Goal: Task Accomplishment & Management: Use online tool/utility

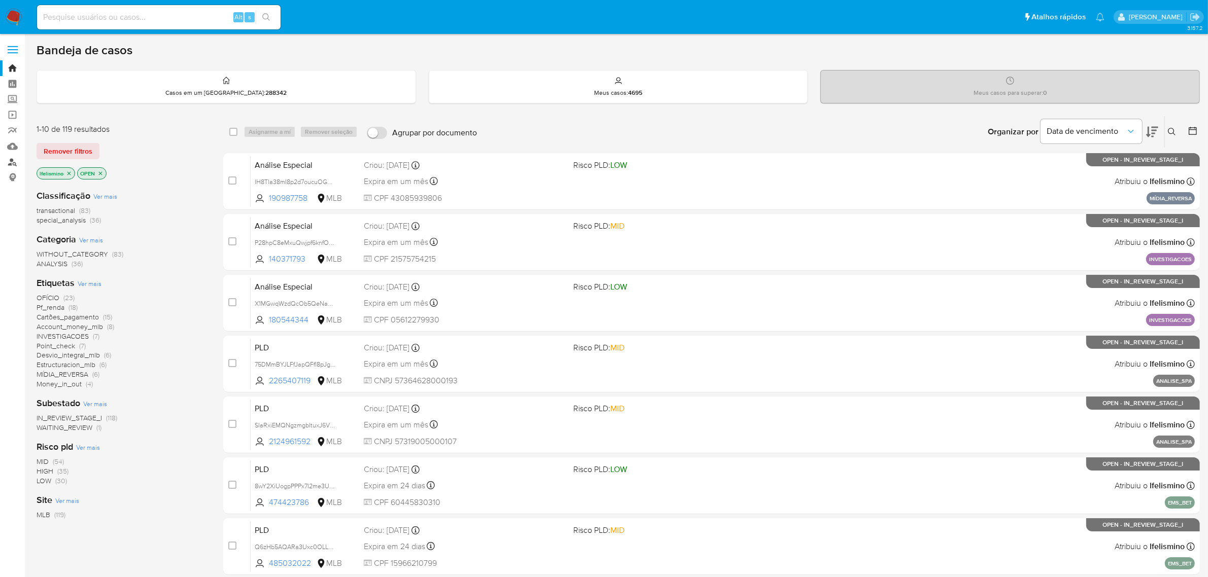
click at [11, 164] on link "Localizador de pessoas" at bounding box center [60, 162] width 121 height 16
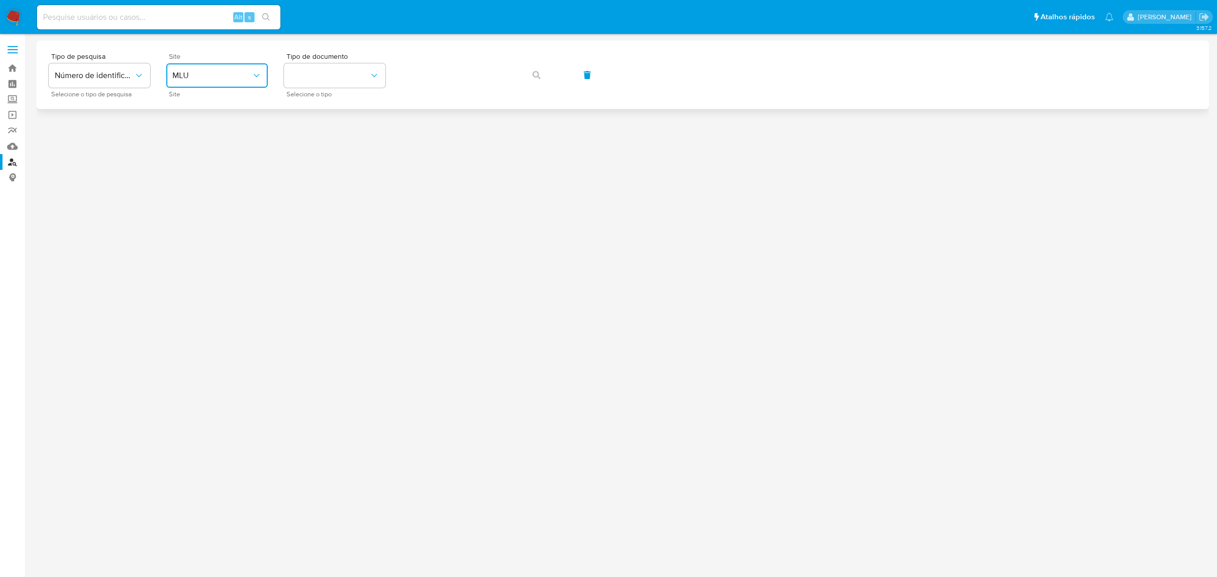
click at [217, 79] on span "MLU" at bounding box center [211, 76] width 79 height 10
click at [229, 150] on div "MLB" at bounding box center [213, 152] width 83 height 24
click at [348, 80] on button "identificationType" at bounding box center [334, 75] width 101 height 24
click at [347, 105] on div "CNPJ CNPJ" at bounding box center [331, 108] width 83 height 34
click at [545, 74] on button "button" at bounding box center [536, 75] width 34 height 24
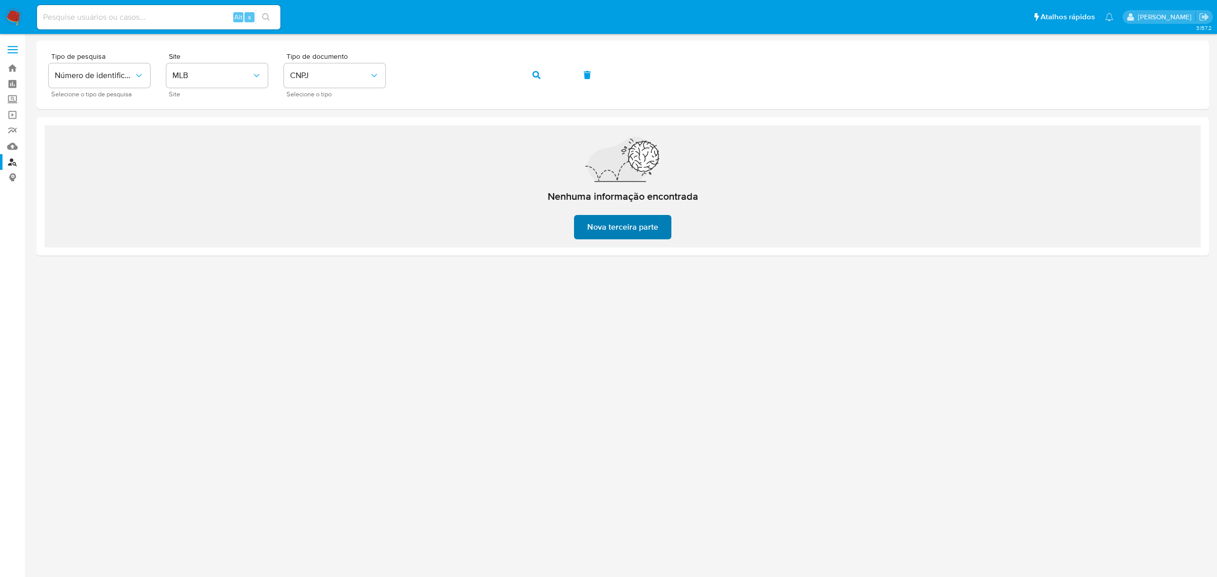
click at [637, 230] on span "Nova terceira parte" at bounding box center [622, 227] width 71 height 22
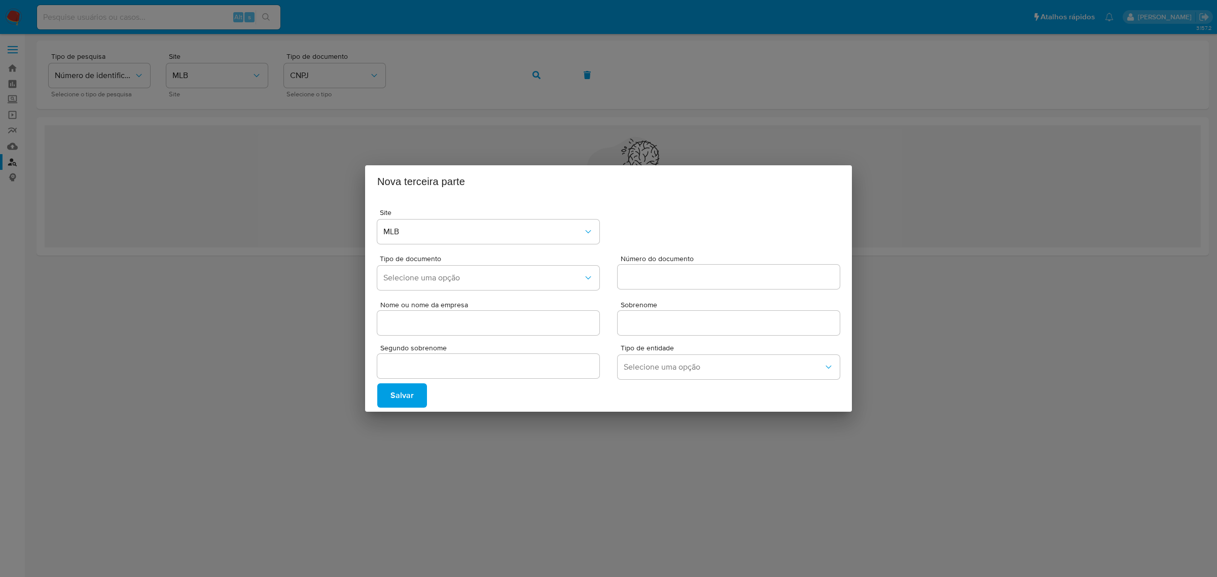
drag, startPoint x: 631, startPoint y: 108, endPoint x: 566, endPoint y: 97, distance: 65.8
click at [630, 108] on div "Nova terceira parte Site MLB Tipo de documento Selecione uma opção Número do do…" at bounding box center [608, 288] width 1217 height 577
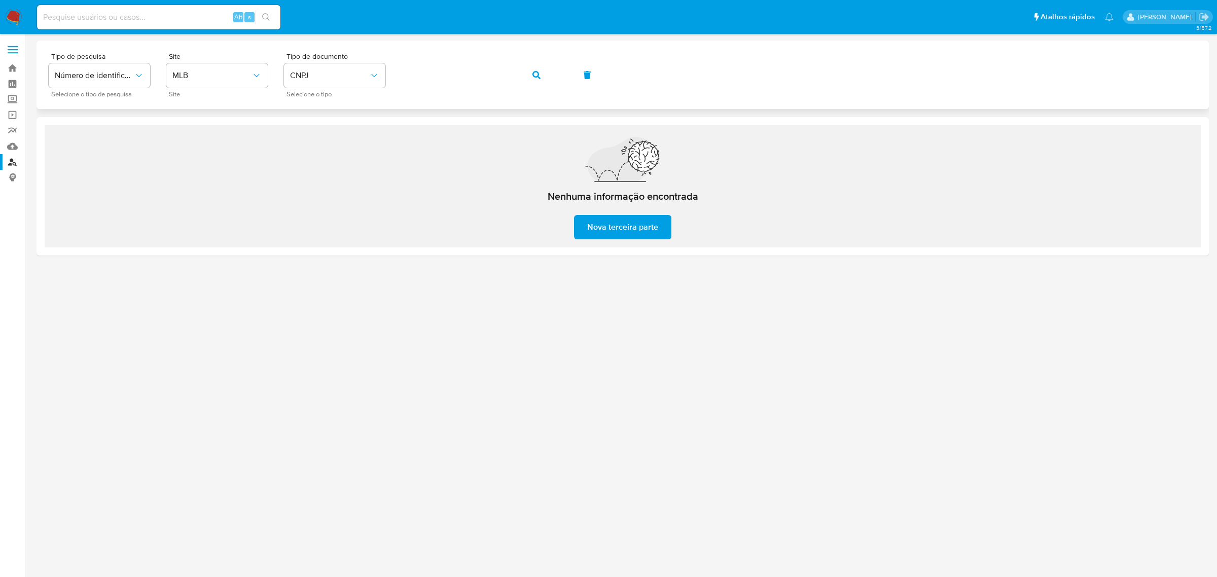
click at [538, 82] on span "button" at bounding box center [537, 75] width 8 height 22
click at [541, 81] on button "button" at bounding box center [536, 75] width 34 height 24
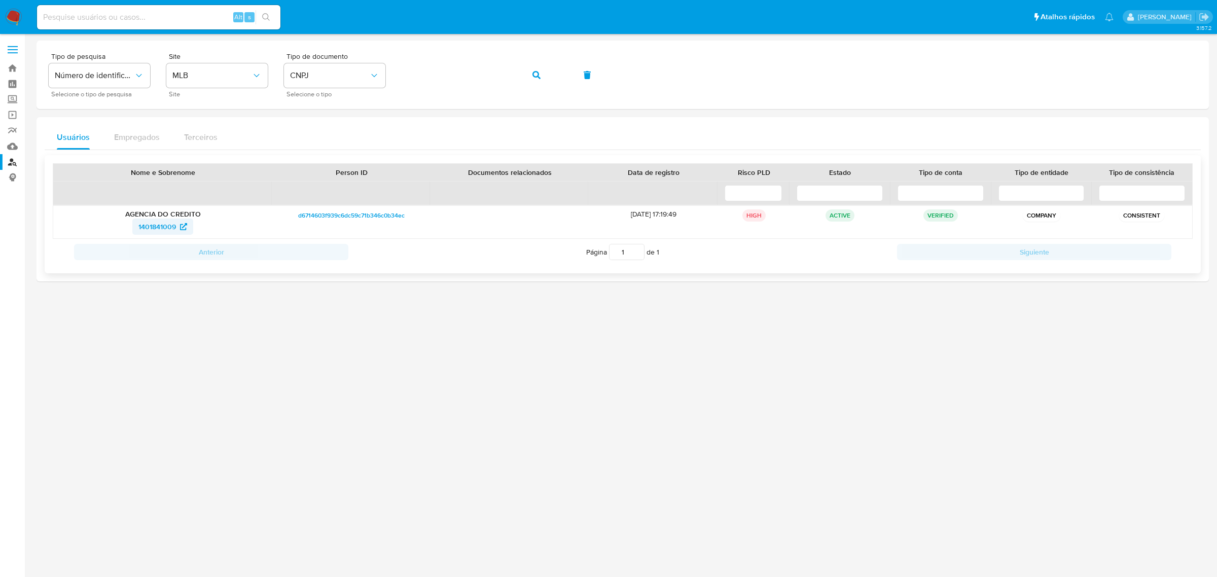
click at [160, 228] on span "1401841009" at bounding box center [157, 227] width 38 height 16
click at [364, 74] on span "CNPJ" at bounding box center [329, 76] width 79 height 10
click at [350, 142] on div "CPF CPF" at bounding box center [331, 142] width 83 height 34
click at [529, 77] on button "button" at bounding box center [536, 75] width 34 height 24
click at [160, 229] on span "1789402220" at bounding box center [157, 227] width 40 height 16
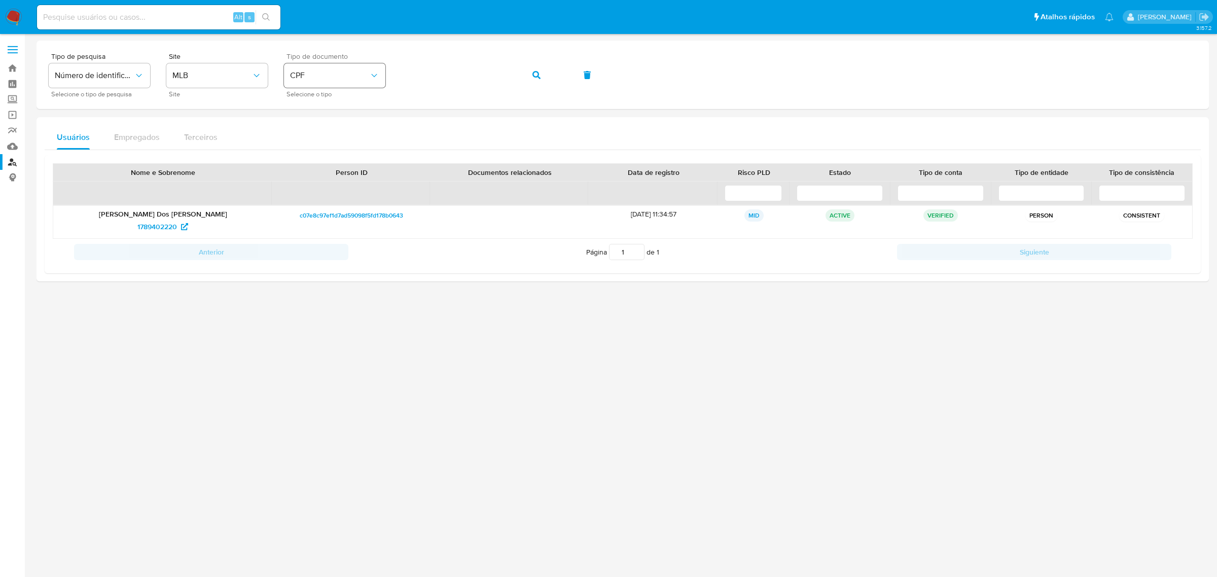
click at [353, 74] on span "CPF" at bounding box center [329, 76] width 79 height 10
drag, startPoint x: 353, startPoint y: 100, endPoint x: 429, endPoint y: 89, distance: 77.4
click at [353, 99] on div "CNPJ CNPJ" at bounding box center [331, 108] width 83 height 34
click at [538, 79] on span "button" at bounding box center [537, 75] width 8 height 22
click at [167, 232] on span "1478652670" at bounding box center [157, 227] width 39 height 16
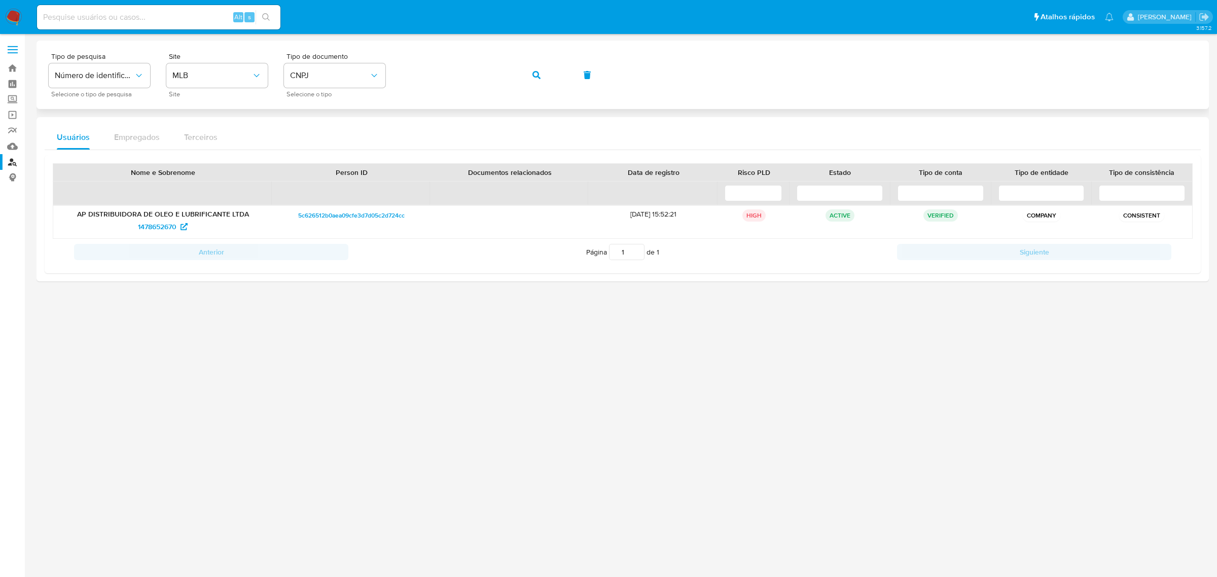
click at [530, 74] on button "button" at bounding box center [536, 75] width 34 height 24
click at [161, 231] on span "2248827102" at bounding box center [157, 227] width 39 height 16
click at [549, 72] on button "button" at bounding box center [536, 75] width 34 height 24
click at [149, 226] on span "2061554871" at bounding box center [157, 227] width 38 height 16
click at [355, 69] on button "CNPJ" at bounding box center [334, 75] width 101 height 24
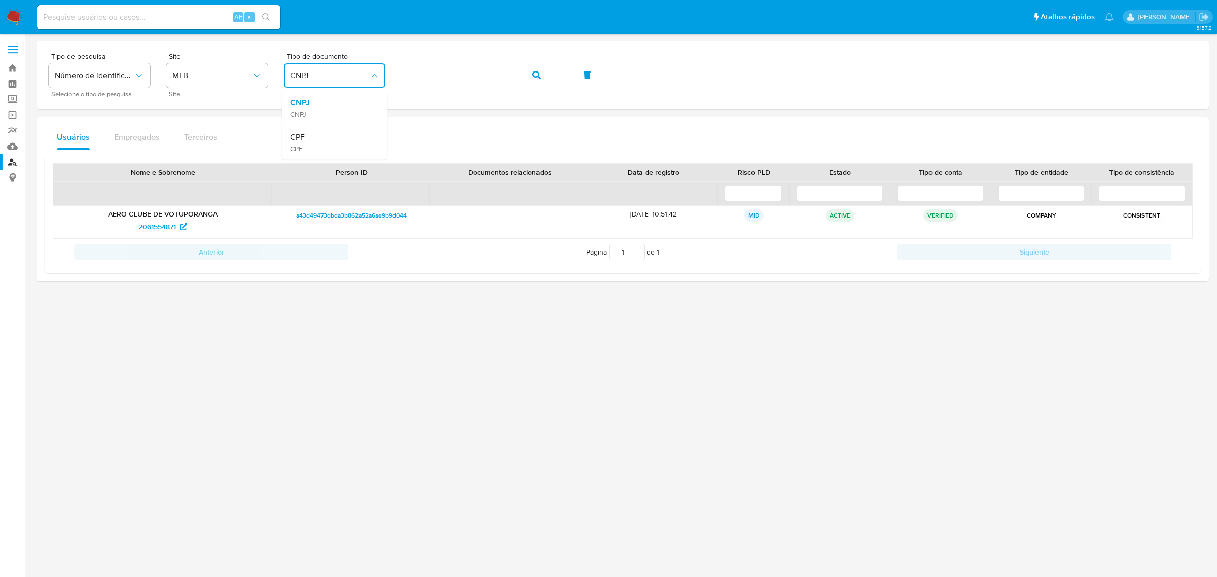
click at [331, 130] on div "CPF CPF" at bounding box center [331, 142] width 83 height 34
click at [536, 77] on icon "button" at bounding box center [537, 75] width 8 height 8
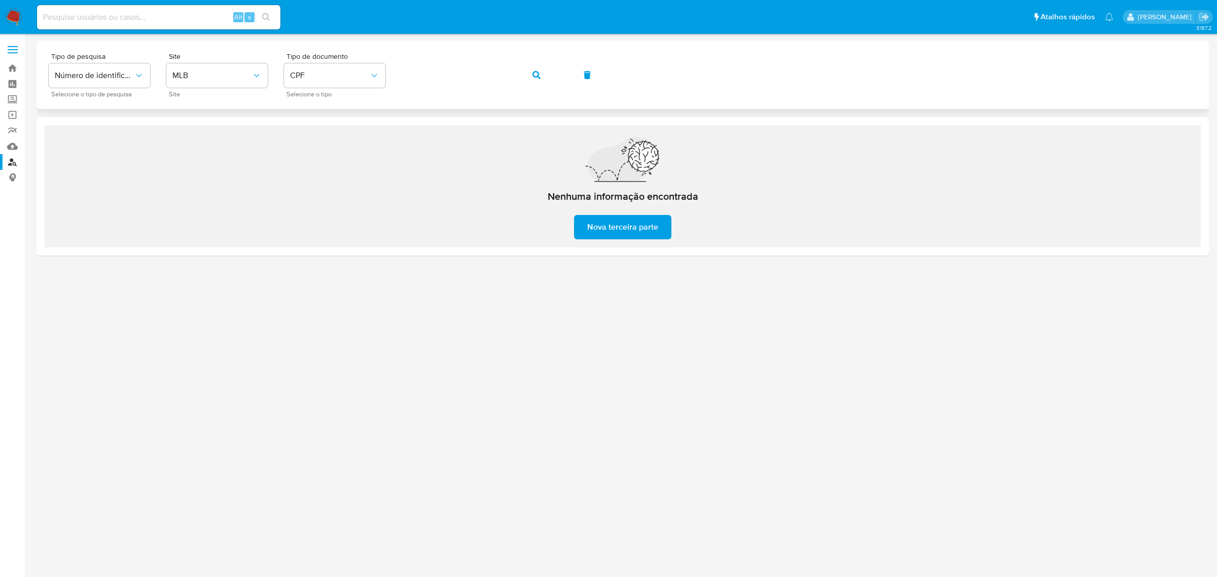
click at [540, 85] on span "button" at bounding box center [537, 75] width 8 height 22
click at [536, 82] on span "button" at bounding box center [537, 75] width 8 height 22
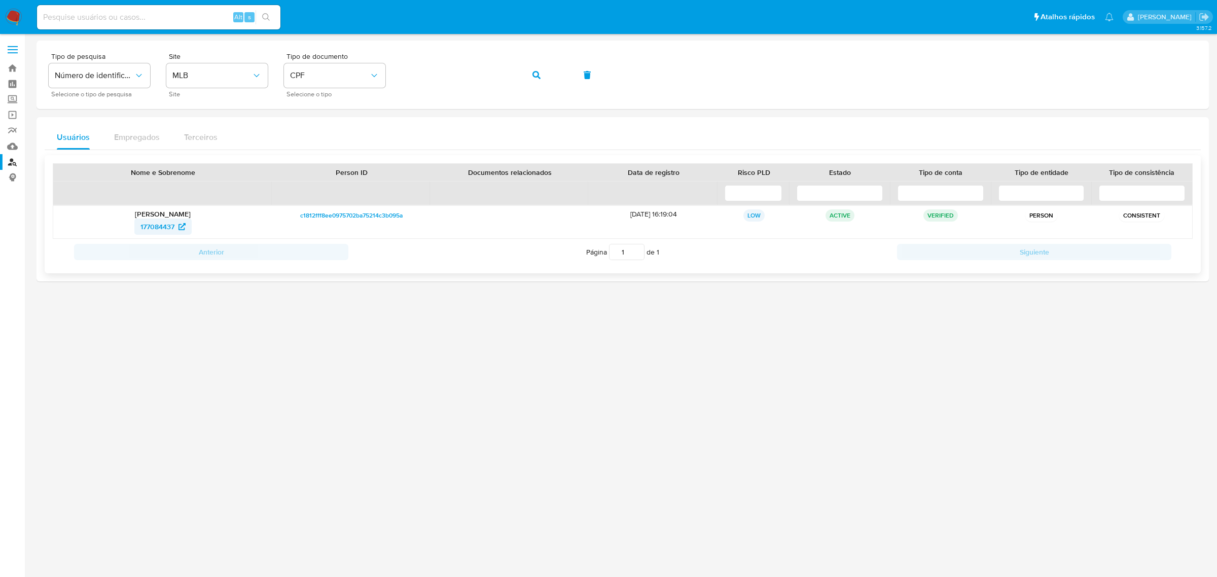
click at [168, 228] on span "177084437" at bounding box center [158, 227] width 34 height 16
click at [221, 52] on div "Tipo de pesquisa Número de identificação Selecione o tipo de pesquisa Site MLB …" at bounding box center [623, 75] width 1173 height 68
click at [524, 79] on button "button" at bounding box center [536, 75] width 34 height 24
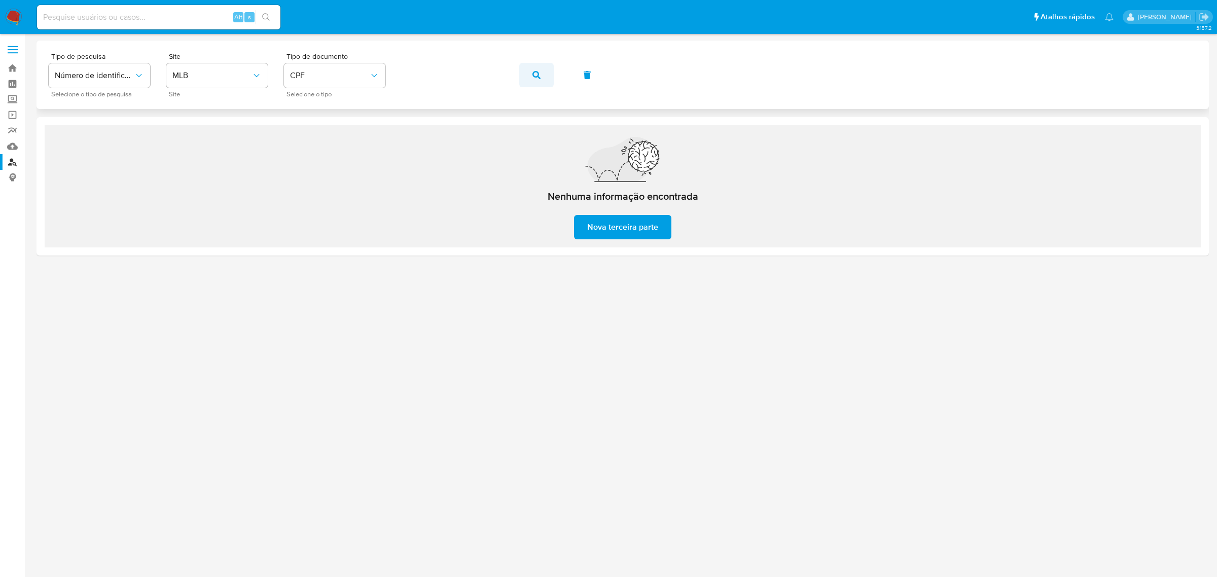
click at [526, 64] on button "button" at bounding box center [536, 75] width 34 height 24
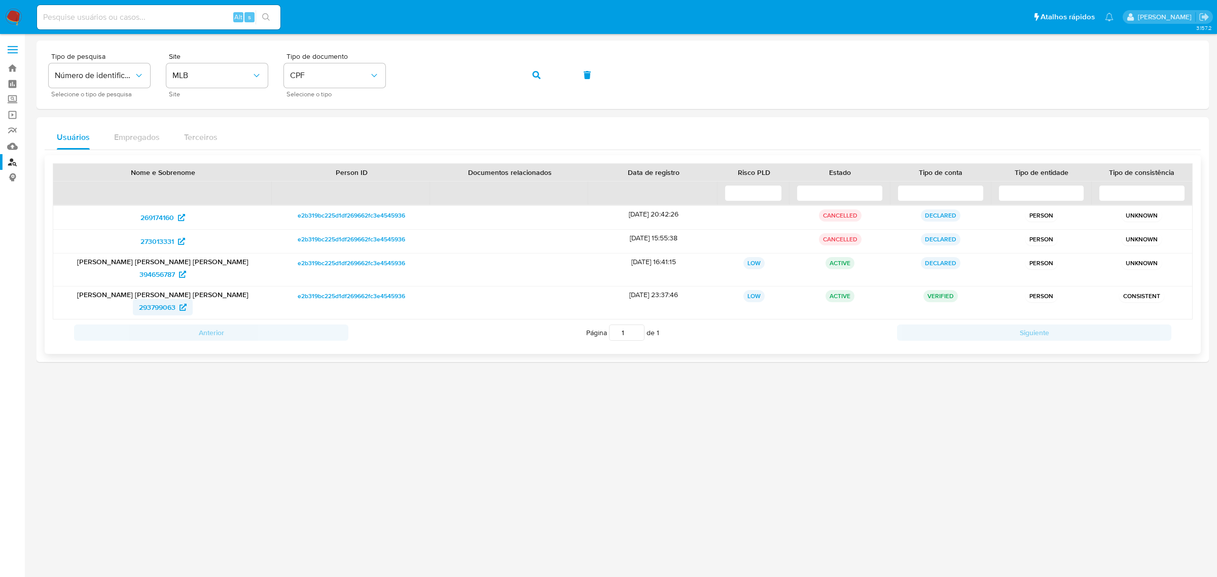
click at [157, 312] on span "293799063" at bounding box center [157, 307] width 37 height 16
click at [538, 77] on icon "button" at bounding box center [537, 75] width 8 height 8
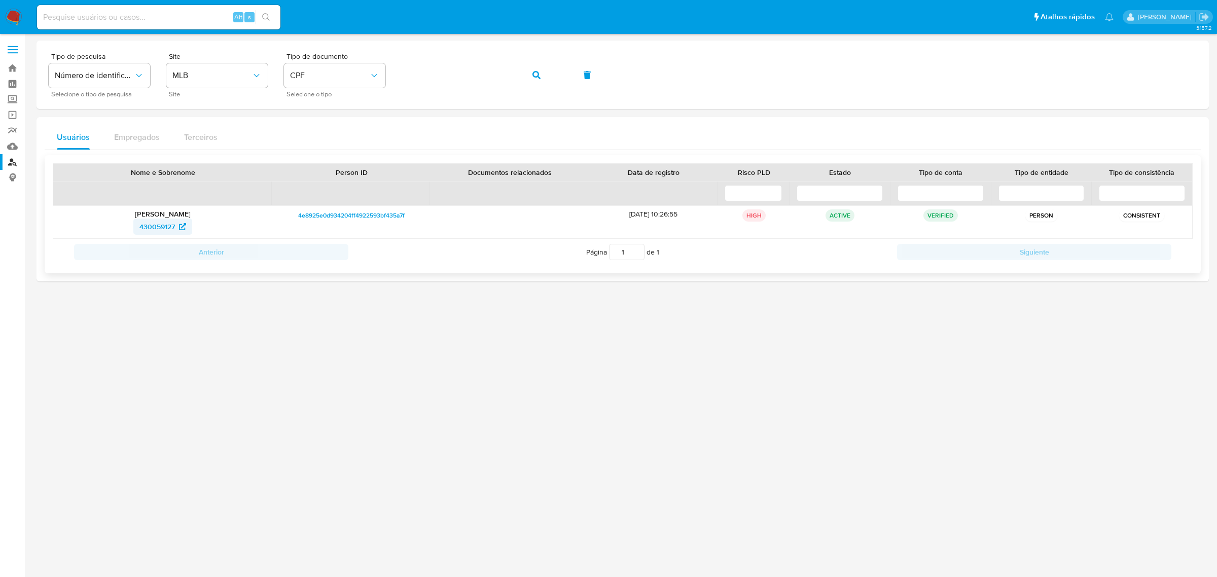
click at [155, 228] on span "430059127" at bounding box center [158, 227] width 36 height 16
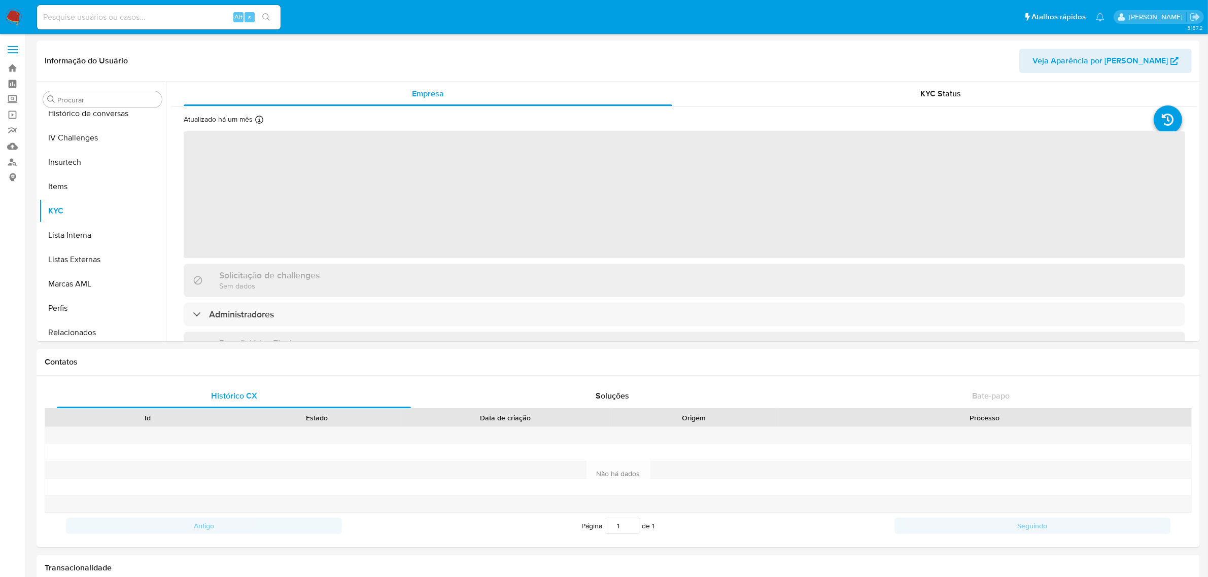
scroll to position [453, 0]
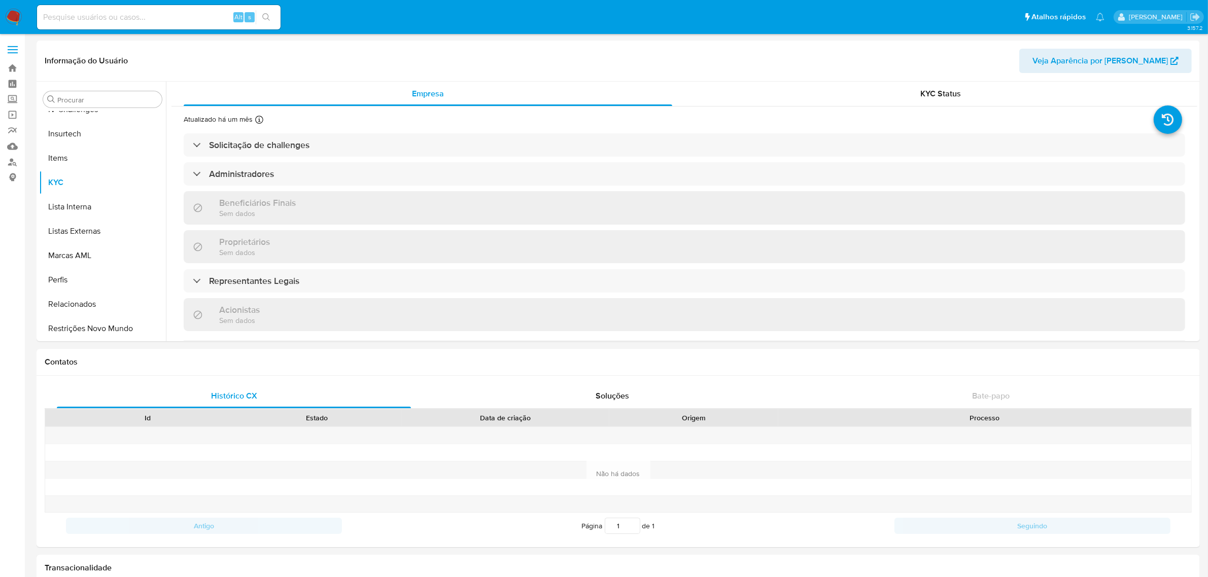
select select "10"
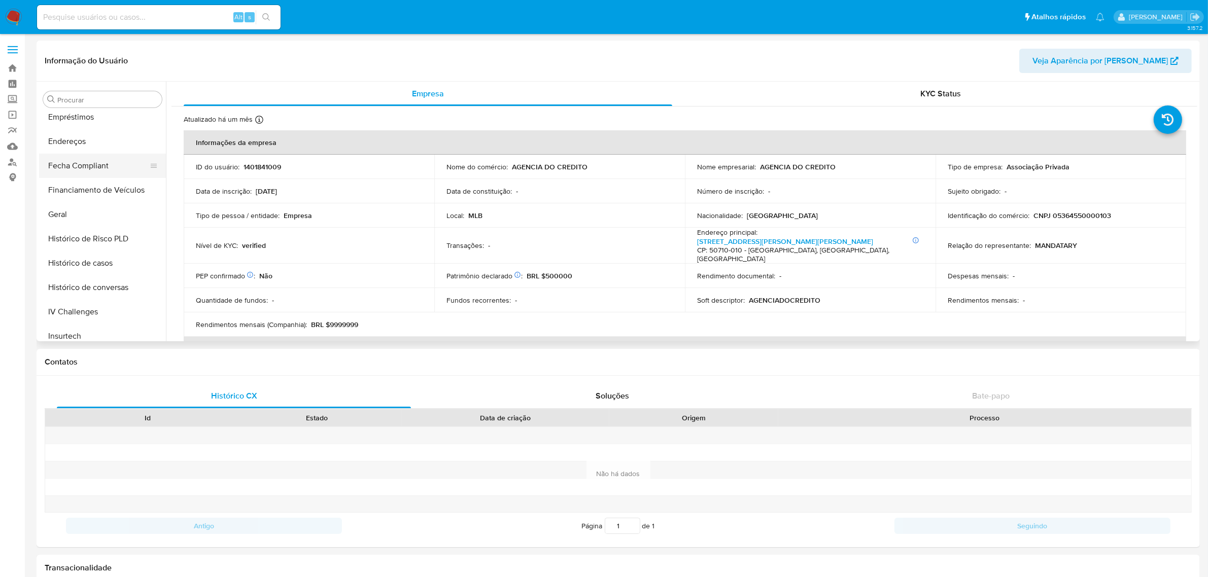
scroll to position [199, 0]
click at [76, 264] on button "Geral" at bounding box center [98, 266] width 119 height 24
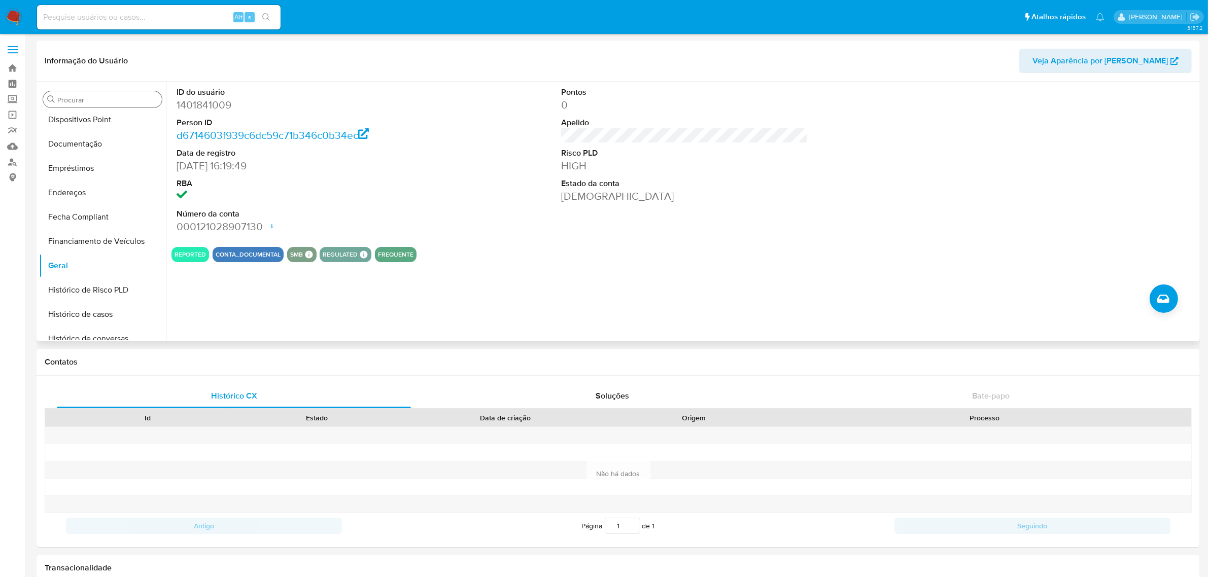
click at [119, 100] on input "Procurar" at bounding box center [107, 99] width 100 height 9
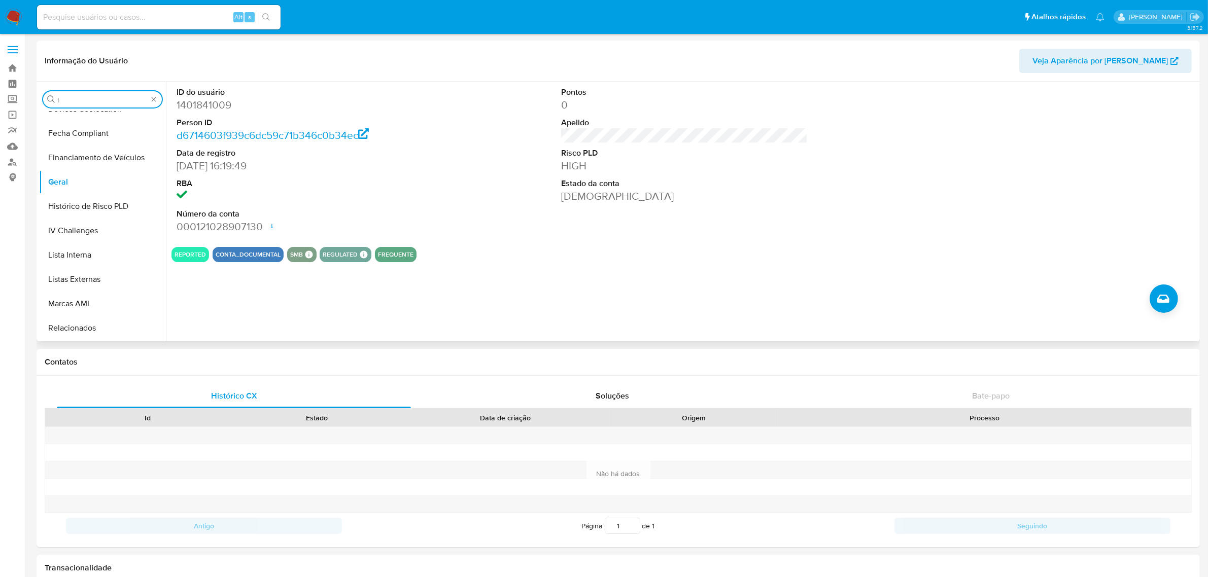
scroll to position [0, 0]
type input "lis"
click at [96, 148] on button "Lista Interna" at bounding box center [98, 148] width 119 height 24
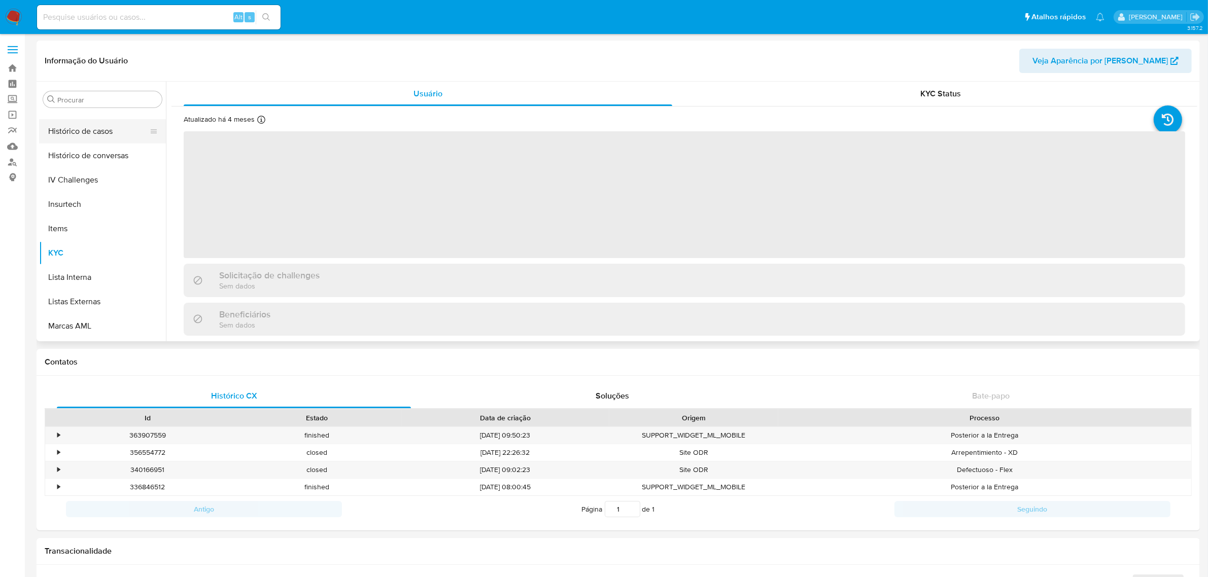
scroll to position [326, 0]
click at [103, 137] on button "Geral" at bounding box center [98, 139] width 119 height 24
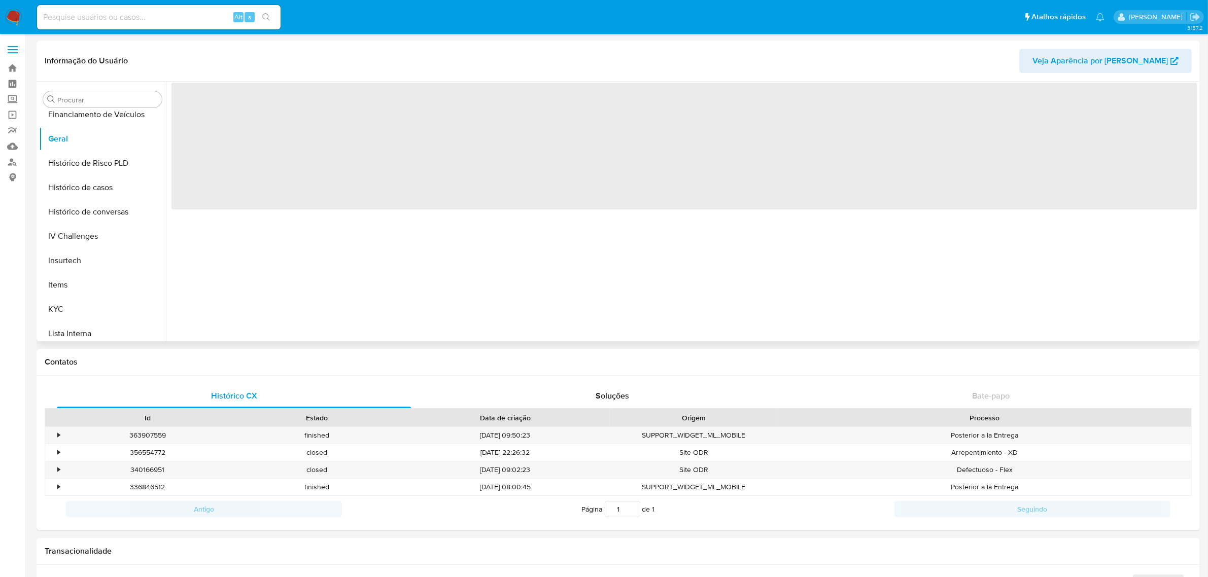
select select "10"
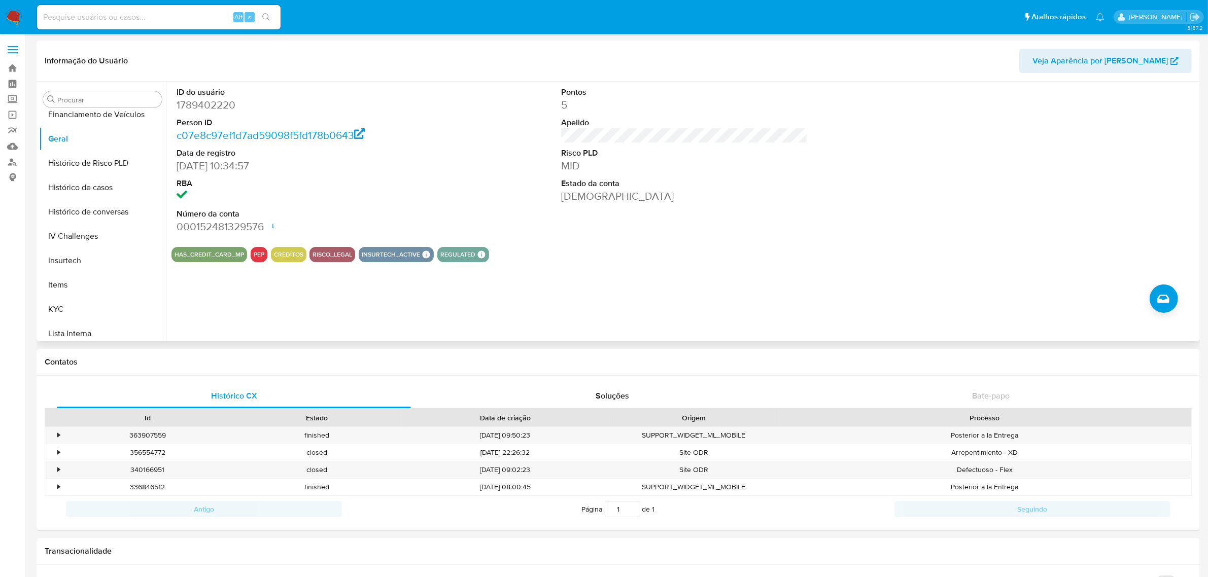
click at [227, 106] on dd "1789402220" at bounding box center [300, 105] width 247 height 14
copy dd "1789402220"
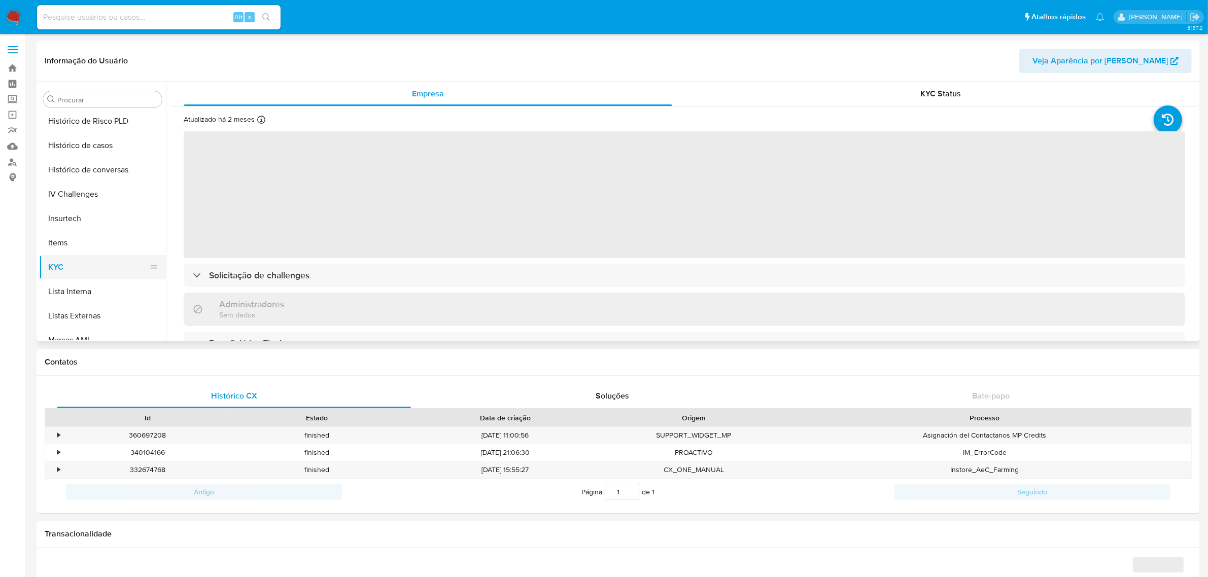
scroll to position [262, 0]
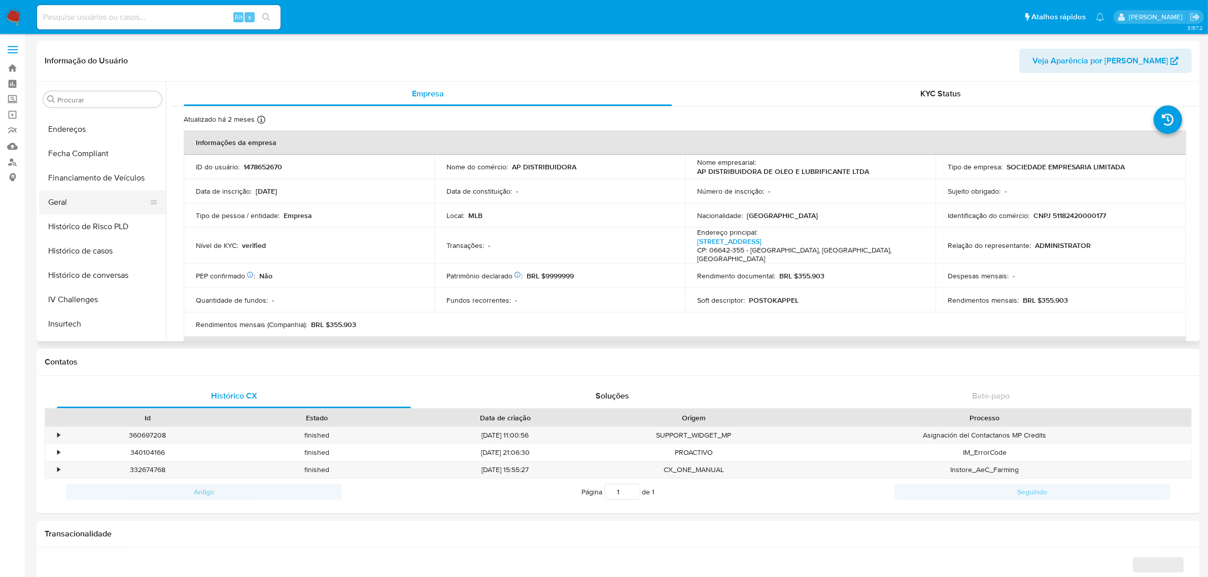
click at [87, 200] on button "Geral" at bounding box center [98, 202] width 119 height 24
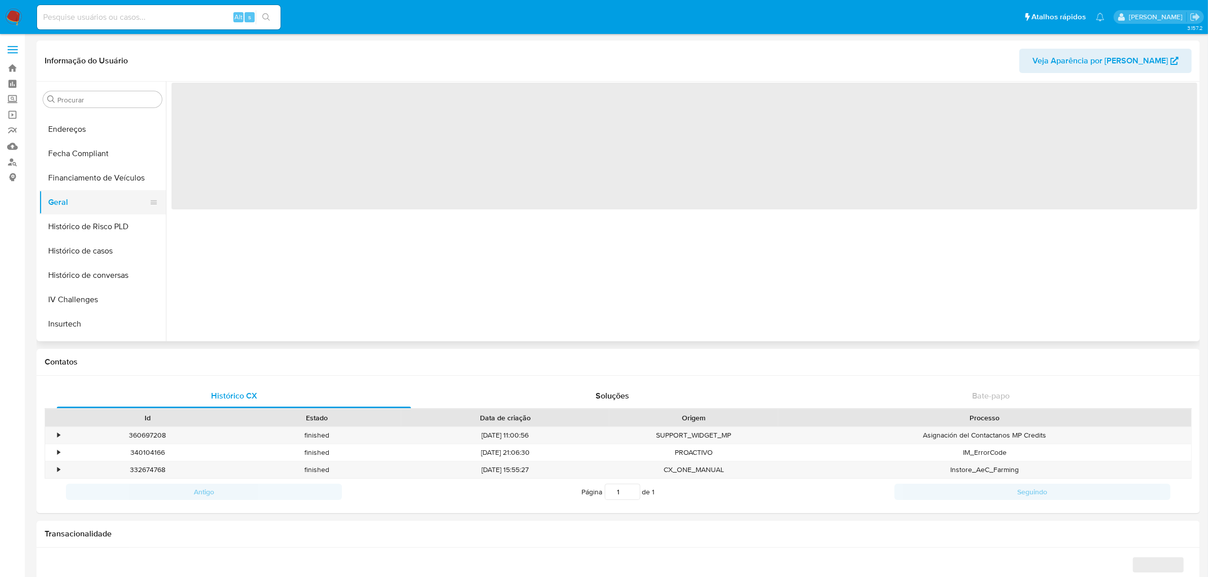
select select "10"
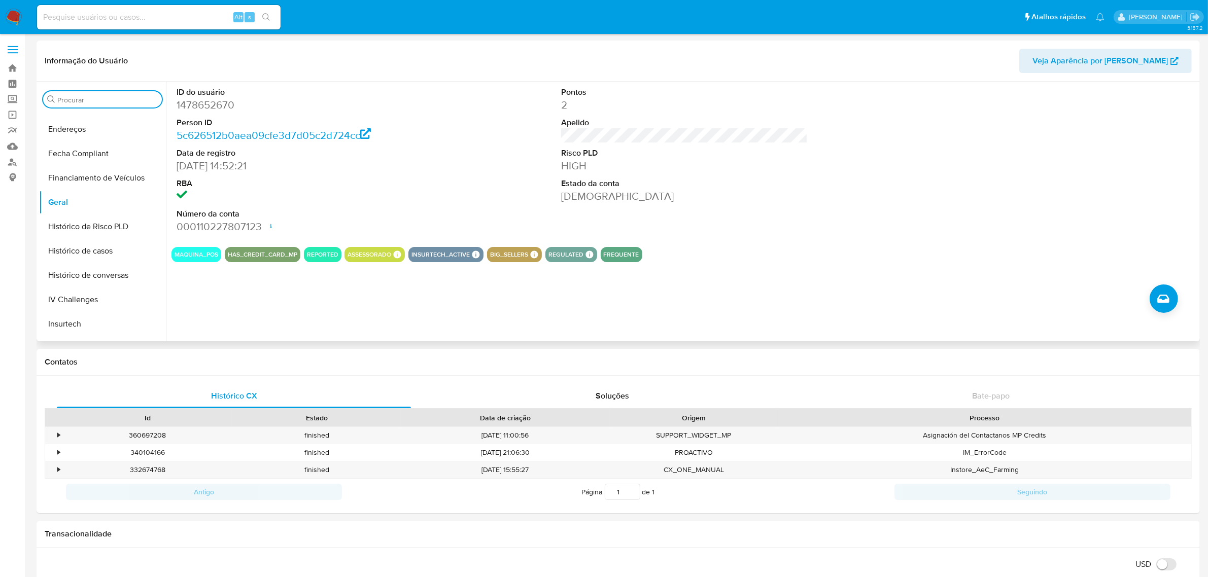
click at [126, 99] on input "Procurar" at bounding box center [107, 99] width 100 height 9
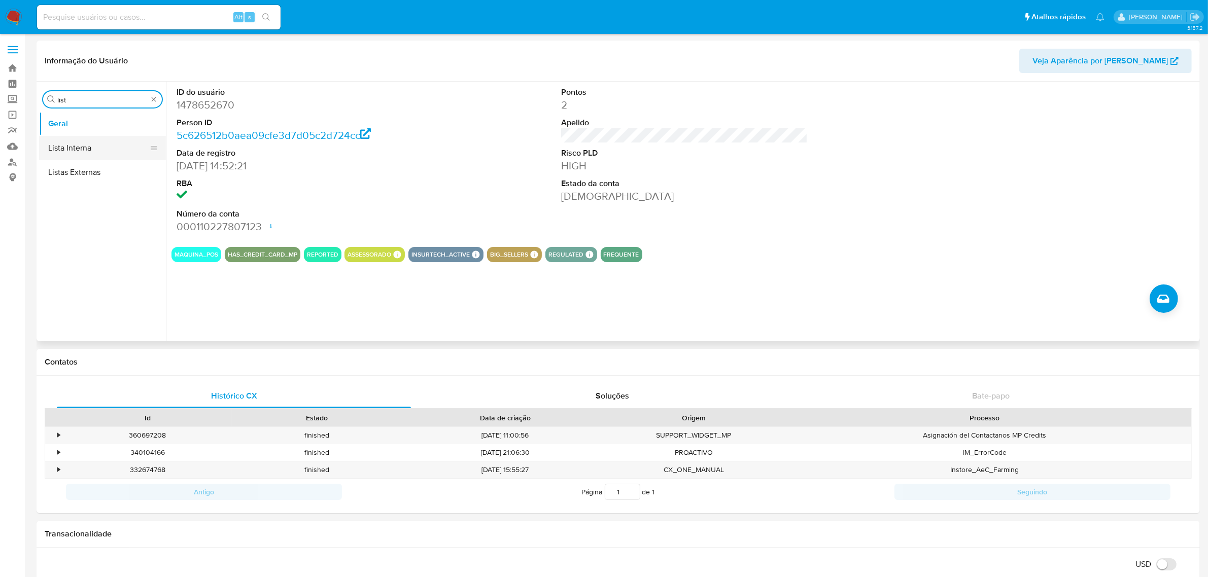
type input "list"
click at [87, 142] on button "Lista Interna" at bounding box center [98, 148] width 119 height 24
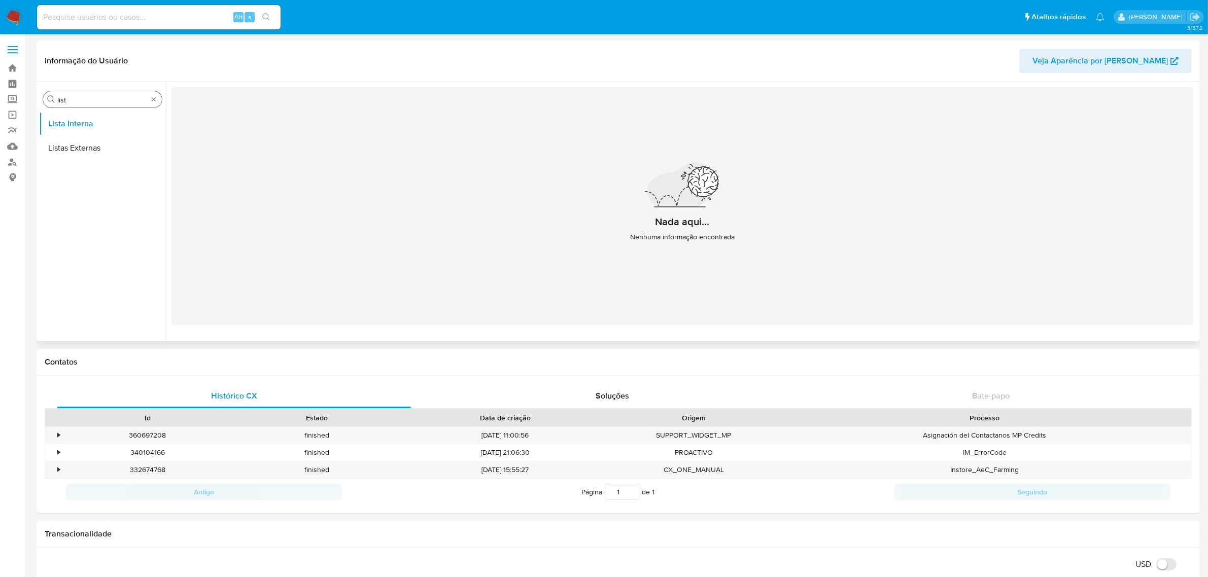
click at [158, 98] on div "Procurar list" at bounding box center [102, 99] width 119 height 16
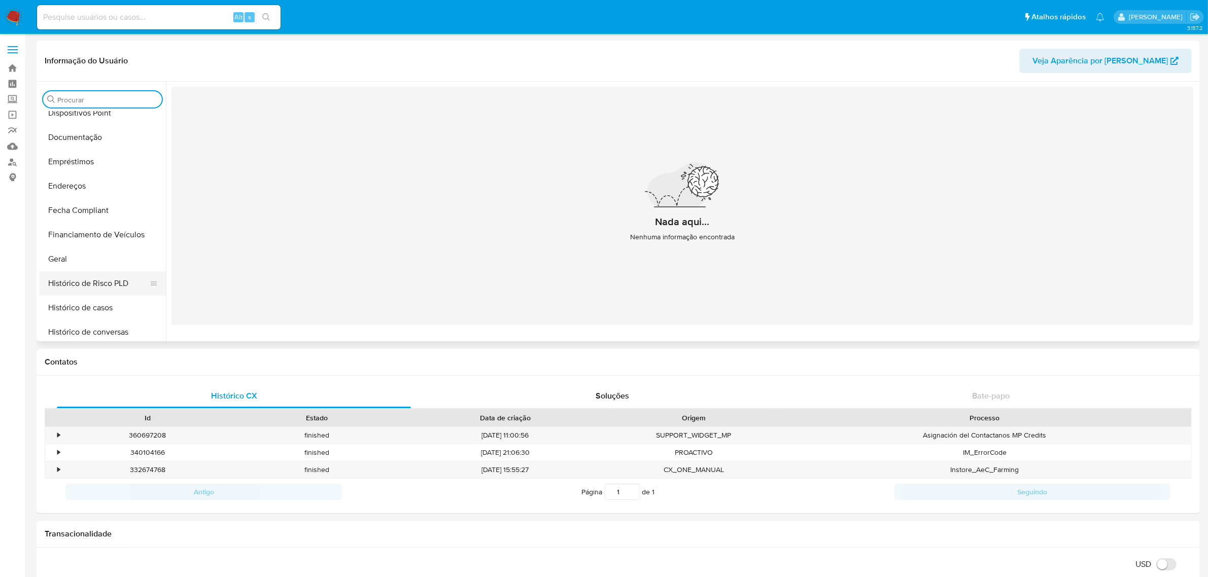
scroll to position [254, 0]
click at [100, 213] on button "Geral" at bounding box center [98, 211] width 119 height 24
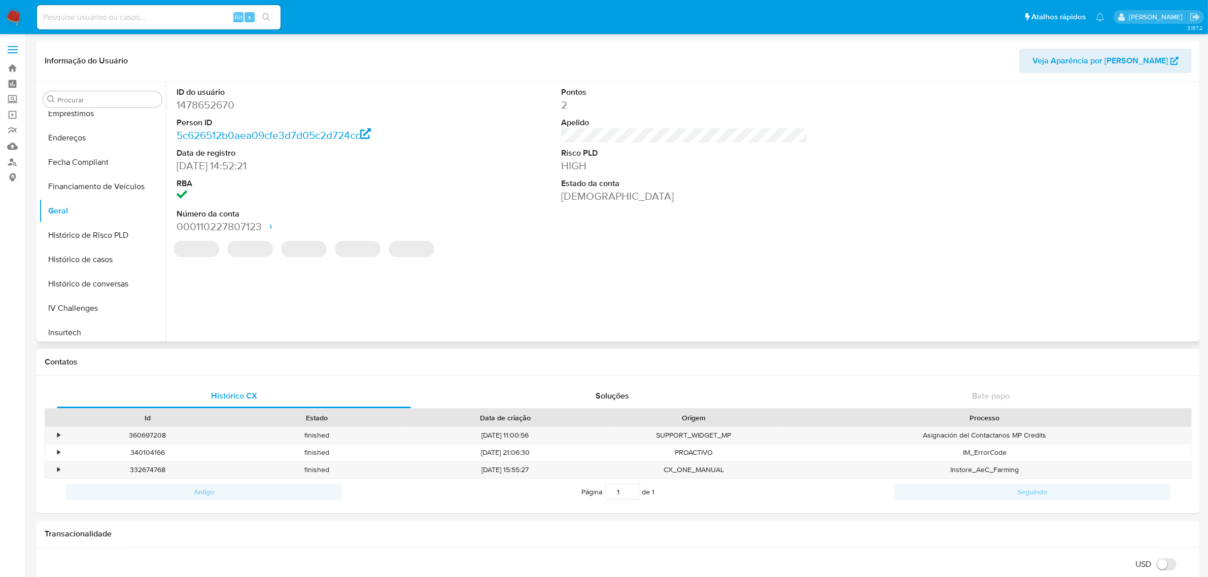
click at [219, 106] on dd "1478652670" at bounding box center [300, 105] width 247 height 14
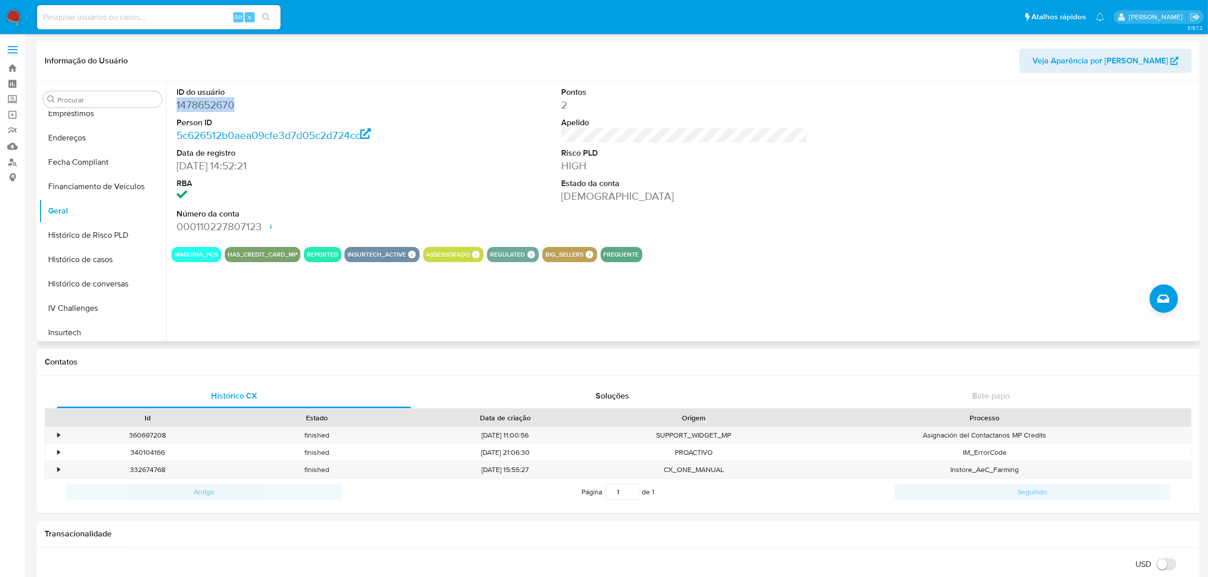
copy dd "1478652670"
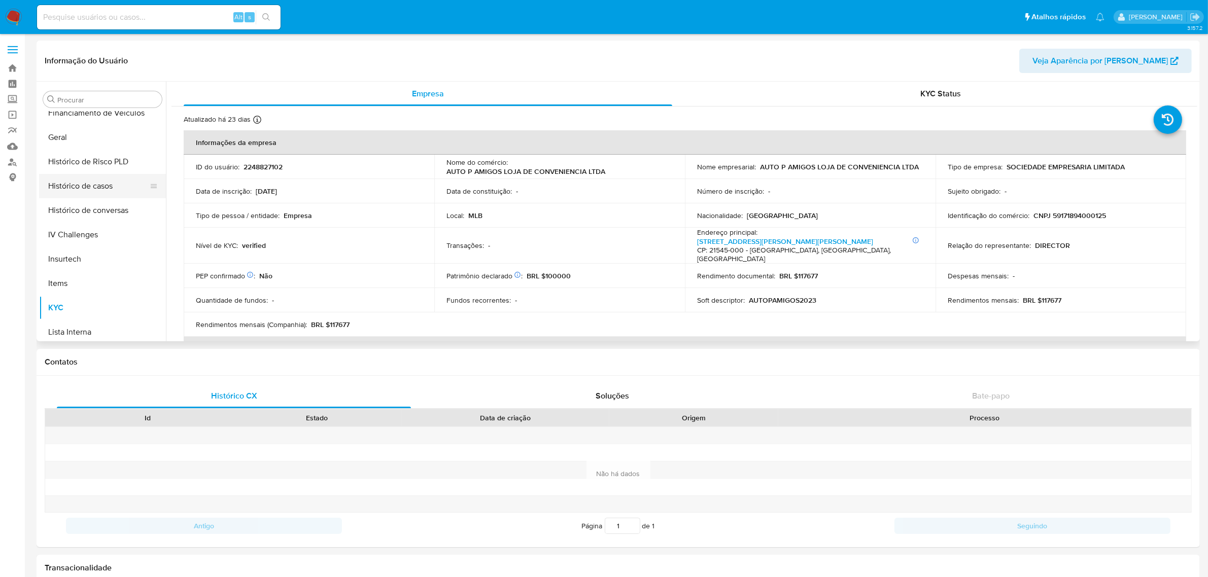
scroll to position [326, 0]
click at [105, 145] on button "Geral" at bounding box center [98, 139] width 119 height 24
select select "10"
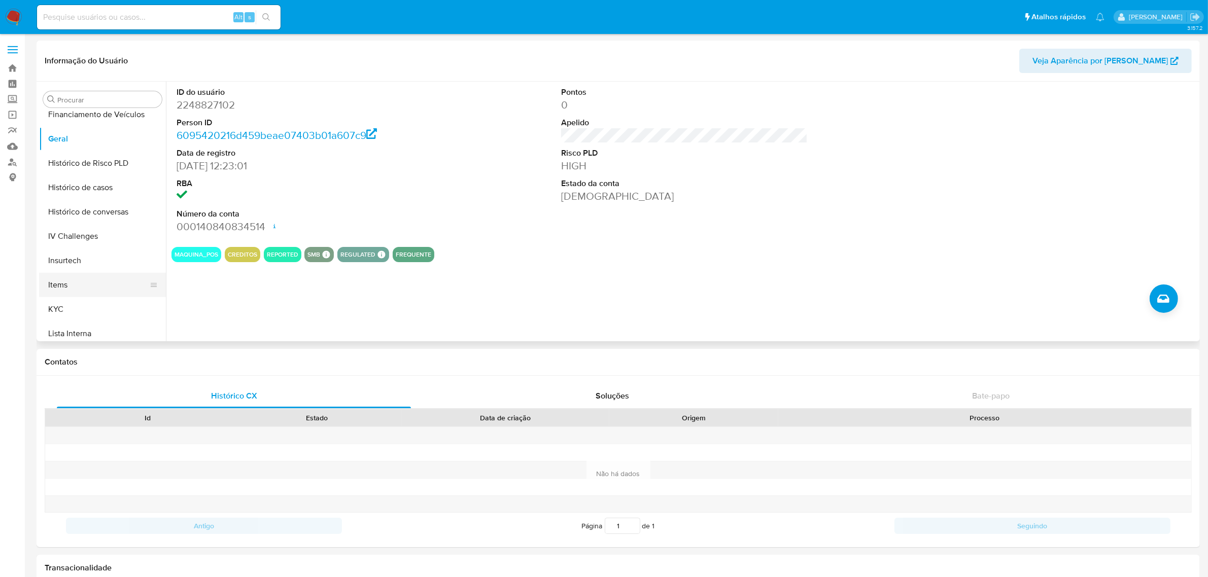
drag, startPoint x: 69, startPoint y: 309, endPoint x: 77, endPoint y: 296, distance: 15.7
click at [69, 309] on button "KYC" at bounding box center [102, 309] width 127 height 24
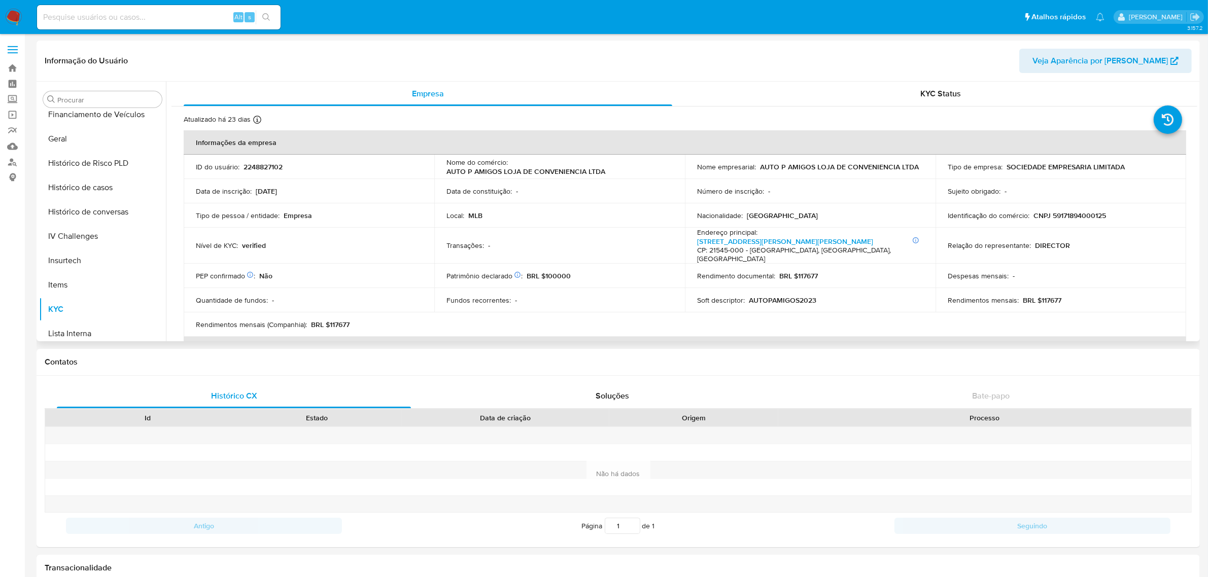
click at [1073, 212] on p "CNPJ 59171894000125" at bounding box center [1069, 215] width 73 height 9
copy p "59171894000125"
click at [78, 137] on button "Geral" at bounding box center [98, 139] width 119 height 24
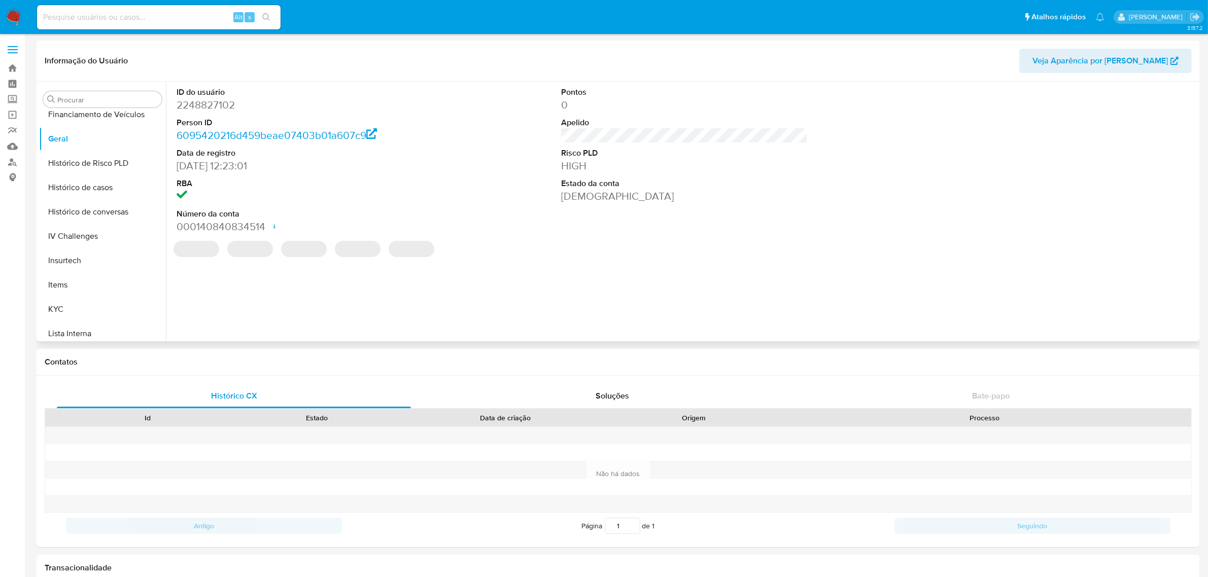
click at [207, 108] on dd "2248827102" at bounding box center [300, 105] width 247 height 14
copy dd "2248827102"
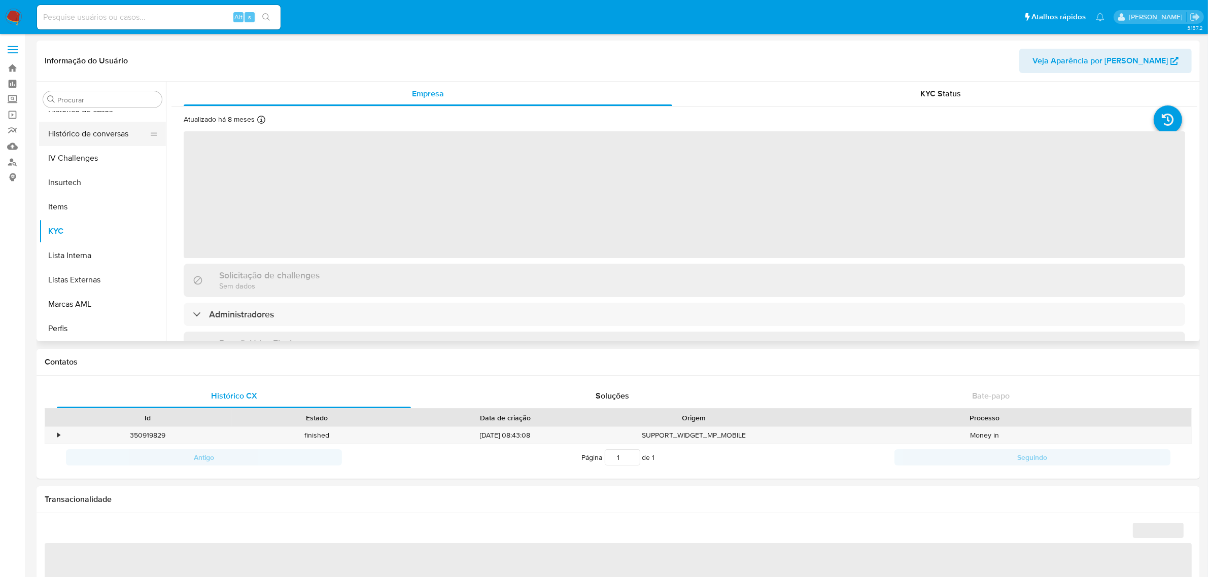
scroll to position [326, 0]
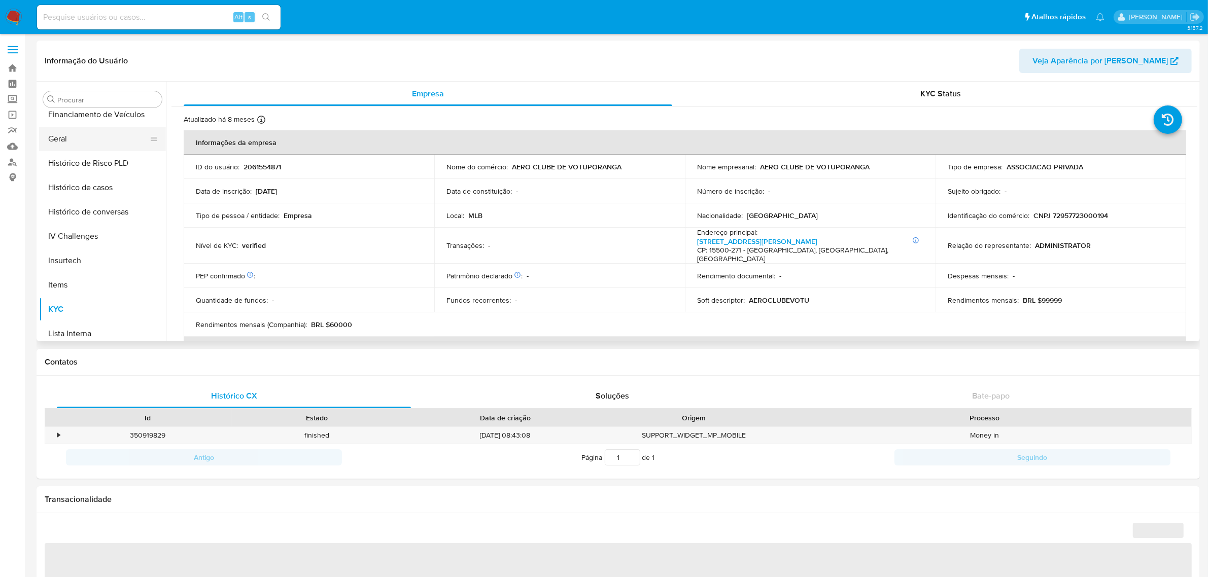
click at [115, 141] on button "Geral" at bounding box center [98, 139] width 119 height 24
select select "10"
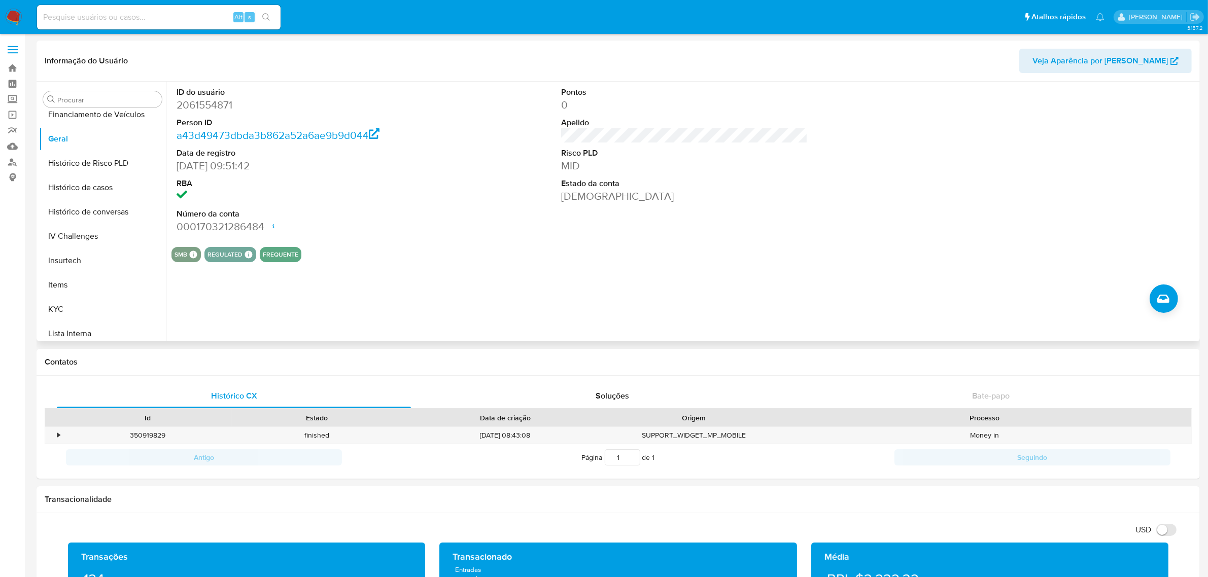
click at [200, 102] on dd "2061554871" at bounding box center [300, 105] width 247 height 14
copy dd "2061554871"
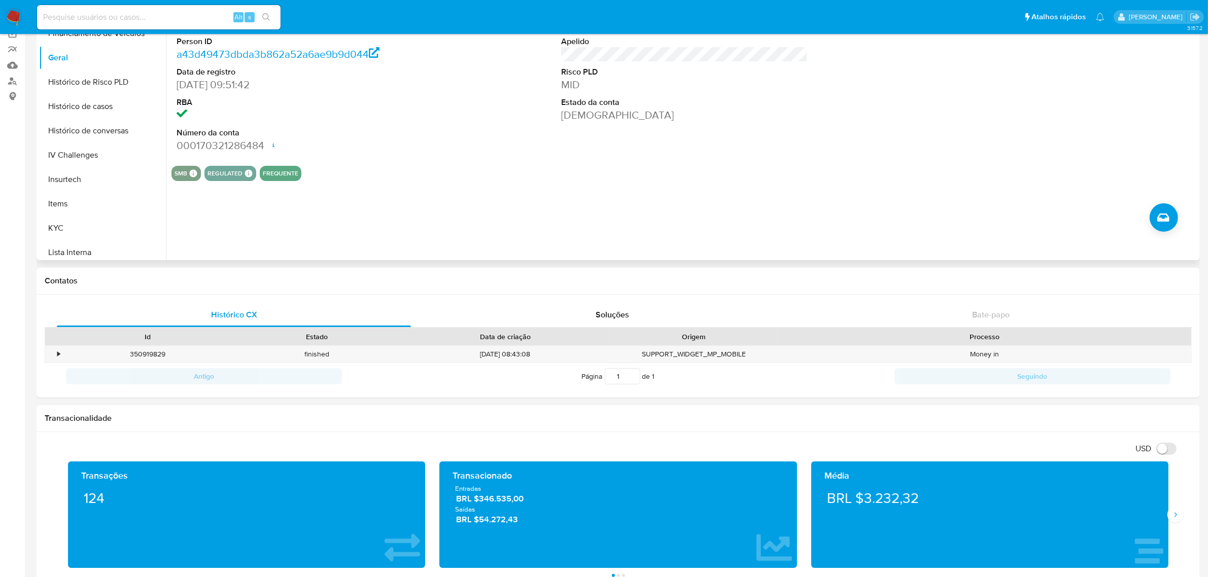
scroll to position [127, 0]
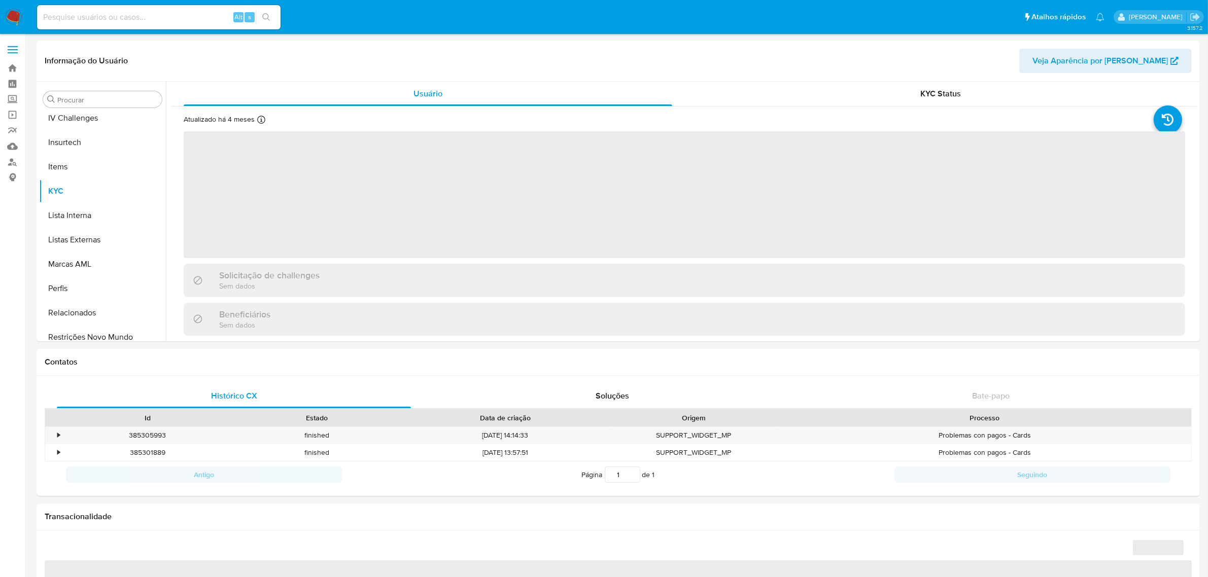
scroll to position [453, 0]
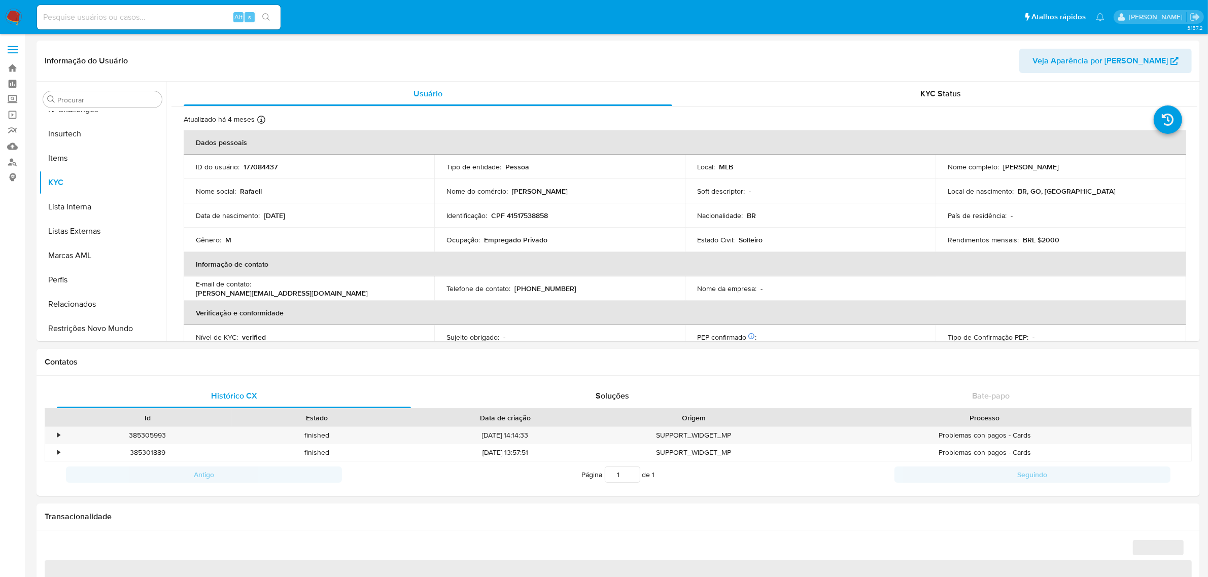
select select "10"
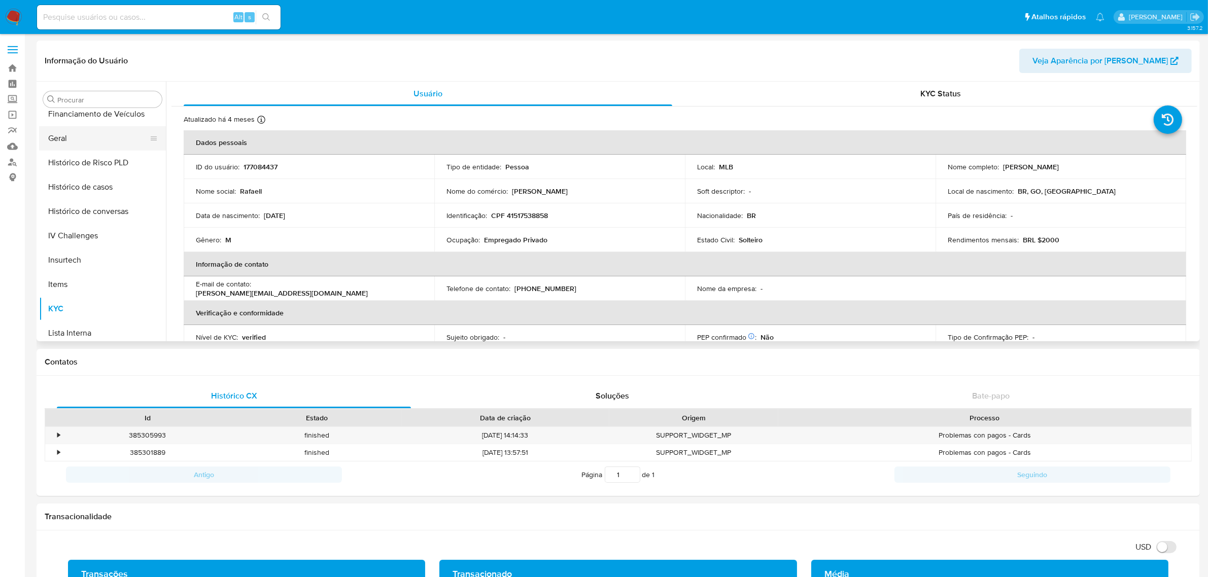
scroll to position [326, 0]
click at [53, 143] on button "Geral" at bounding box center [98, 139] width 119 height 24
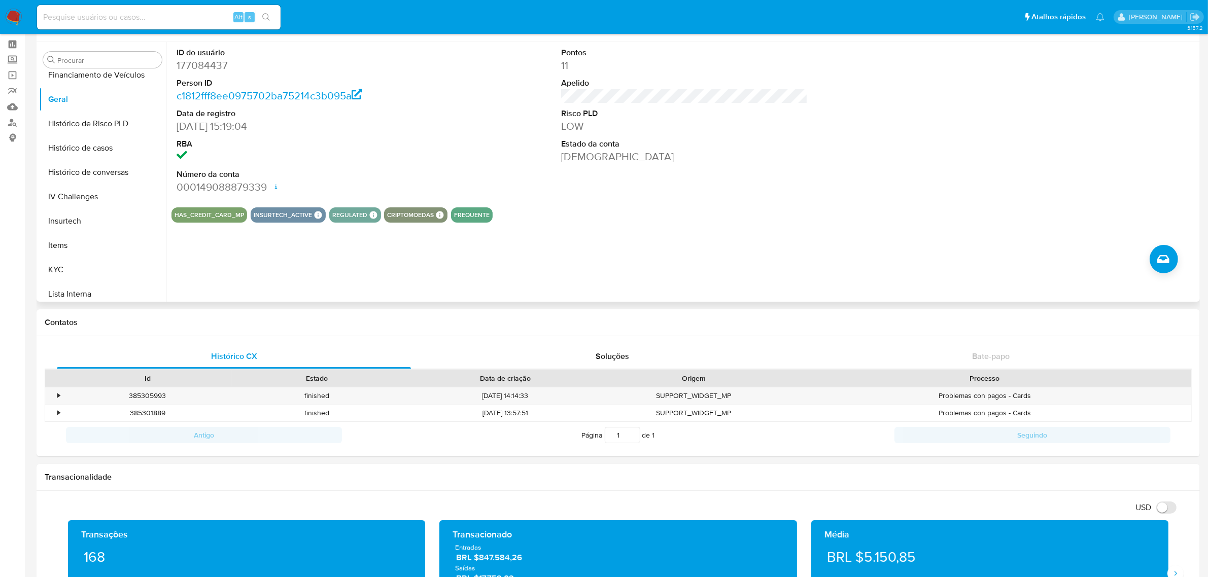
scroll to position [0, 0]
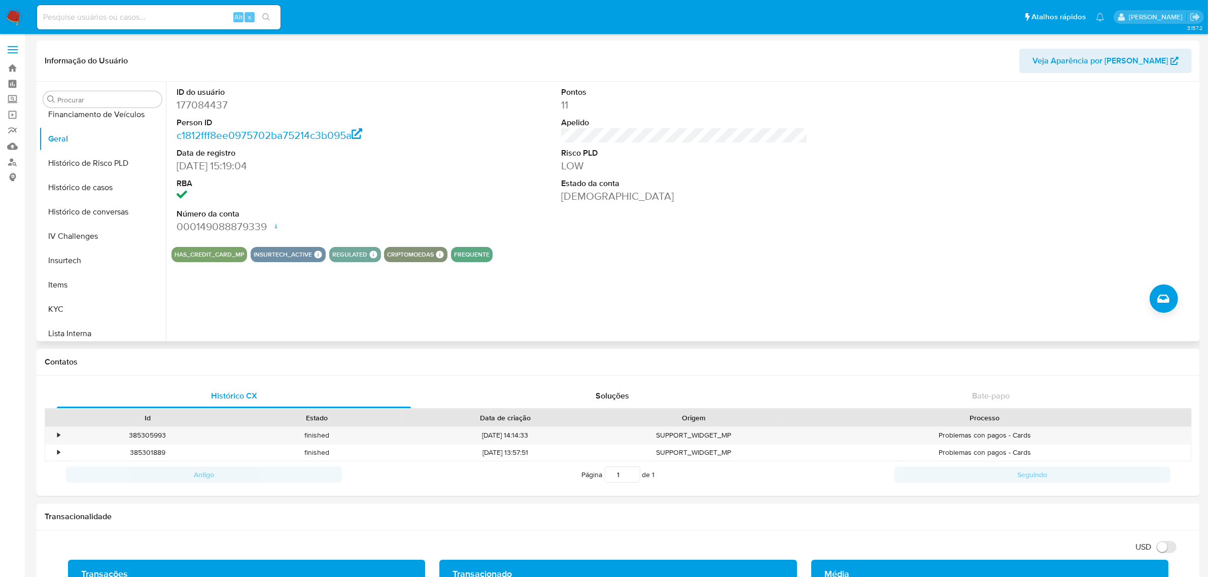
click at [199, 102] on dd "177084437" at bounding box center [300, 105] width 247 height 14
copy dd "177084437"
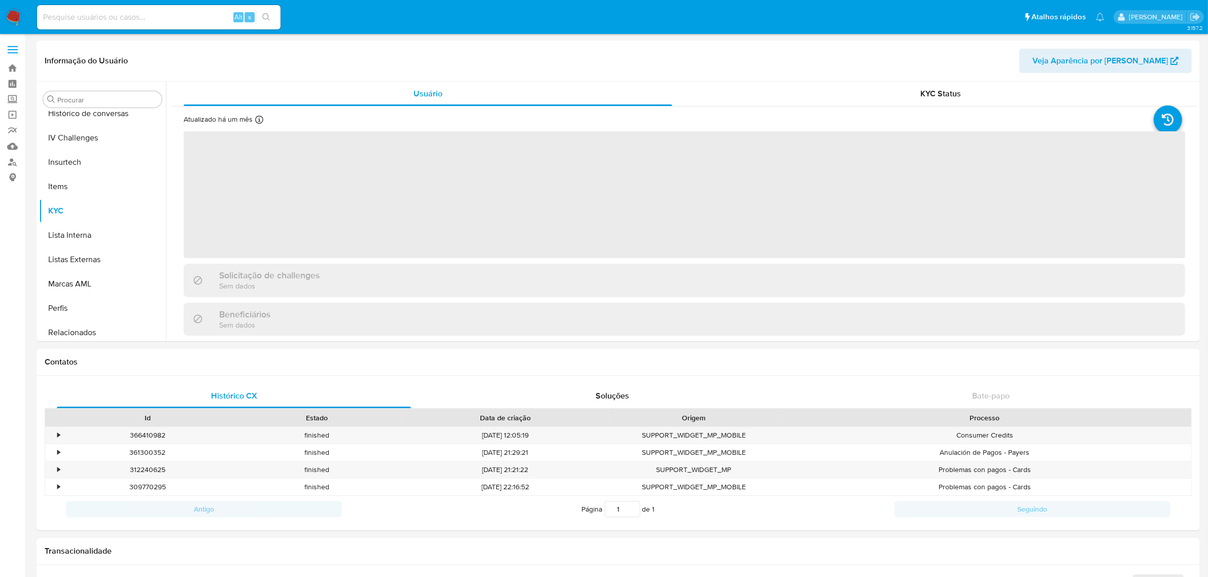
scroll to position [453, 0]
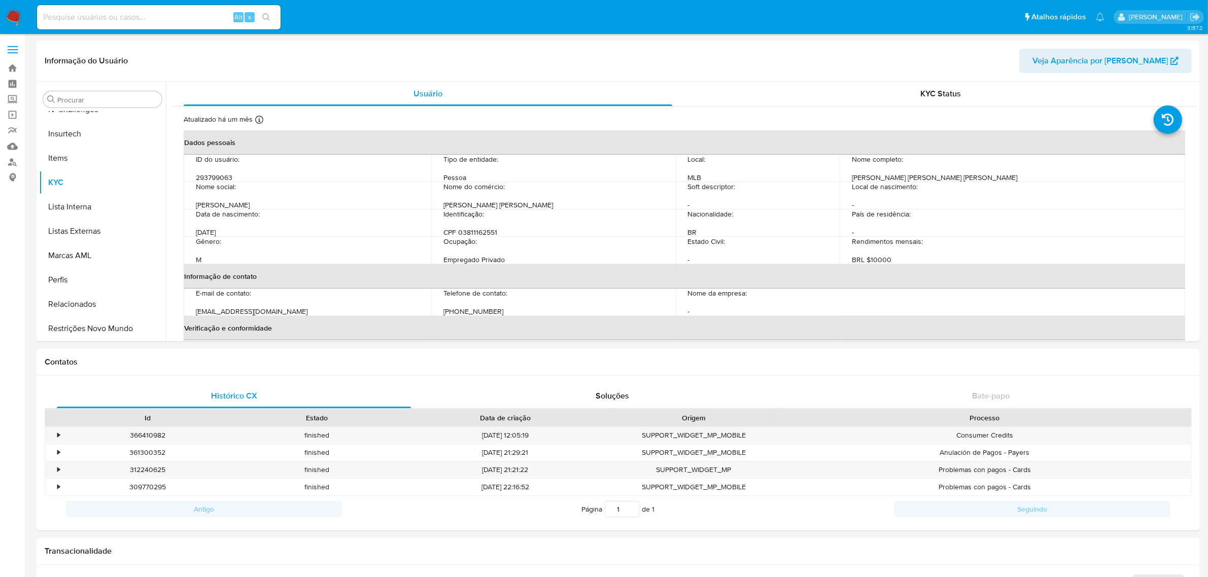
select select "10"
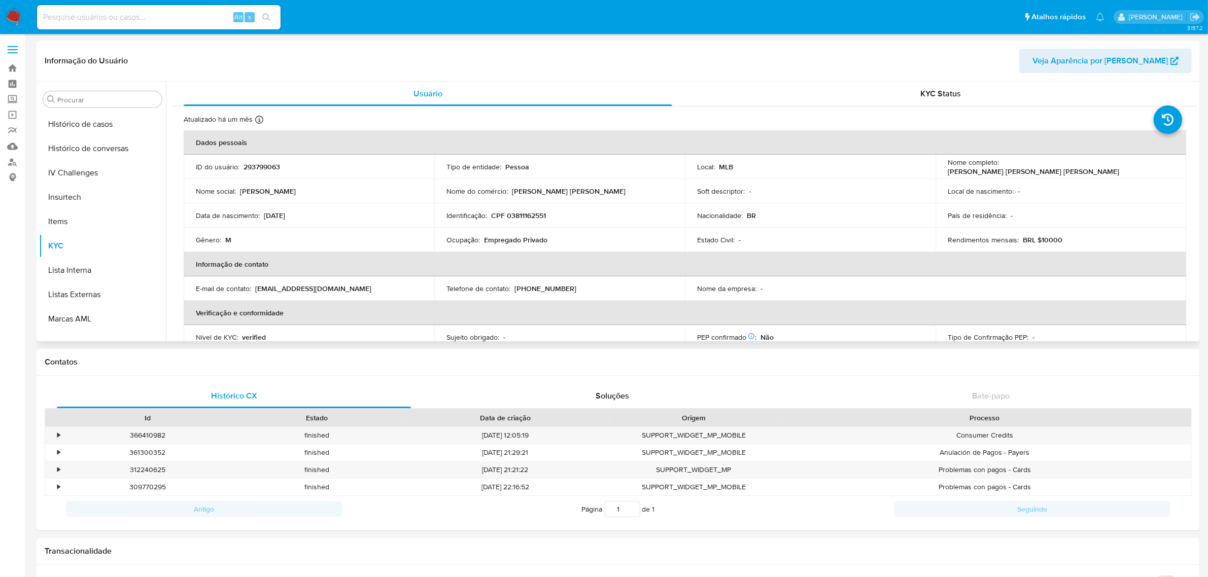
scroll to position [199, 0]
click at [62, 271] on button "Geral" at bounding box center [98, 266] width 119 height 24
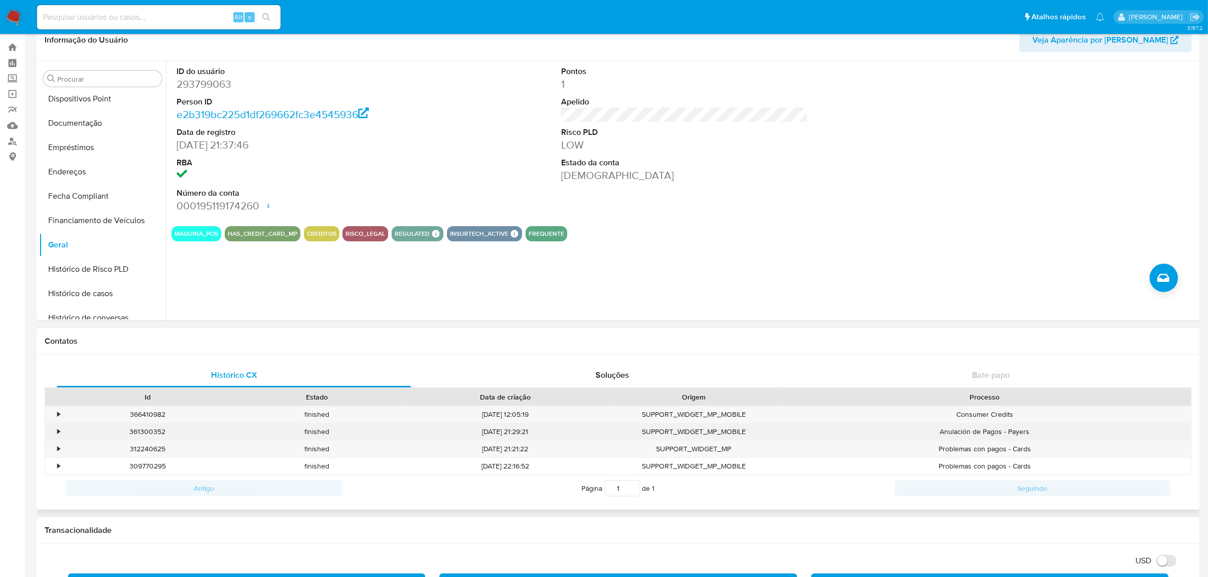
scroll to position [0, 0]
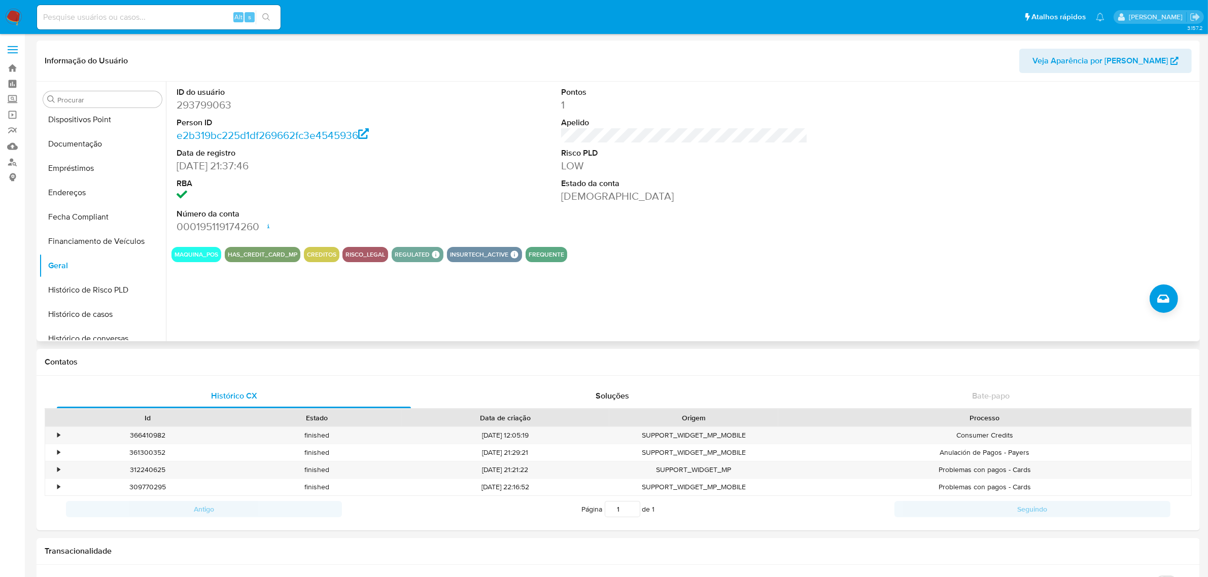
click at [210, 107] on dd "293799063" at bounding box center [300, 105] width 247 height 14
copy dd "293799063"
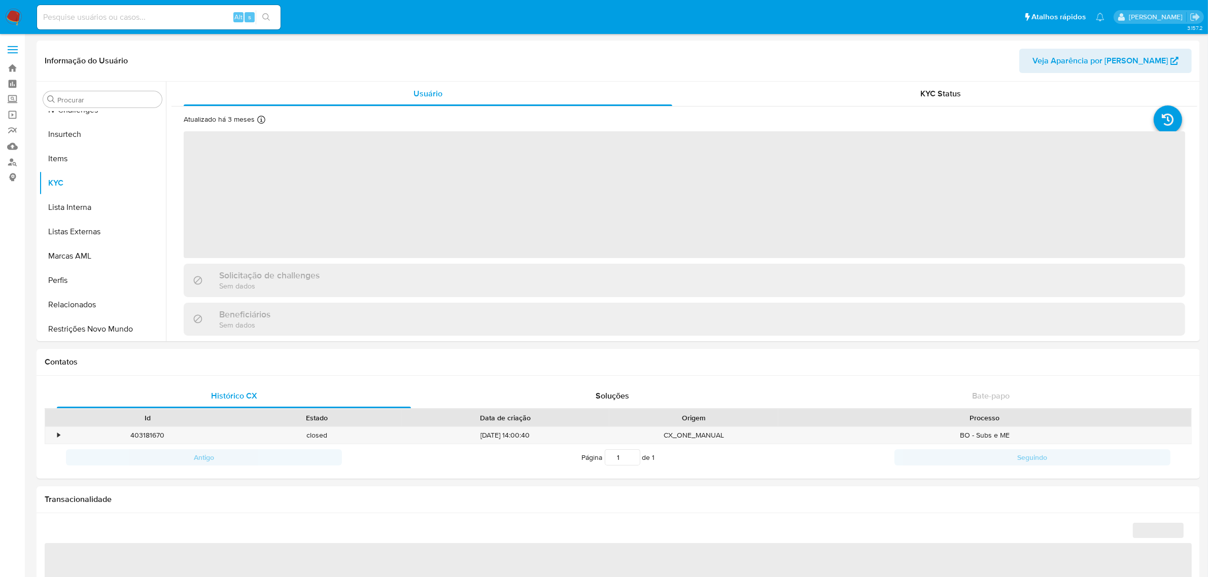
scroll to position [453, 0]
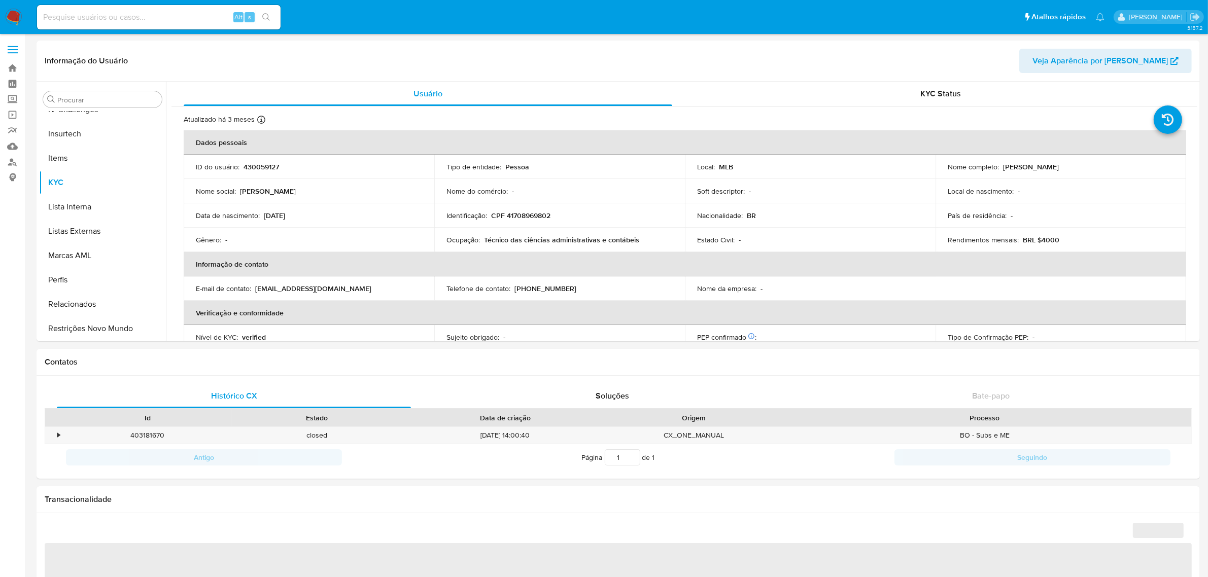
select select "10"
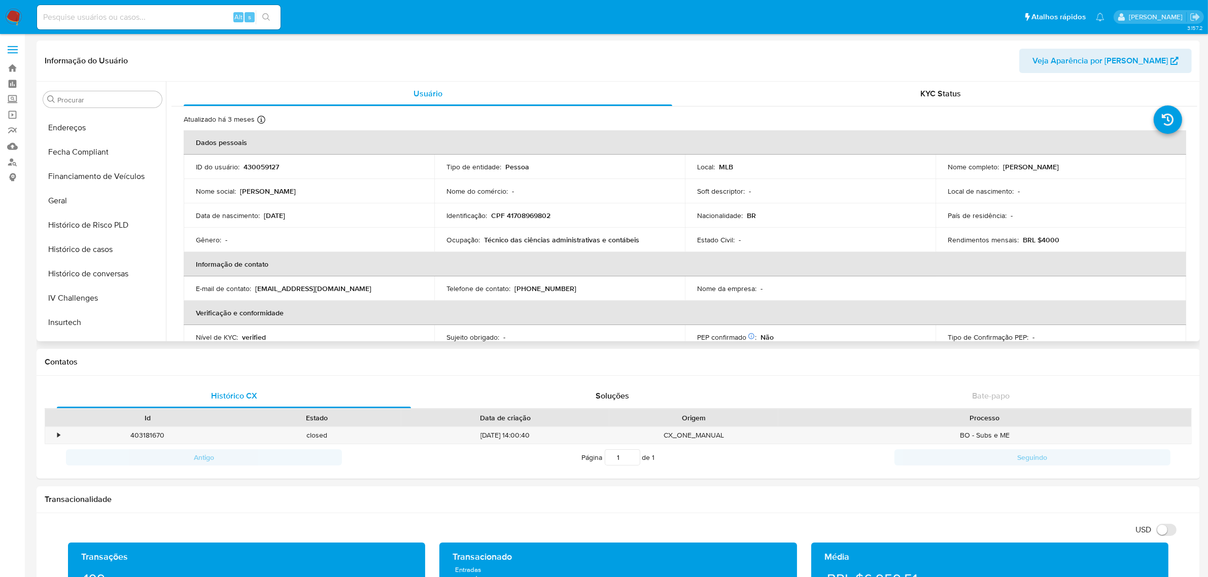
scroll to position [135, 0]
click at [107, 207] on button "Documentação" at bounding box center [98, 207] width 119 height 24
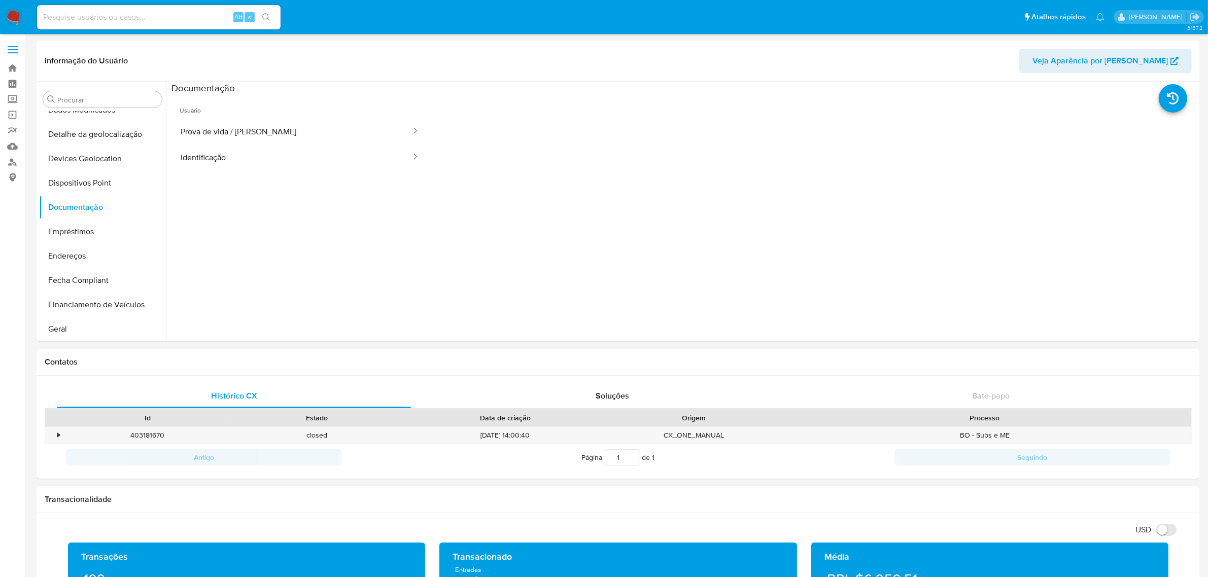
click at [249, 125] on button "Prova de vida / Selfie" at bounding box center [291, 132] width 240 height 26
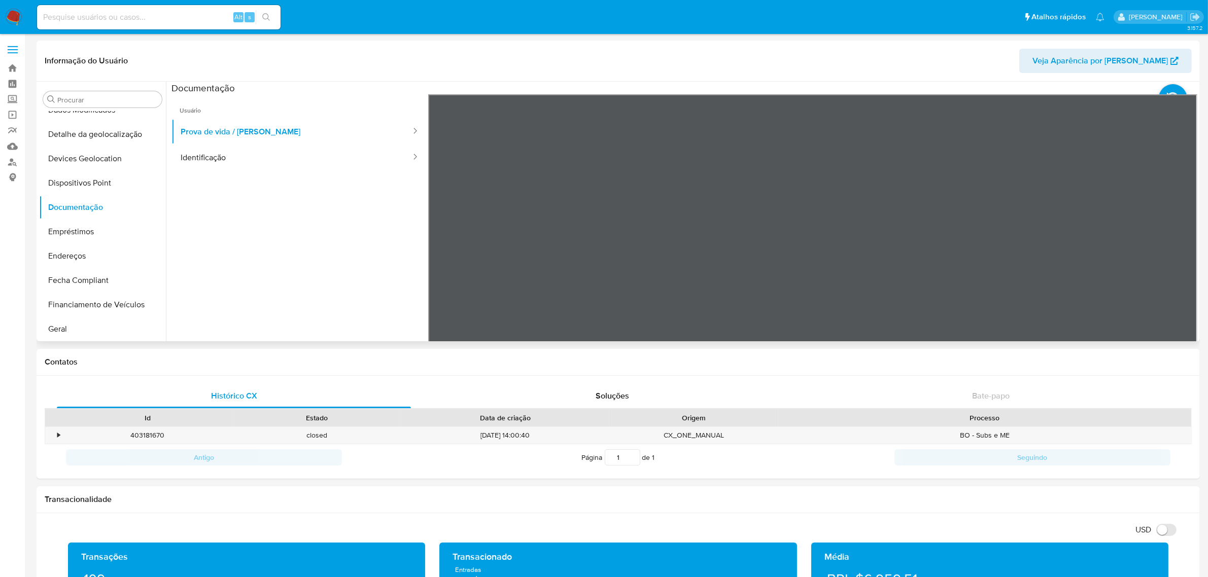
scroll to position [199, 0]
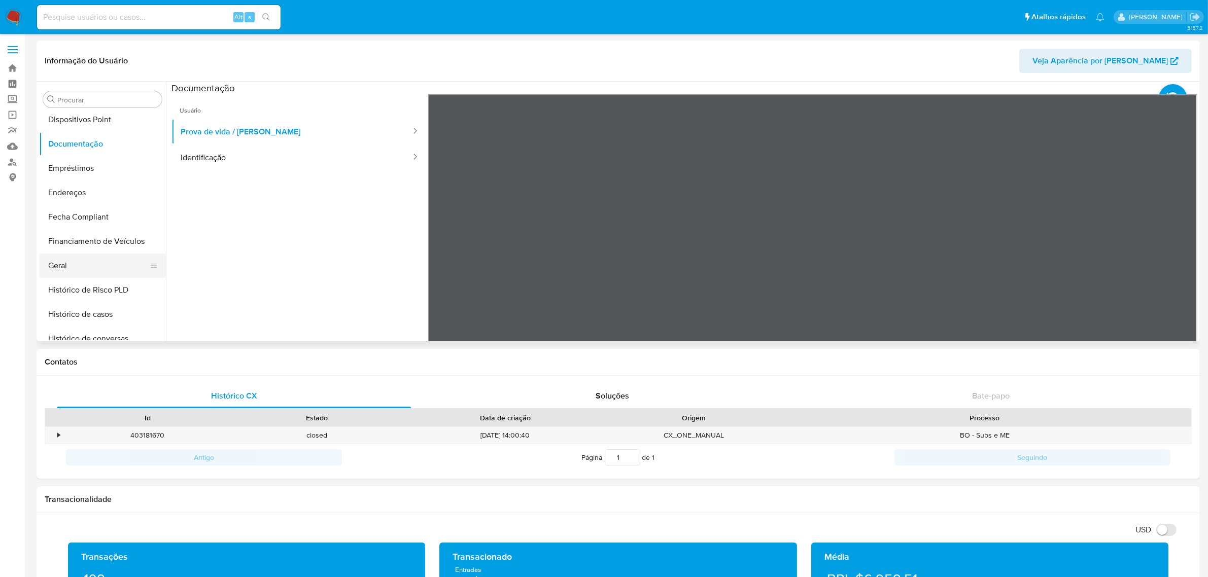
click at [90, 268] on button "Geral" at bounding box center [98, 266] width 119 height 24
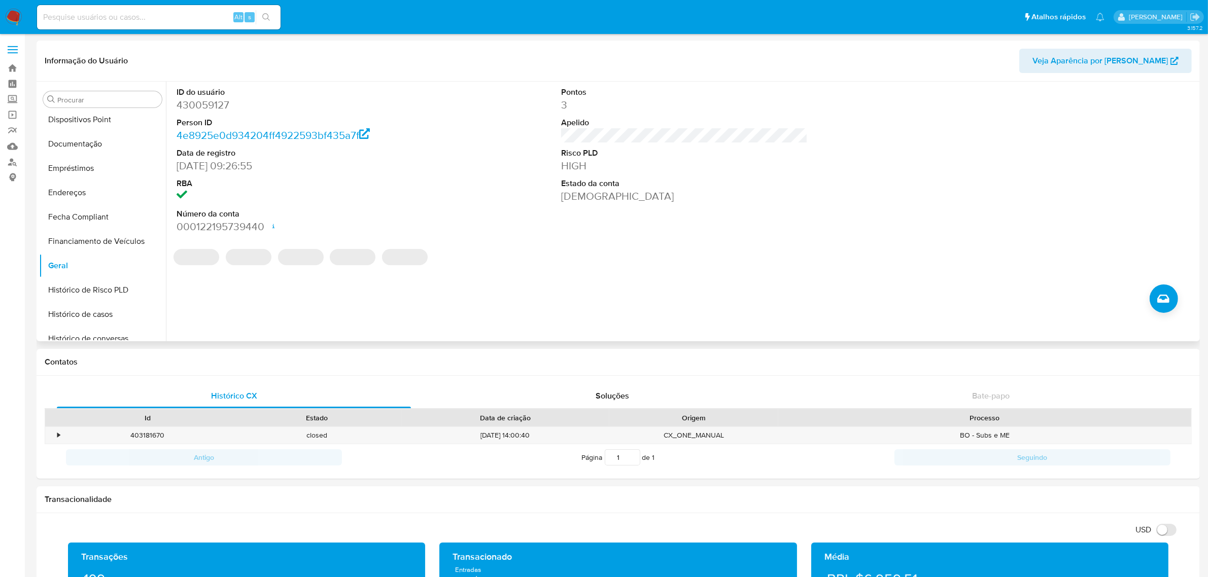
click at [196, 102] on dd "430059127" at bounding box center [300, 105] width 247 height 14
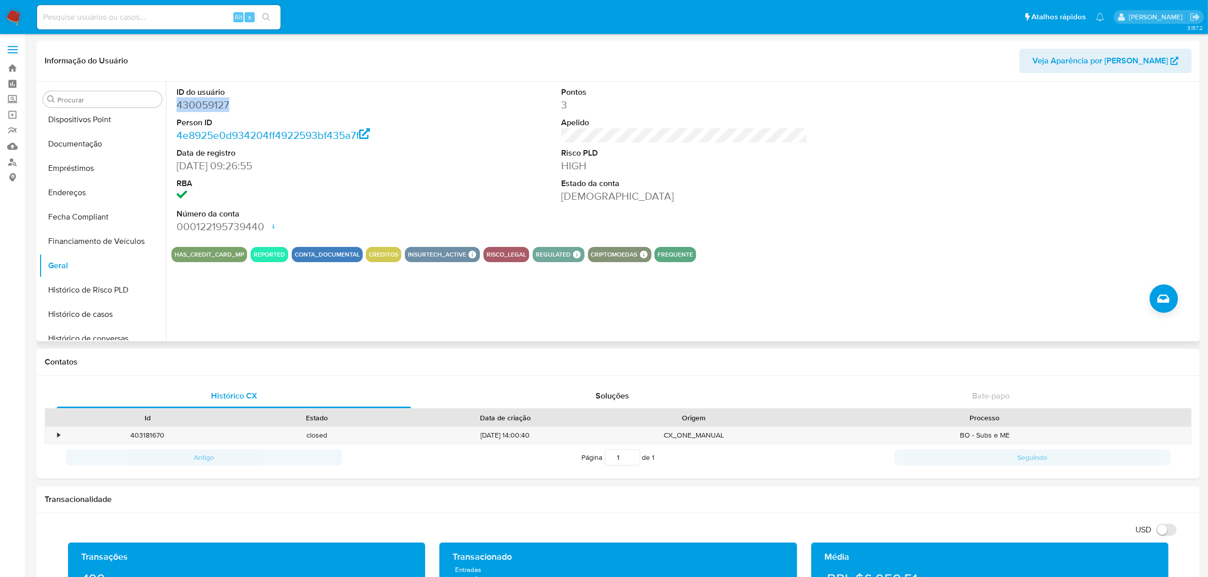
click at [196, 102] on dd "430059127" at bounding box center [300, 105] width 247 height 14
copy dd "430059127"
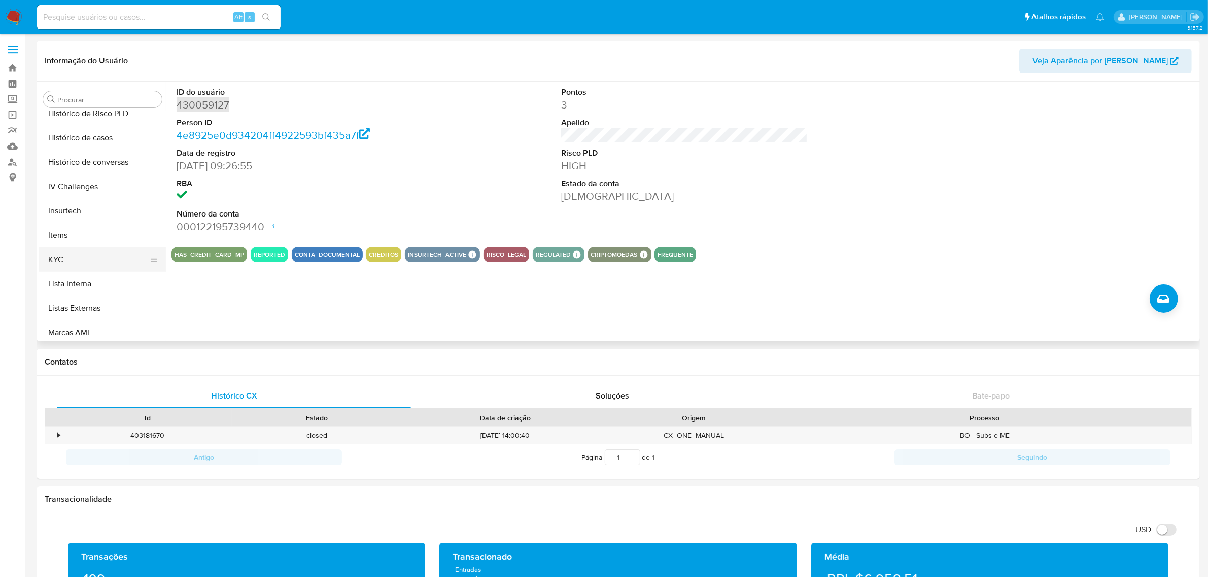
scroll to position [389, 0]
click at [95, 258] on button "Lista Interna" at bounding box center [98, 270] width 119 height 24
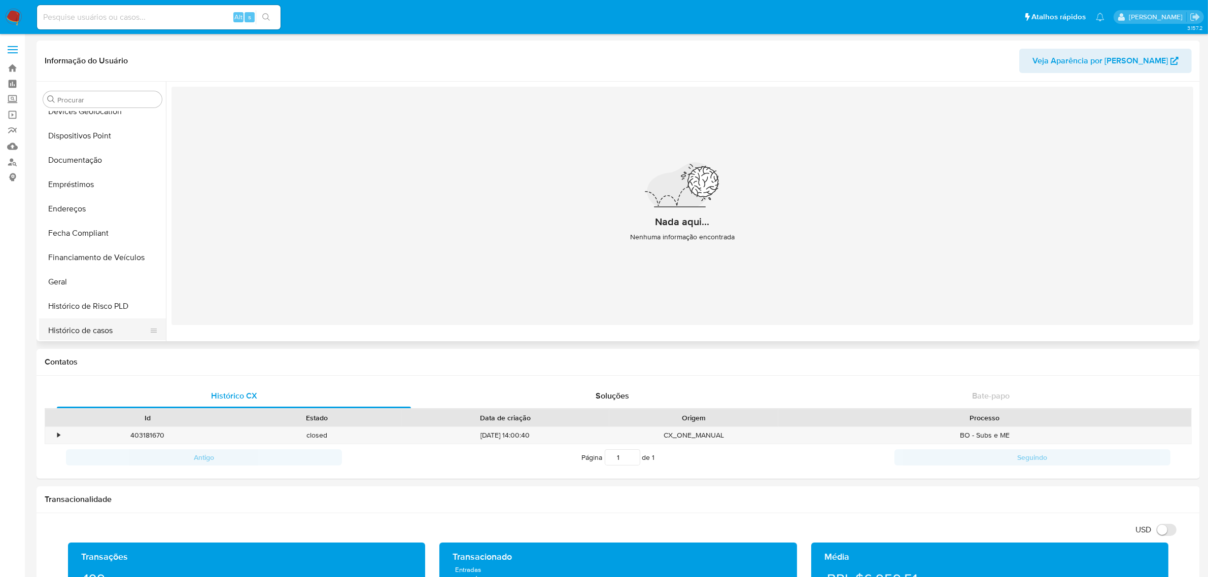
scroll to position [135, 0]
click at [106, 203] on button "Documentação" at bounding box center [98, 207] width 119 height 24
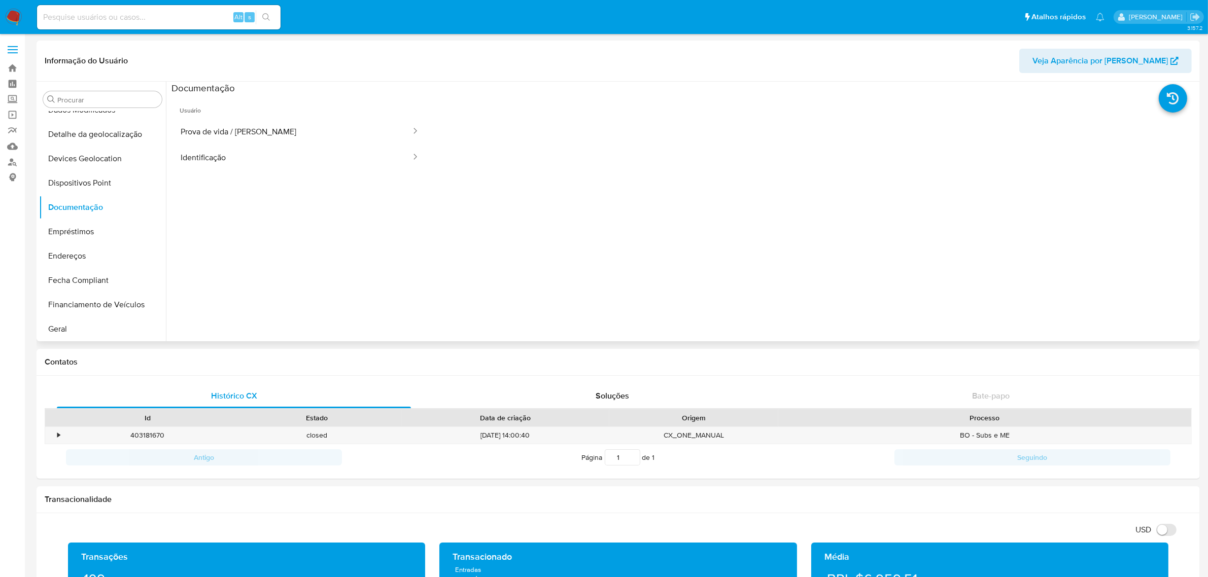
click at [189, 125] on button "Prova de vida / Selfie" at bounding box center [291, 132] width 240 height 26
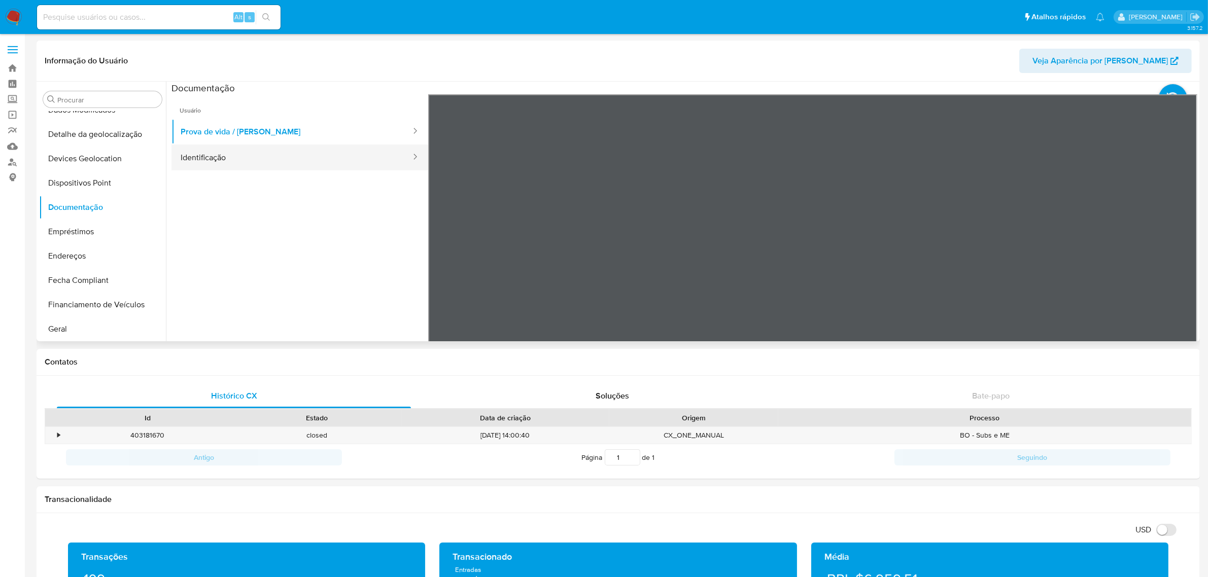
click at [224, 153] on button "Identificação" at bounding box center [291, 158] width 240 height 26
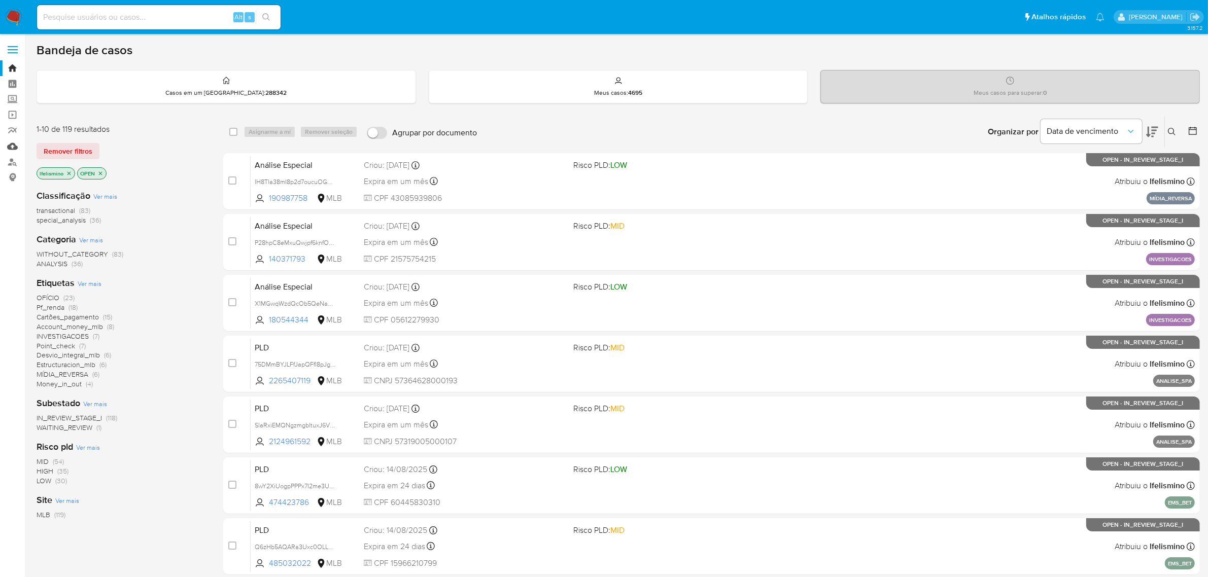
click at [12, 143] on link "Mulan" at bounding box center [60, 146] width 121 height 16
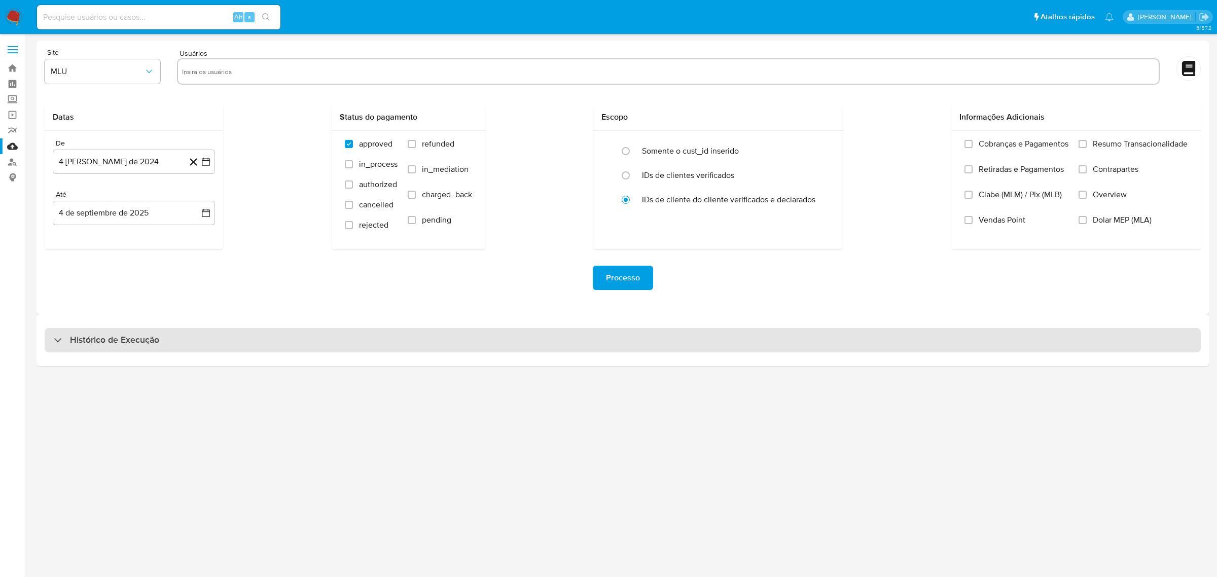
click at [506, 352] on div "Histórico de Execução" at bounding box center [623, 340] width 1157 height 24
select select "10"
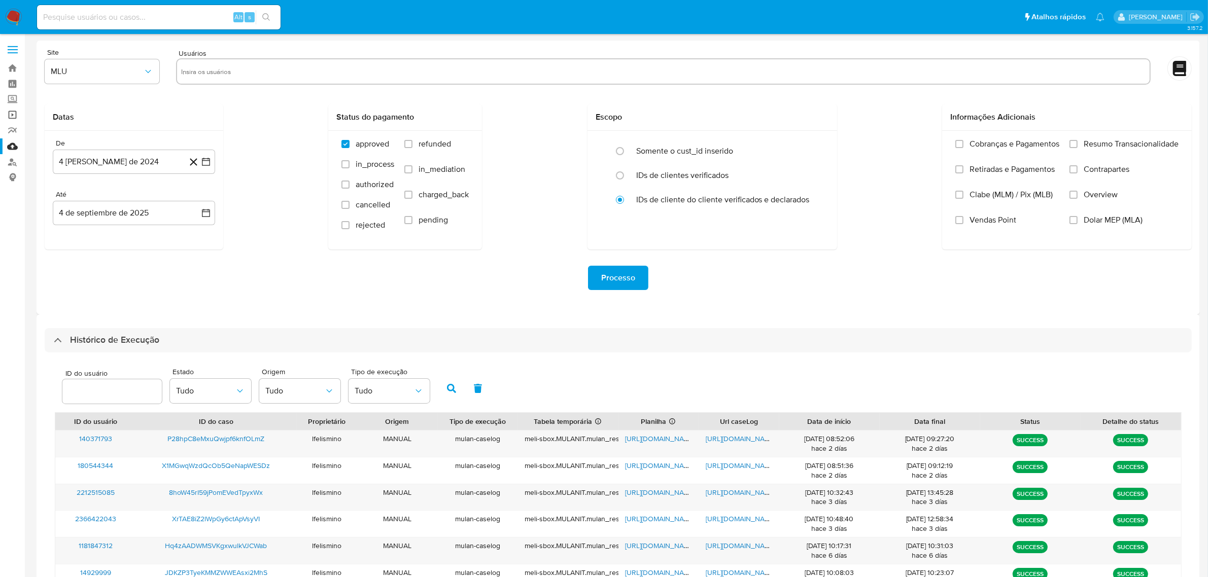
click at [8, 118] on link "Operações em massa" at bounding box center [60, 115] width 121 height 16
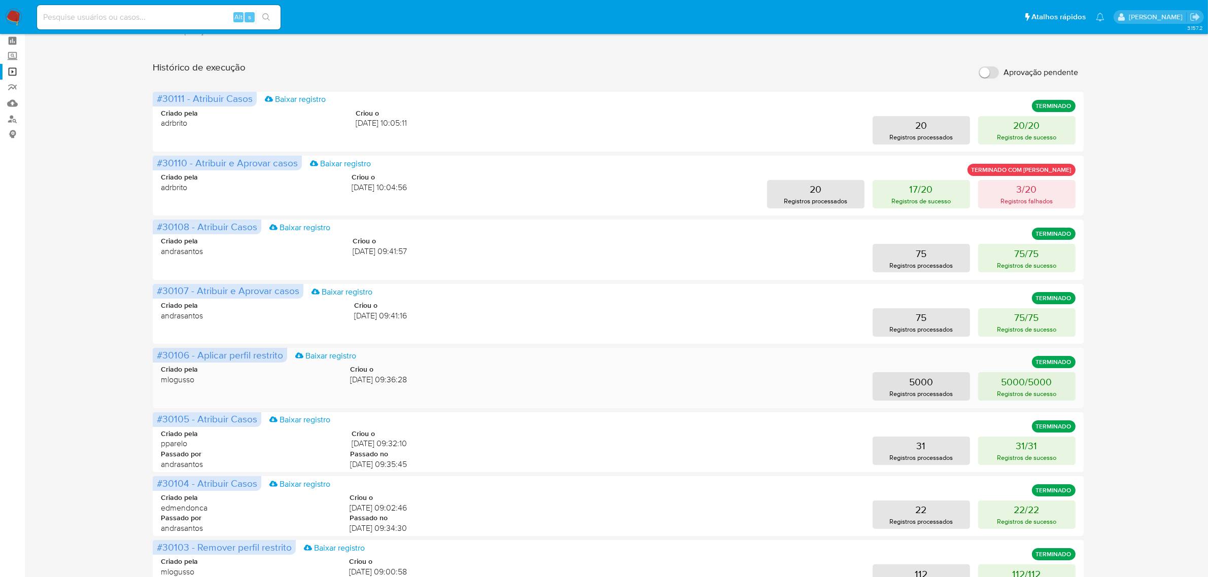
scroll to position [233, 0]
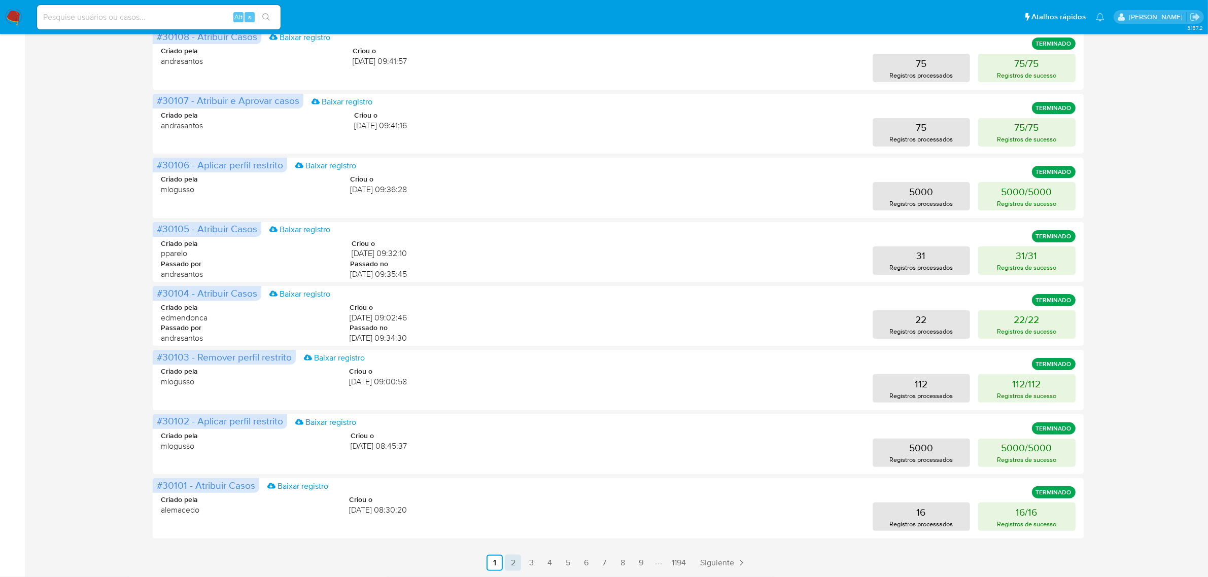
click at [505, 561] on link "2" at bounding box center [513, 563] width 16 height 16
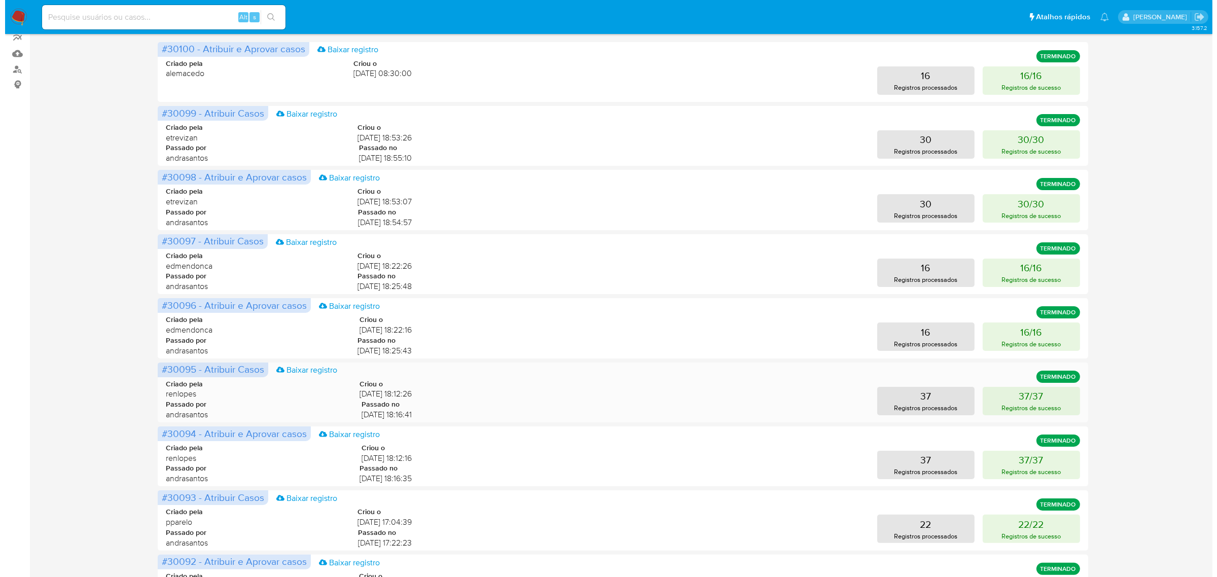
scroll to position [0, 0]
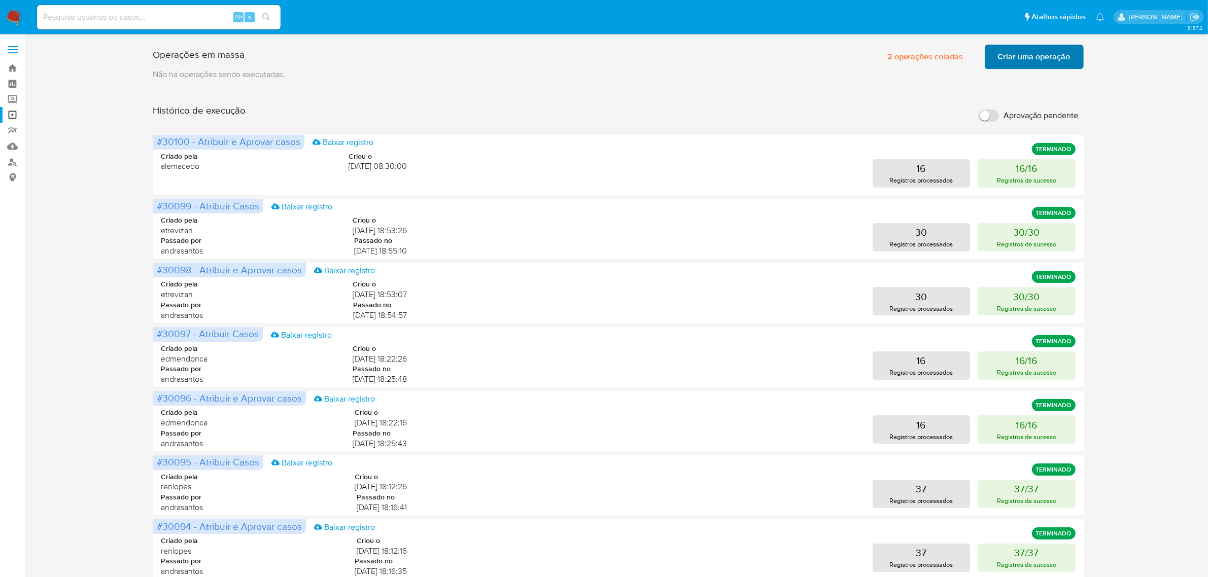
click at [1029, 51] on span "Criar uma operação" at bounding box center [1034, 57] width 73 height 22
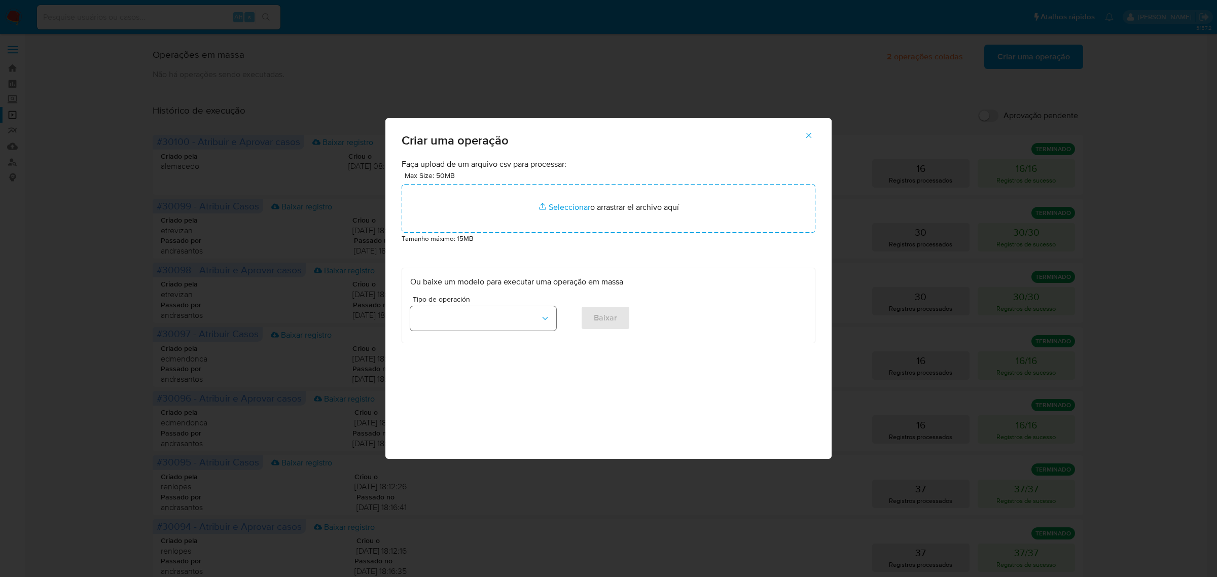
click at [455, 323] on button "button" at bounding box center [483, 318] width 146 height 24
click at [489, 323] on div "Criar Casos" at bounding box center [480, 317] width 128 height 24
click at [587, 312] on button "Baixar" at bounding box center [606, 318] width 50 height 24
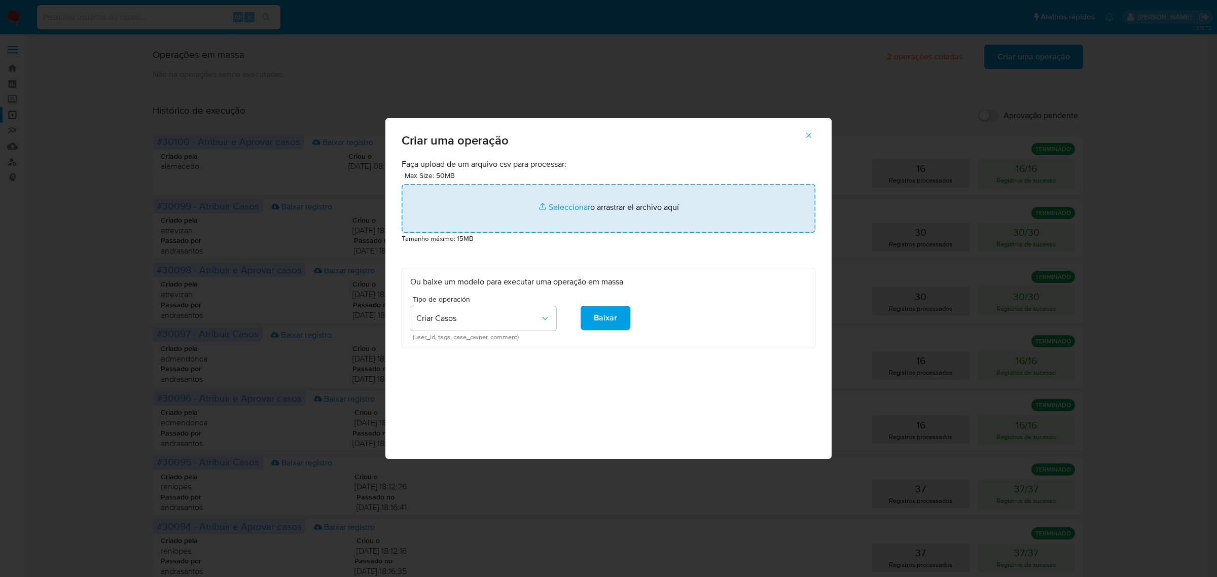
click at [587, 210] on input "file" at bounding box center [609, 208] width 414 height 49
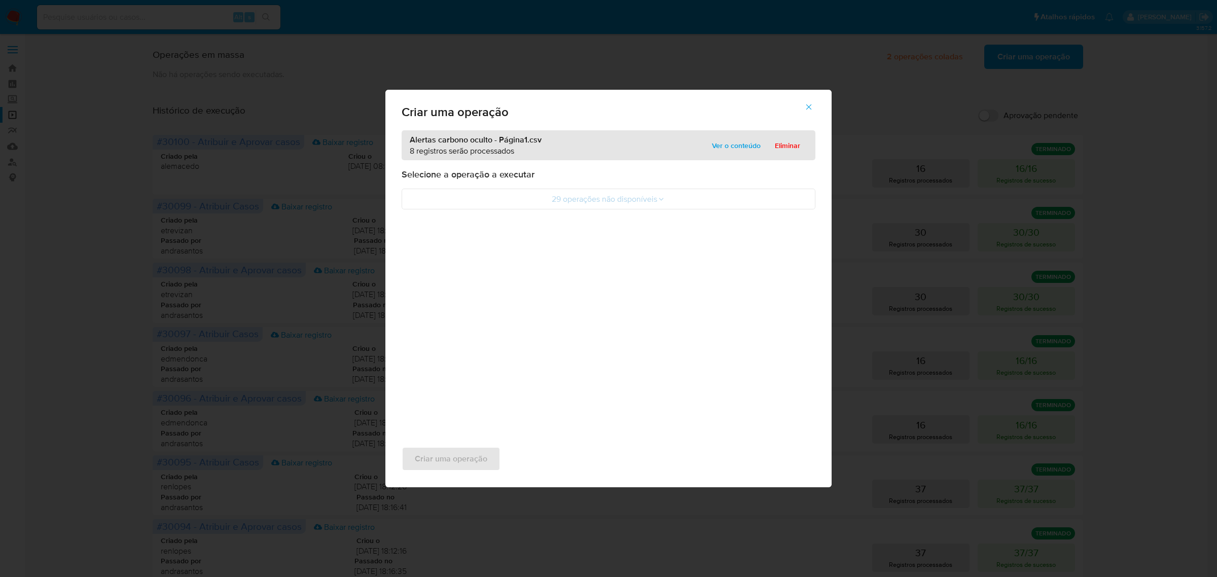
click at [741, 143] on span "Ver o conteúdo" at bounding box center [736, 145] width 49 height 14
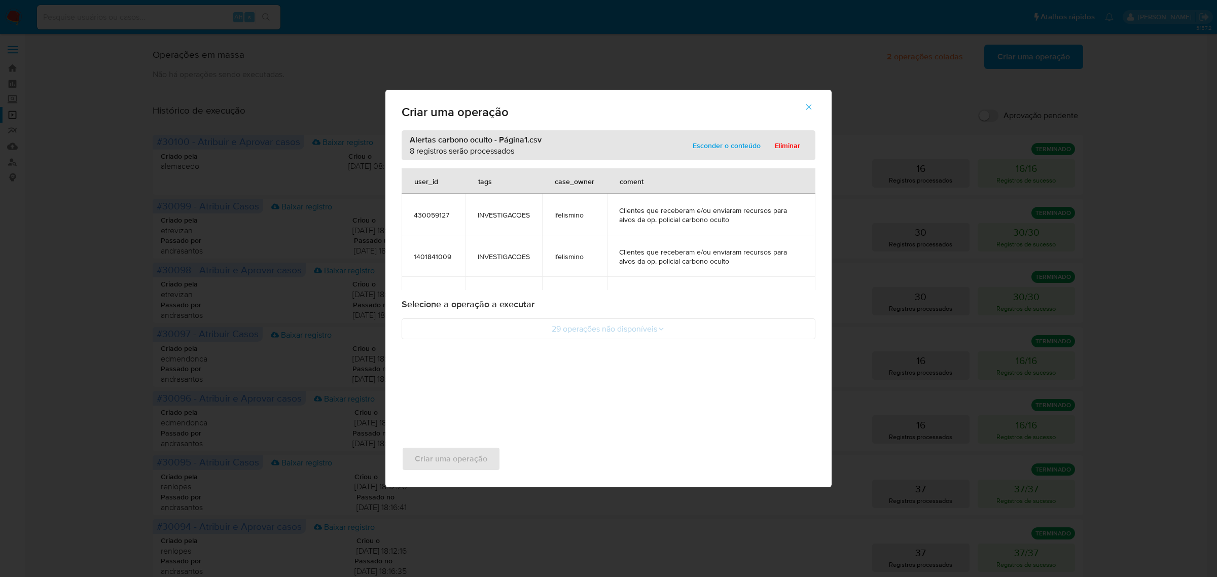
click at [725, 148] on span "Esconder o conteúdo" at bounding box center [727, 145] width 68 height 14
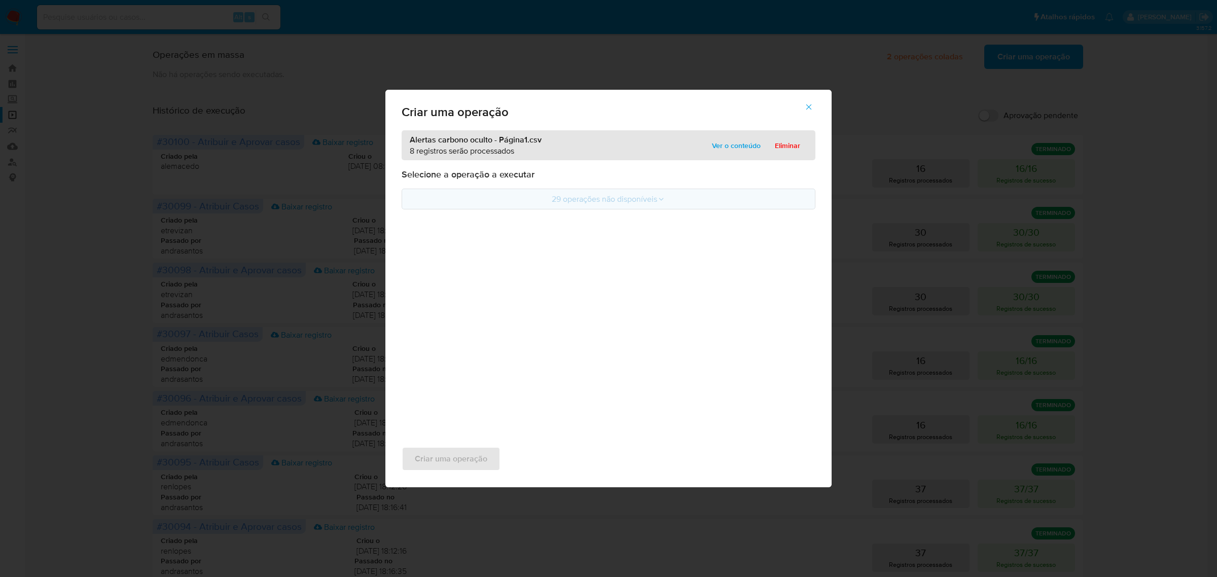
click at [580, 205] on button "29 operações não disponíveis" at bounding box center [609, 199] width 414 height 21
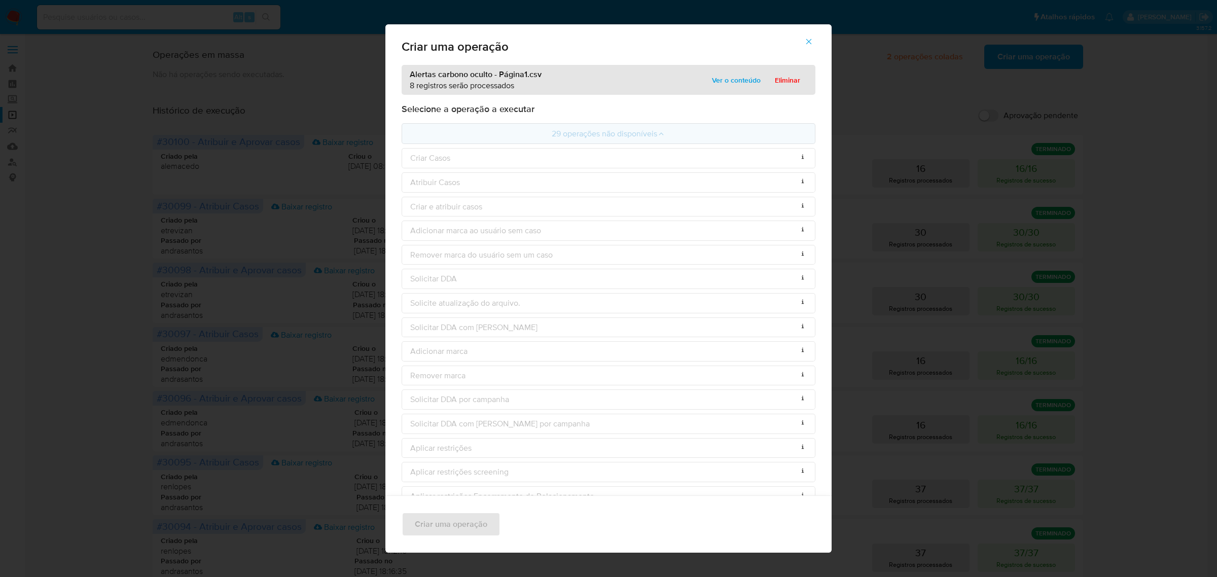
click at [814, 41] on icon "button" at bounding box center [809, 41] width 9 height 9
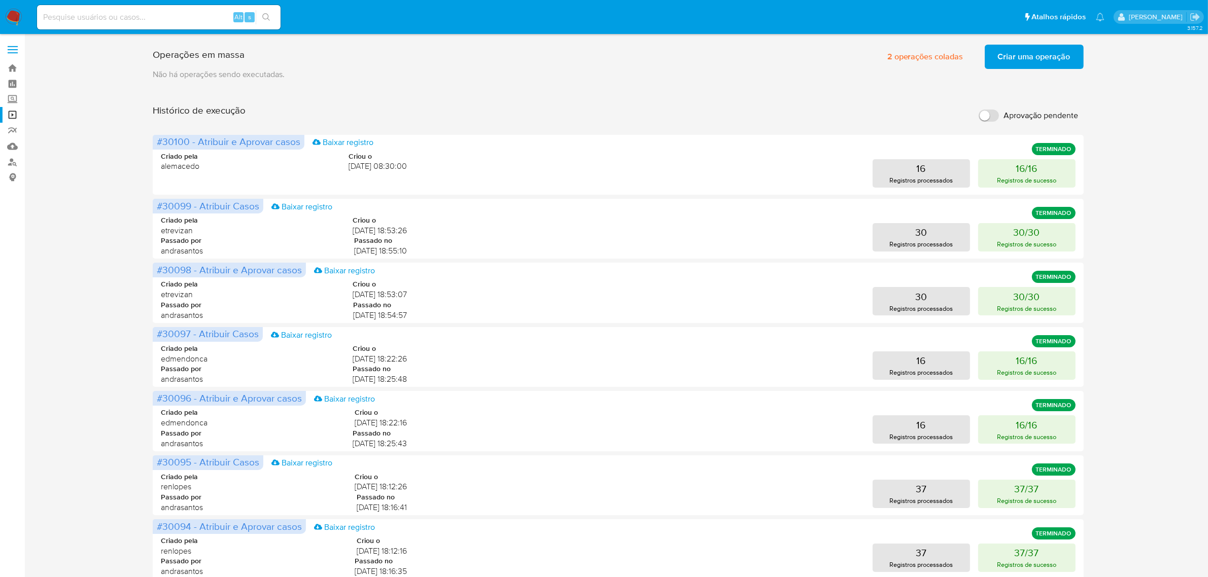
click at [1023, 57] on span "Criar uma operação" at bounding box center [1034, 57] width 73 height 22
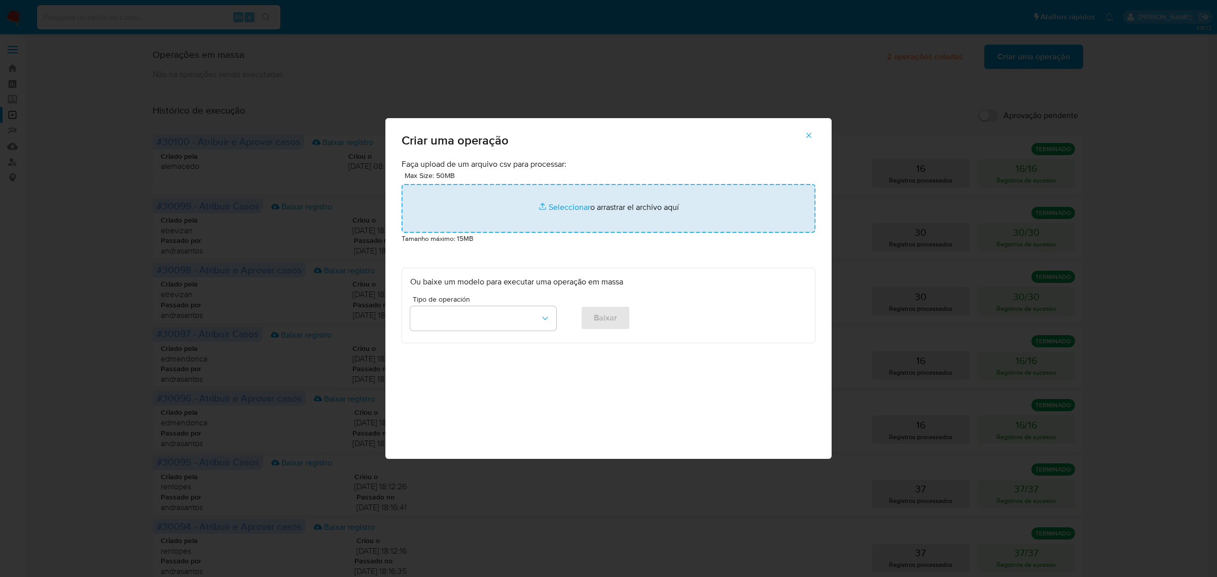
click at [546, 217] on input "file" at bounding box center [609, 208] width 414 height 49
type input "C:\fakepath\Alertas carbono oculto - Página1.csv"
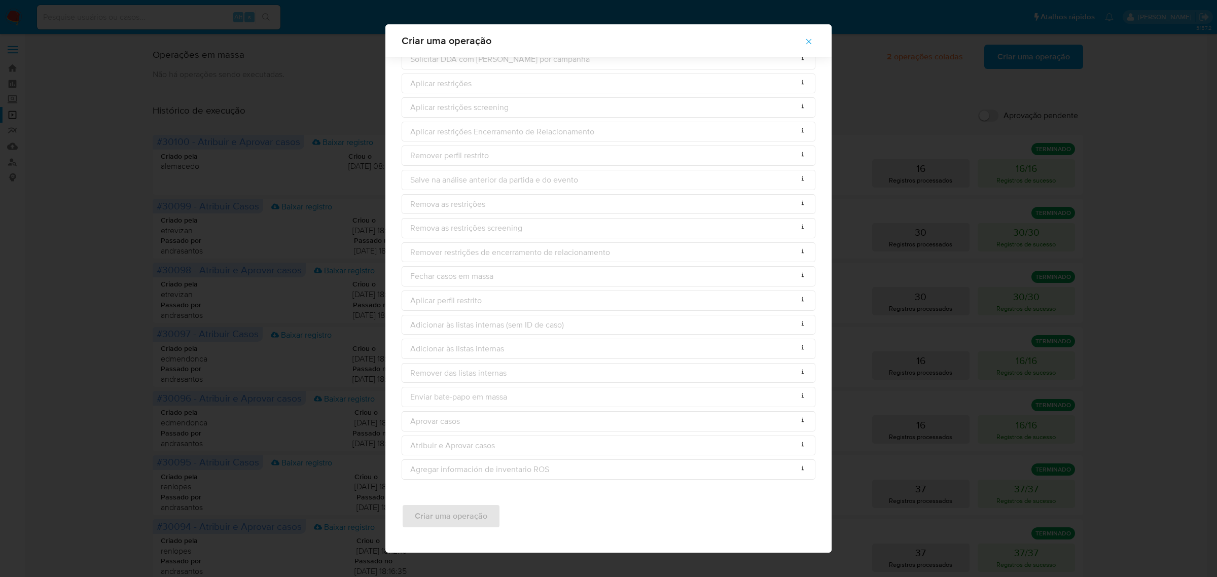
scroll to position [363, 0]
click at [602, 417] on div "Aprovar casos Colunas ausentes: [case_id, comment_case, status, status_detail, …" at bounding box center [609, 421] width 414 height 20
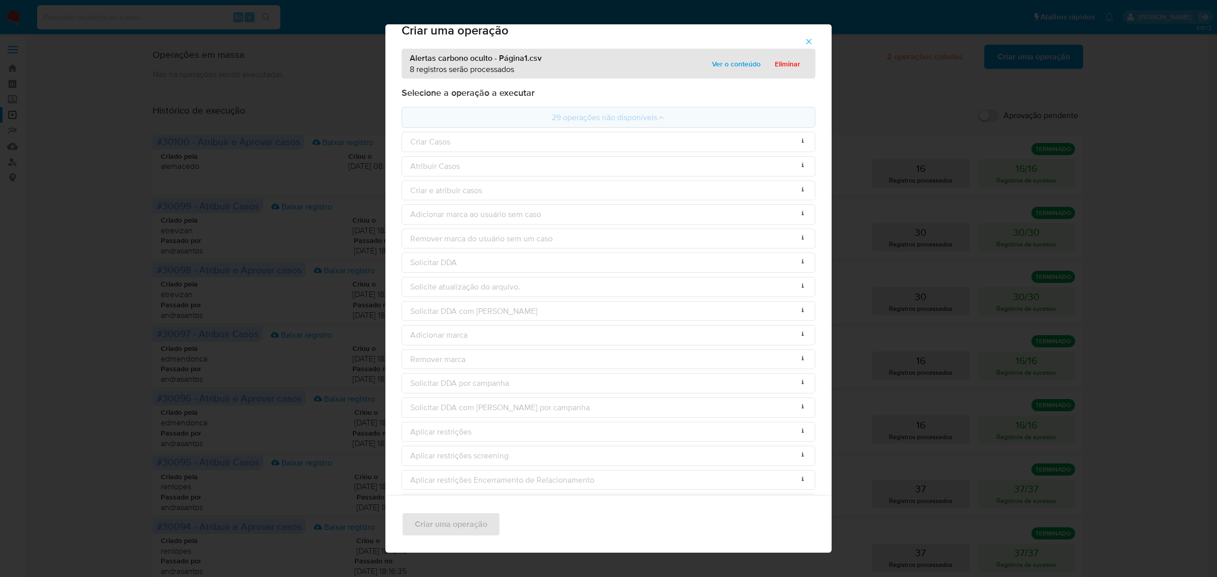
scroll to position [0, 0]
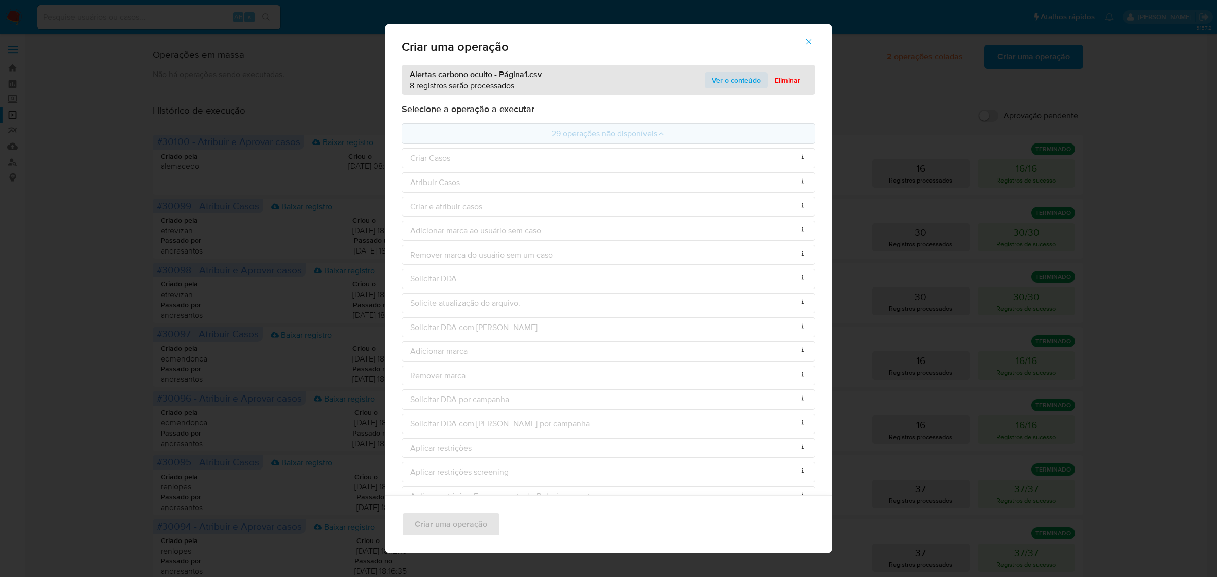
click at [732, 77] on span "Ver o conteúdo" at bounding box center [736, 80] width 49 height 14
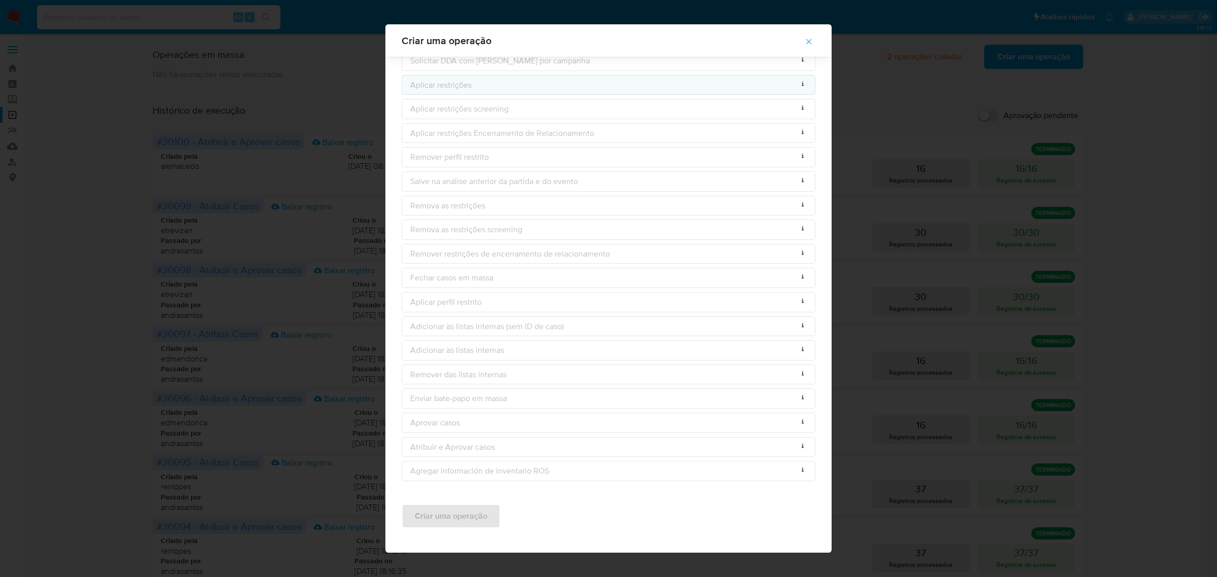
scroll to position [485, 0]
click at [812, 39] on icon "button" at bounding box center [809, 41] width 9 height 9
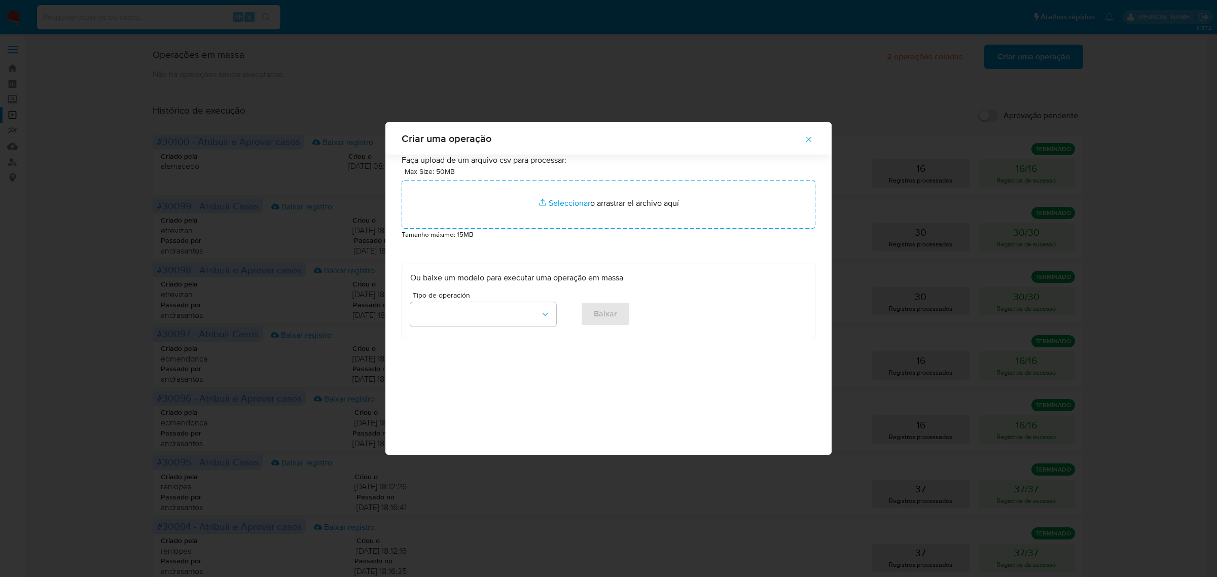
scroll to position [0, 0]
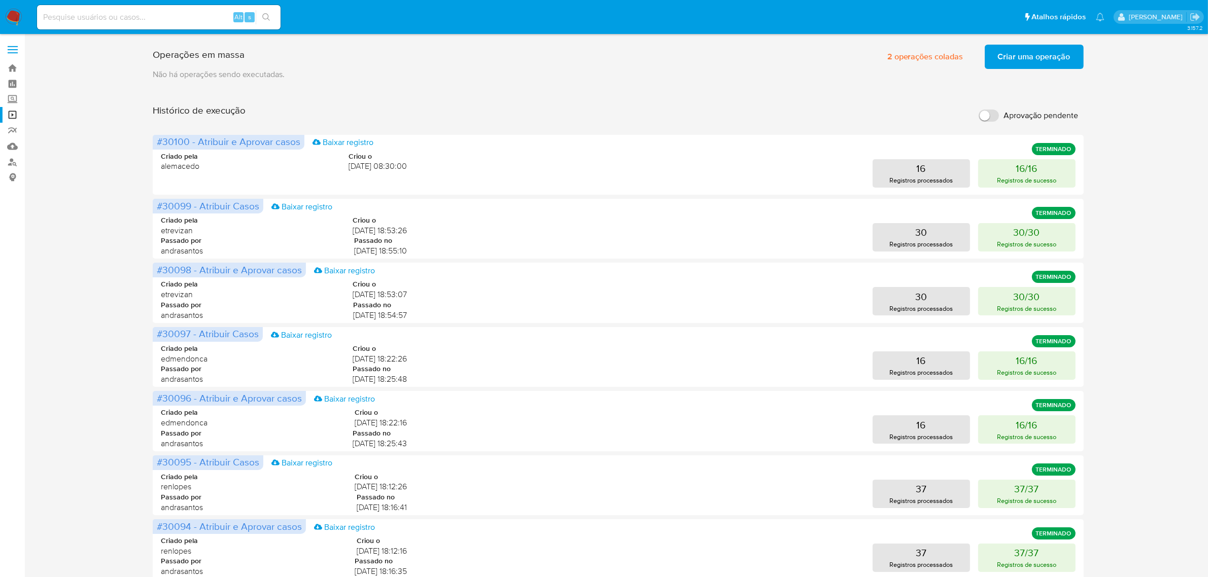
click at [1048, 57] on span "Criar uma operação" at bounding box center [1034, 57] width 73 height 22
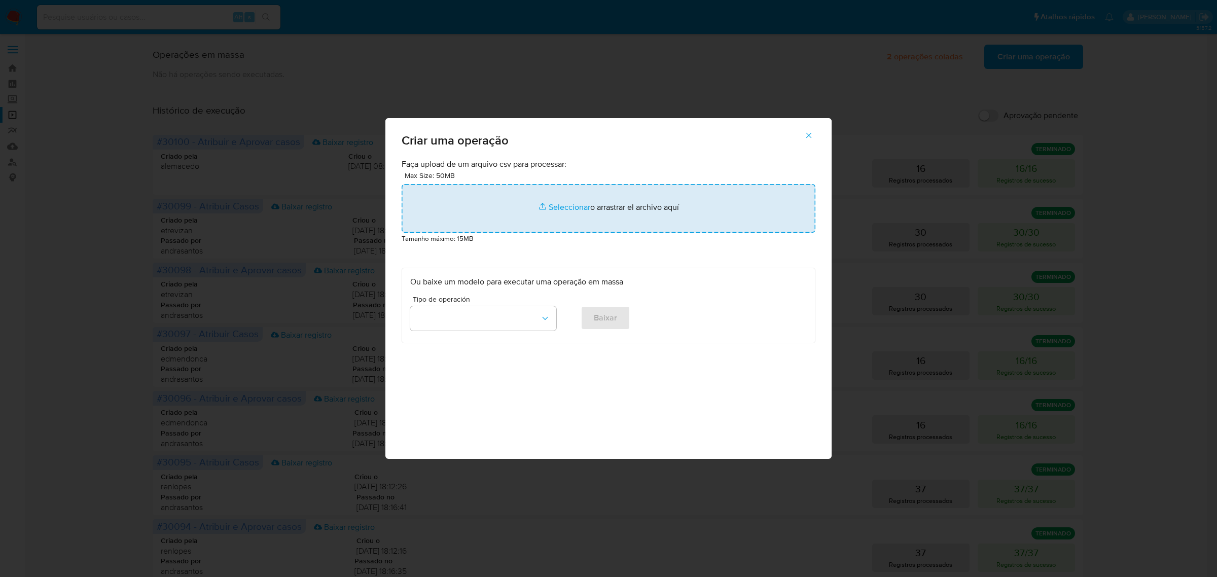
click at [579, 206] on input "file" at bounding box center [609, 208] width 414 height 49
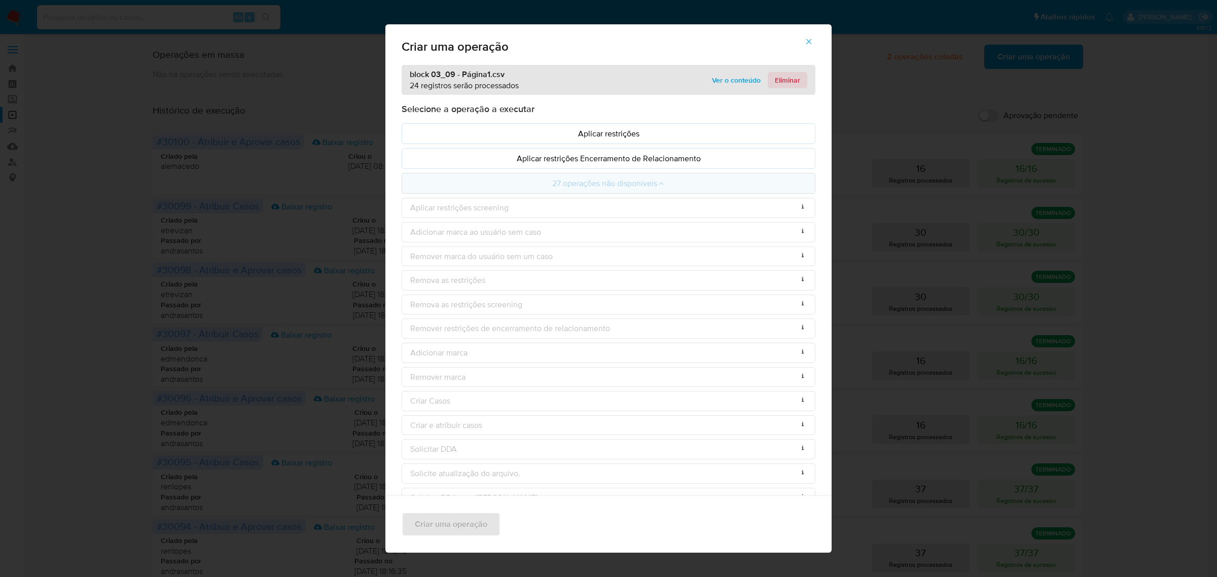
click at [775, 75] on span "Eliminar" at bounding box center [787, 80] width 25 height 14
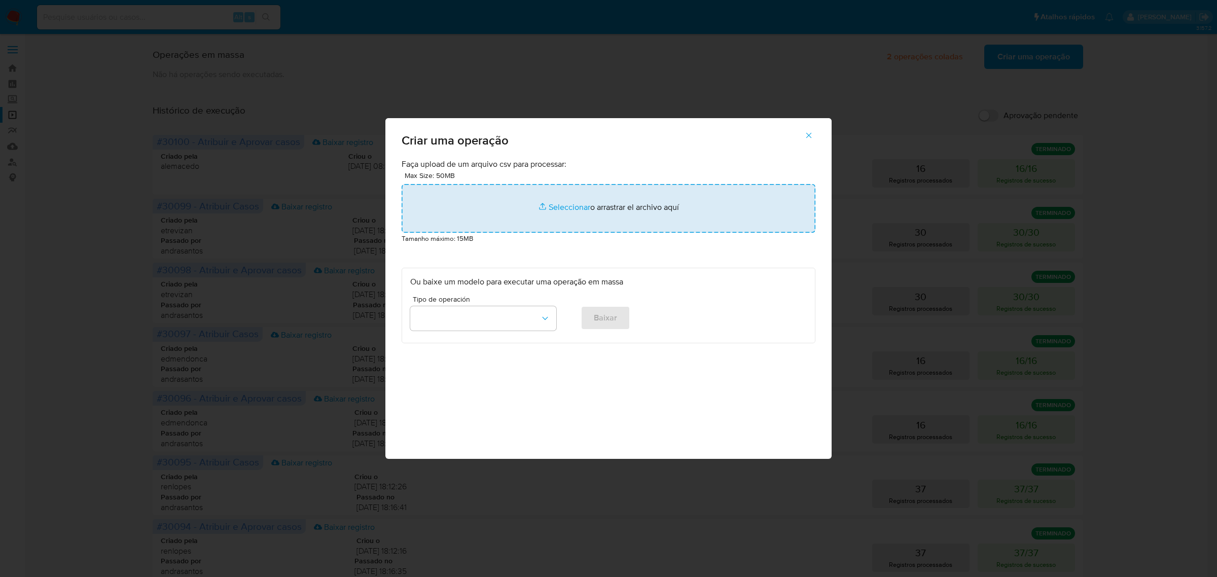
click at [597, 199] on input "file" at bounding box center [609, 208] width 414 height 49
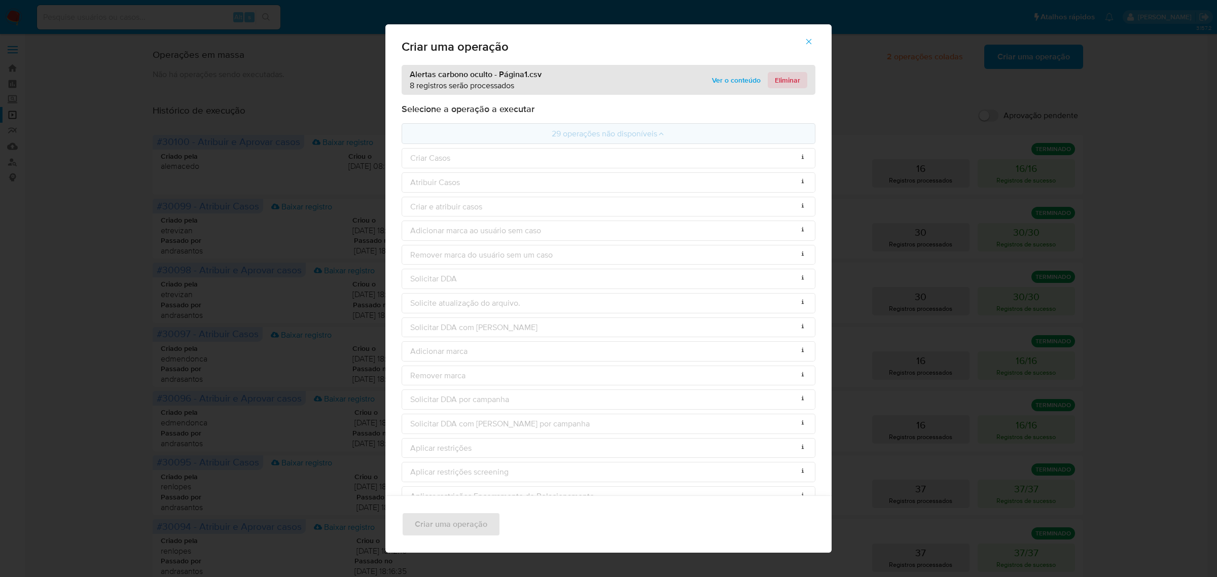
click at [776, 79] on span "Eliminar" at bounding box center [787, 80] width 25 height 14
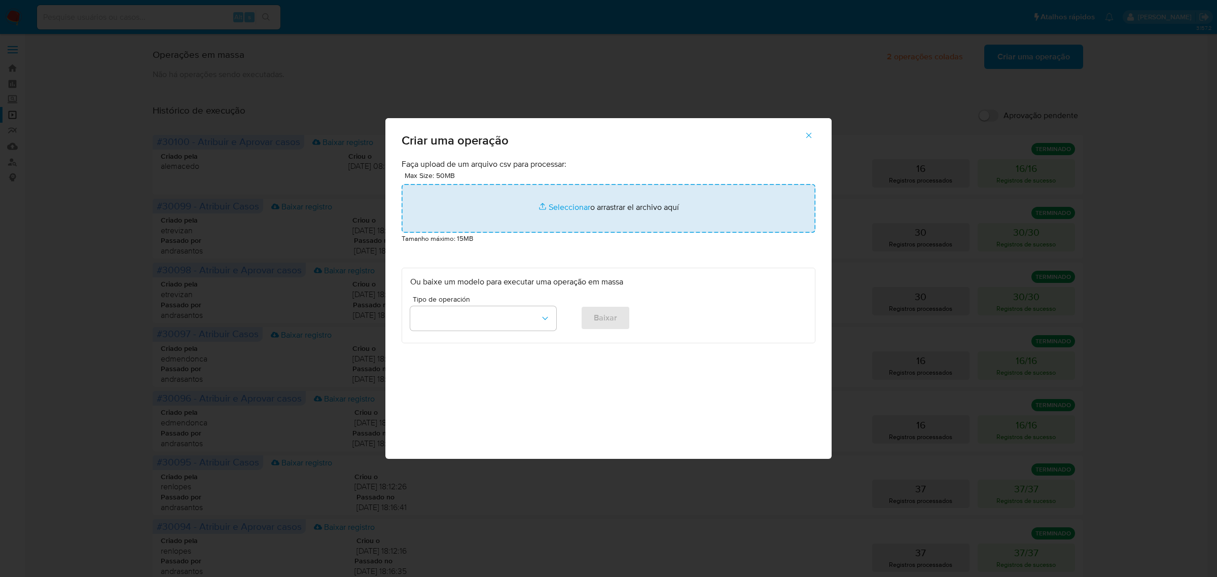
click at [571, 212] on input "file" at bounding box center [609, 208] width 414 height 49
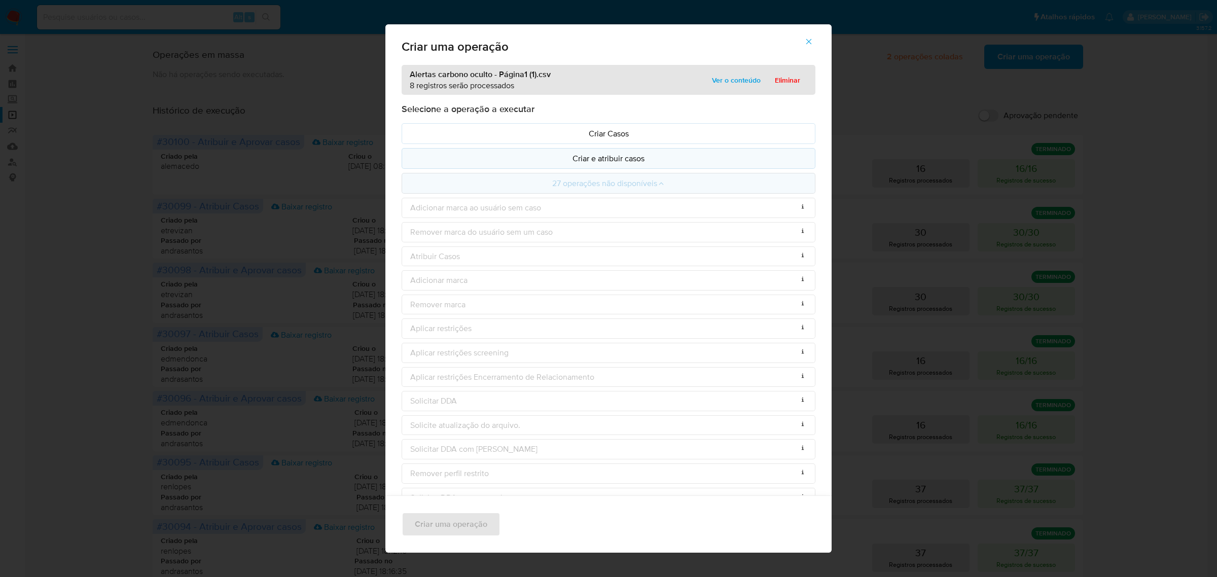
click at [574, 156] on p "Criar e atribuir casos" at bounding box center [608, 159] width 397 height 12
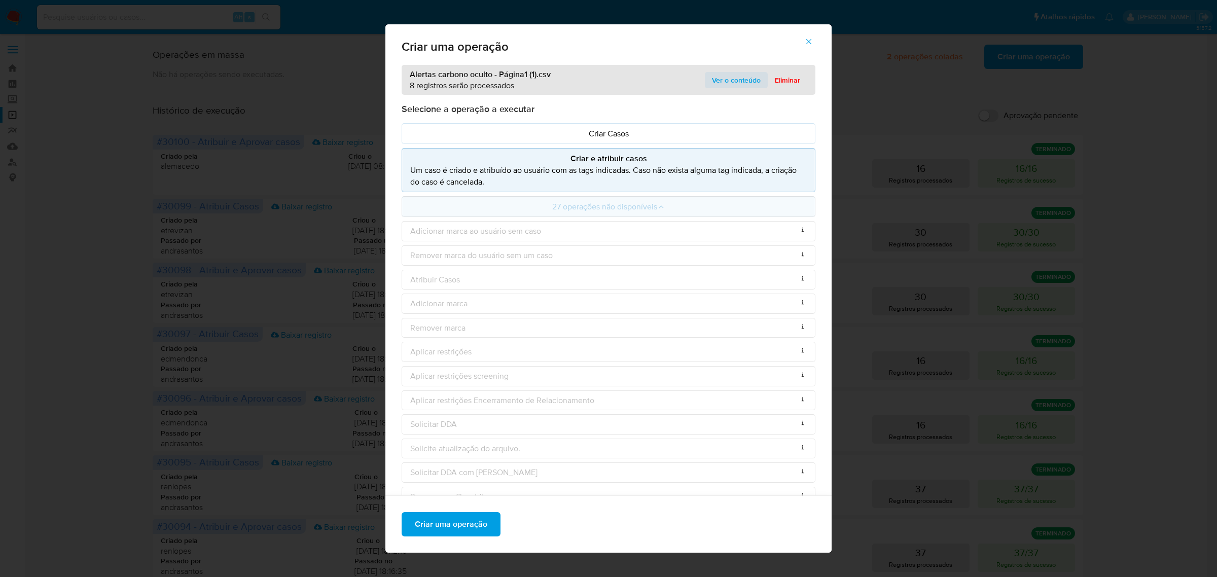
click at [739, 73] on span "Ver o conteúdo" at bounding box center [736, 80] width 49 height 14
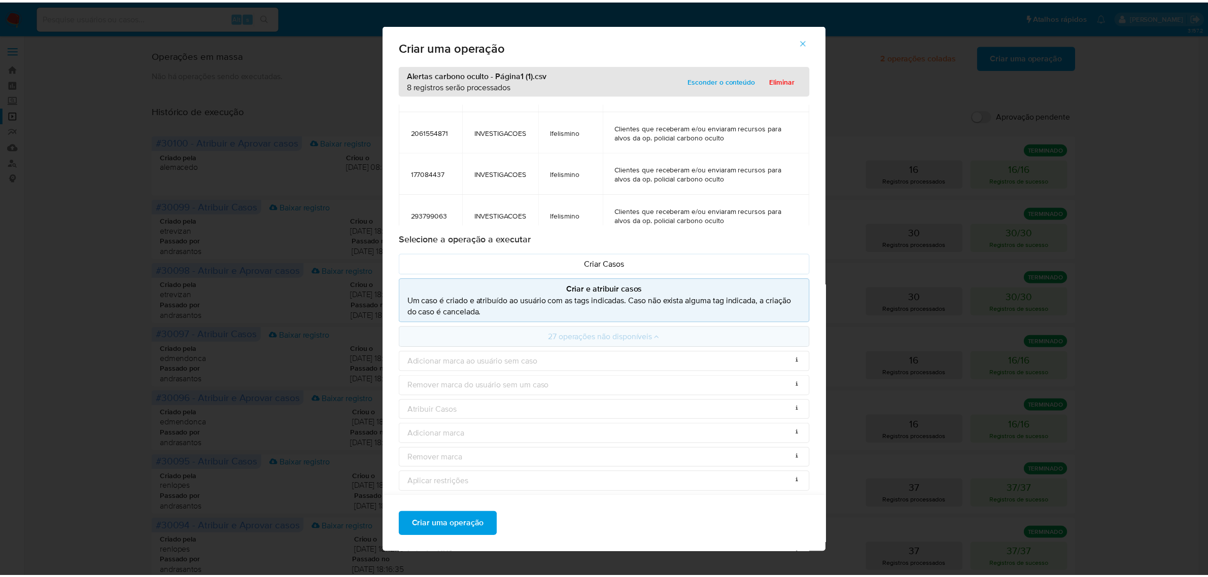
scroll to position [236, 0]
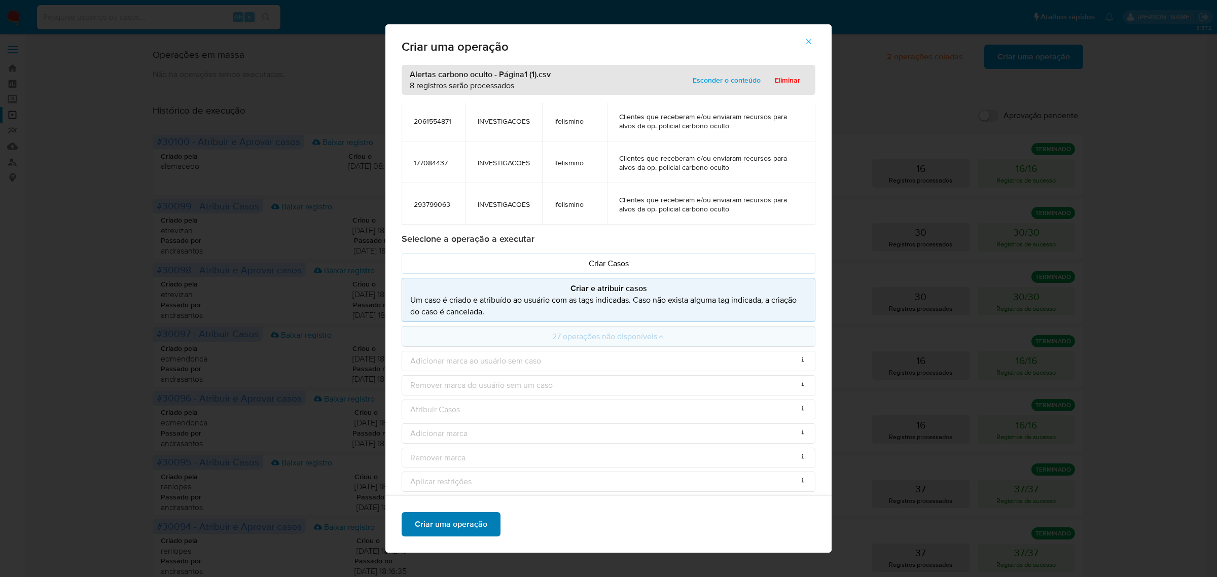
click at [415, 528] on span "Criar uma operação" at bounding box center [451, 524] width 73 height 22
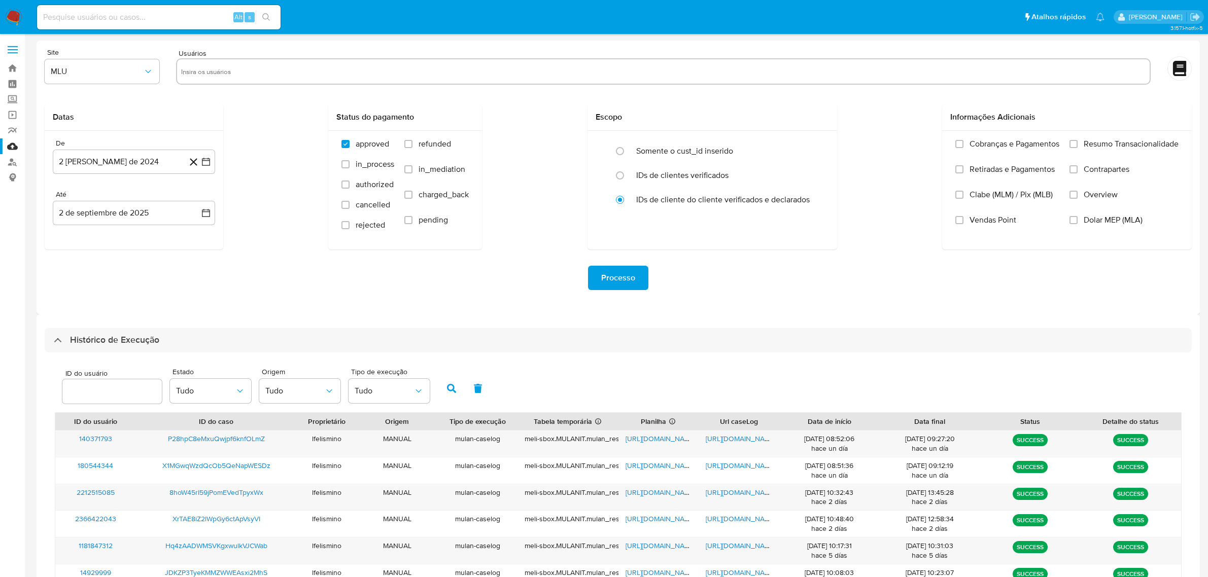
select select "20"
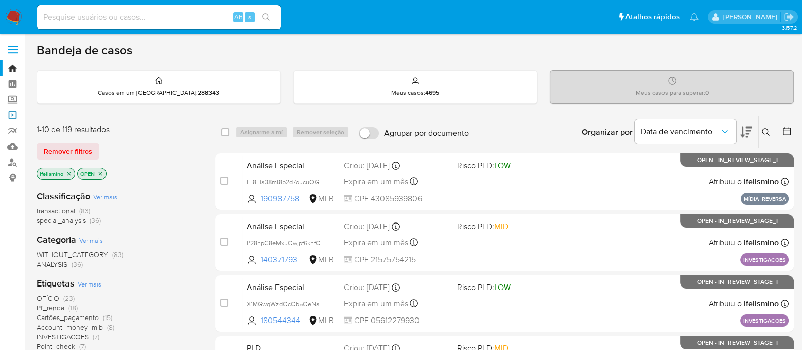
drag, startPoint x: 16, startPoint y: 110, endPoint x: 38, endPoint y: 115, distance: 22.4
click at [16, 110] on link "Operações em massa" at bounding box center [60, 115] width 121 height 16
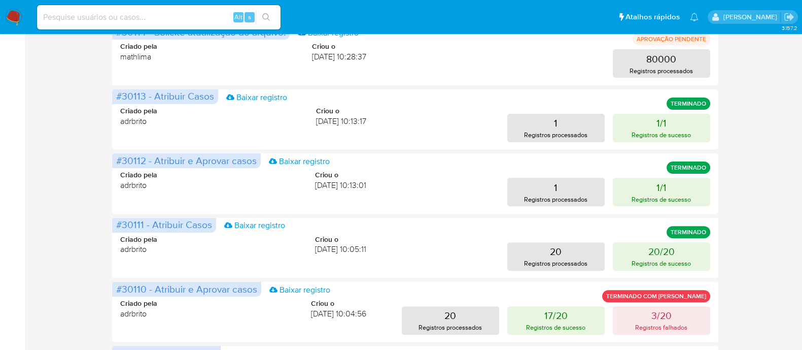
scroll to position [522, 0]
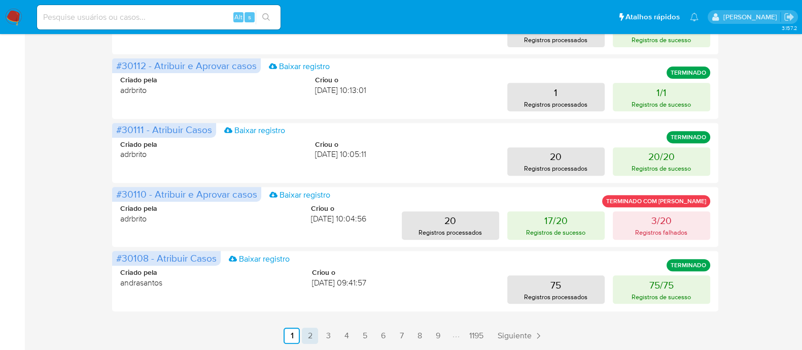
click at [304, 330] on link "2" at bounding box center [310, 335] width 16 height 16
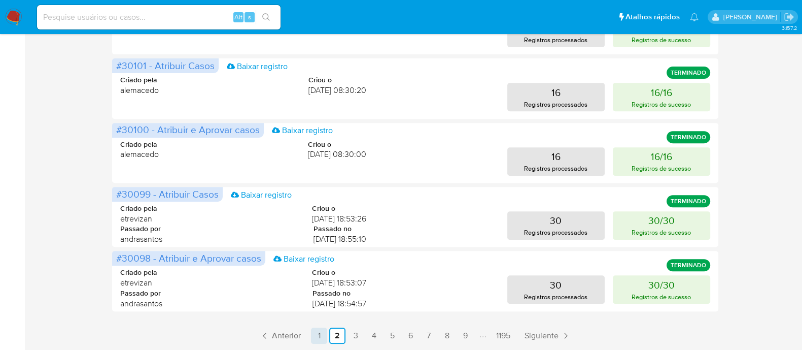
click at [319, 335] on link "1" at bounding box center [319, 335] width 16 height 16
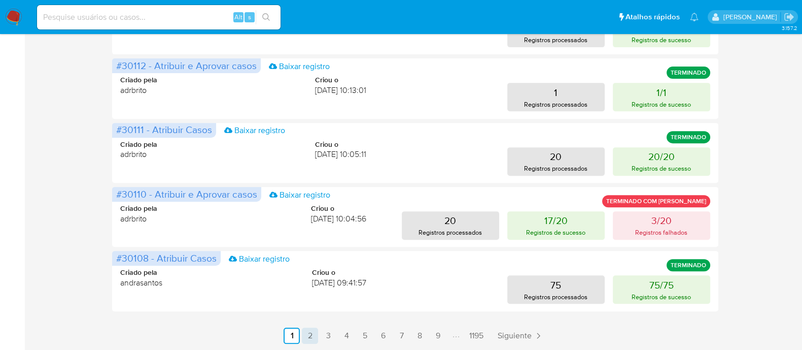
click at [309, 340] on link "2" at bounding box center [310, 335] width 16 height 16
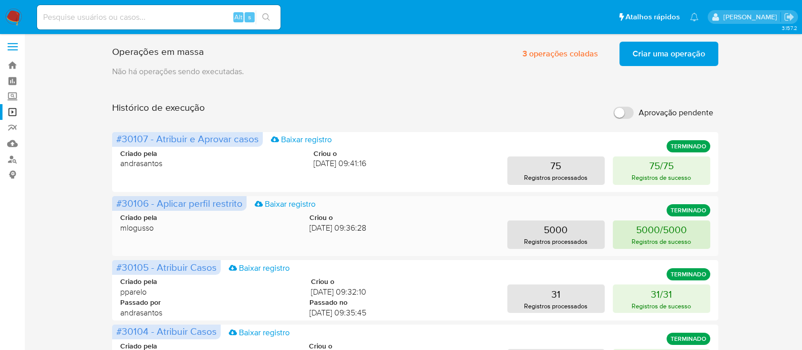
scroll to position [0, 0]
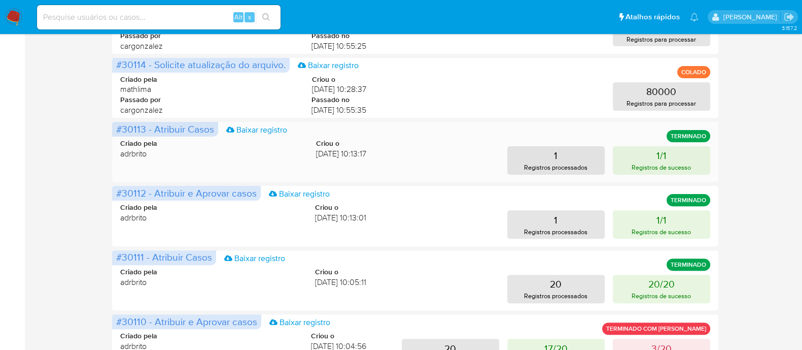
scroll to position [461, 0]
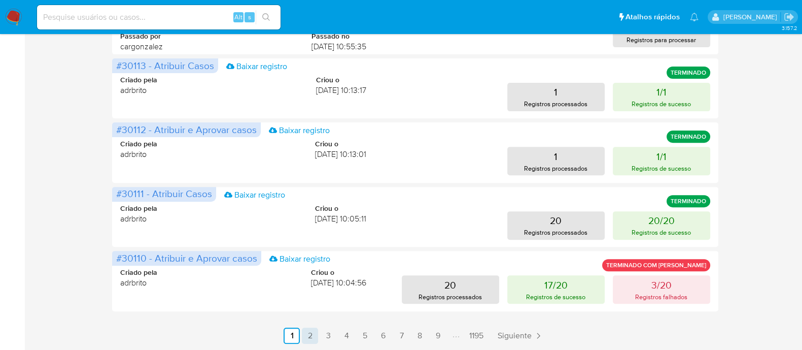
click at [316, 330] on link "2" at bounding box center [310, 335] width 16 height 16
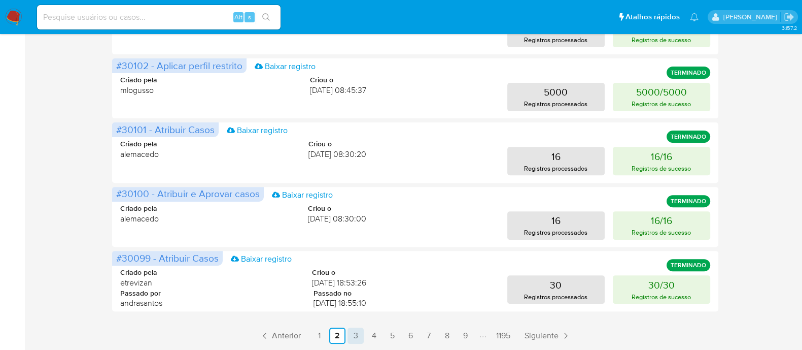
click at [360, 338] on link "3" at bounding box center [355, 335] width 16 height 16
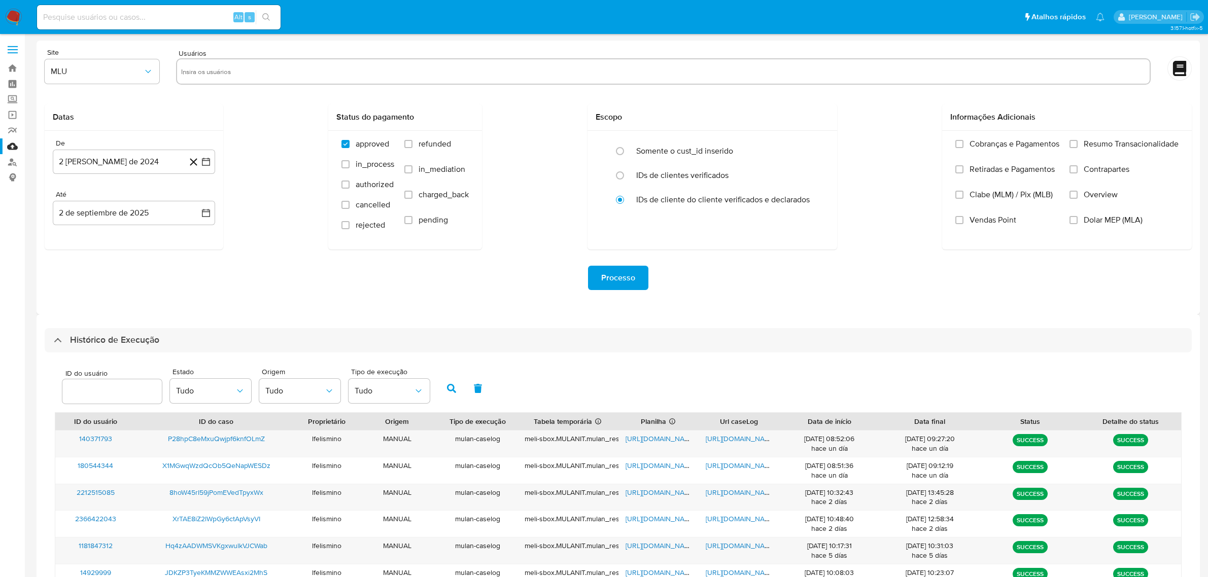
select select "20"
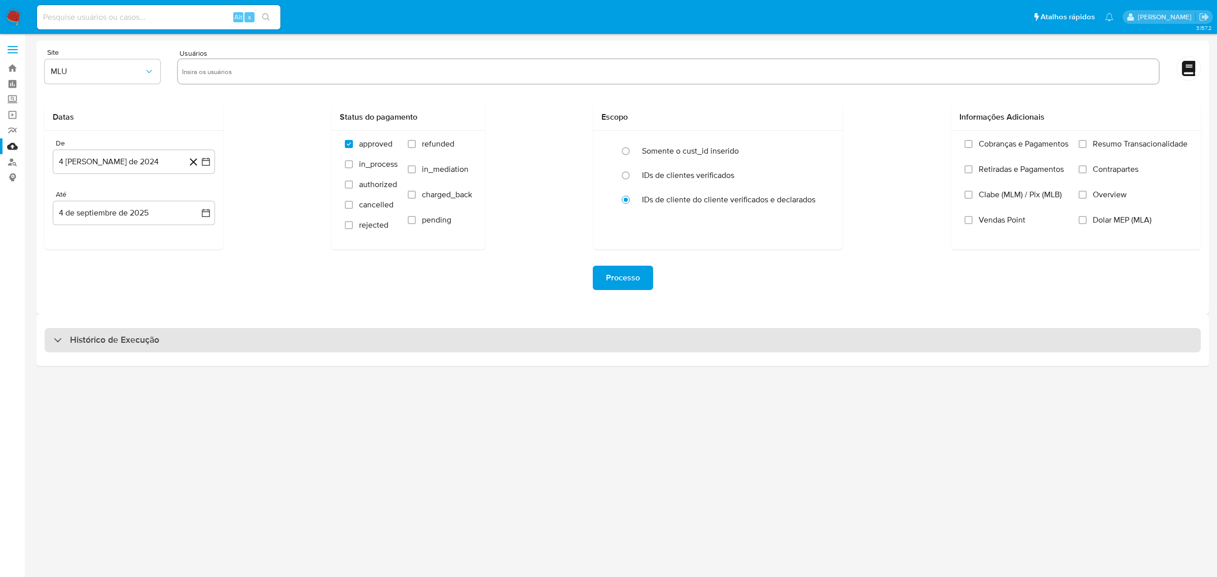
click at [655, 335] on div "Histórico de Execução" at bounding box center [623, 340] width 1157 height 24
select select "10"
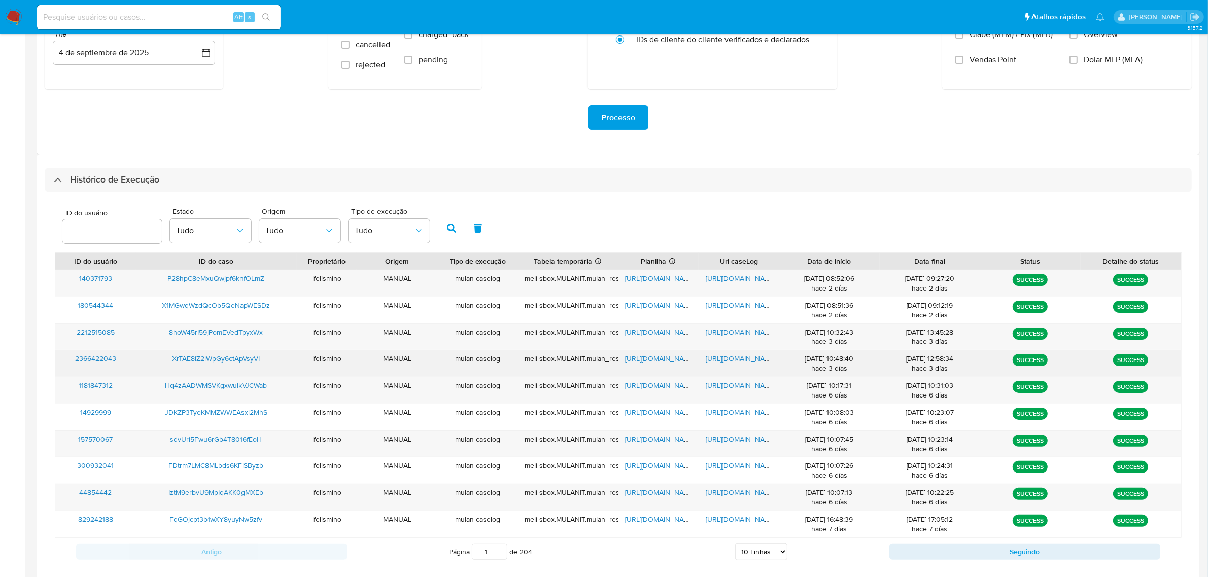
scroll to position [179, 0]
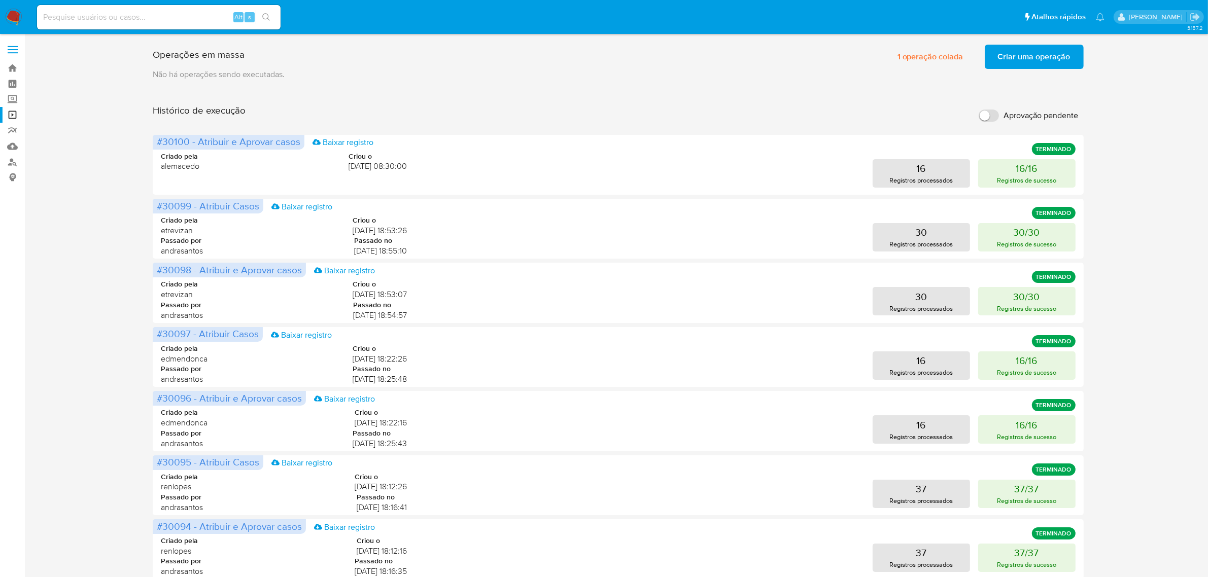
drag, startPoint x: 16, startPoint y: 13, endPoint x: 9, endPoint y: 16, distance: 7.3
click at [16, 13] on img at bounding box center [13, 17] width 17 height 17
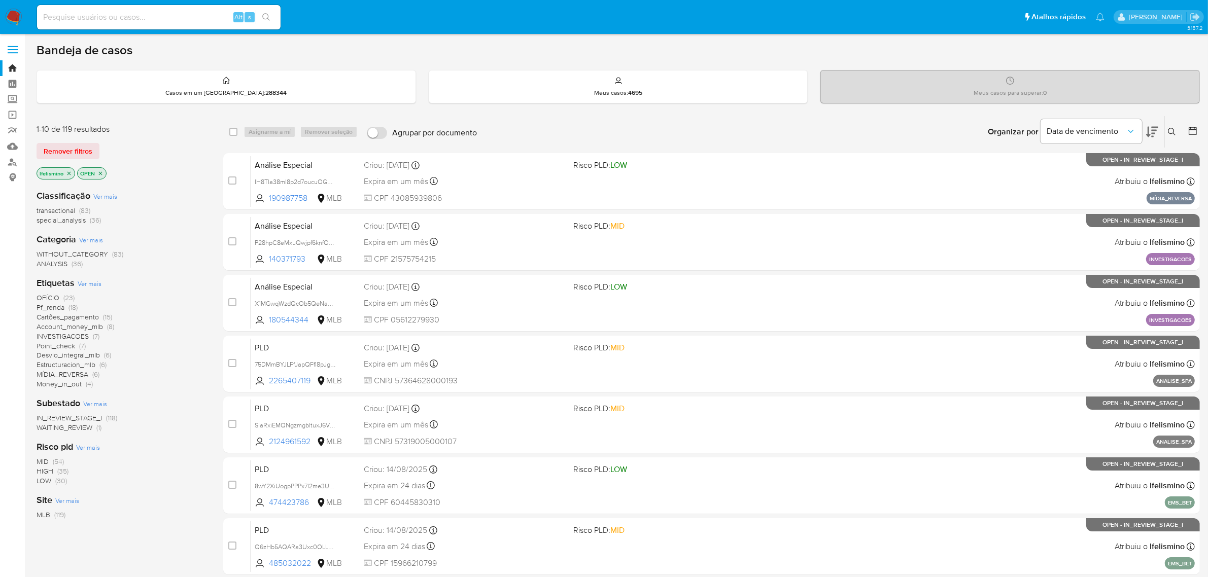
click at [57, 335] on span "INVESTIGACOES" at bounding box center [63, 336] width 52 height 10
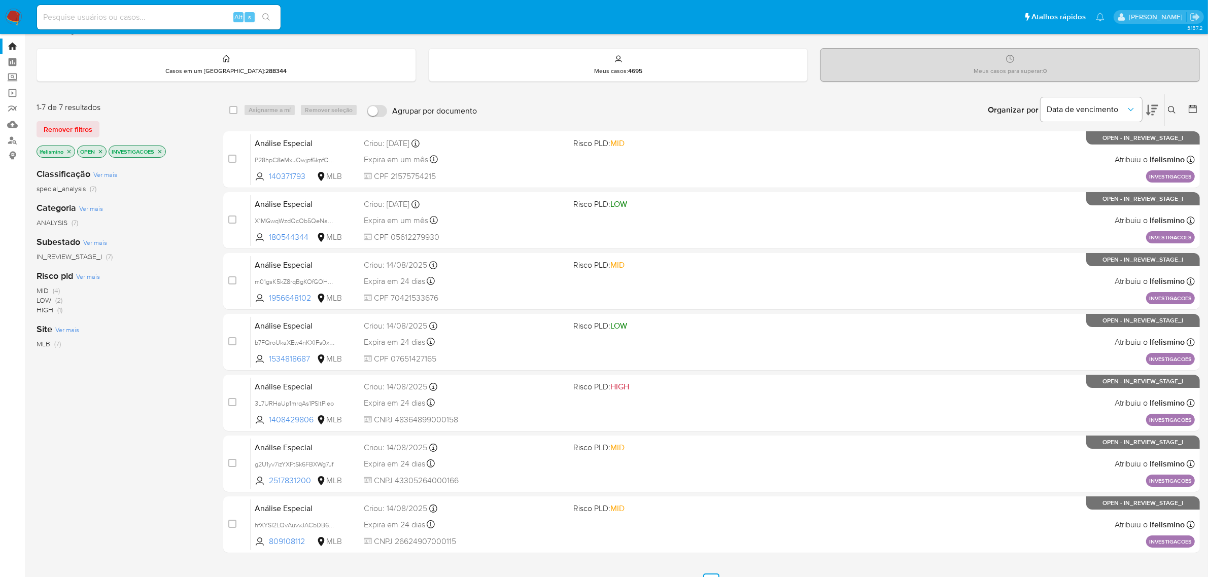
scroll to position [40, 0]
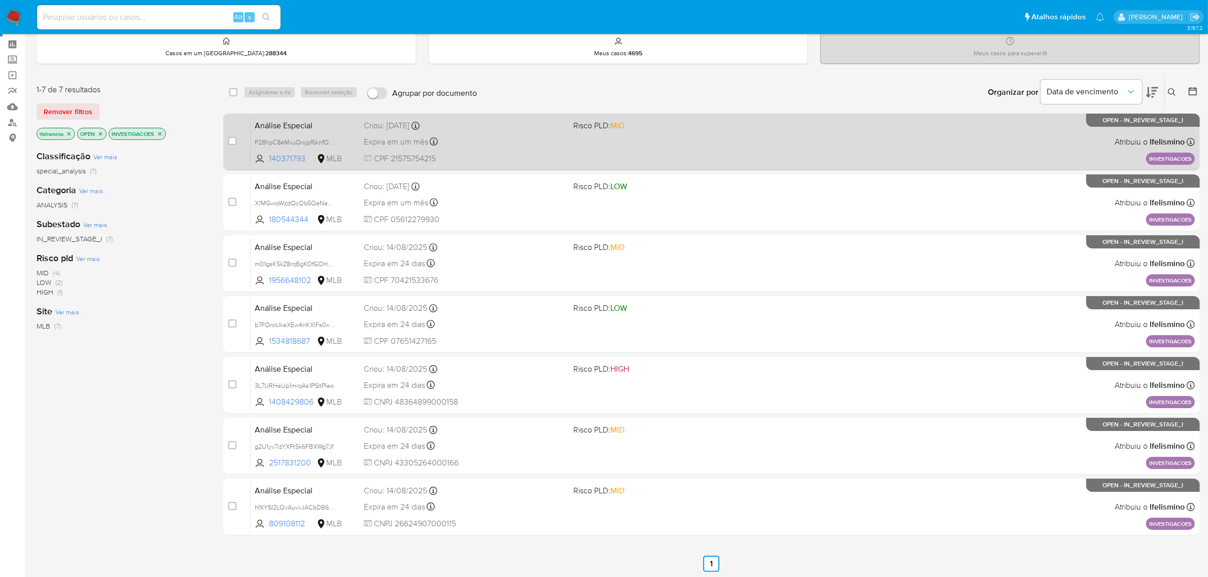
click at [566, 168] on div "case-item-checkbox Incapaz de atribuir o caso Análise Especial P28hpC8eMxuQwjpf…" at bounding box center [711, 142] width 977 height 57
click at [584, 148] on div "Análise Especial P28hpC8eMxuQwjpf6knfOLmZ 140371793 MLB Risco PLD: MID Criou: 2…" at bounding box center [723, 141] width 944 height 51
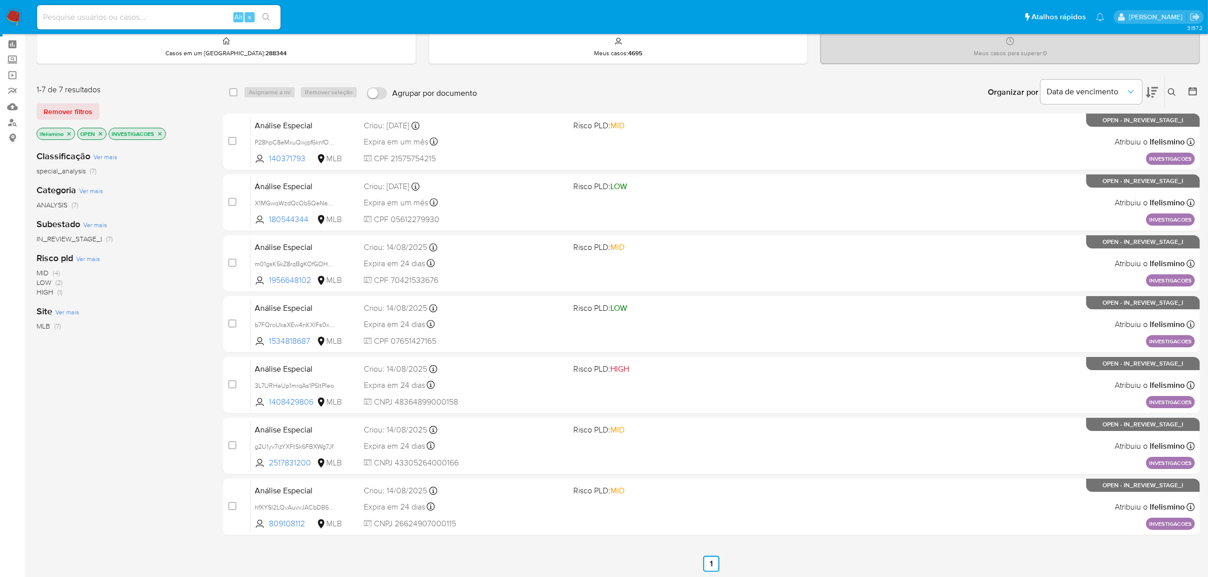
click at [158, 137] on p "INVESTIGACOES" at bounding box center [137, 133] width 56 height 11
click at [161, 133] on icon "close-filter" at bounding box center [160, 134] width 4 height 4
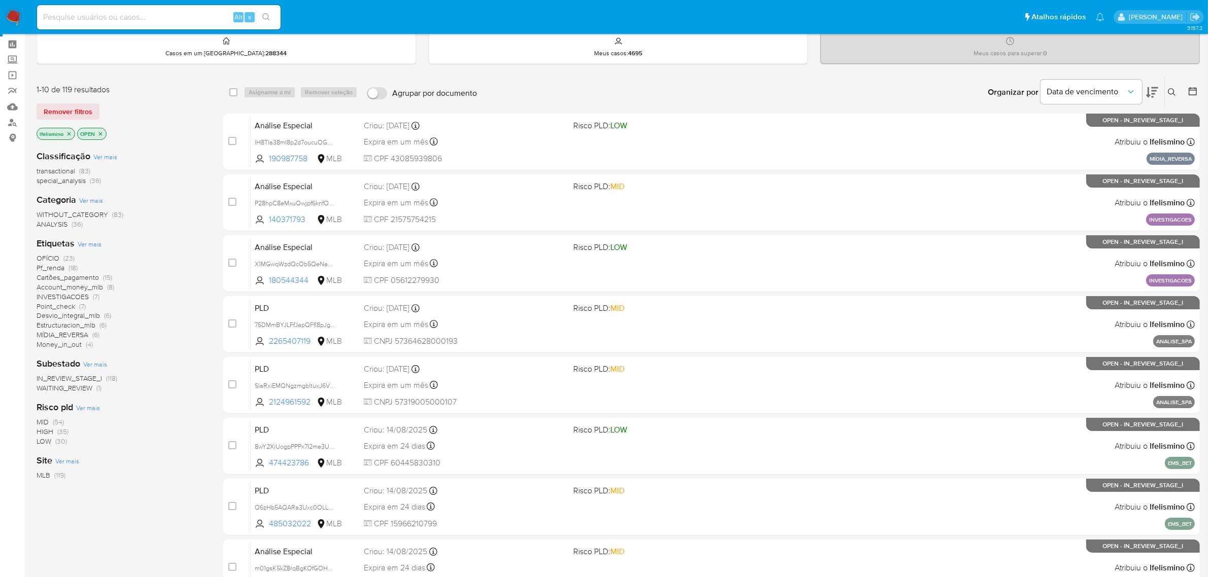
click at [16, 8] on nav "Pausado Ver notificaciones Alt s Atalhos rápidos Presiona las siguientes teclas…" at bounding box center [604, 17] width 1208 height 34
click at [12, 13] on img at bounding box center [13, 17] width 17 height 17
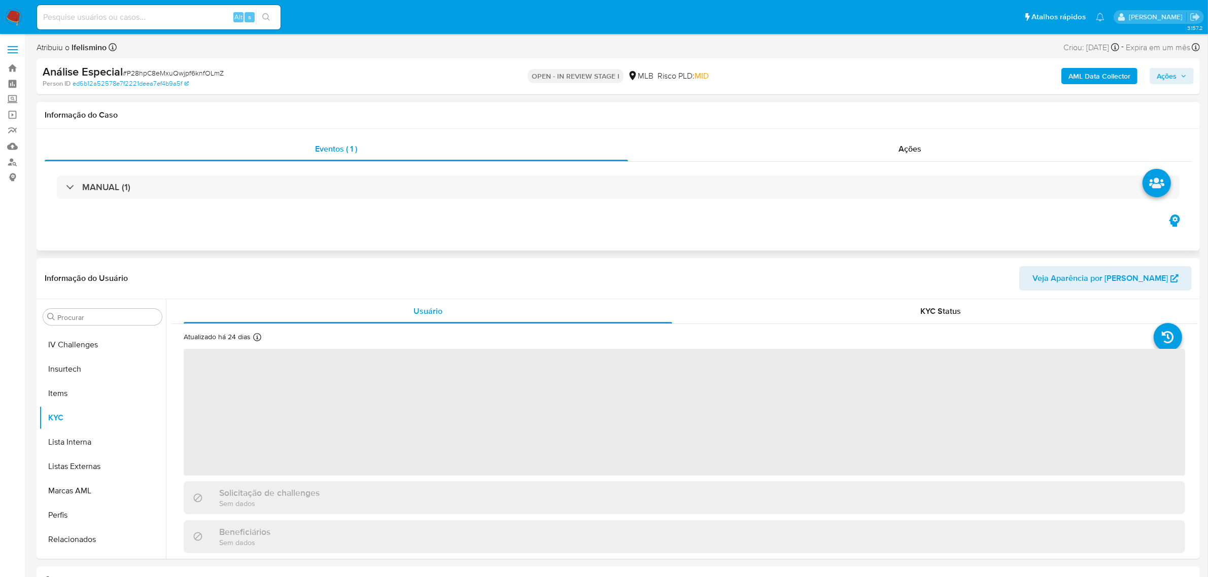
scroll to position [453, 0]
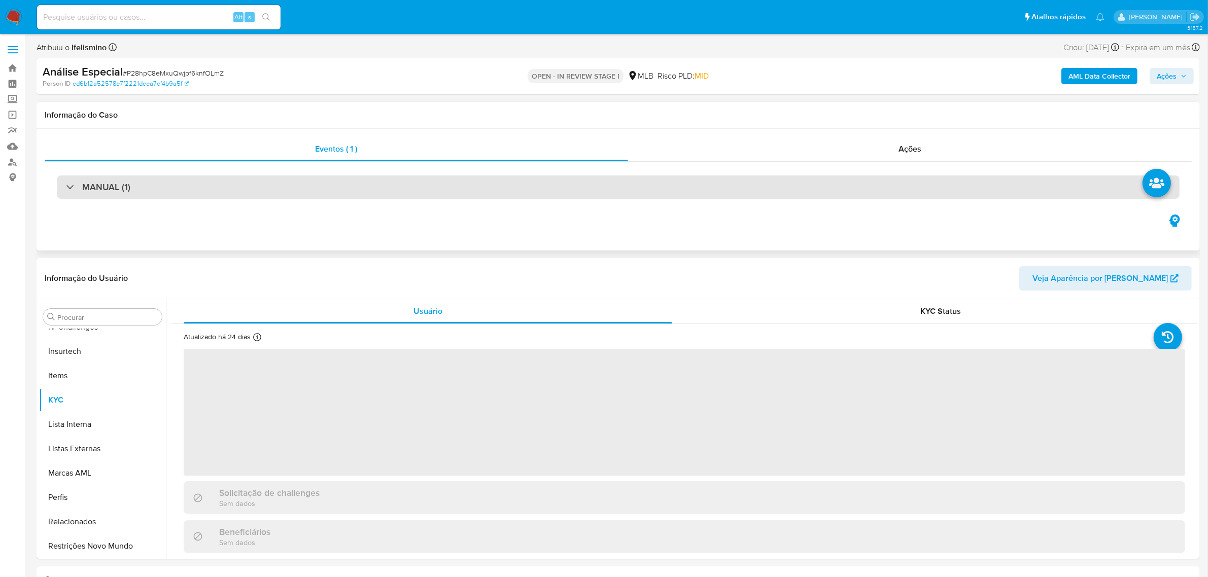
click at [960, 186] on div "MANUAL (1)" at bounding box center [618, 187] width 1123 height 23
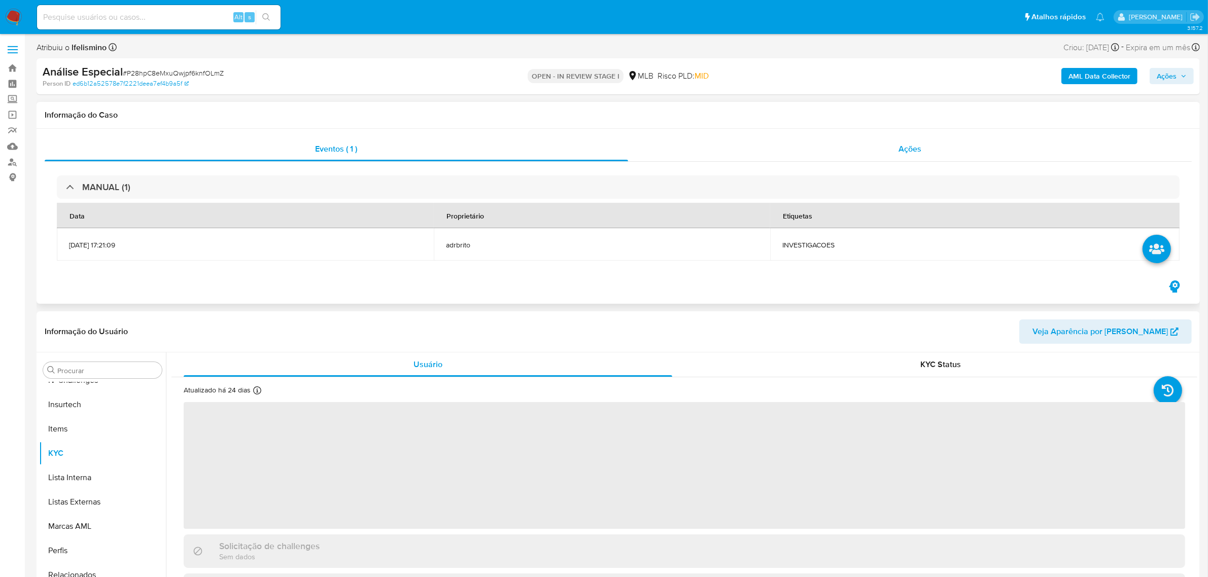
click at [952, 160] on div "Ações" at bounding box center [910, 149] width 564 height 24
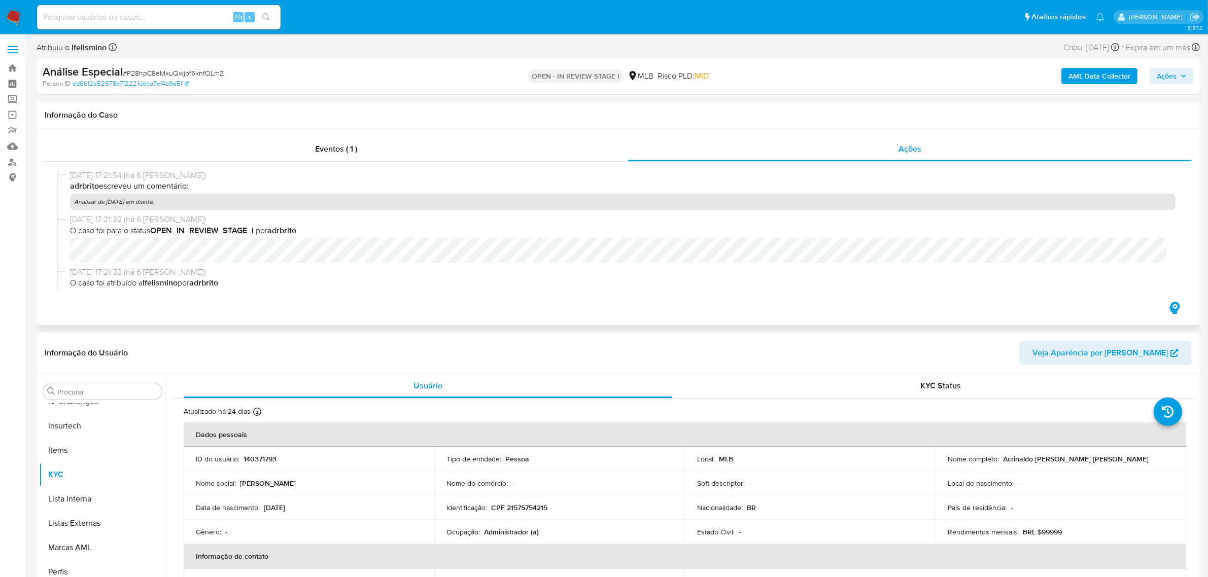
select select "10"
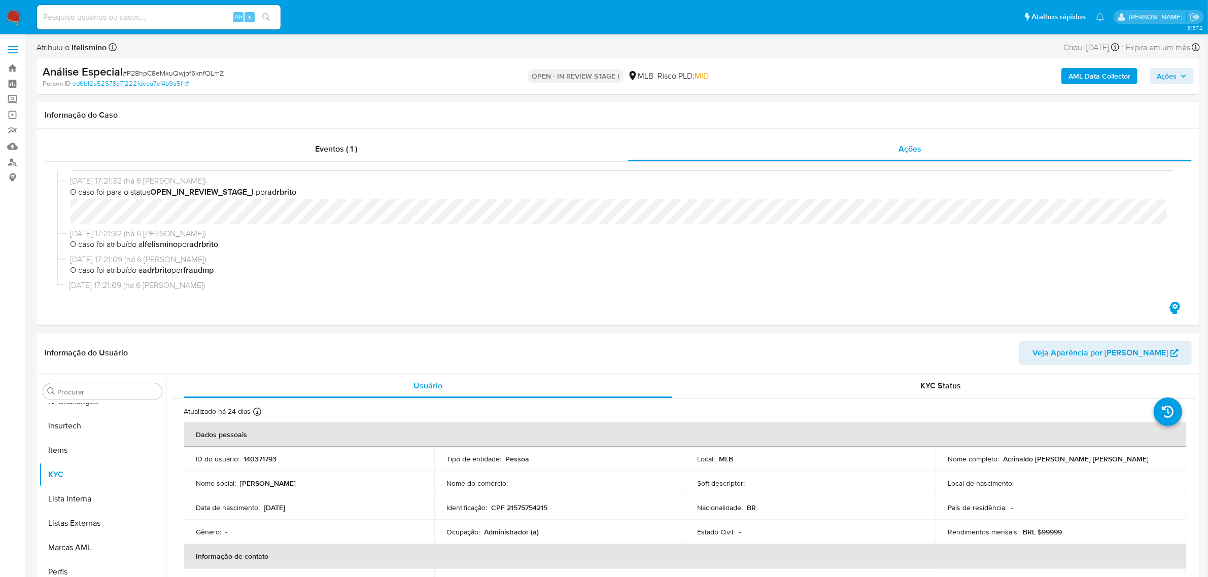
scroll to position [0, 0]
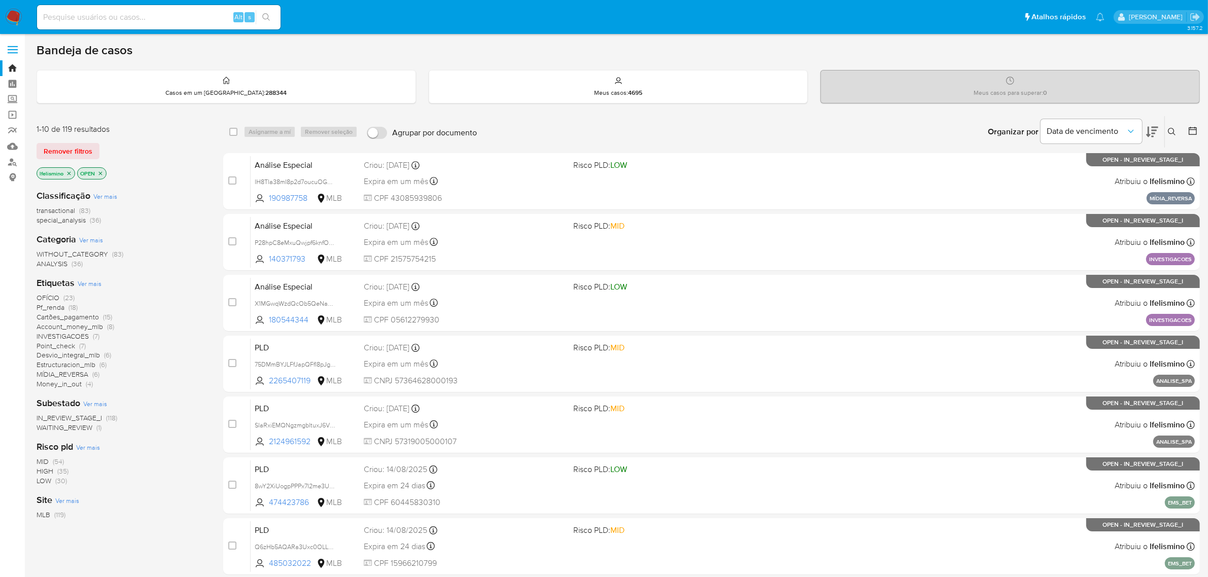
click at [125, 11] on input at bounding box center [158, 17] width 243 height 13
paste input "41708969802"
click at [271, 17] on button "search-icon" at bounding box center [266, 17] width 21 height 14
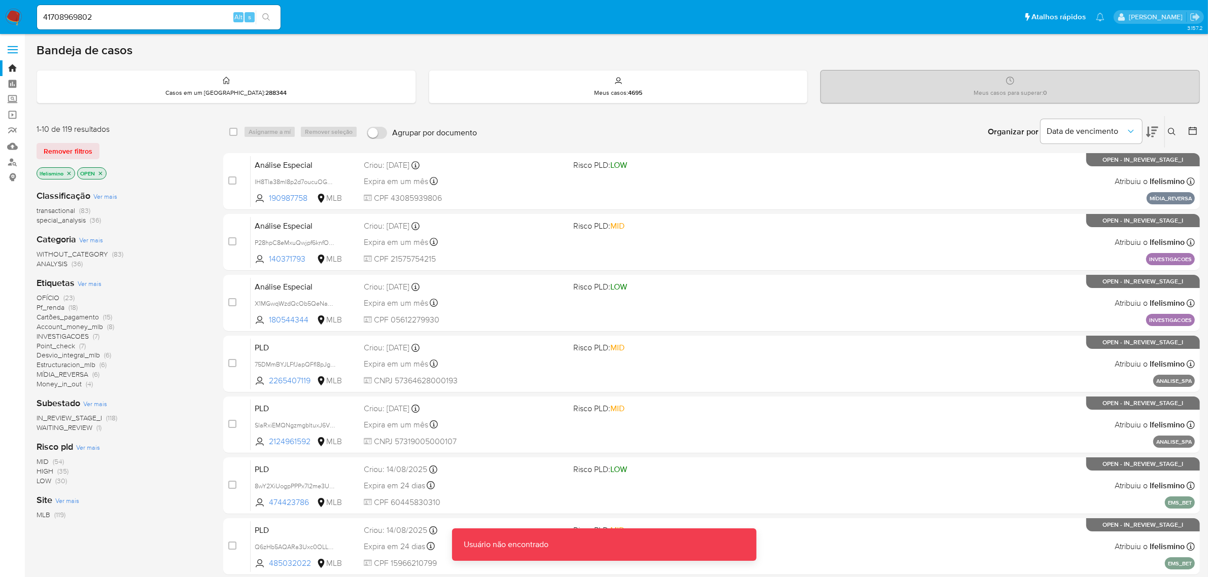
drag, startPoint x: 233, startPoint y: 7, endPoint x: 215, endPoint y: 16, distance: 20.9
click at [232, 9] on div "41708969802 Alt s" at bounding box center [158, 17] width 243 height 24
click at [207, 16] on input "41708969802" at bounding box center [158, 17] width 243 height 13
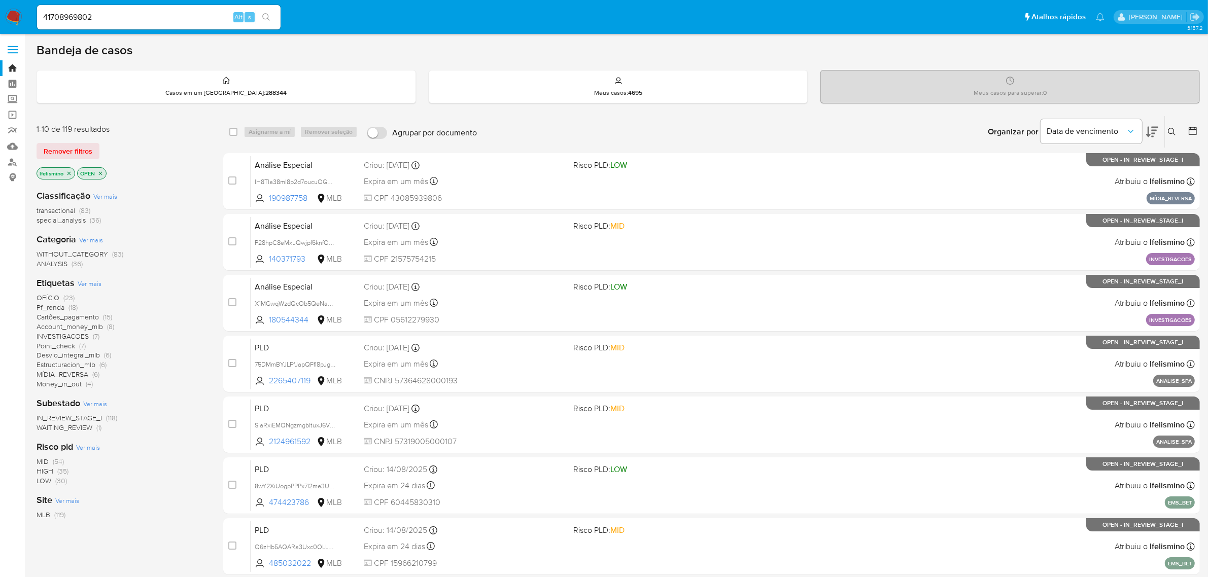
click at [72, 14] on input "41708969802" at bounding box center [158, 17] width 243 height 13
drag, startPoint x: 72, startPoint y: 14, endPoint x: 61, endPoint y: 13, distance: 11.2
click at [61, 13] on input "41708969802" at bounding box center [158, 17] width 243 height 13
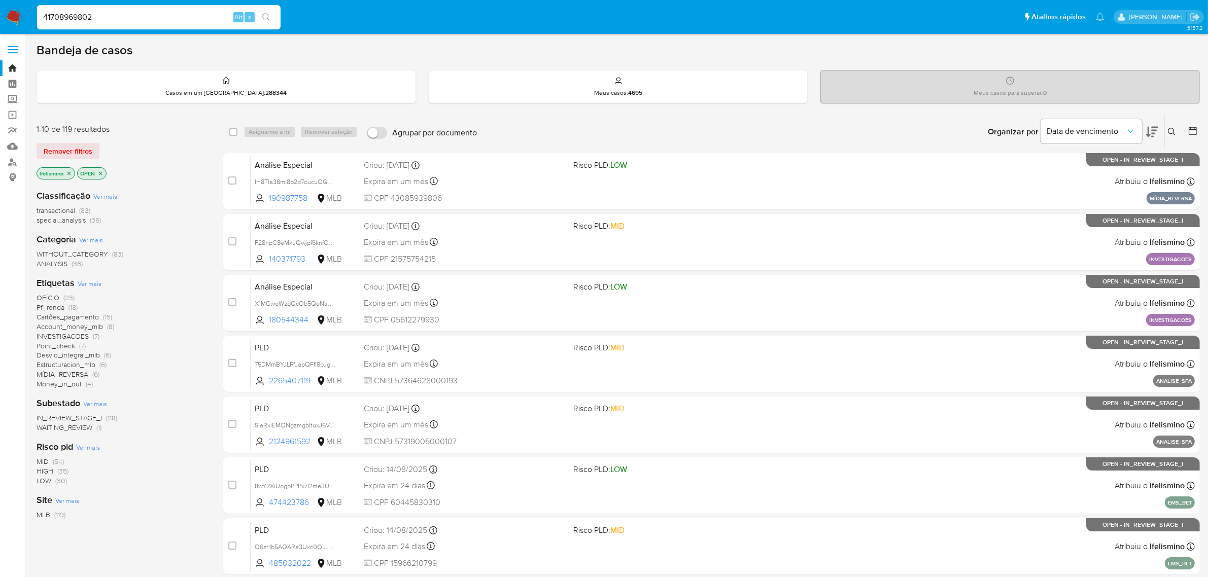
paste input "30059127"
type input "430059127"
click at [267, 14] on icon "search-icon" at bounding box center [266, 17] width 8 height 8
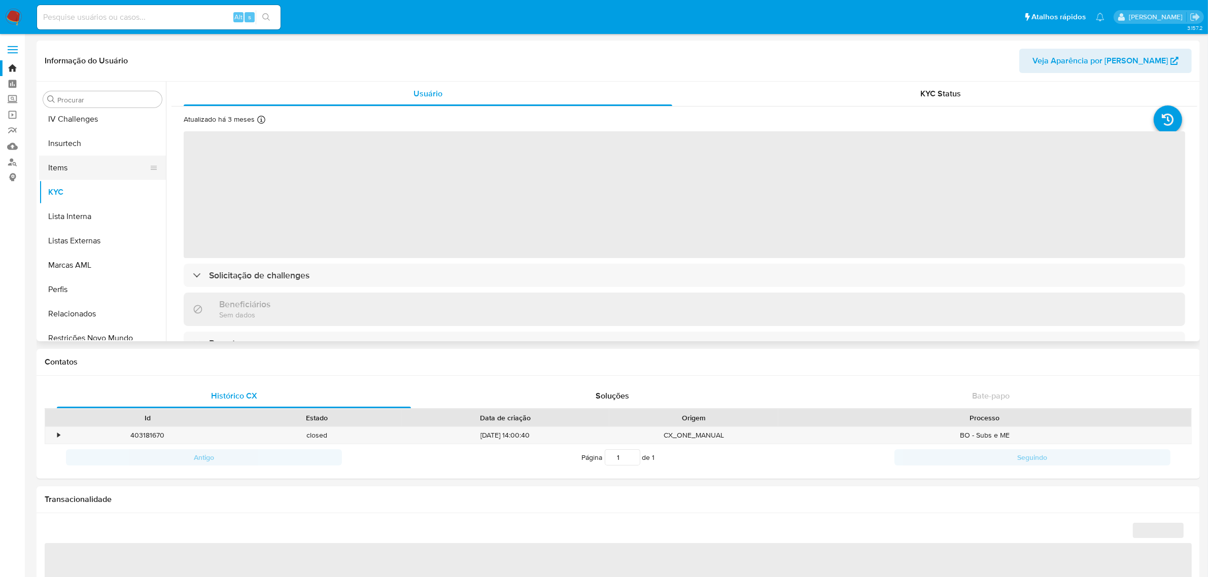
scroll to position [453, 0]
click at [108, 98] on input "Procurar" at bounding box center [107, 99] width 100 height 9
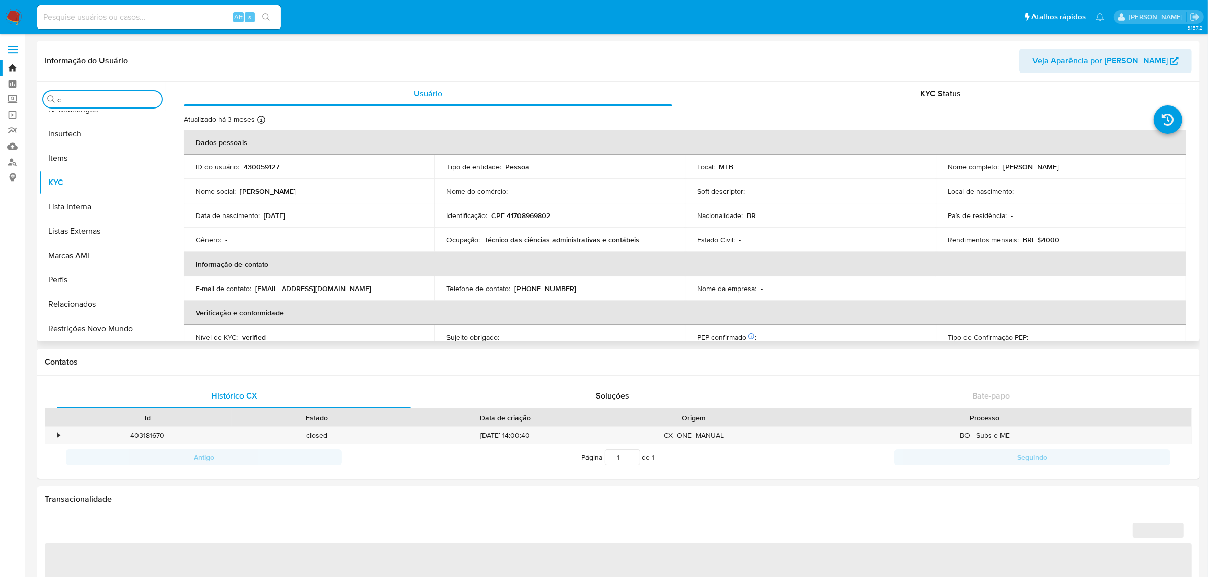
type input "ca"
select select "10"
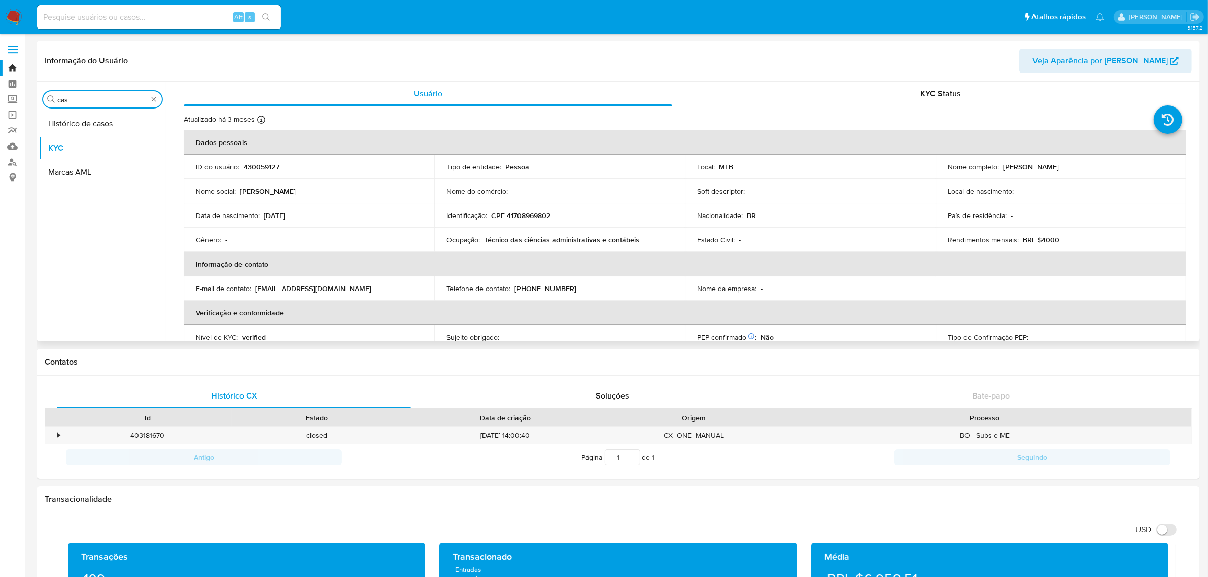
scroll to position [0, 0]
type input "cas"
click at [85, 140] on button "KYC" at bounding box center [98, 148] width 119 height 24
click at [90, 127] on button "Histórico de casos" at bounding box center [98, 124] width 119 height 24
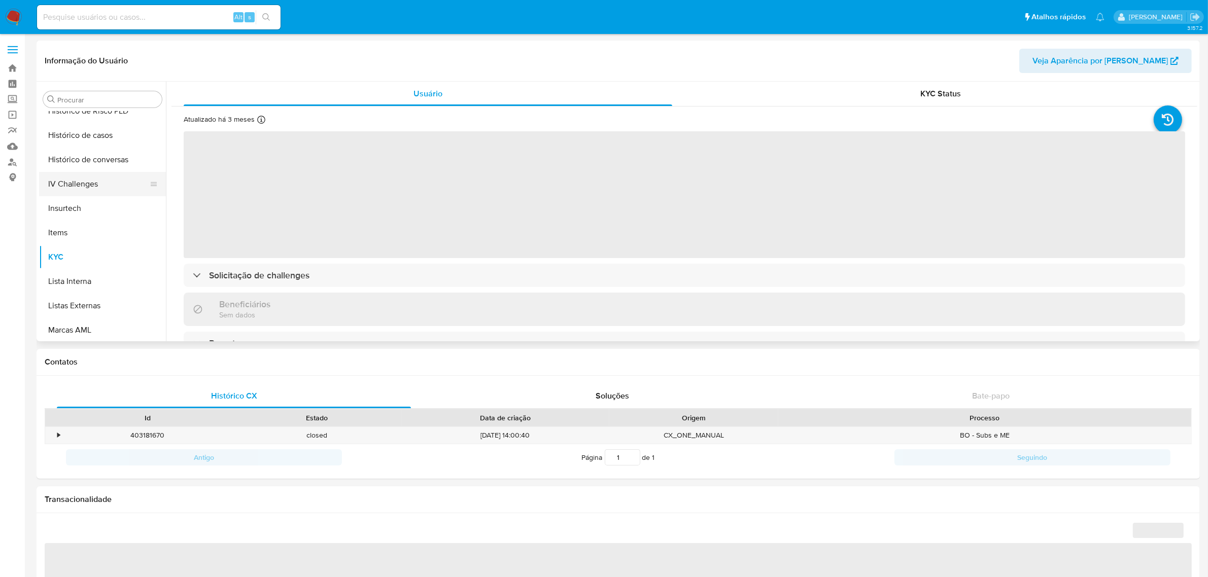
scroll to position [326, 0]
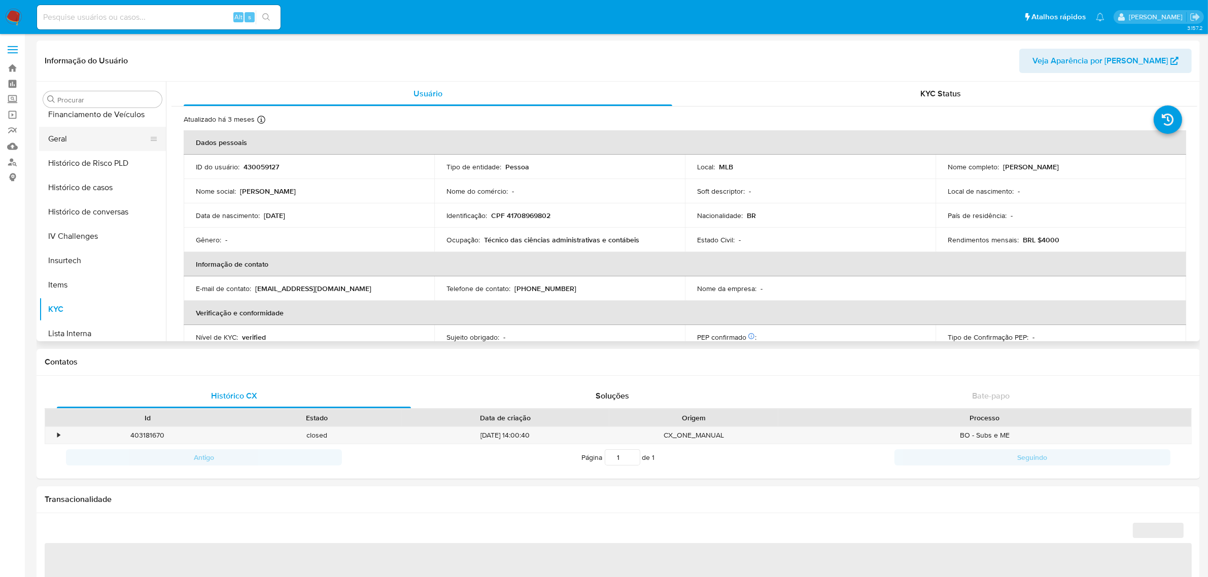
click at [118, 135] on button "Geral" at bounding box center [98, 139] width 119 height 24
select select "10"
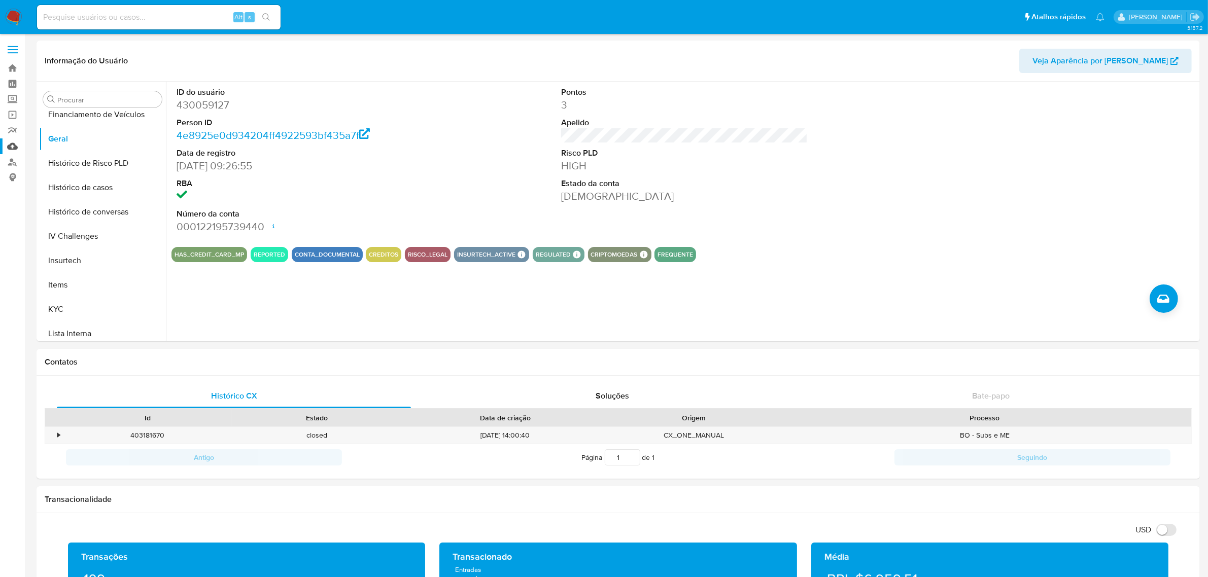
click at [14, 148] on link "Mulan" at bounding box center [60, 146] width 121 height 16
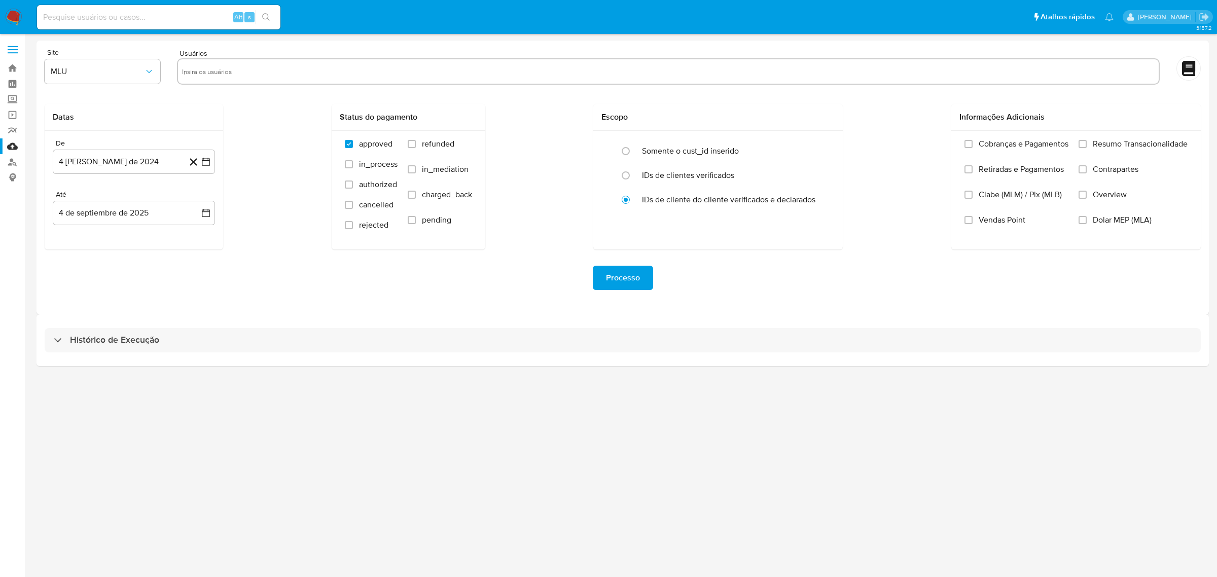
click at [544, 325] on div "Histórico de Execução" at bounding box center [623, 341] width 1173 height 52
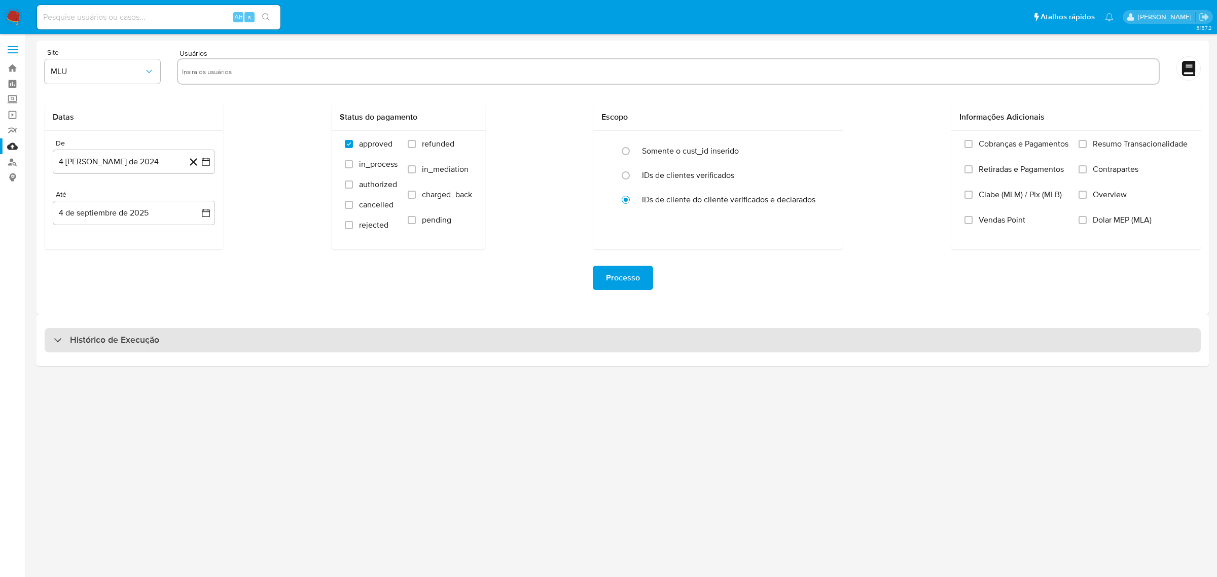
click at [528, 335] on div "Histórico de Execução" at bounding box center [623, 340] width 1157 height 24
select select "10"
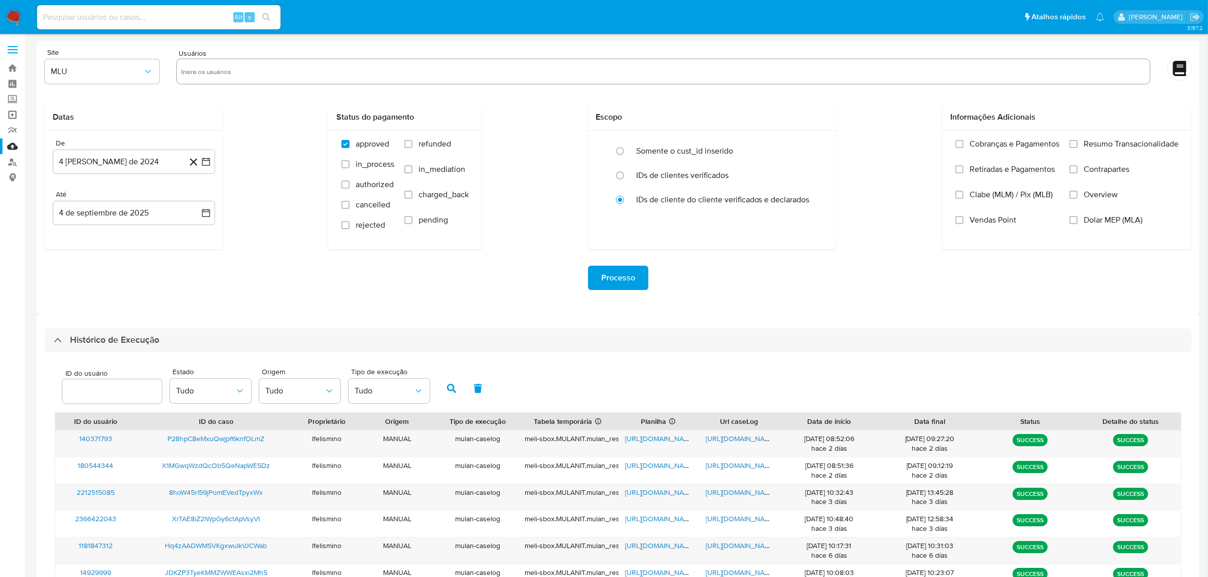
click at [9, 117] on link "Operações em massa" at bounding box center [60, 115] width 121 height 16
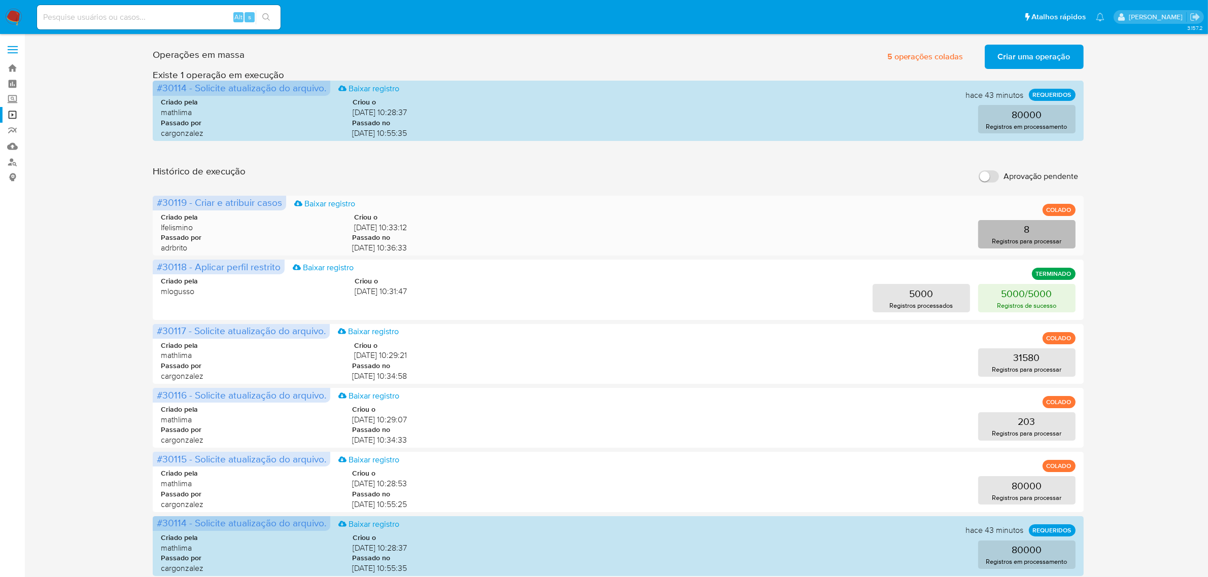
click at [1035, 230] on button "8 Registros para processar" at bounding box center [1026, 234] width 97 height 28
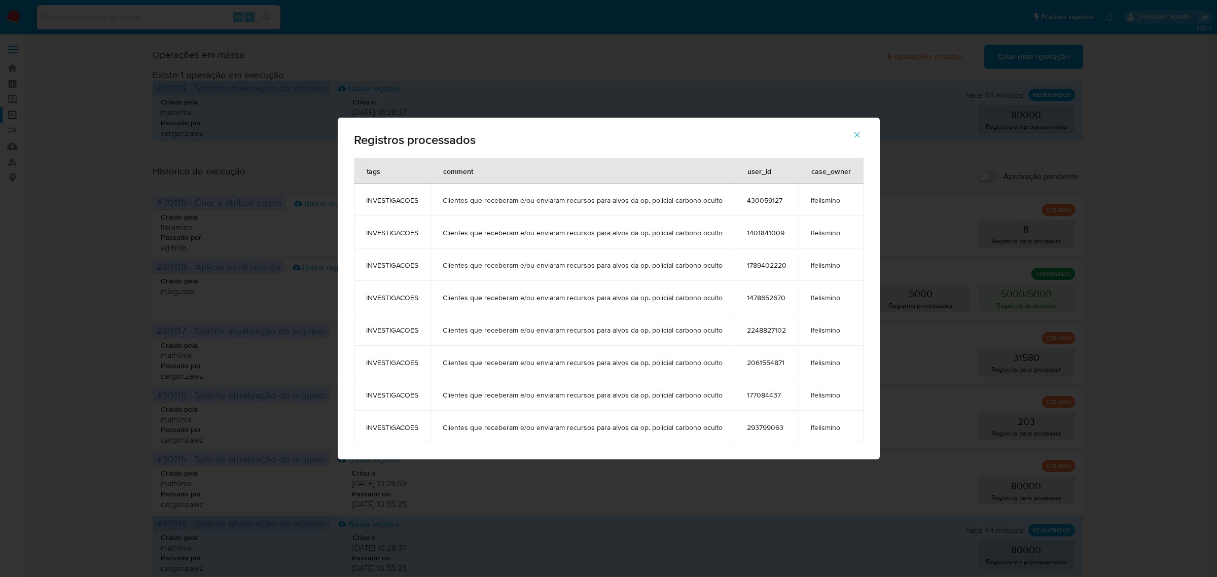
click at [269, 269] on div "Registros processados tags comment user_id case_owner INVESTIGACOES Clientes qu…" at bounding box center [608, 288] width 1217 height 577
click at [858, 138] on icon "button" at bounding box center [857, 134] width 9 height 9
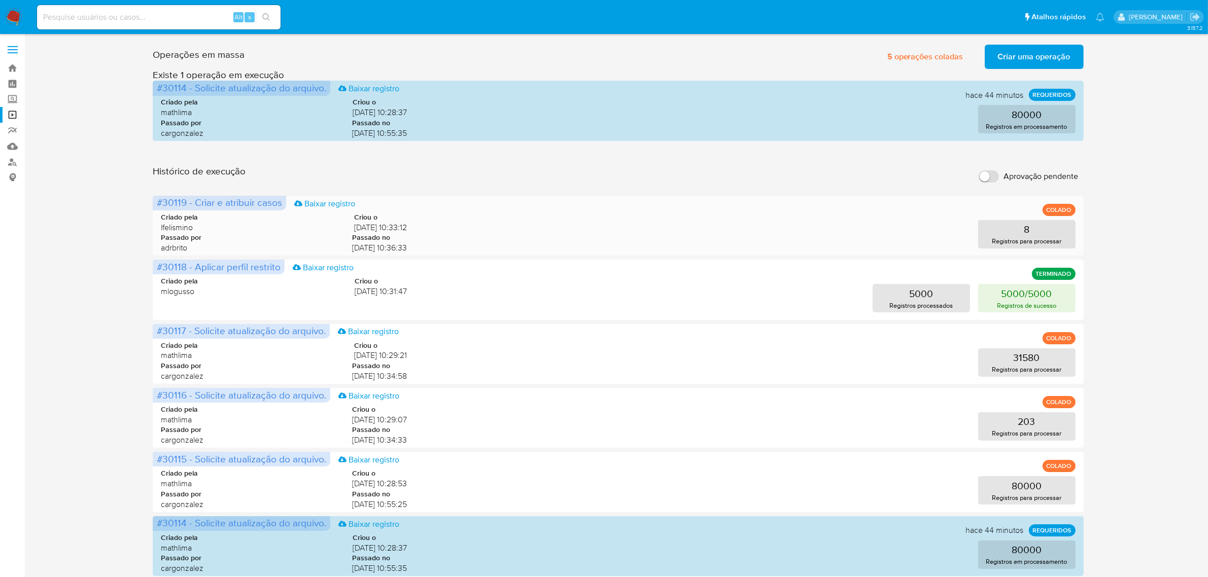
click at [444, 218] on div "Criado pela lfelismino Criou o 04/09/2025 10:33:12 Passado por adrbrito Passado…" at bounding box center [618, 230] width 914 height 61
click at [994, 180] on input "Aprovação pendente" at bounding box center [989, 176] width 20 height 12
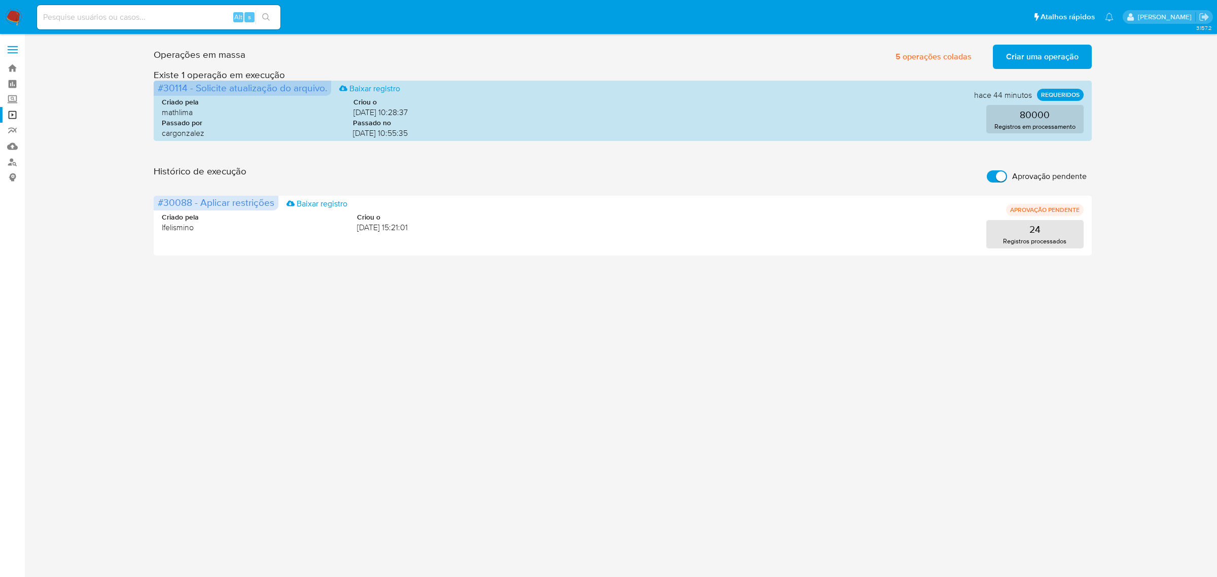
click at [1002, 173] on input "Aprovação pendente" at bounding box center [997, 176] width 20 height 12
checkbox input "false"
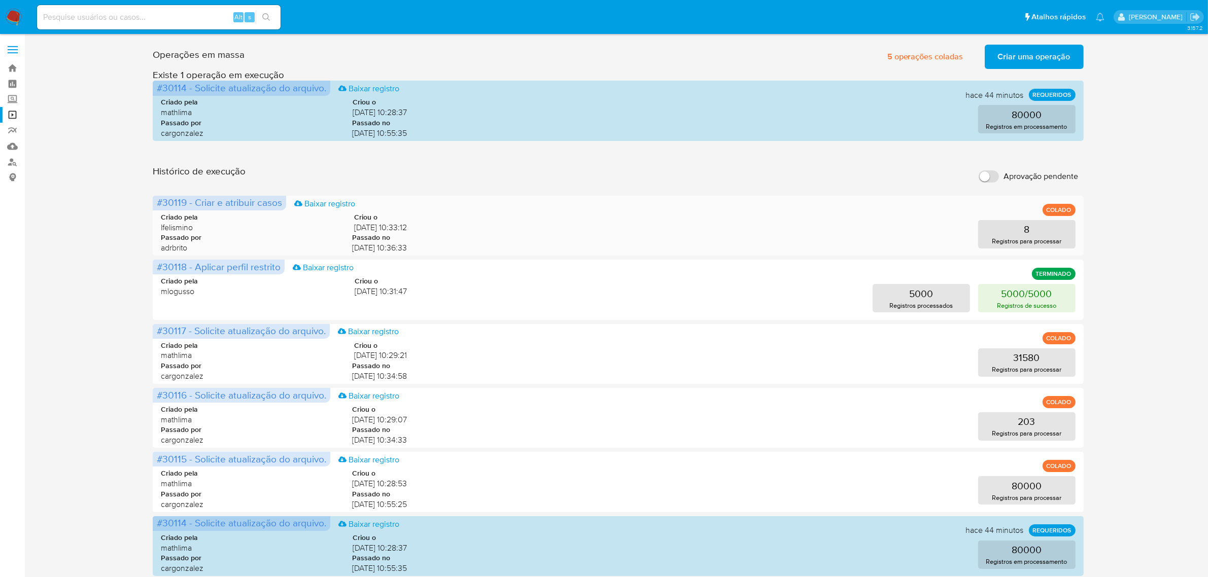
click at [1049, 208] on p "COLADO" at bounding box center [1058, 210] width 33 height 12
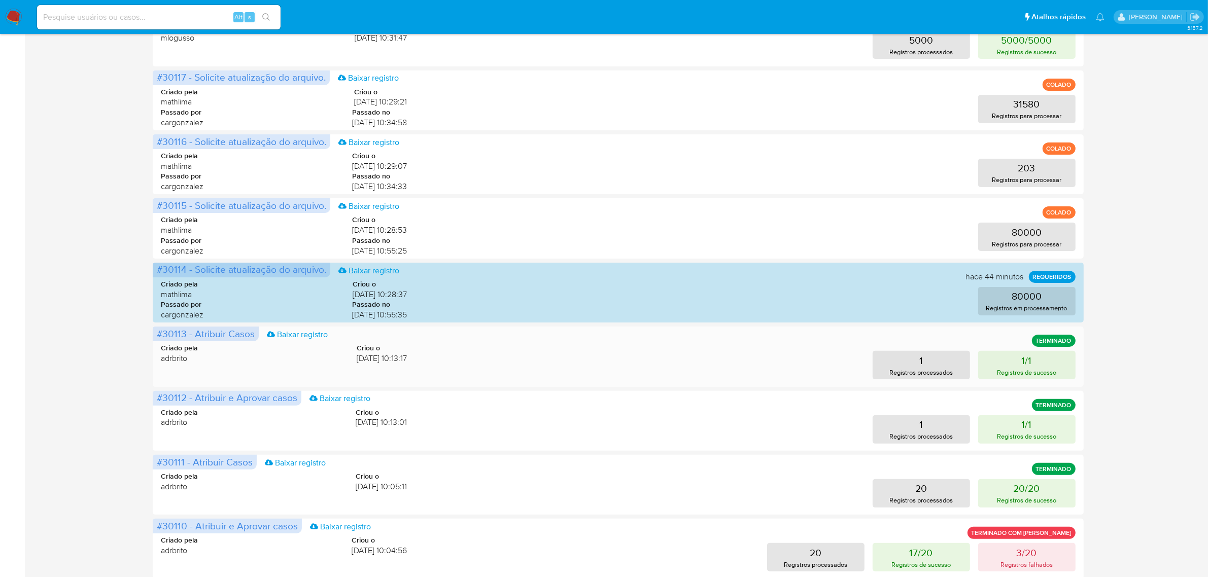
scroll to position [294, 0]
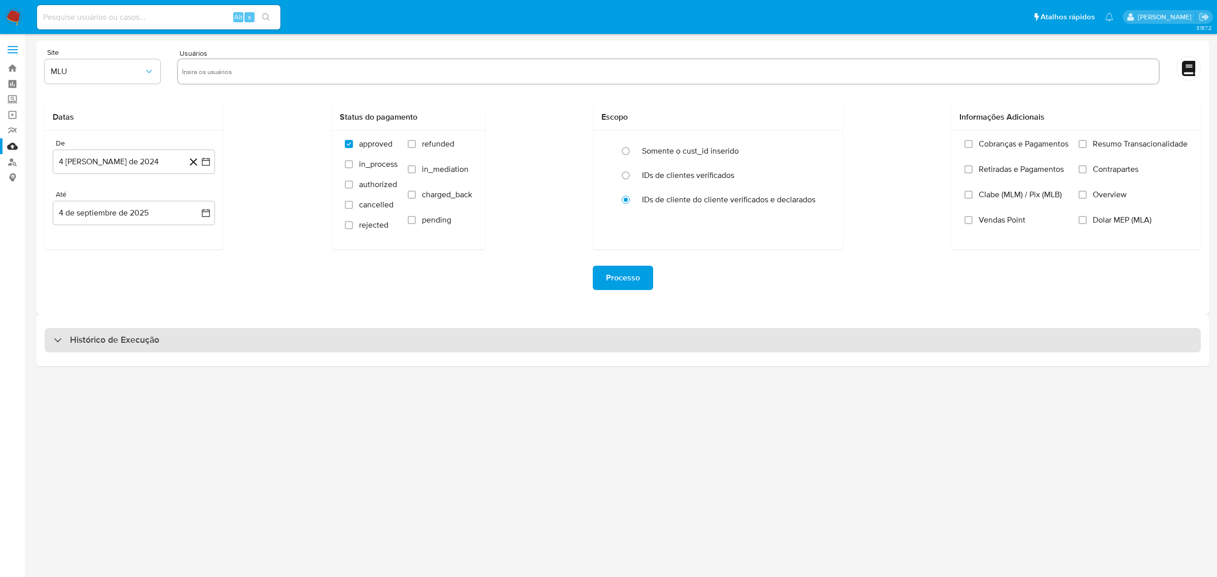
click at [133, 334] on h3 "Histórico de Execução" at bounding box center [114, 340] width 89 height 12
select select "10"
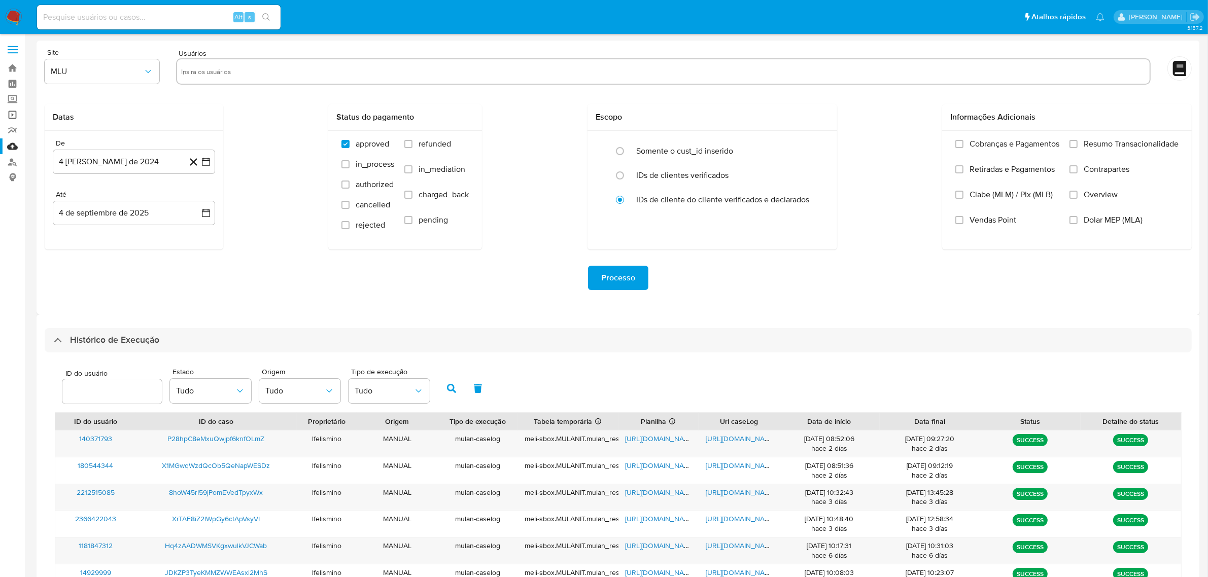
click at [14, 115] on link "Operações em massa" at bounding box center [60, 115] width 121 height 16
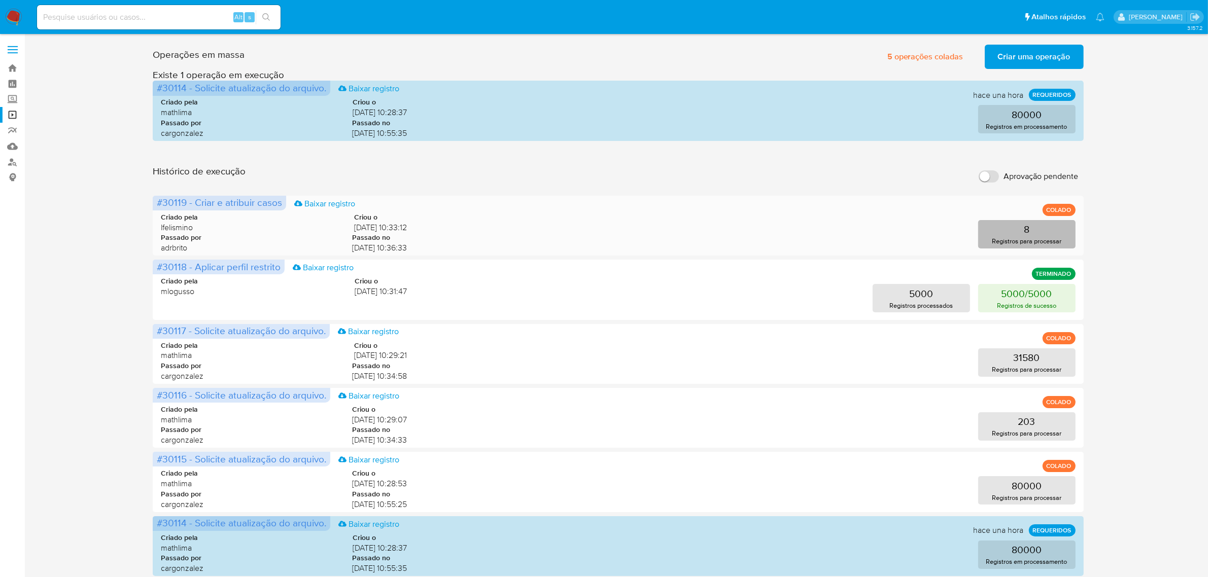
click at [994, 241] on p "Registros para processar" at bounding box center [1026, 241] width 69 height 10
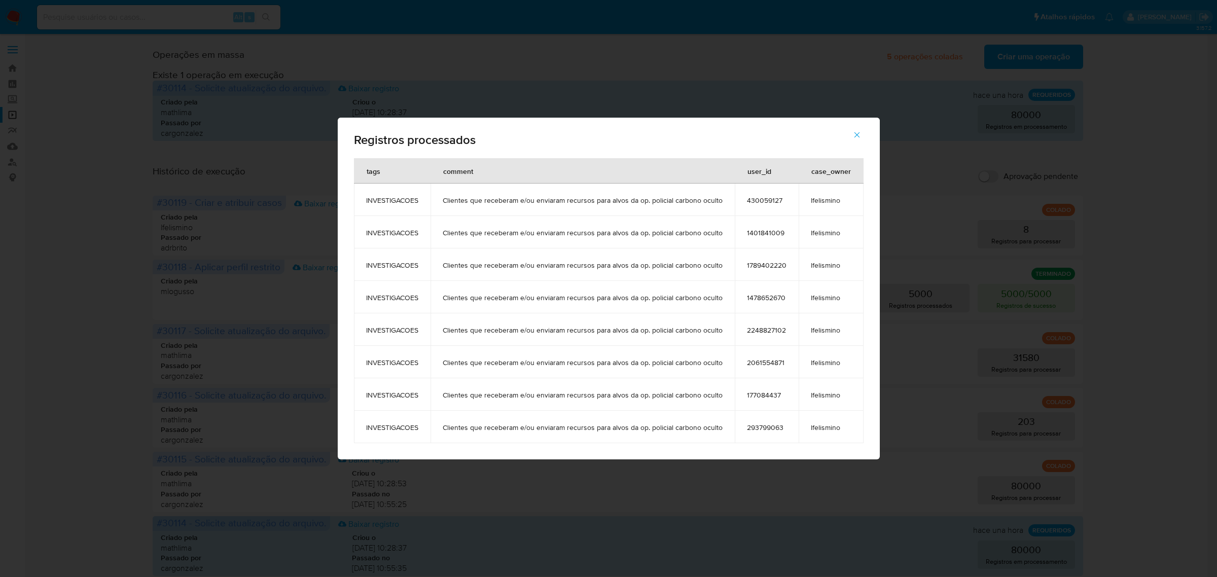
click at [935, 264] on div "Registros processados tags comment user_id case_owner INVESTIGACOES Clientes qu…" at bounding box center [608, 288] width 1217 height 577
click at [238, 254] on div "Registros processados tags comment user_id case_owner INVESTIGACOES Clientes qu…" at bounding box center [608, 288] width 1217 height 577
drag, startPoint x: 858, startPoint y: 133, endPoint x: 853, endPoint y: 138, distance: 7.2
click at [858, 133] on icon "button" at bounding box center [857, 134] width 9 height 9
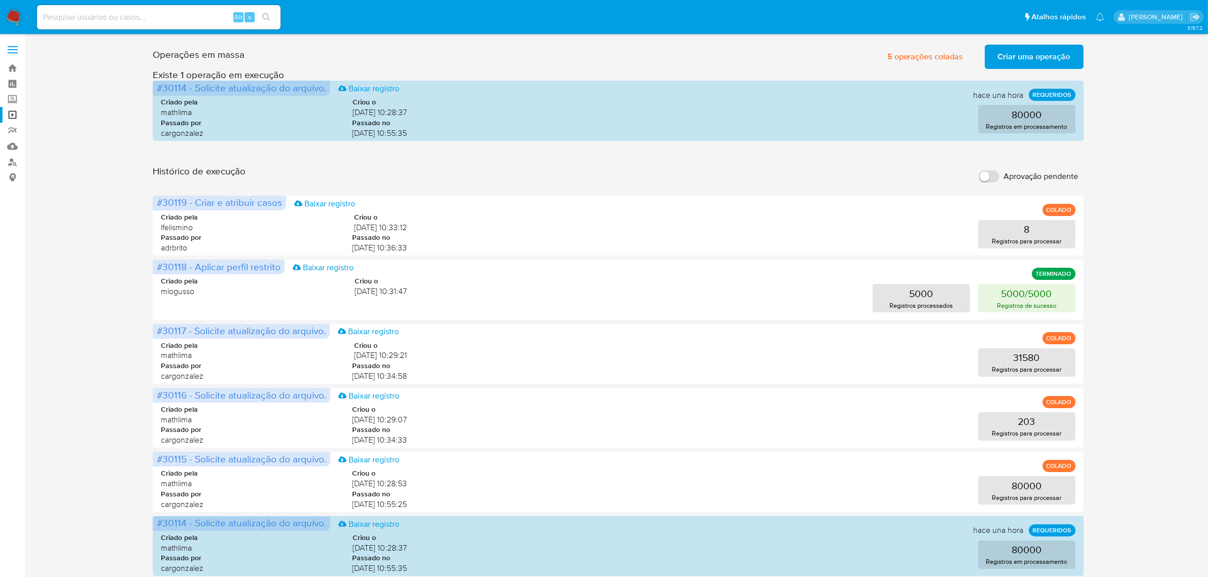
click at [13, 17] on img at bounding box center [13, 17] width 17 height 17
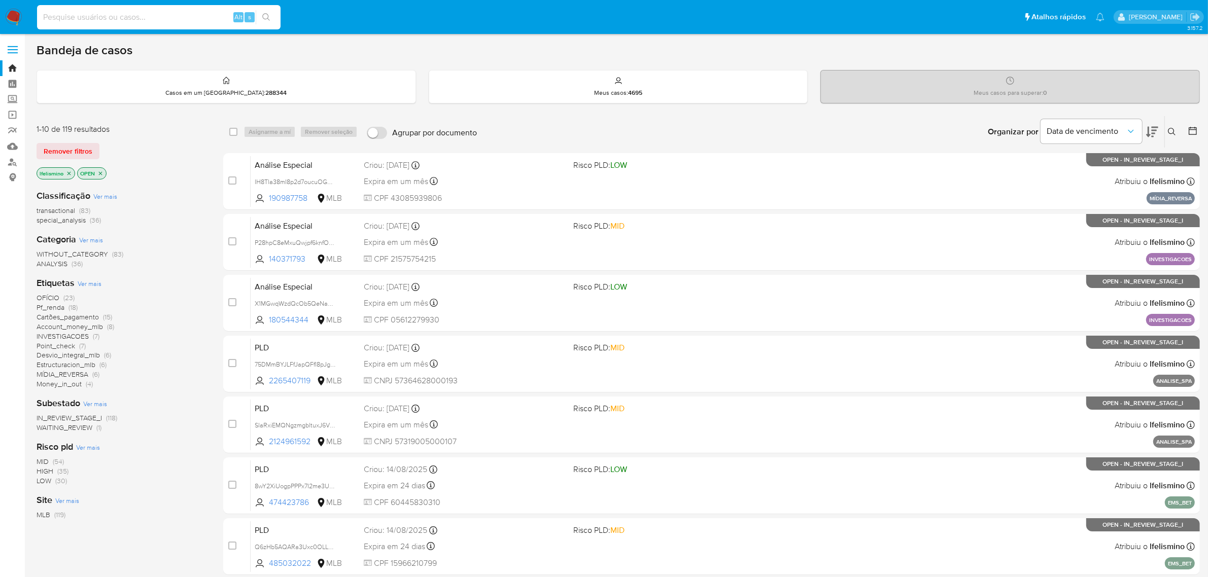
click at [158, 19] on input at bounding box center [158, 17] width 243 height 13
paste input "1401841009"
type input "1401841009"
click at [268, 9] on div "1401841009 Alt s" at bounding box center [158, 17] width 243 height 24
click at [269, 11] on button "search-icon" at bounding box center [266, 17] width 21 height 14
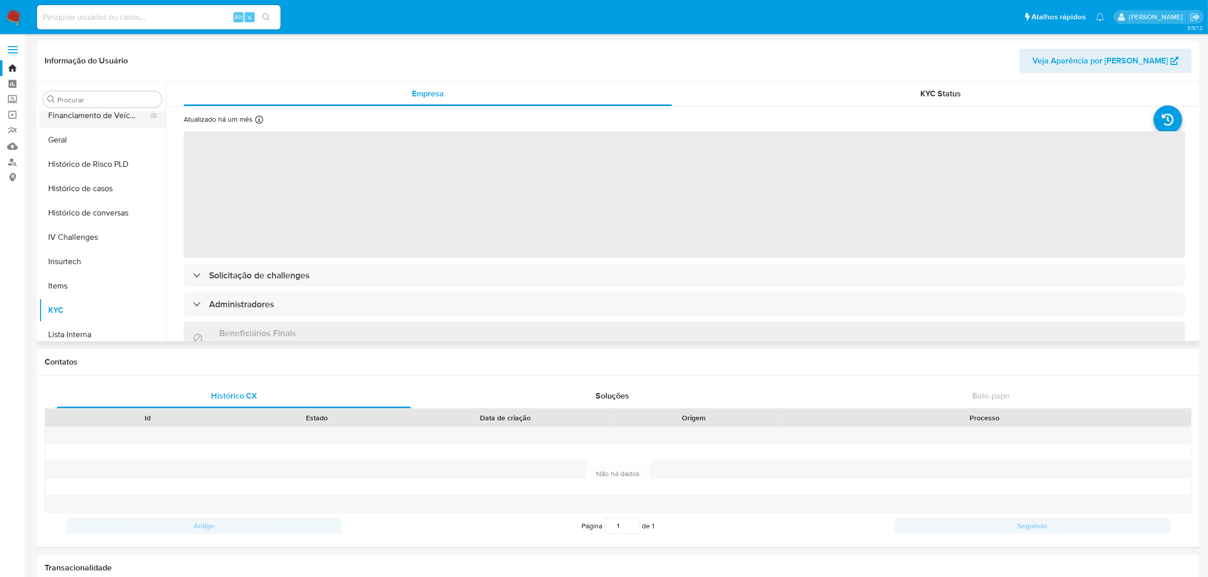
scroll to position [262, 0]
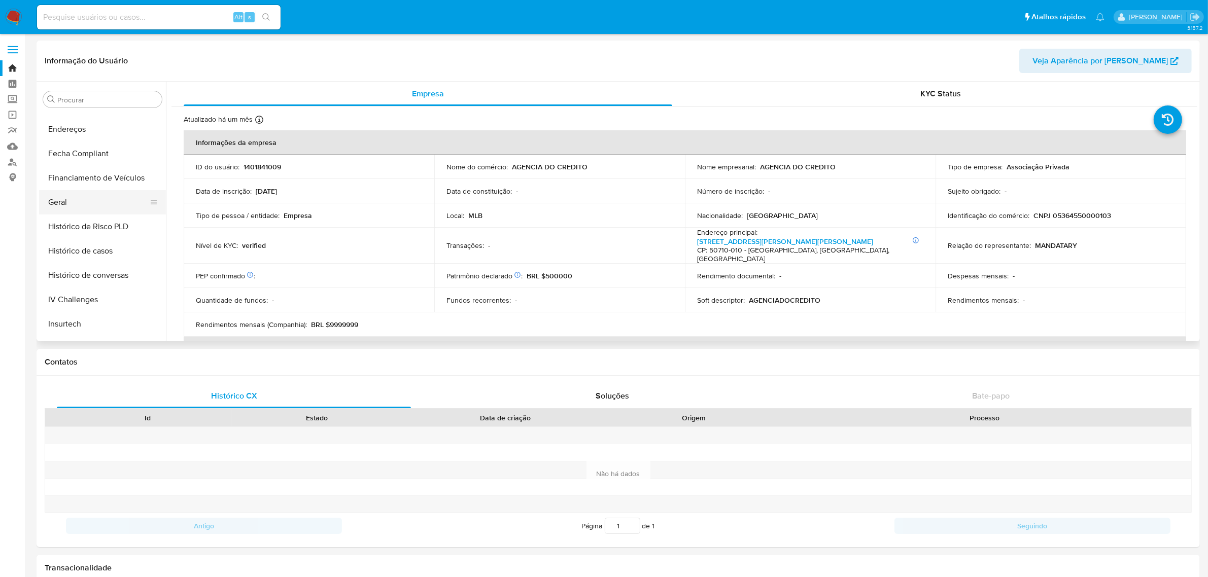
click at [75, 199] on button "Geral" at bounding box center [98, 202] width 119 height 24
select select "10"
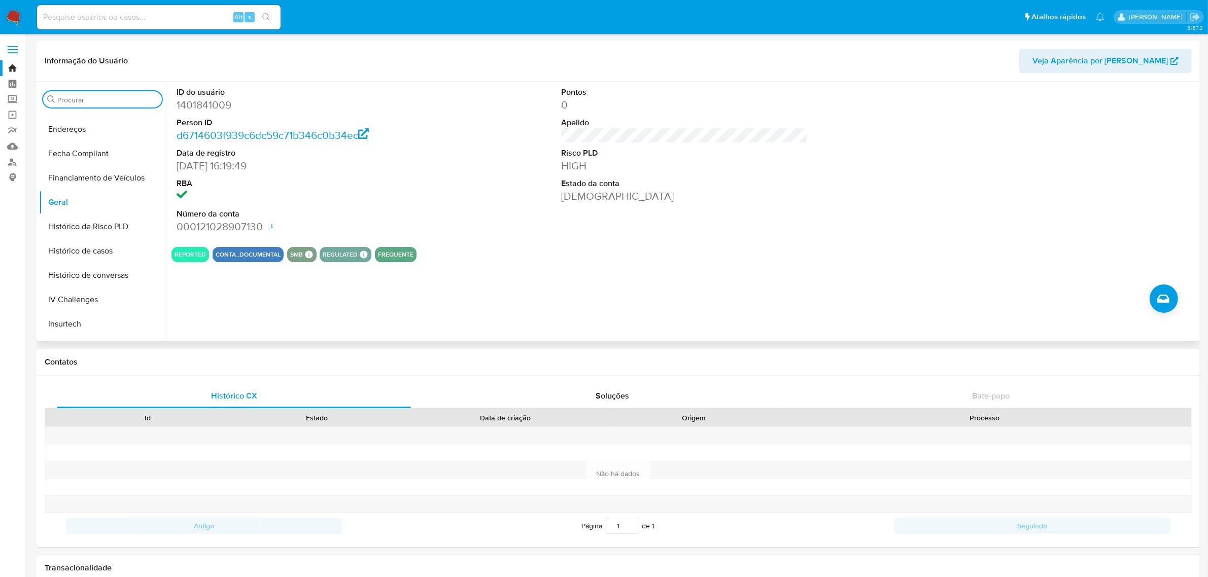
click at [108, 95] on input "Procurar" at bounding box center [107, 99] width 100 height 9
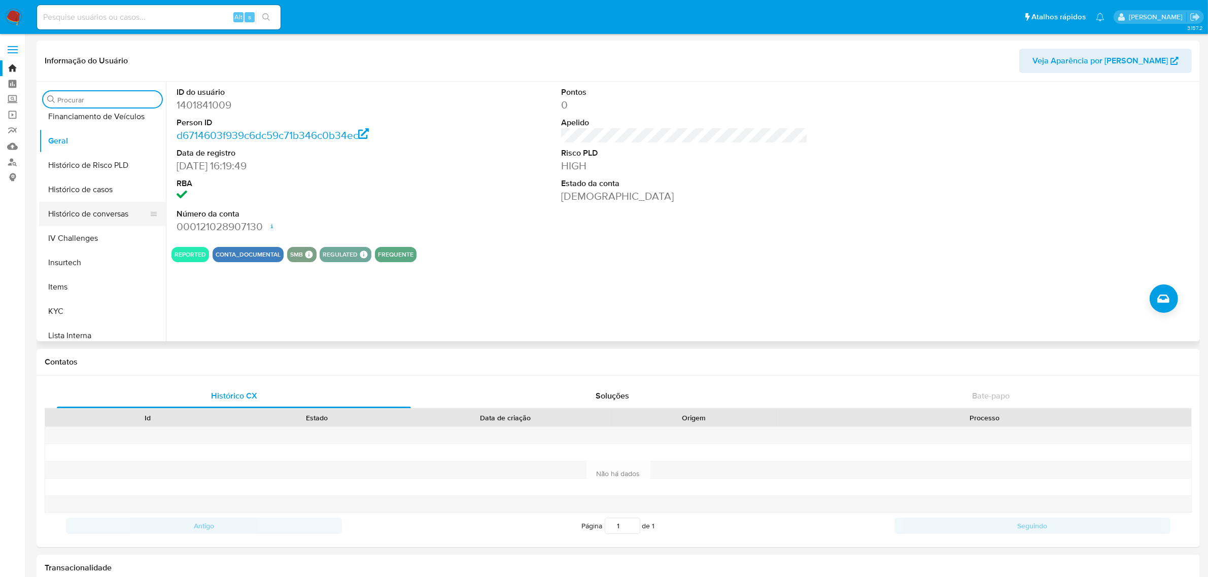
scroll to position [389, 0]
click at [97, 246] on button "KYC" at bounding box center [98, 246] width 119 height 24
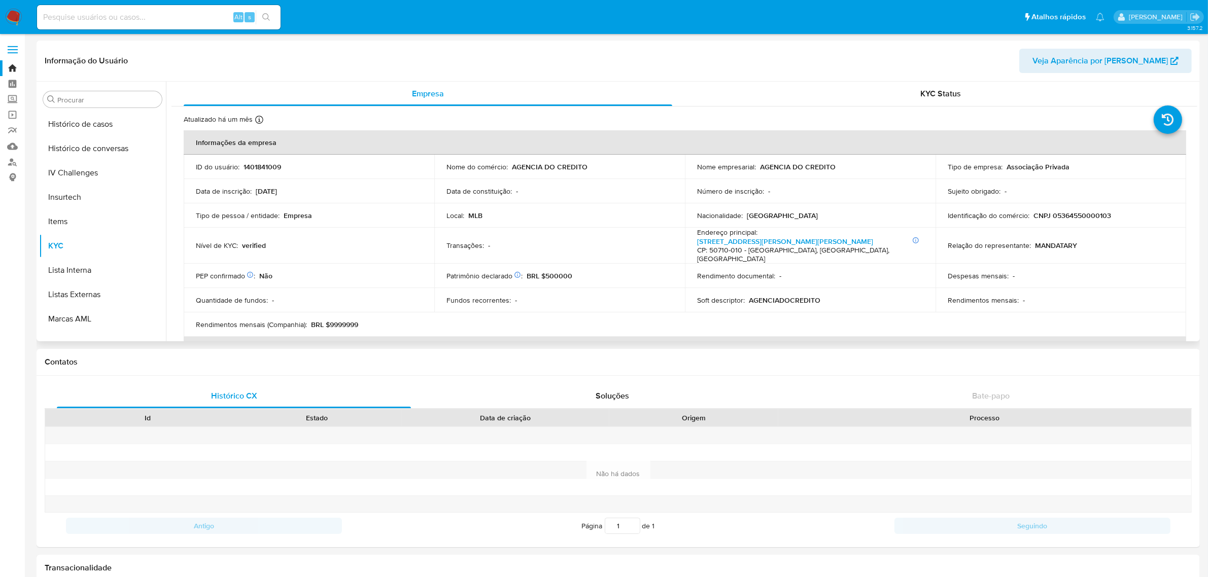
click at [1072, 217] on p "CNPJ 05364550000103" at bounding box center [1072, 215] width 78 height 9
copy p "05364550000103"
click at [203, 14] on input at bounding box center [158, 17] width 243 height 13
paste input "1789402220"
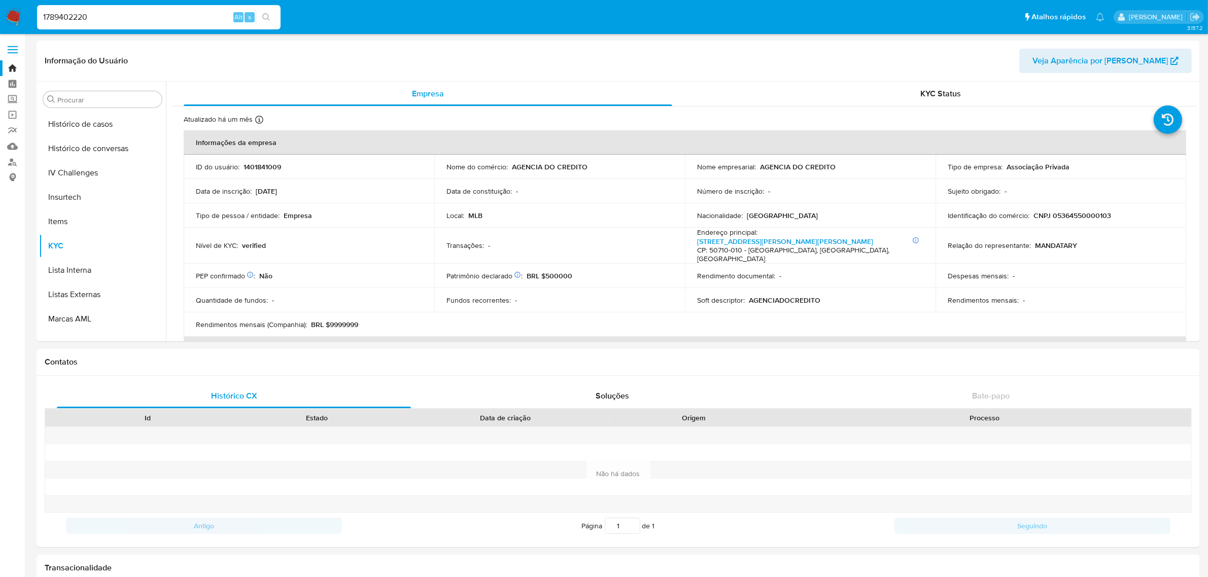
type input "1789402220"
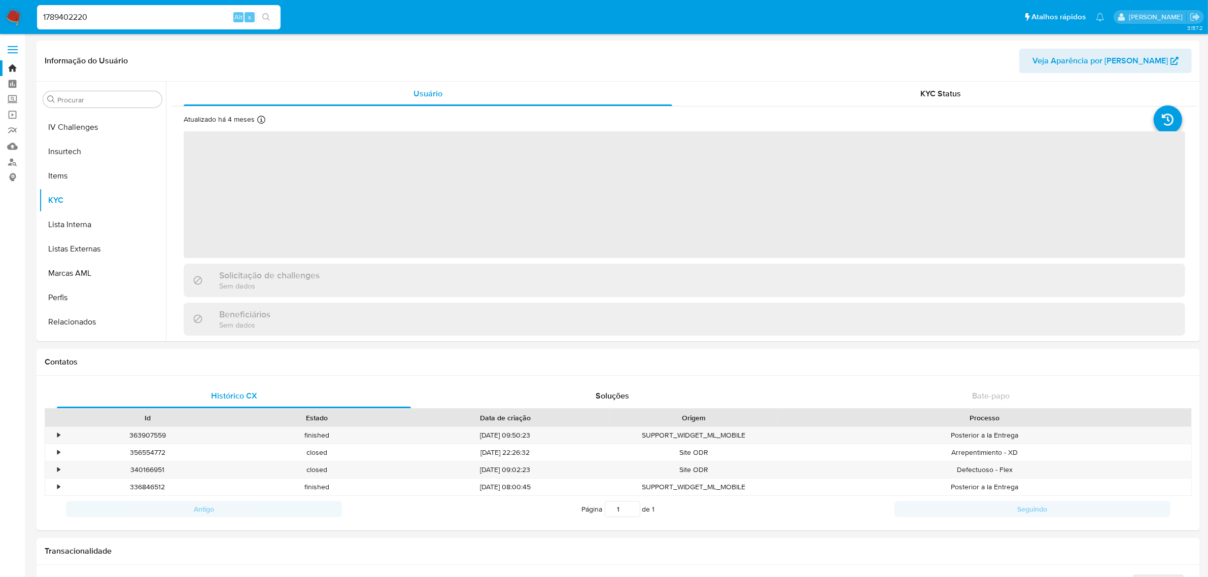
scroll to position [453, 0]
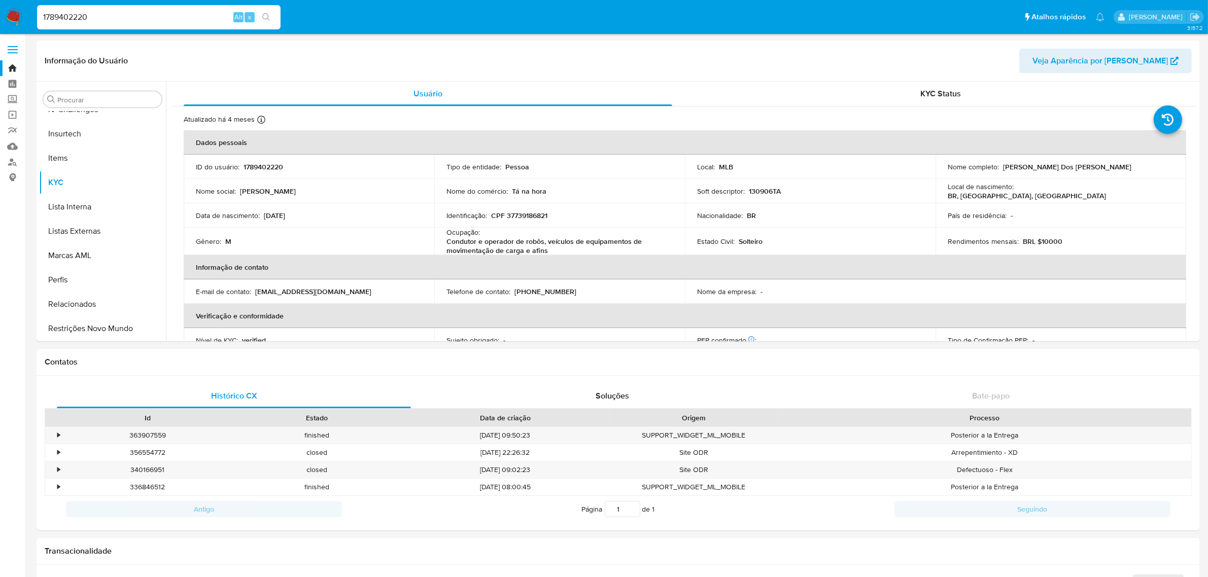
select select "10"
click at [95, 138] on button "Geral" at bounding box center [98, 139] width 119 height 24
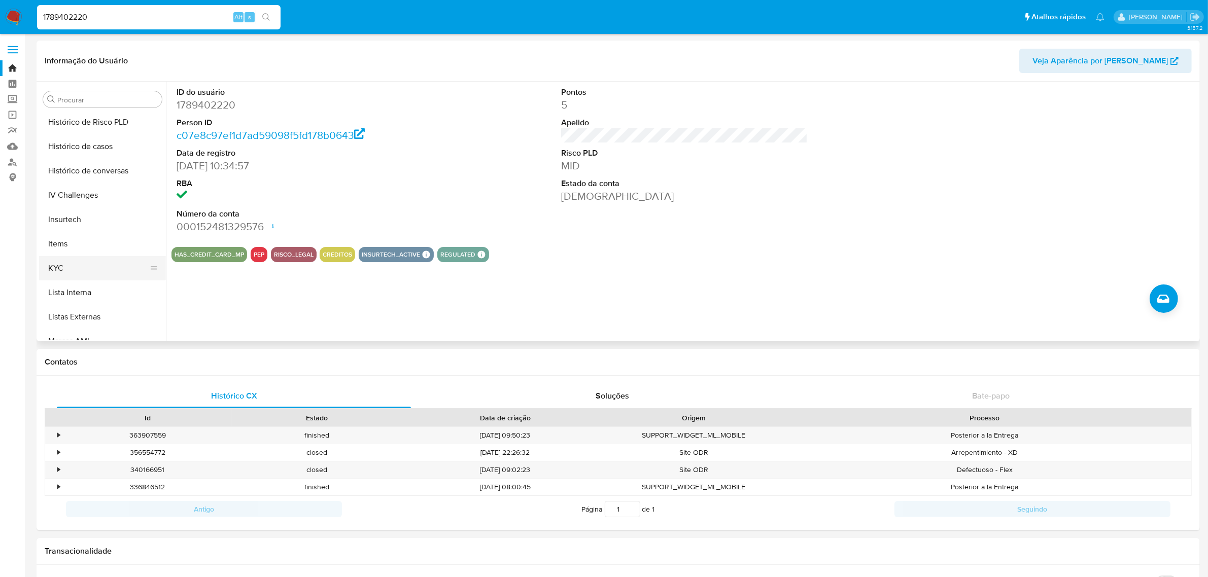
scroll to position [389, 0]
click at [97, 242] on button "KYC" at bounding box center [98, 246] width 119 height 24
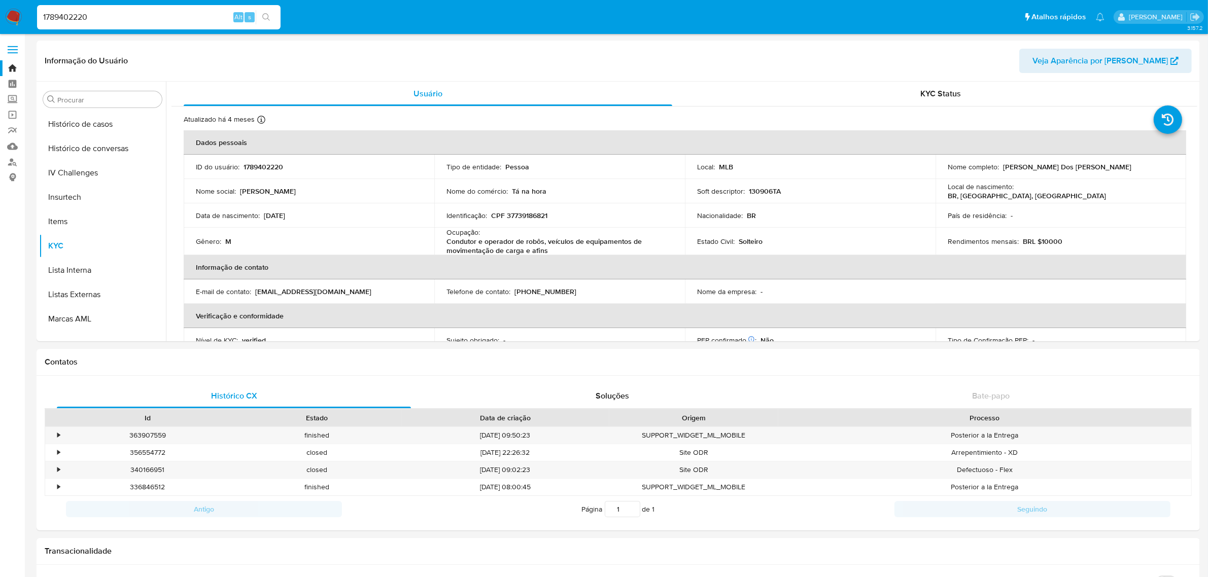
click at [43, 19] on input "1789402220" at bounding box center [158, 17] width 243 height 13
paste input "47865267"
type input "1478652670"
click at [266, 13] on icon "search-icon" at bounding box center [266, 17] width 8 height 8
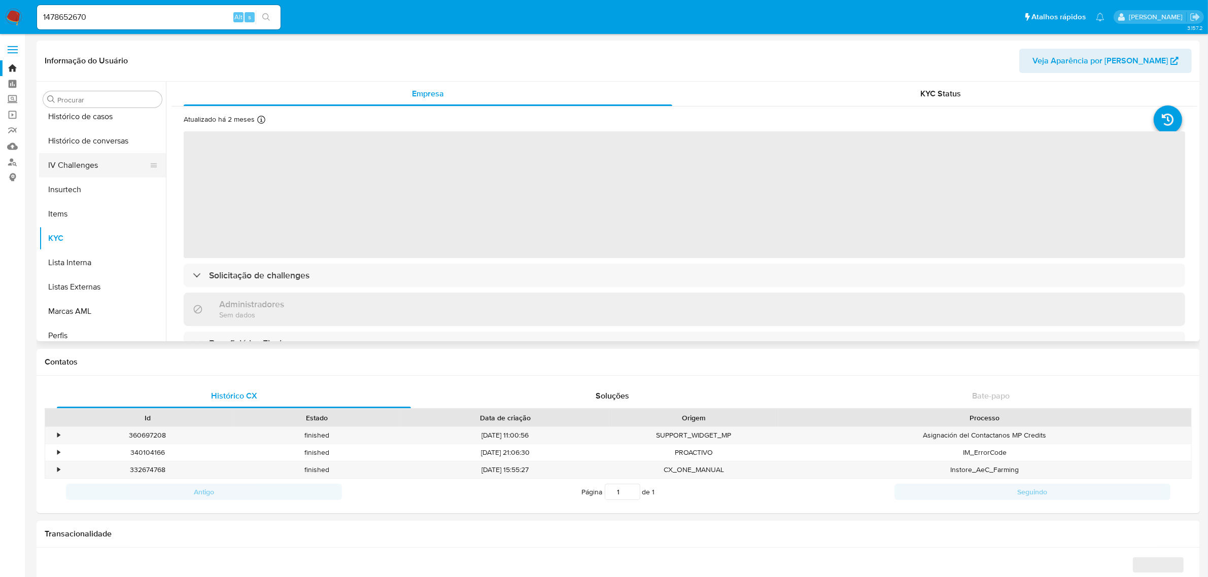
scroll to position [326, 0]
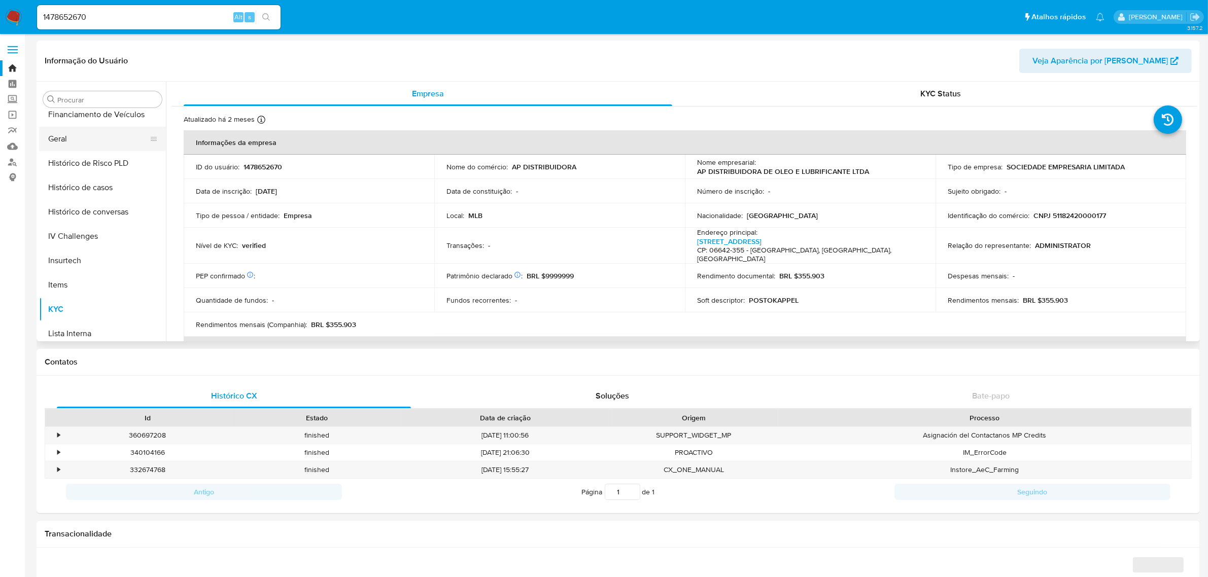
click at [91, 134] on button "Geral" at bounding box center [98, 139] width 119 height 24
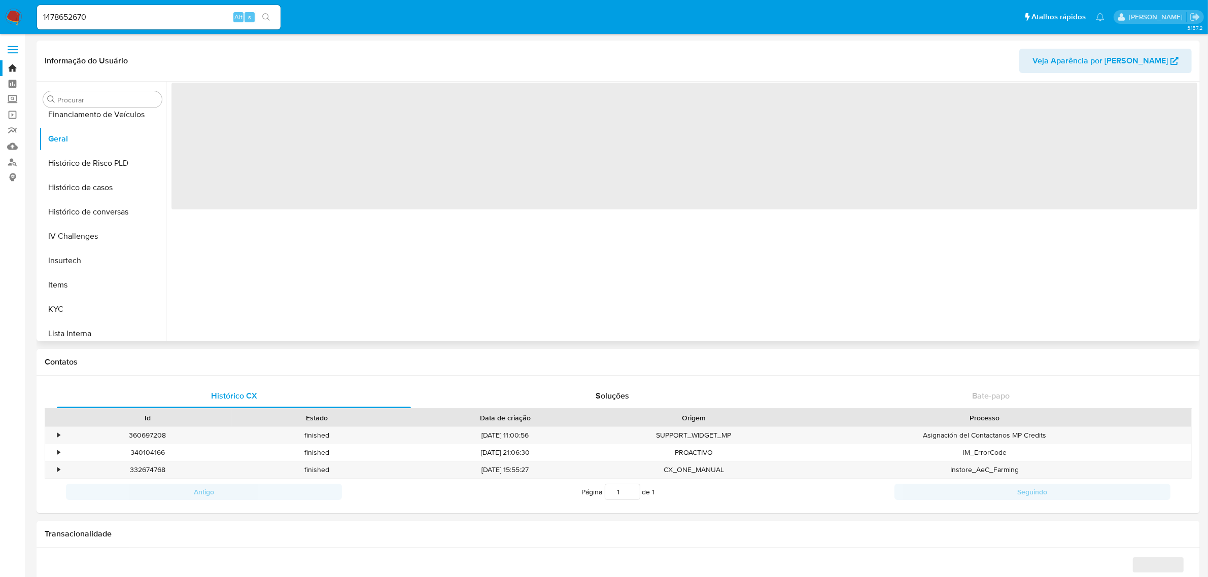
select select "10"
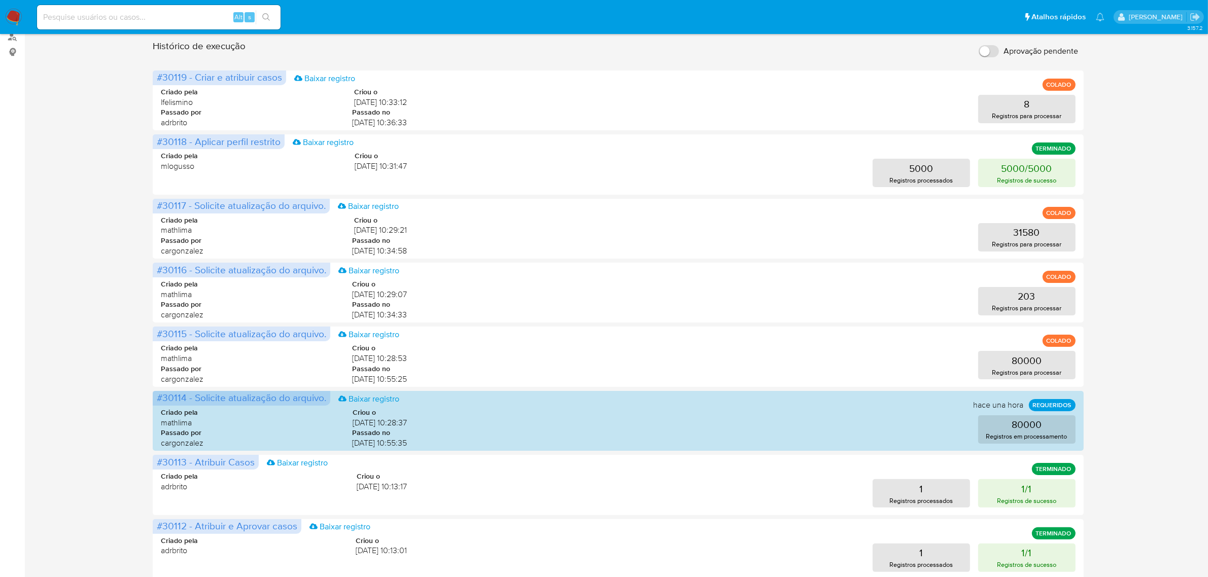
scroll to position [127, 0]
click at [1185, 382] on div "Operações em massa 5 operações coladas Criar uma operação Só pode haver no máxi…" at bounding box center [618, 326] width 1163 height 825
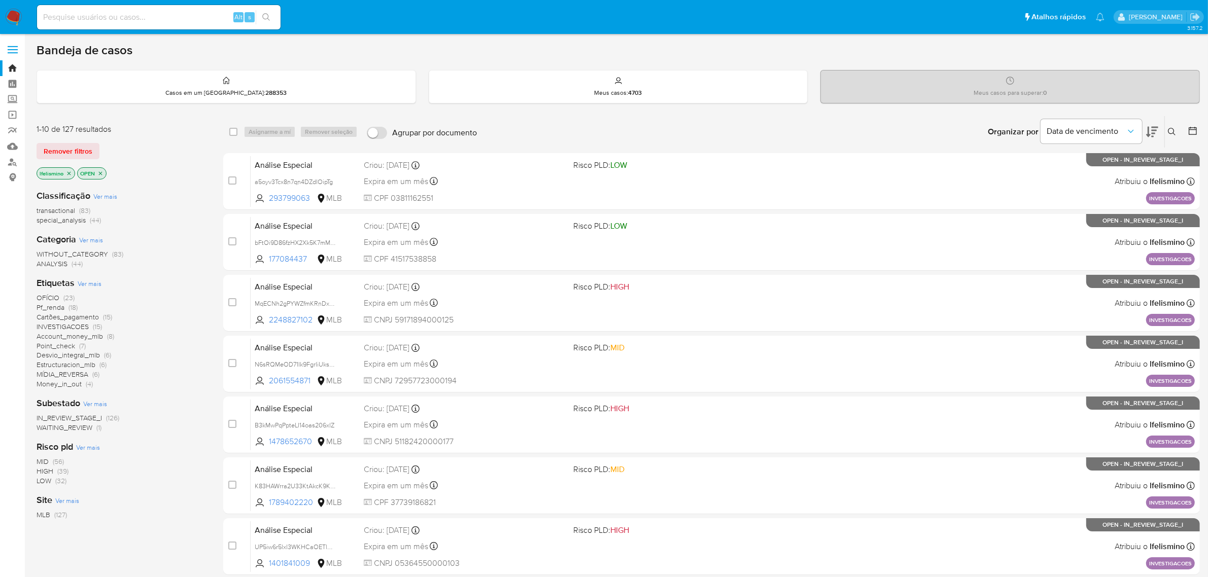
click at [79, 322] on span "INVESTIGACOES" at bounding box center [63, 327] width 52 height 10
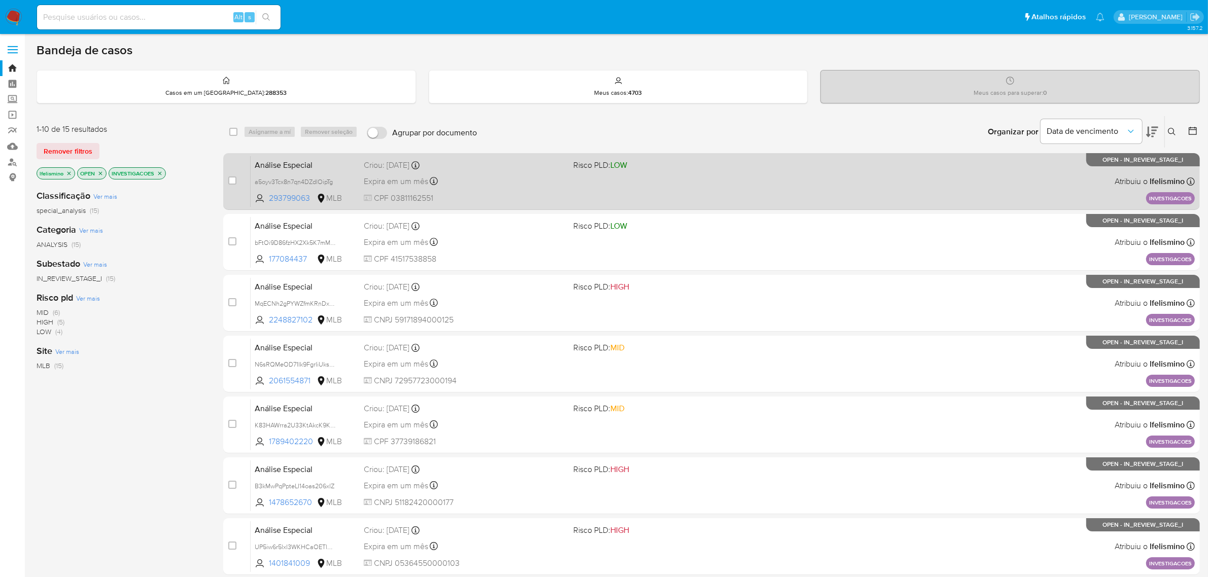
click at [529, 194] on span "CPF 03811162551" at bounding box center [465, 198] width 202 height 11
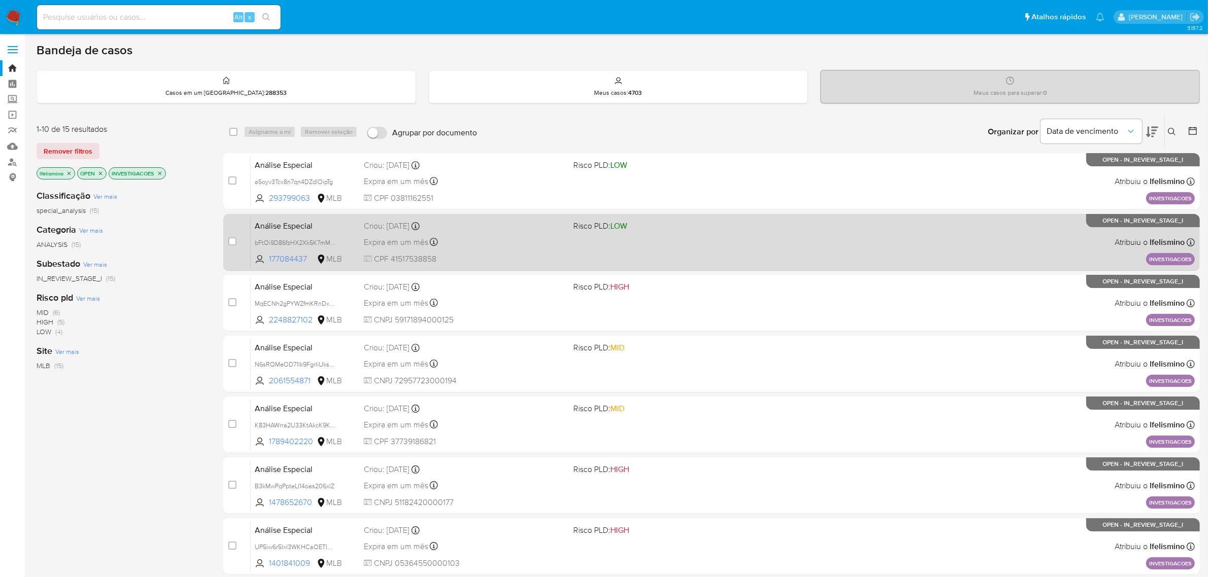
click at [494, 229] on div "Criou: [DATE] Criou: [DATE] 11:25:12" at bounding box center [465, 226] width 202 height 11
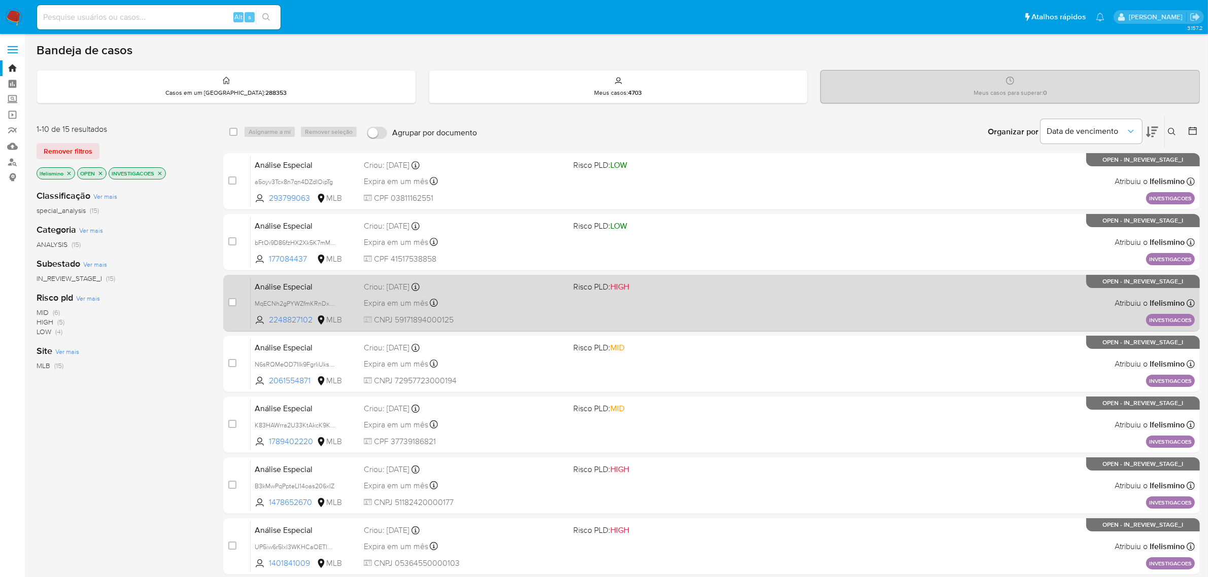
click at [465, 290] on div "Criou: [DATE] Criou: [DATE] 11:25:10" at bounding box center [465, 287] width 202 height 11
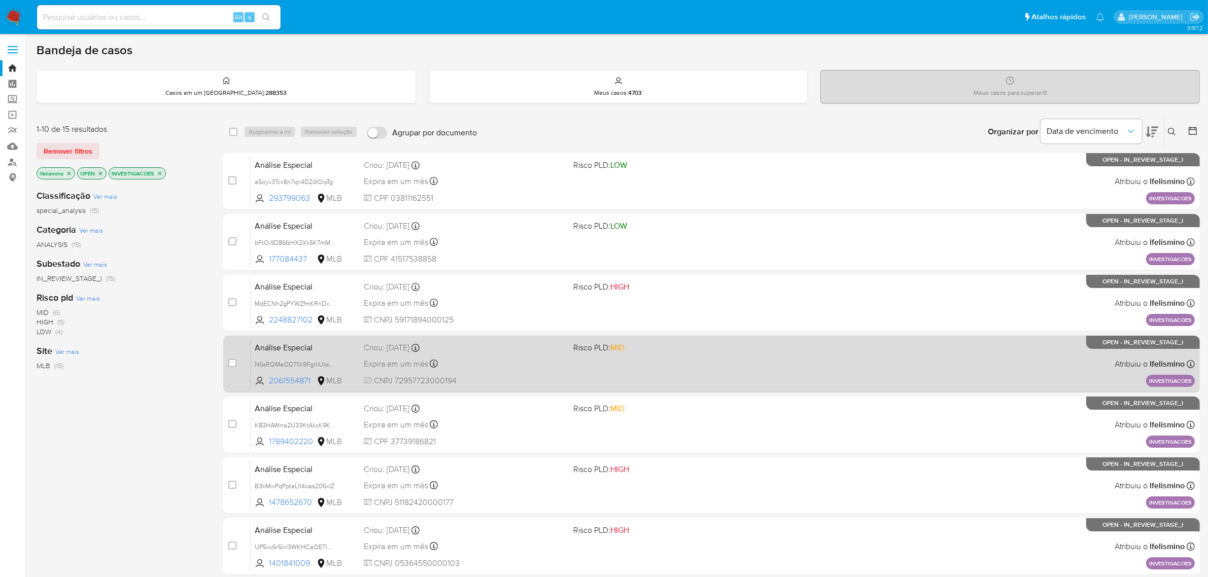
click at [514, 363] on div "Expira em um mês Expira em [DATE] 11:25:11" at bounding box center [465, 364] width 202 height 14
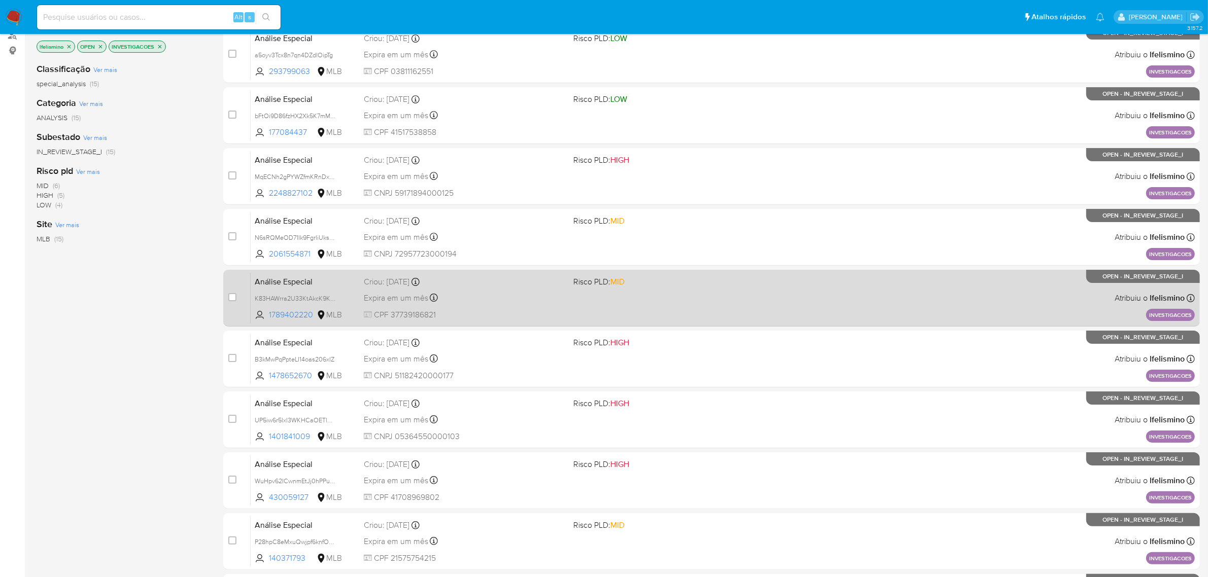
click at [491, 298] on div "Expira em um mês Expira em [DATE] 11:25:10" at bounding box center [465, 298] width 202 height 14
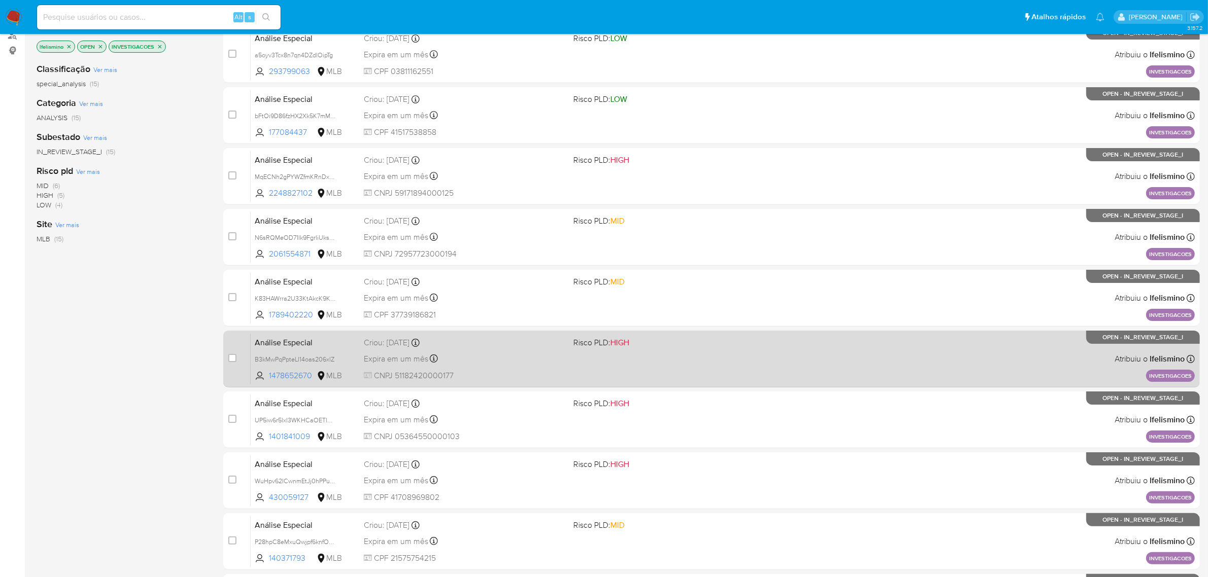
click at [516, 363] on div "Expira em um mês Expira em [DATE] 11:25:10" at bounding box center [465, 359] width 202 height 14
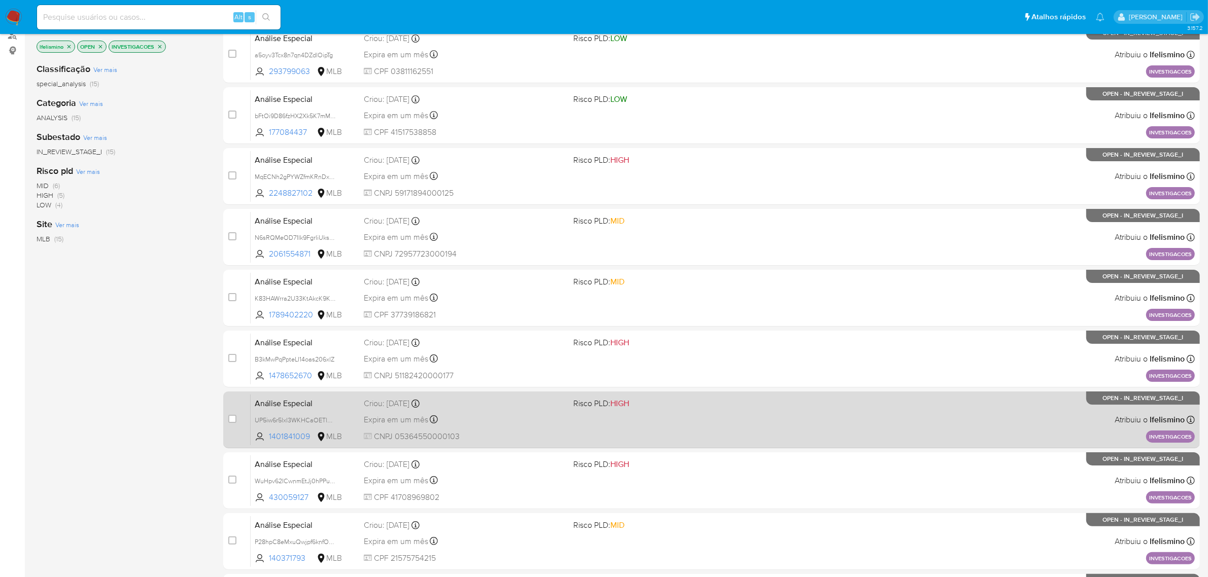
click at [534, 435] on span "CNPJ 05364550000103" at bounding box center [465, 436] width 202 height 11
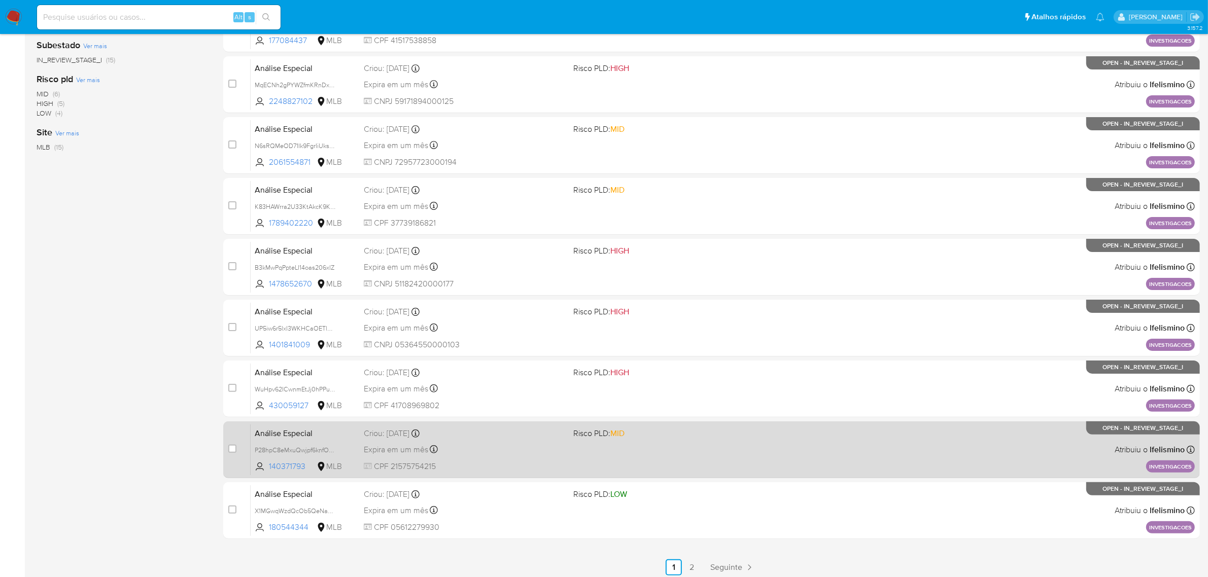
scroll to position [222, 0]
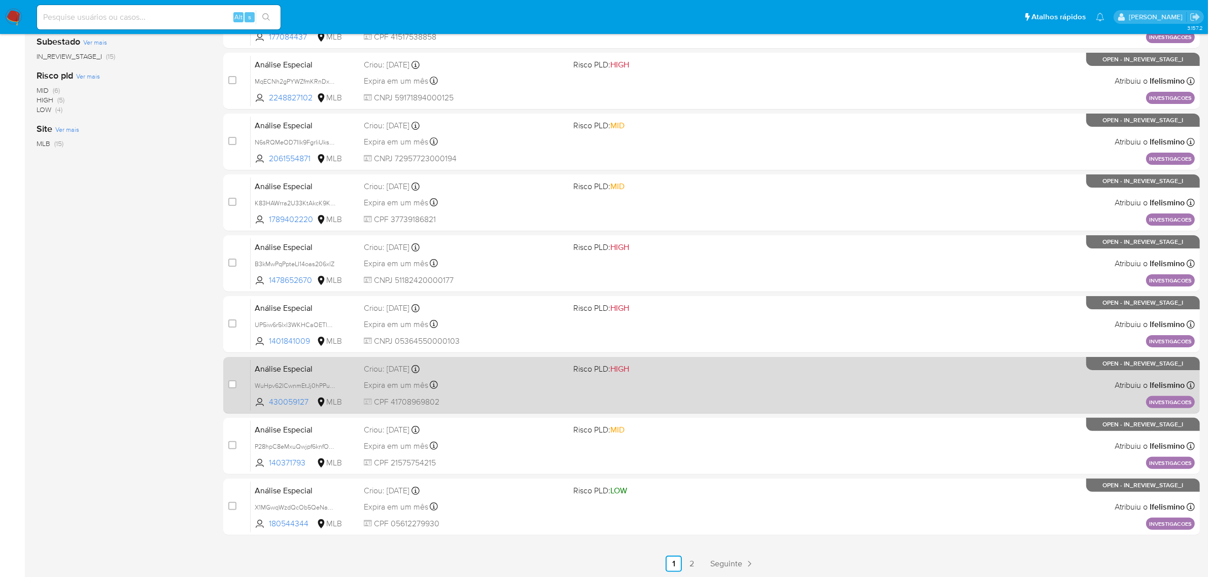
click at [518, 387] on div "Expira em um mês Expira em [DATE] 11:25:07" at bounding box center [465, 385] width 202 height 14
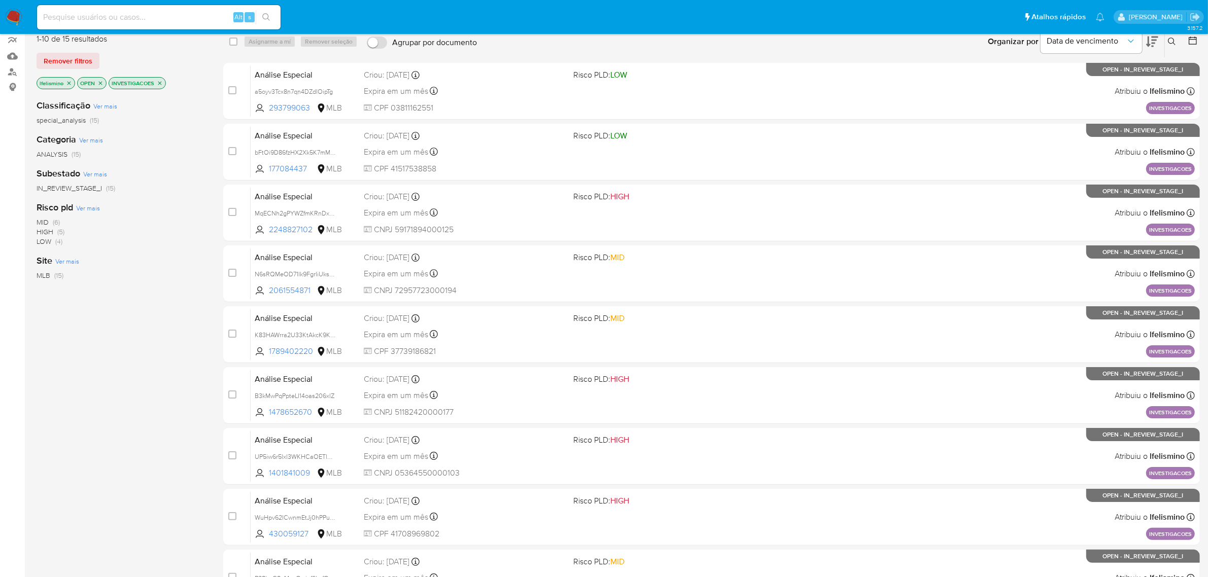
scroll to position [0, 0]
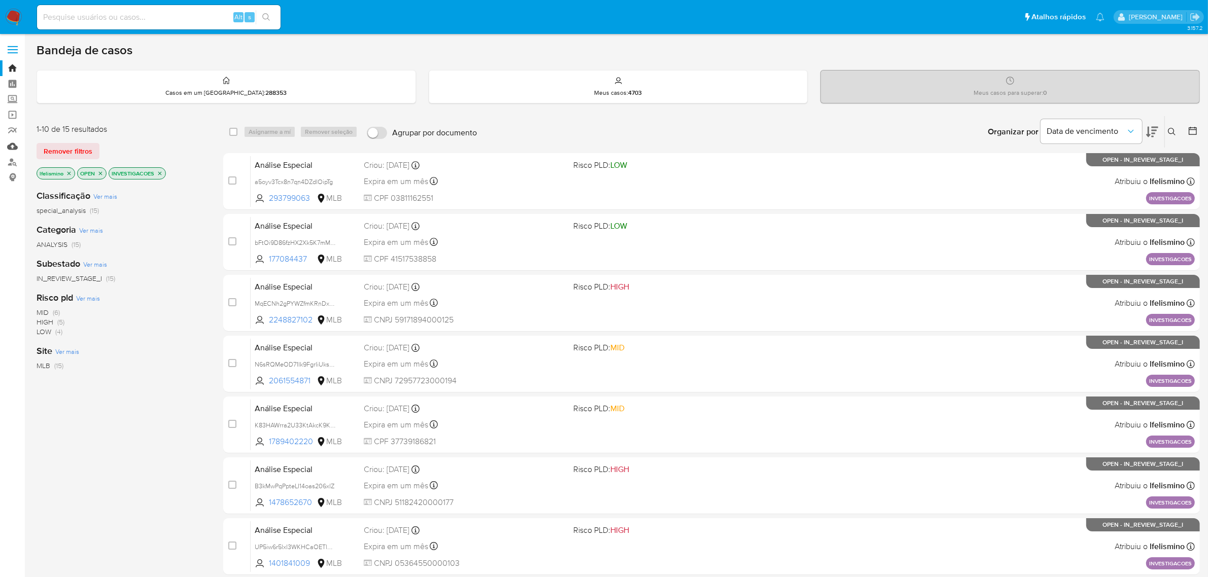
click at [11, 138] on link "Mulan" at bounding box center [60, 146] width 121 height 16
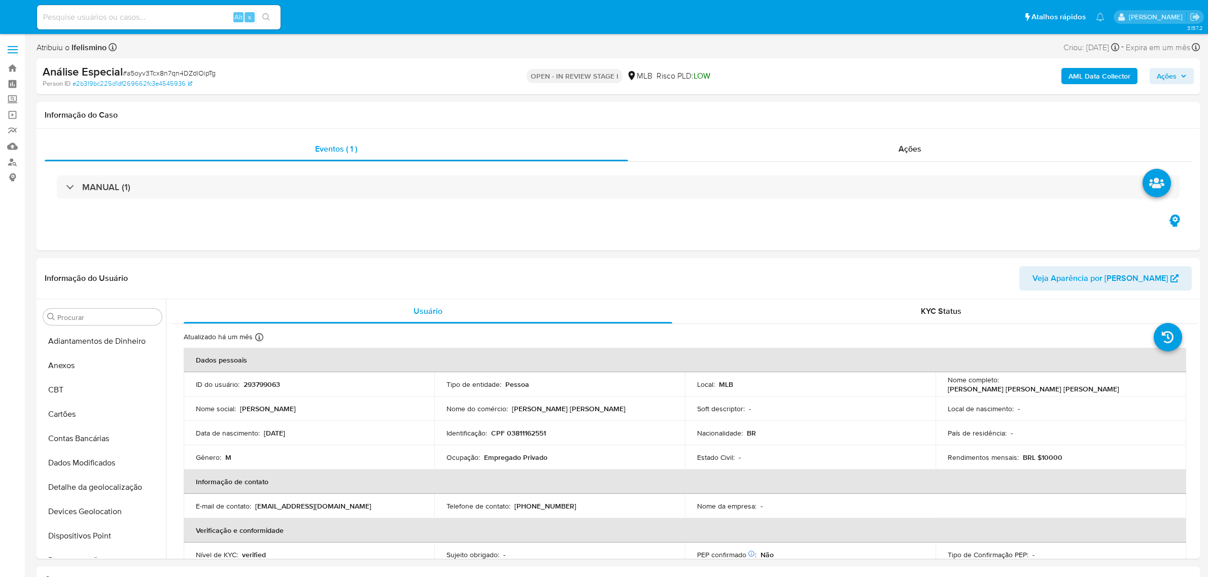
select select "10"
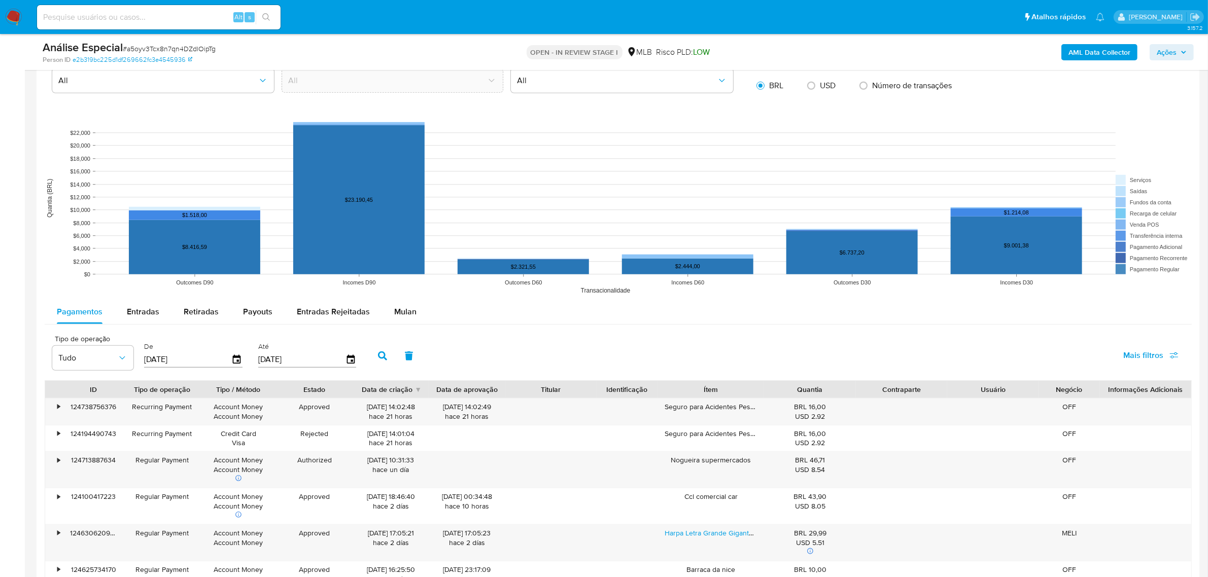
scroll to position [1078, 0]
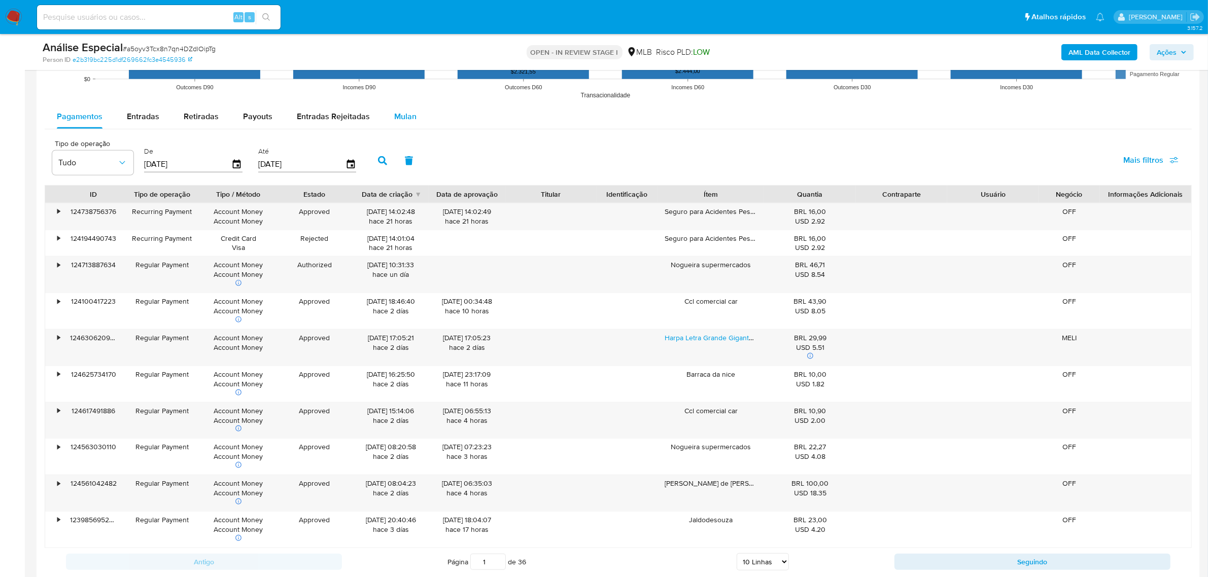
click at [394, 120] on span "Mulan" at bounding box center [405, 117] width 22 height 12
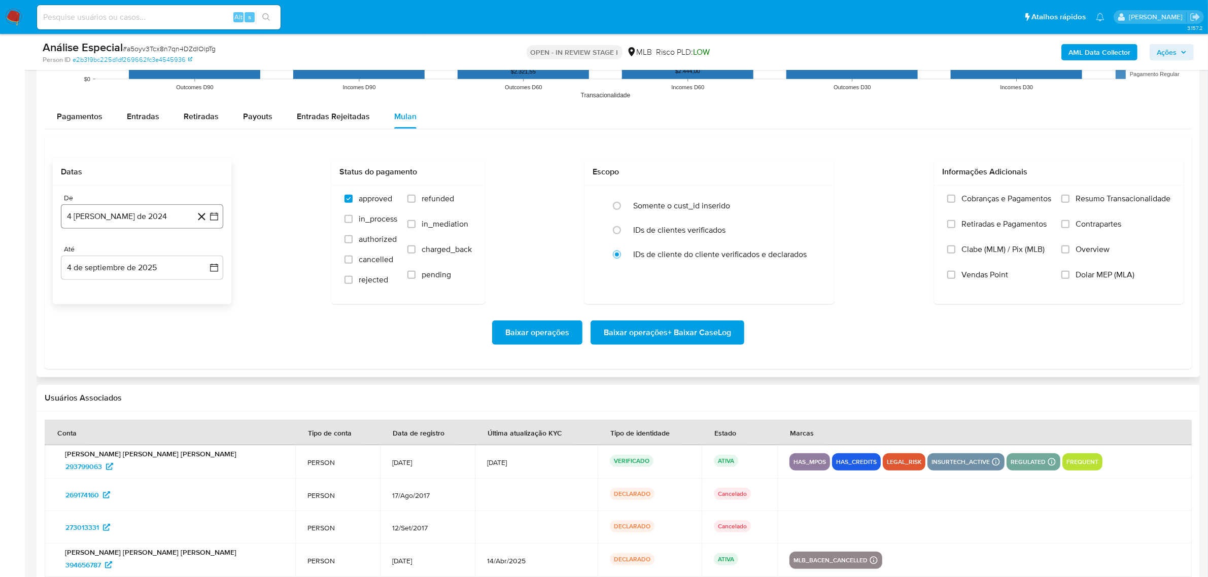
click at [173, 225] on button "4 [PERSON_NAME] de 2024" at bounding box center [142, 216] width 162 height 24
click at [153, 257] on span "agosto 2024" at bounding box center [137, 253] width 46 height 10
click at [104, 349] on button "[DATE]" at bounding box center [97, 347] width 28 height 16
click at [84, 289] on button "1" at bounding box center [81, 291] width 16 height 16
click at [691, 331] on span "Baixar operações + Baixar CaseLog" at bounding box center [667, 333] width 127 height 22
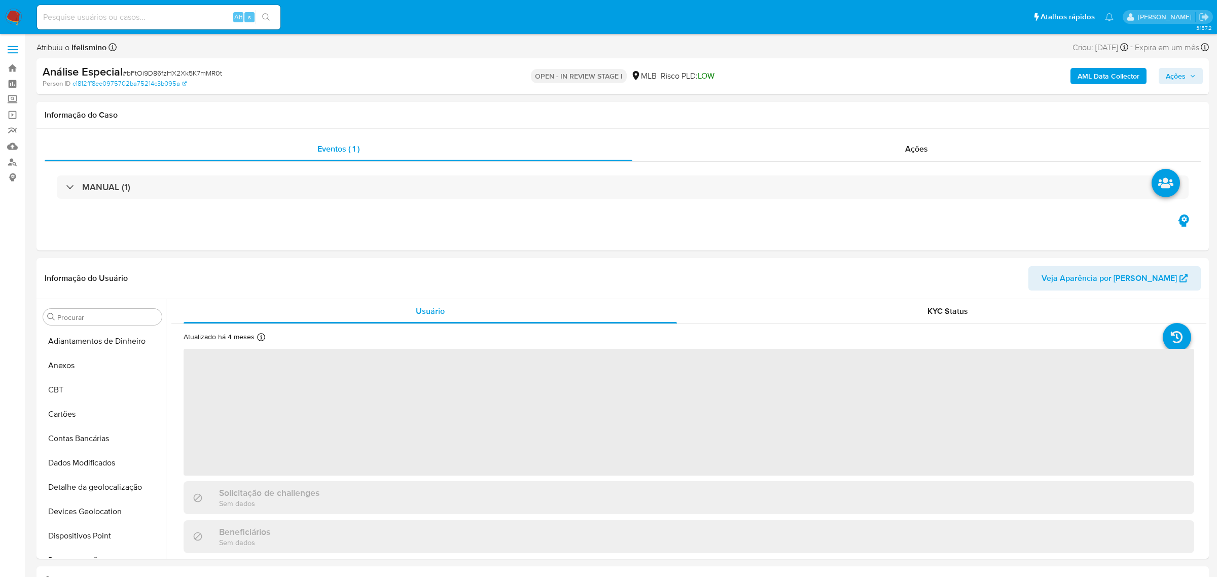
select select "10"
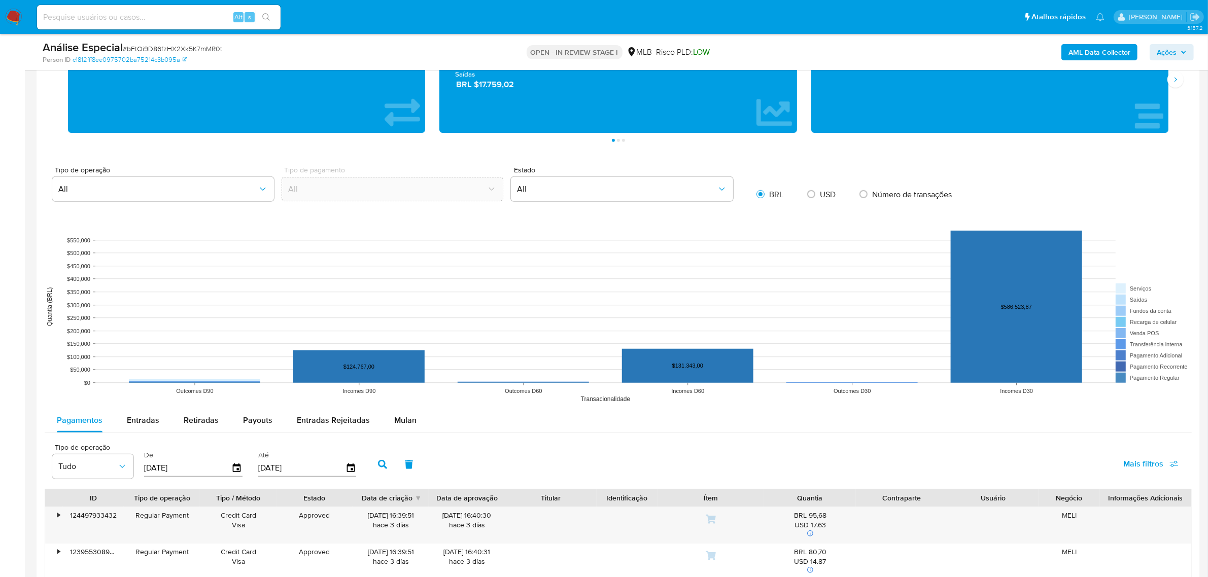
scroll to position [824, 0]
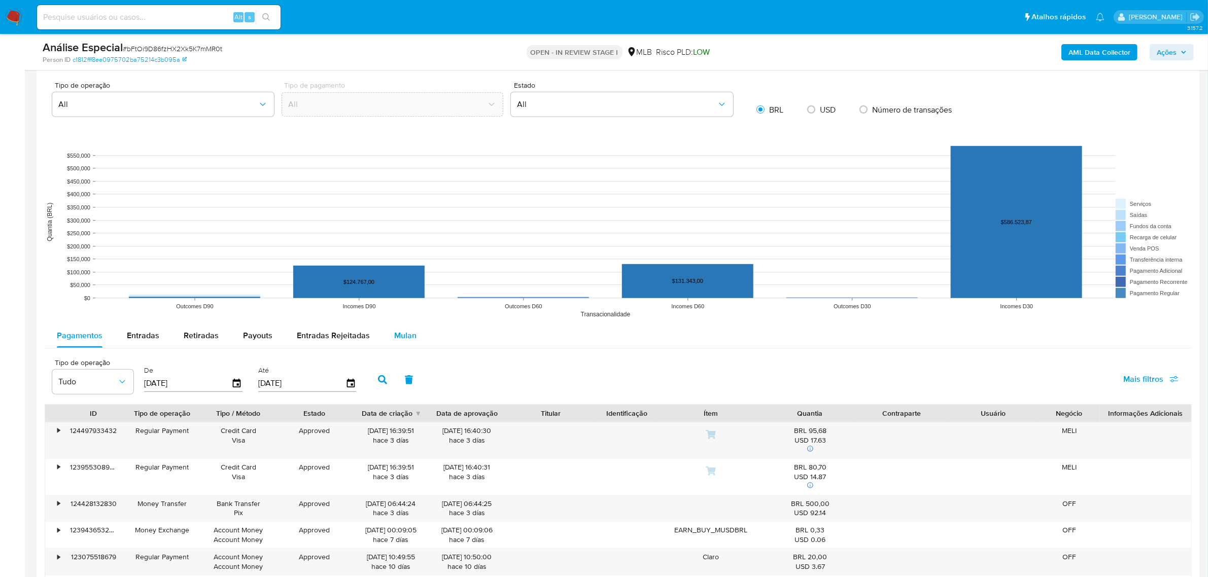
click at [408, 340] on span "Mulan" at bounding box center [405, 336] width 22 height 12
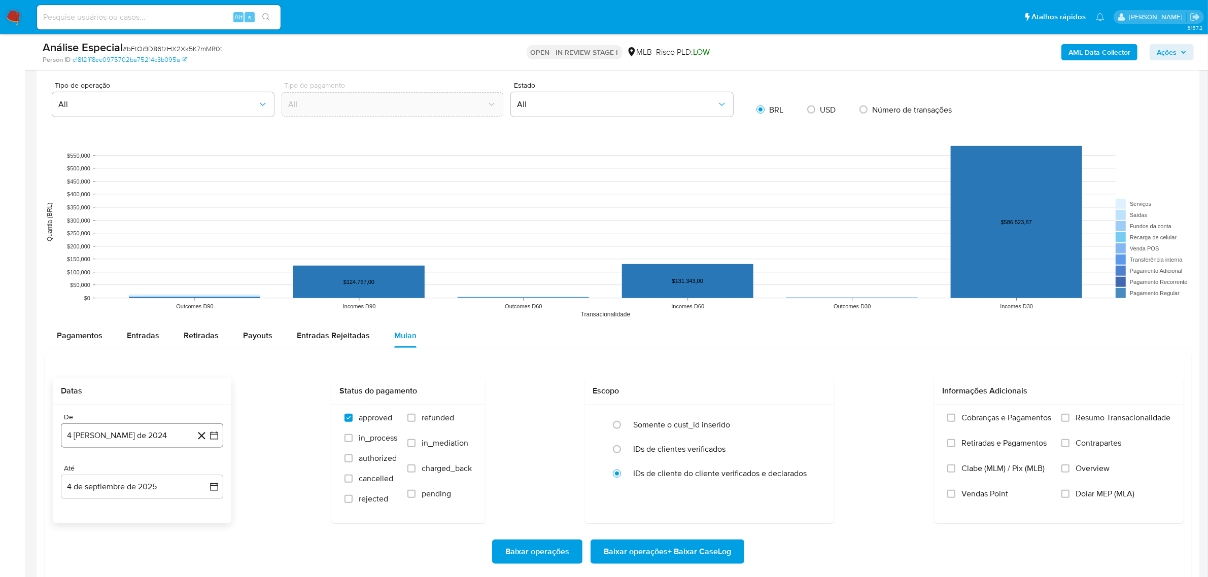
click at [145, 448] on button "[DATE]" at bounding box center [142, 436] width 162 height 24
click at [123, 281] on span "agosto 2024" at bounding box center [137, 281] width 46 height 10
click at [95, 366] on span "[DATE]" at bounding box center [97, 364] width 22 height 8
click at [83, 323] on button "1" at bounding box center [81, 319] width 16 height 16
click at [670, 558] on span "Baixar operações + Baixar CaseLog" at bounding box center [667, 552] width 127 height 22
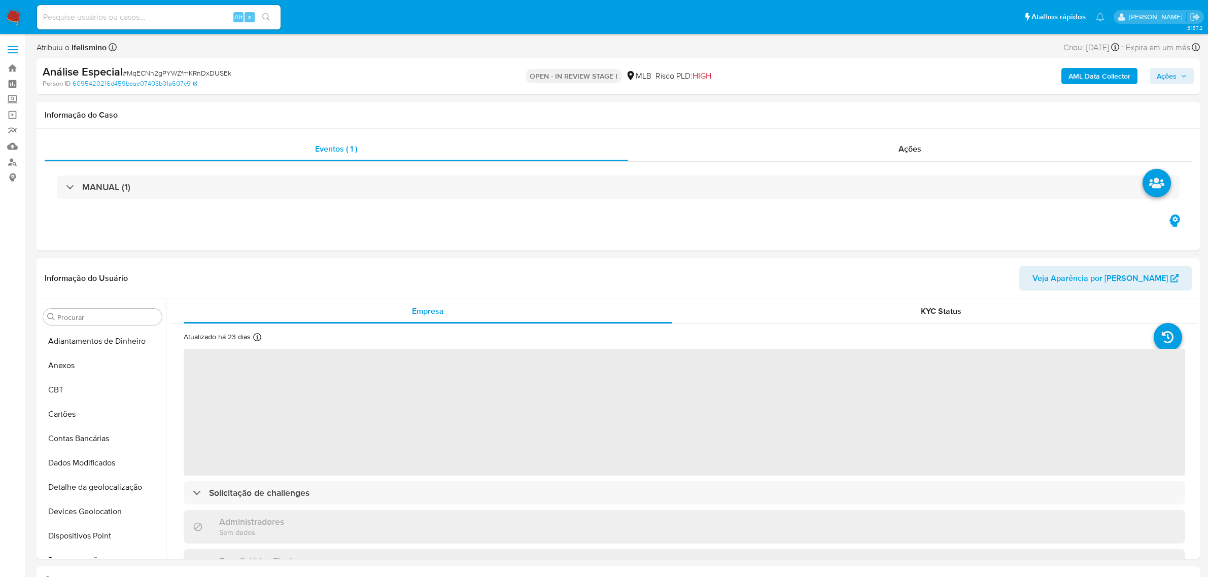
select select "10"
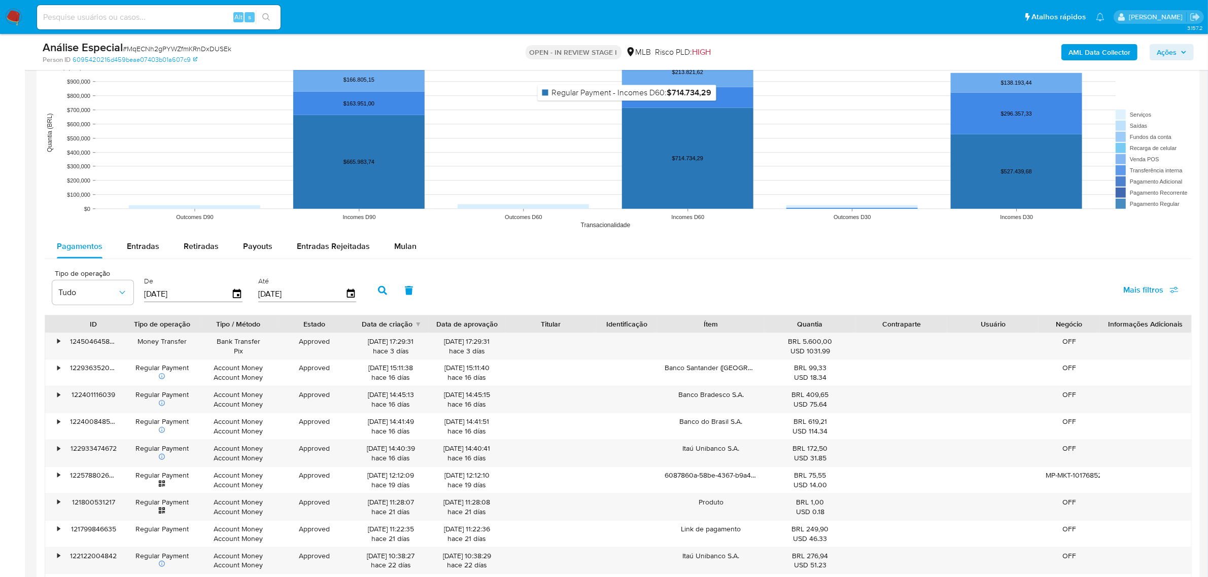
scroll to position [1078, 0]
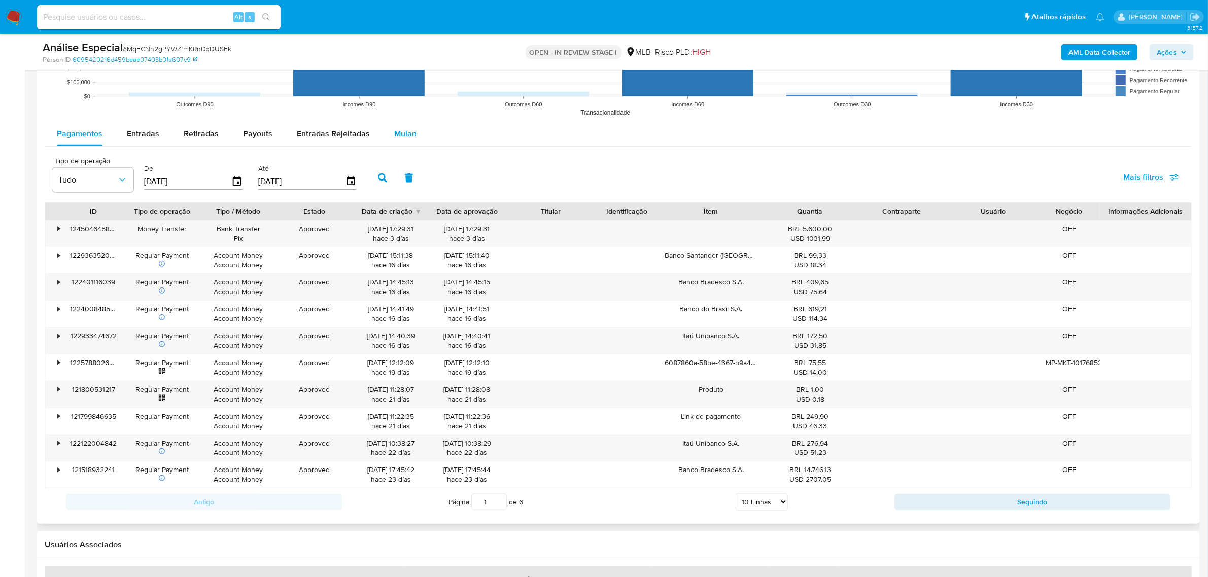
click at [404, 135] on span "Mulan" at bounding box center [405, 134] width 22 height 12
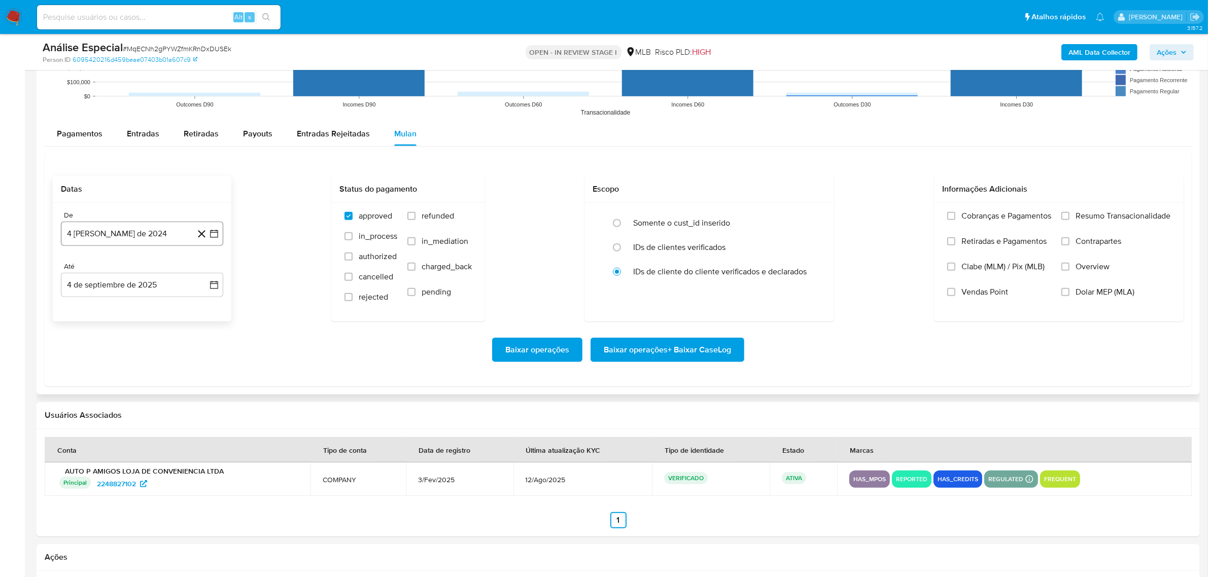
click at [93, 235] on button "4 [PERSON_NAME] de 2024" at bounding box center [142, 234] width 162 height 24
click at [130, 274] on span "agosto 2024" at bounding box center [137, 270] width 46 height 10
click at [201, 274] on icon "Año siguiente" at bounding box center [203, 270] width 12 height 12
click at [79, 270] on icon "Año anterior" at bounding box center [79, 270] width 12 height 12
click at [89, 358] on button "[DATE]" at bounding box center [97, 364] width 28 height 16
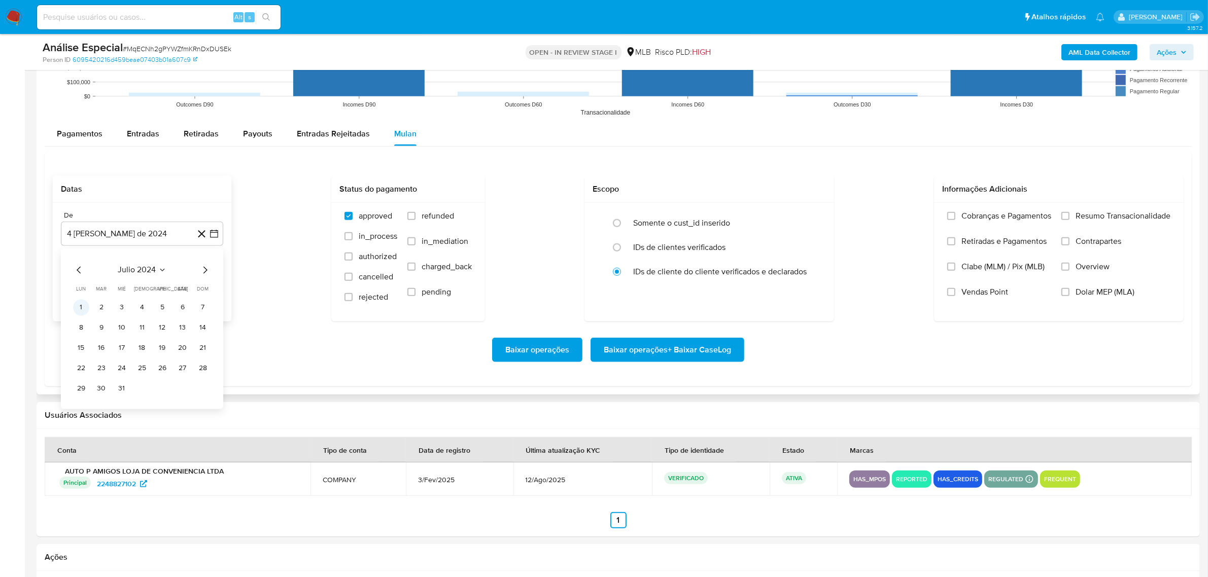
click at [82, 305] on button "1" at bounding box center [81, 307] width 16 height 16
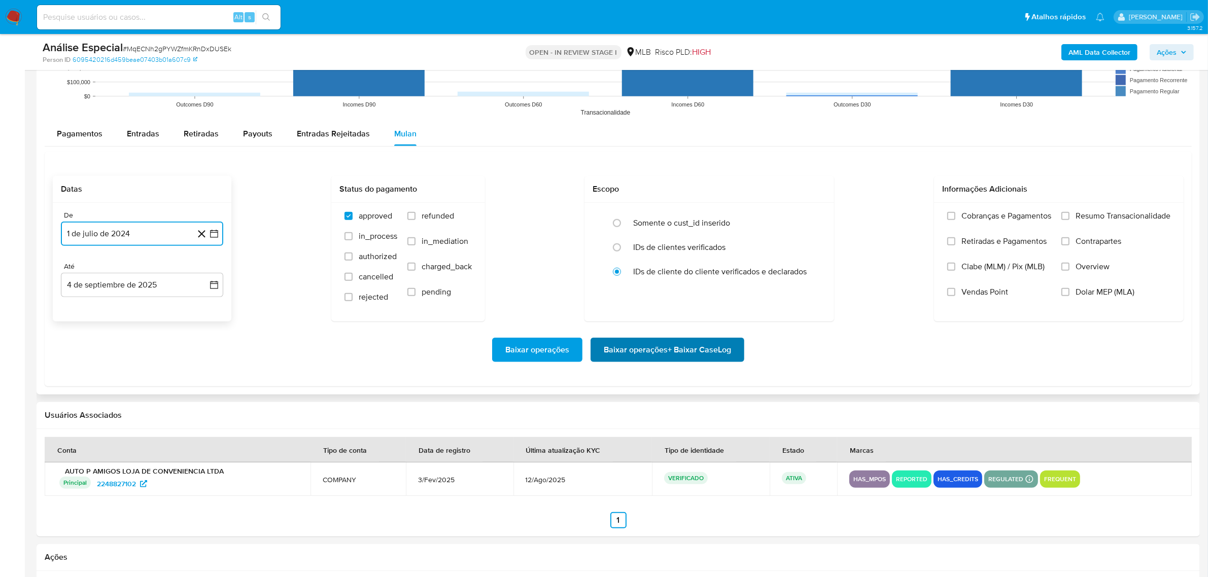
click at [622, 353] on span "Baixar operações + Baixar CaseLog" at bounding box center [667, 350] width 127 height 22
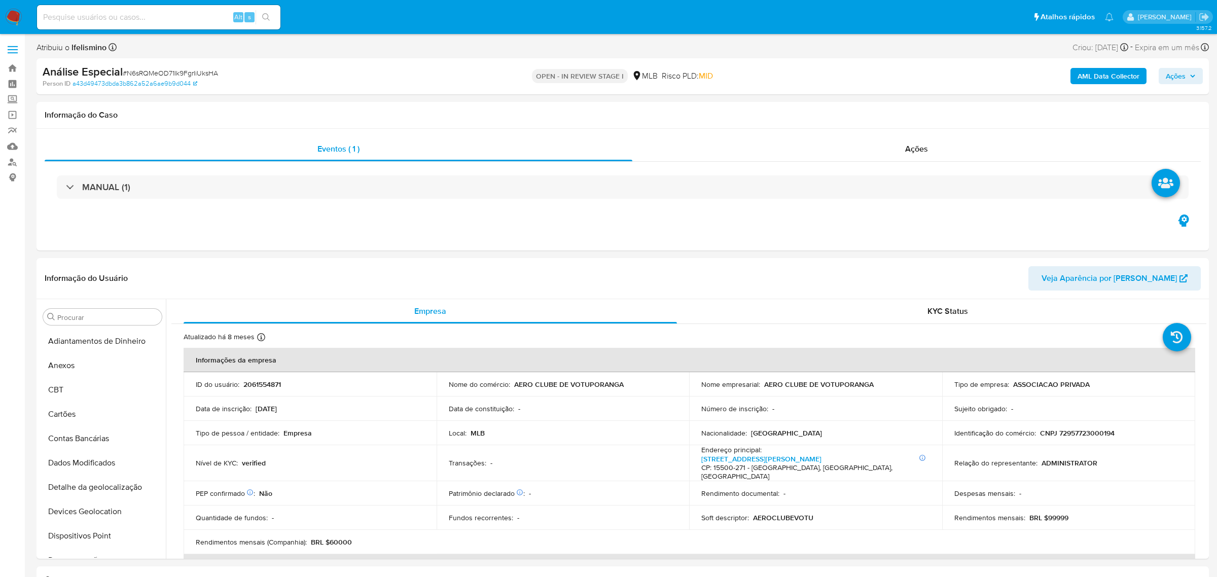
select select "10"
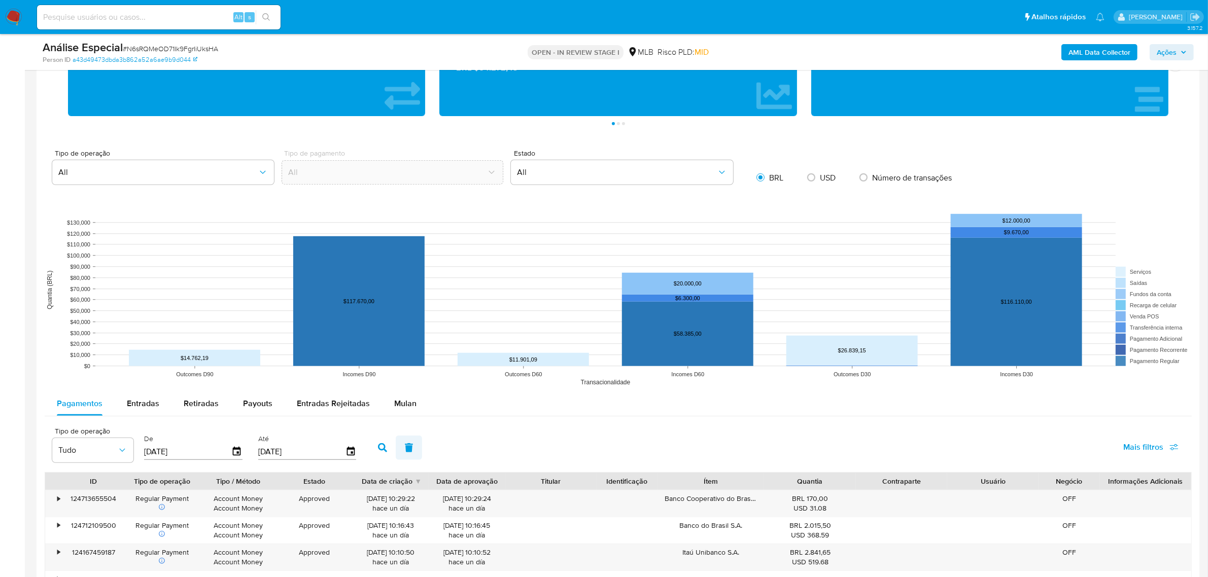
scroll to position [951, 0]
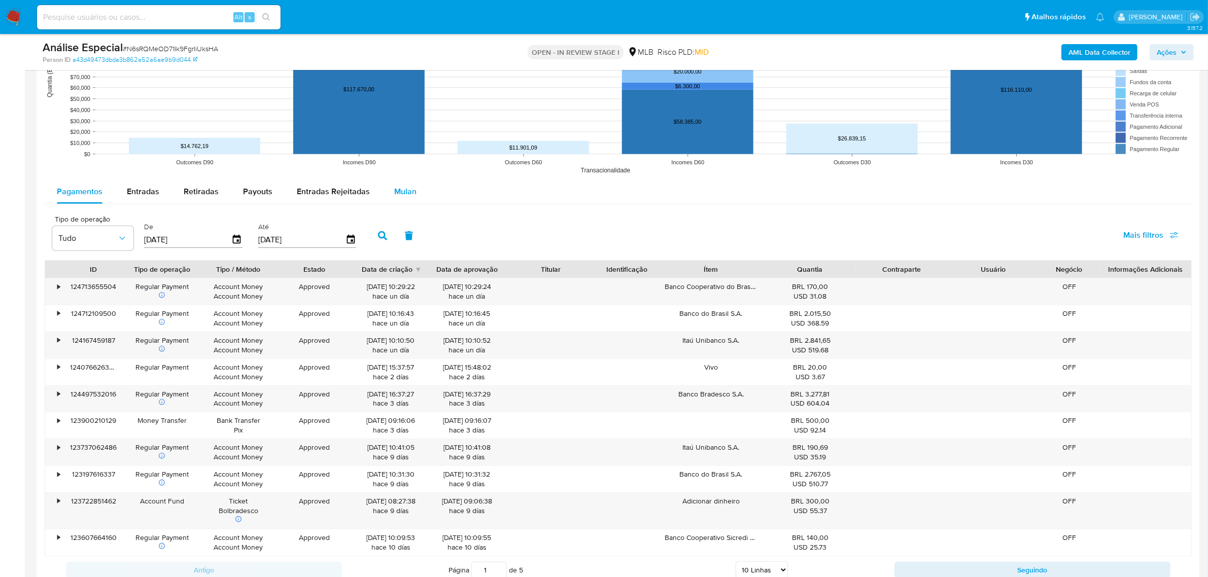
click at [407, 191] on span "Mulan" at bounding box center [405, 192] width 22 height 12
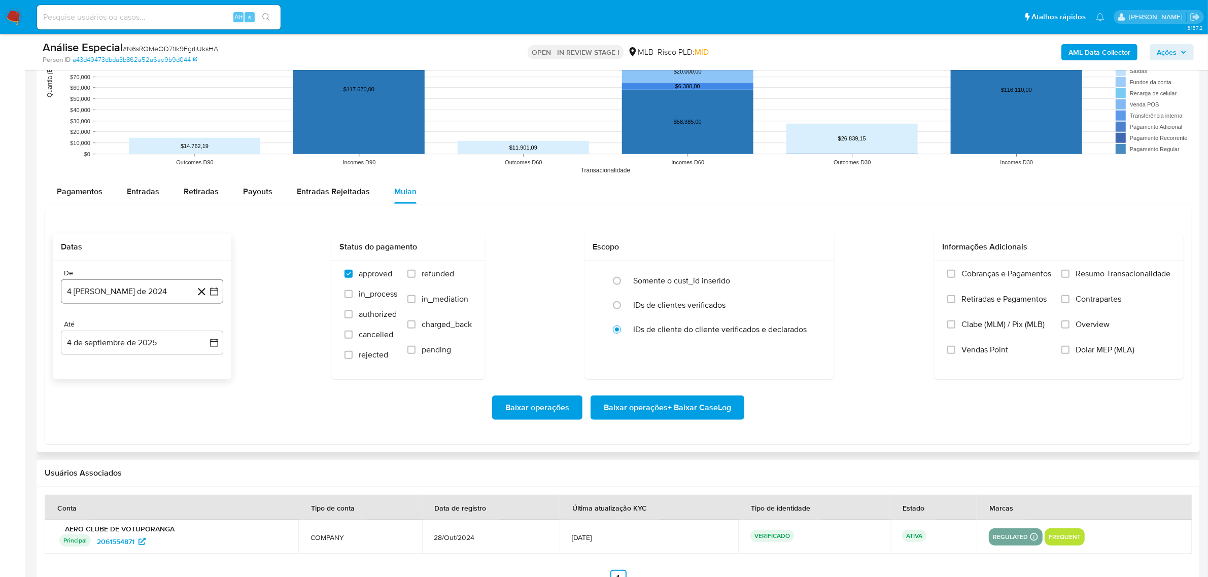
click at [112, 295] on button "[DATE]" at bounding box center [142, 292] width 162 height 24
click at [127, 332] on span "agosto 2024" at bounding box center [137, 328] width 46 height 10
click at [203, 330] on icon "Año siguiente" at bounding box center [203, 328] width 12 height 12
click at [79, 325] on icon "Año anterior" at bounding box center [79, 328] width 12 height 12
click at [105, 425] on button "[DATE]" at bounding box center [97, 422] width 28 height 16
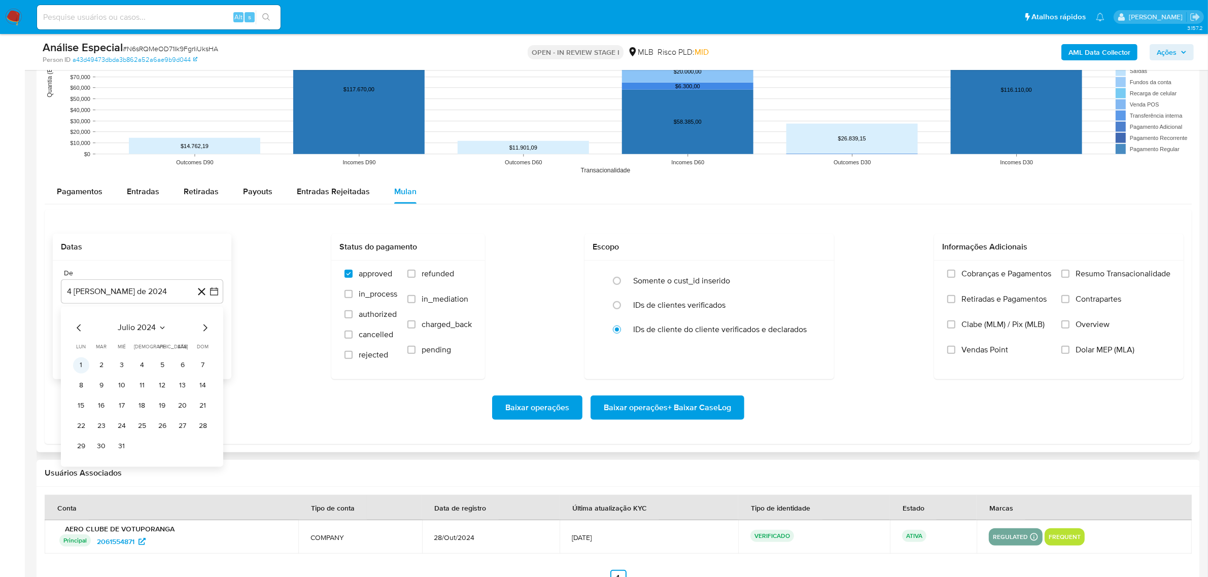
click at [80, 366] on button "1" at bounding box center [81, 366] width 16 height 16
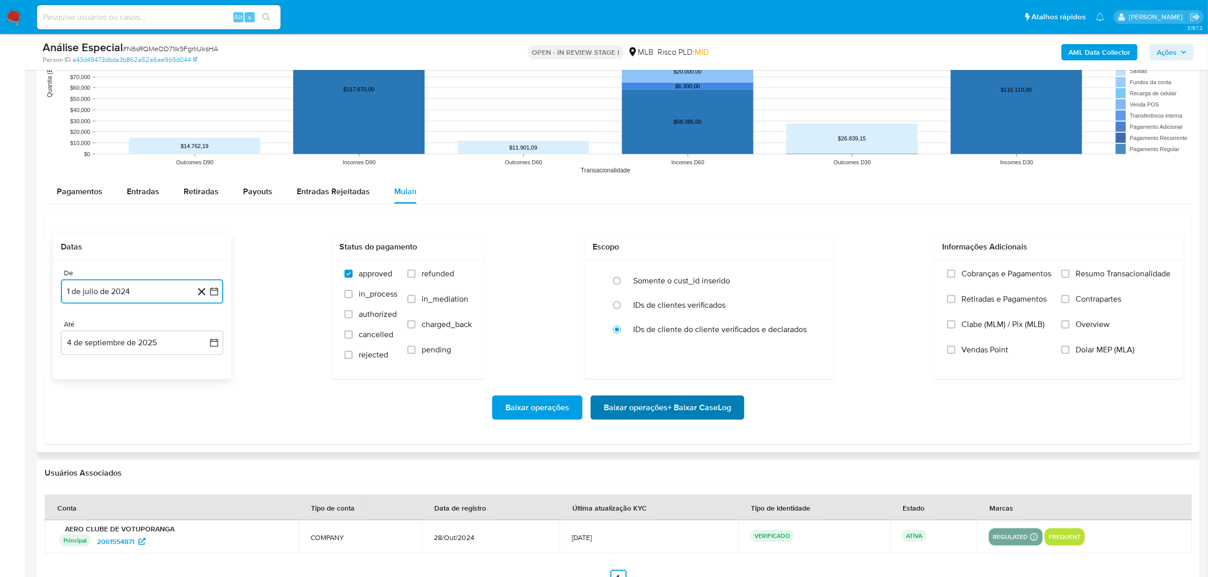
click at [646, 419] on span "Baixar operações + Baixar CaseLog" at bounding box center [667, 408] width 127 height 22
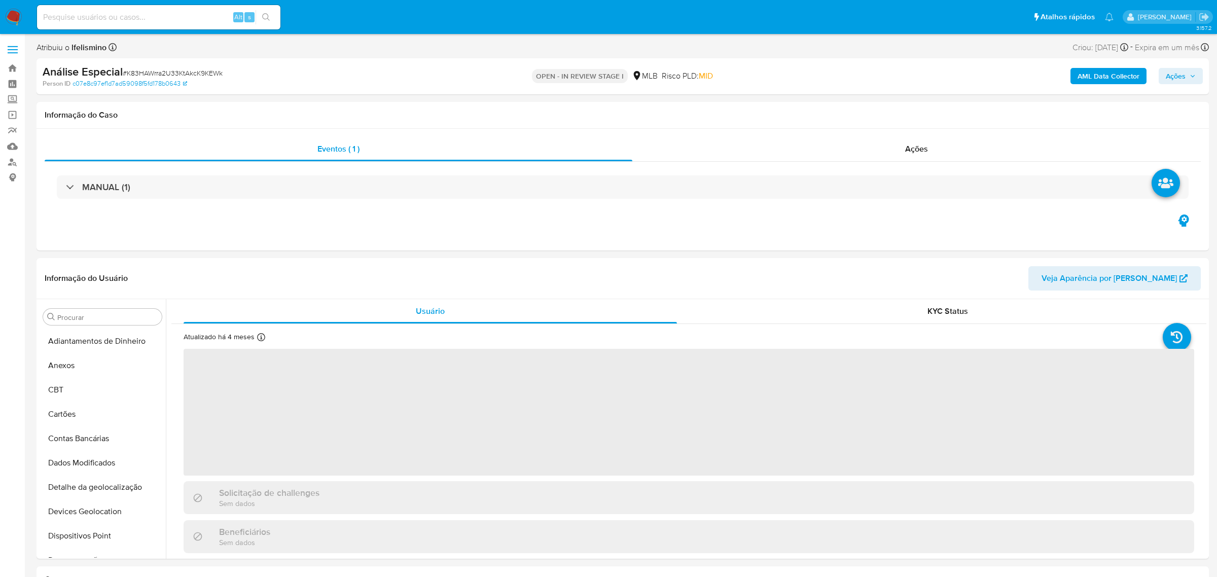
select select "10"
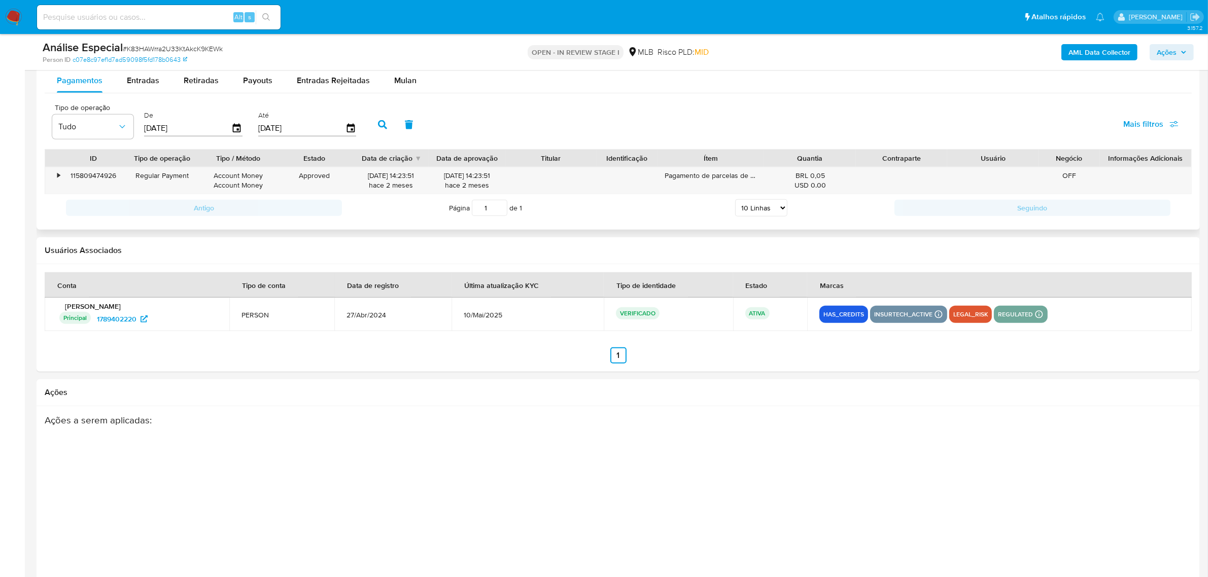
scroll to position [992, 0]
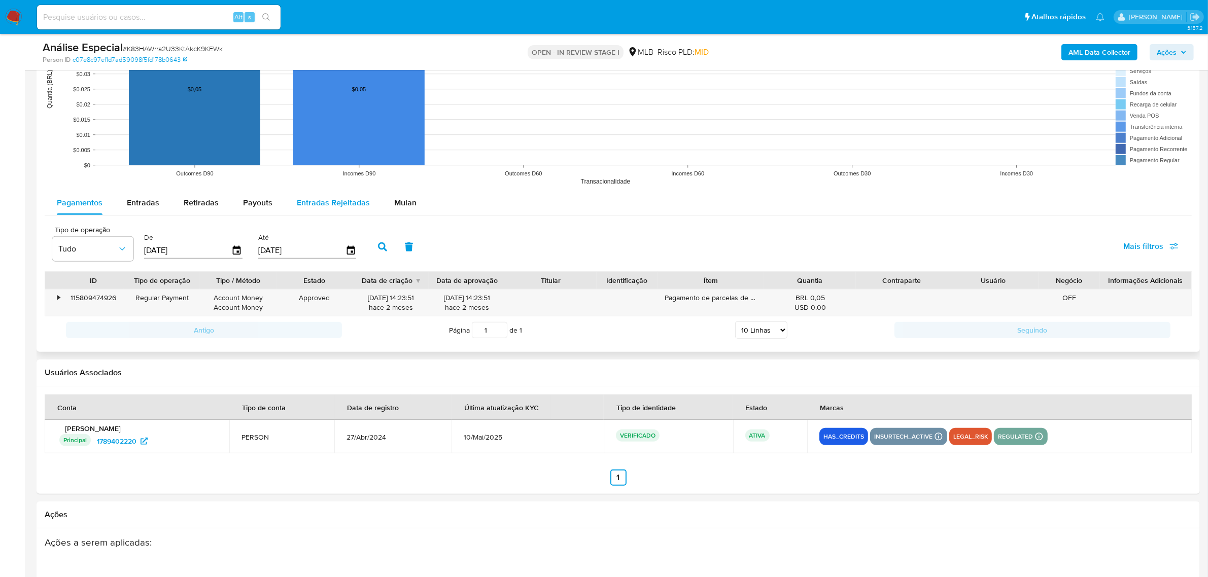
click at [394, 198] on span "Mulan" at bounding box center [405, 203] width 22 height 12
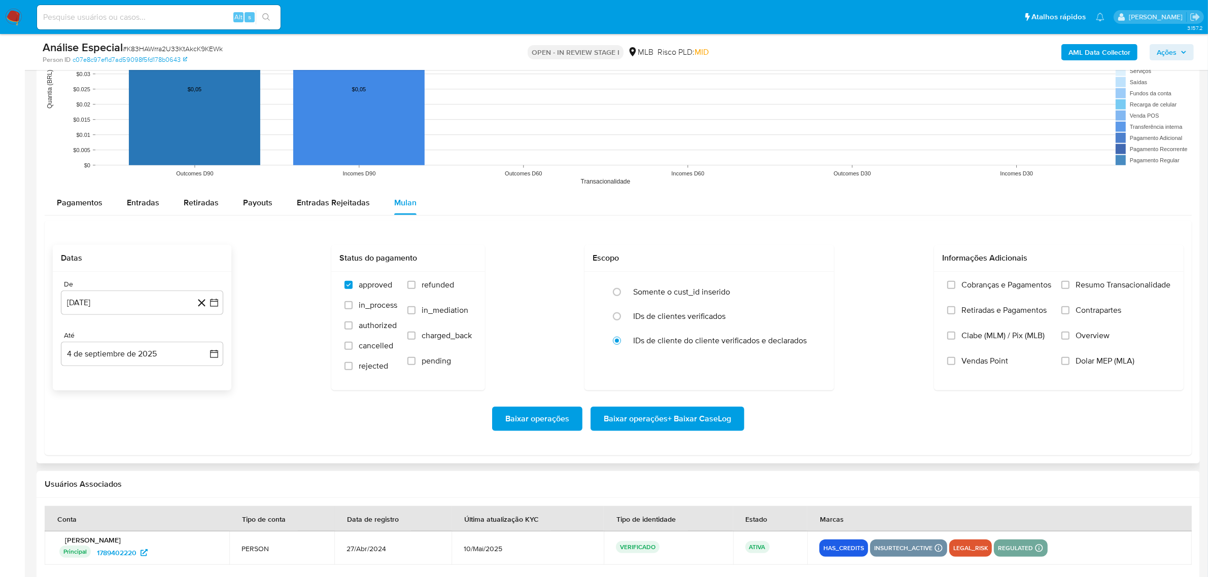
click at [103, 317] on div "De [DATE] [DATE] Até [DATE] [DATE]" at bounding box center [142, 331] width 179 height 119
drag, startPoint x: 113, startPoint y: 308, endPoint x: 153, endPoint y: 276, distance: 51.7
click at [115, 308] on button "[DATE]" at bounding box center [142, 303] width 162 height 24
click at [136, 338] on span "agosto 2024" at bounding box center [137, 339] width 46 height 10
click at [201, 342] on icon "Año siguiente" at bounding box center [203, 339] width 12 height 12
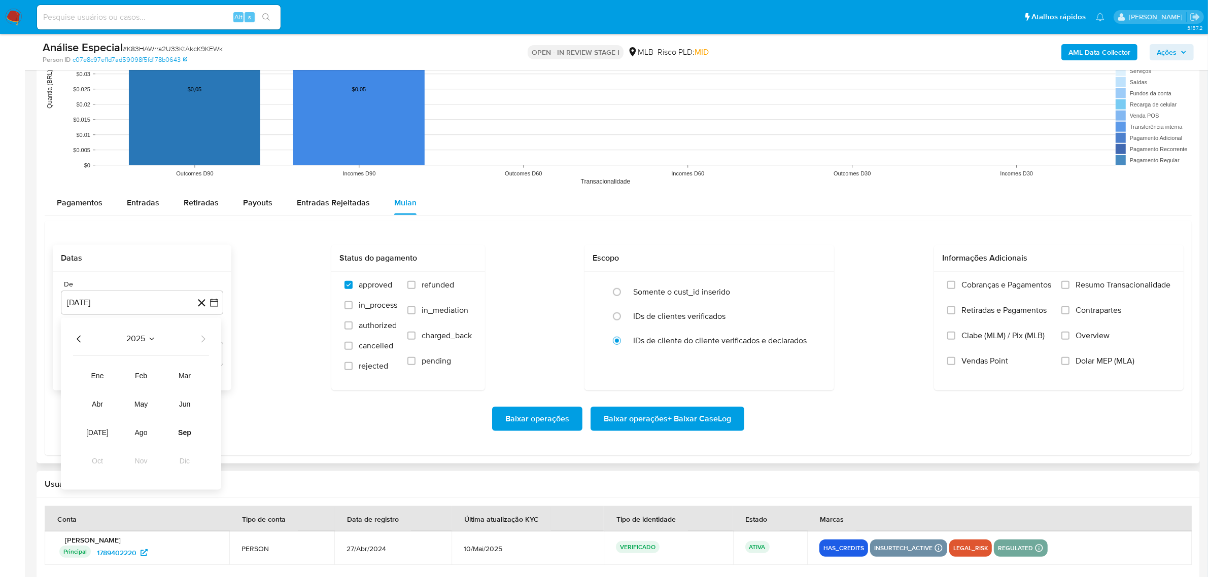
click at [82, 340] on icon "Año anterior" at bounding box center [79, 339] width 12 height 12
click at [102, 431] on button "[DATE]" at bounding box center [97, 433] width 28 height 16
click at [87, 379] on button "1" at bounding box center [81, 377] width 16 height 16
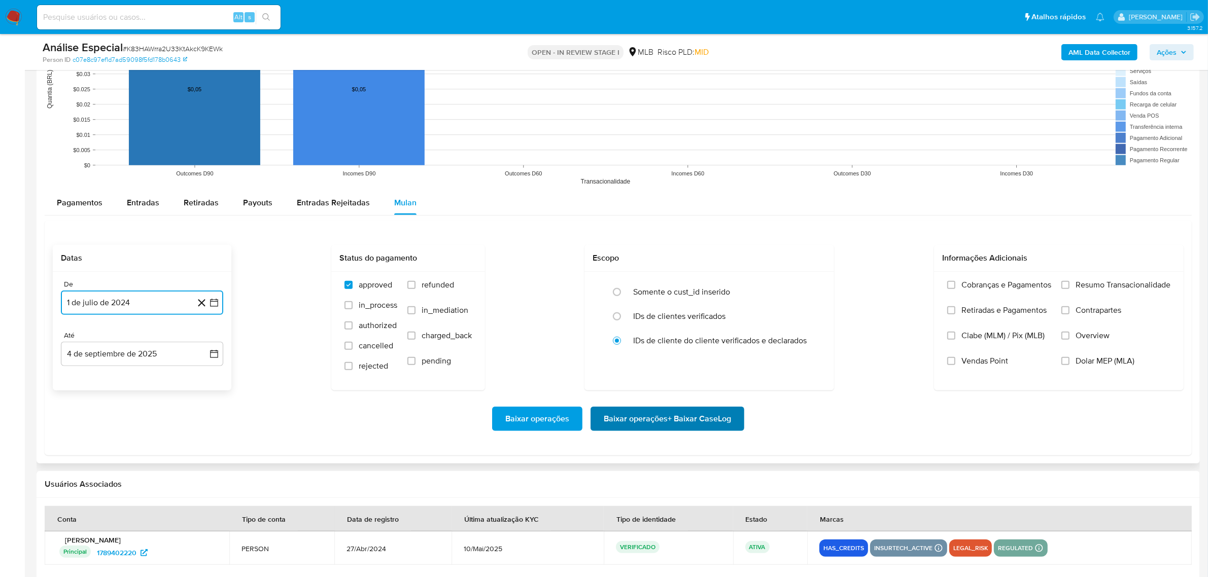
click at [638, 428] on span "Baixar operações + Baixar CaseLog" at bounding box center [667, 419] width 127 height 22
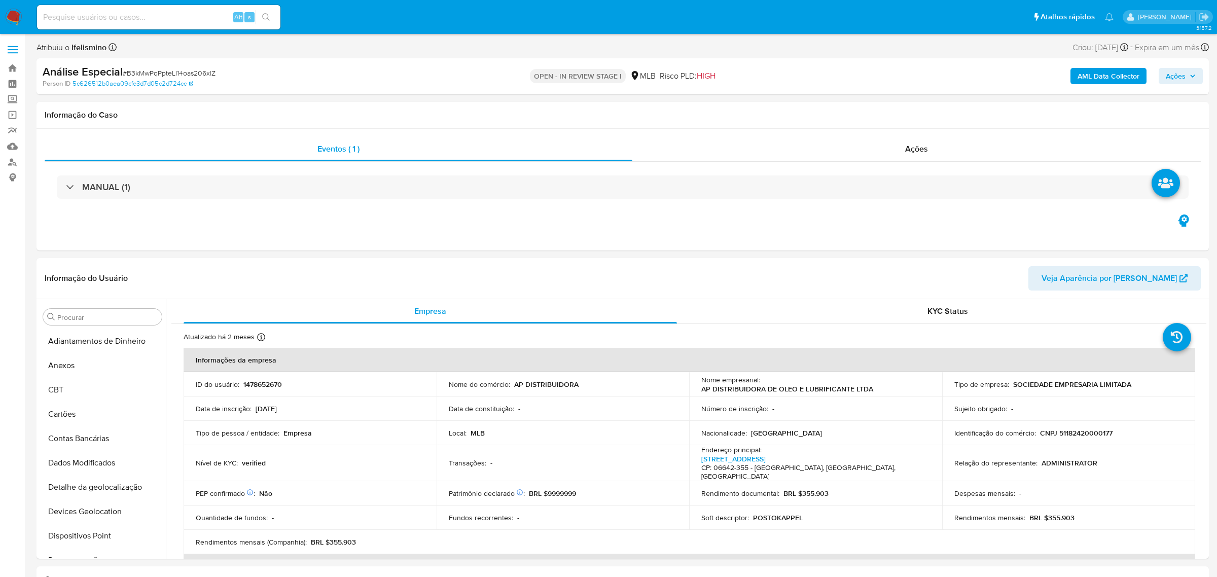
select select "10"
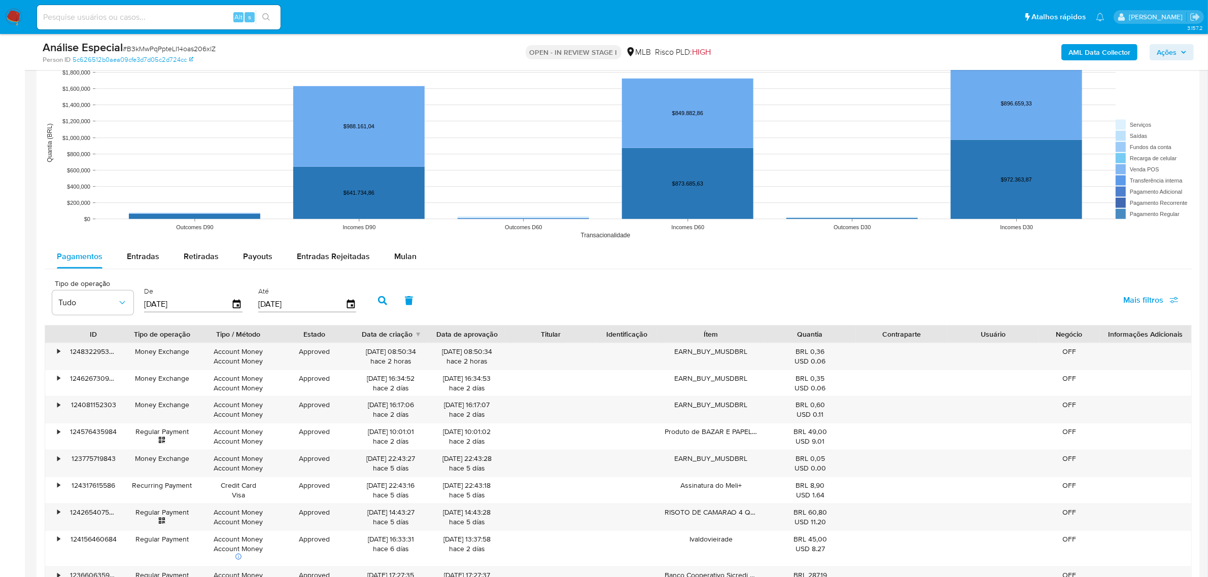
scroll to position [1015, 0]
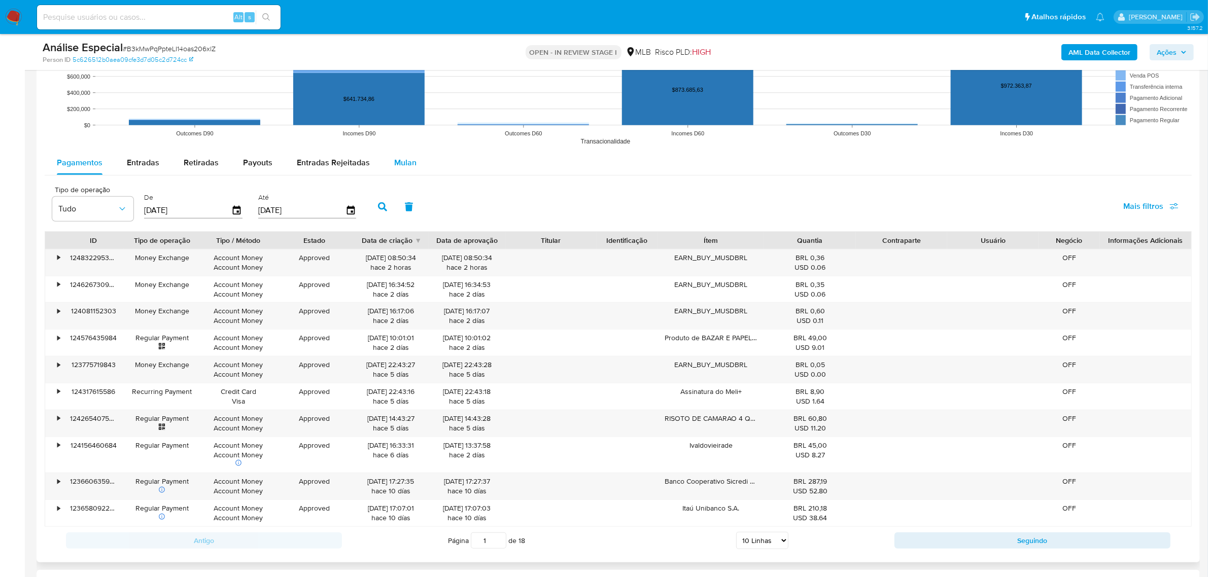
click at [398, 158] on span "Mulan" at bounding box center [405, 163] width 22 height 12
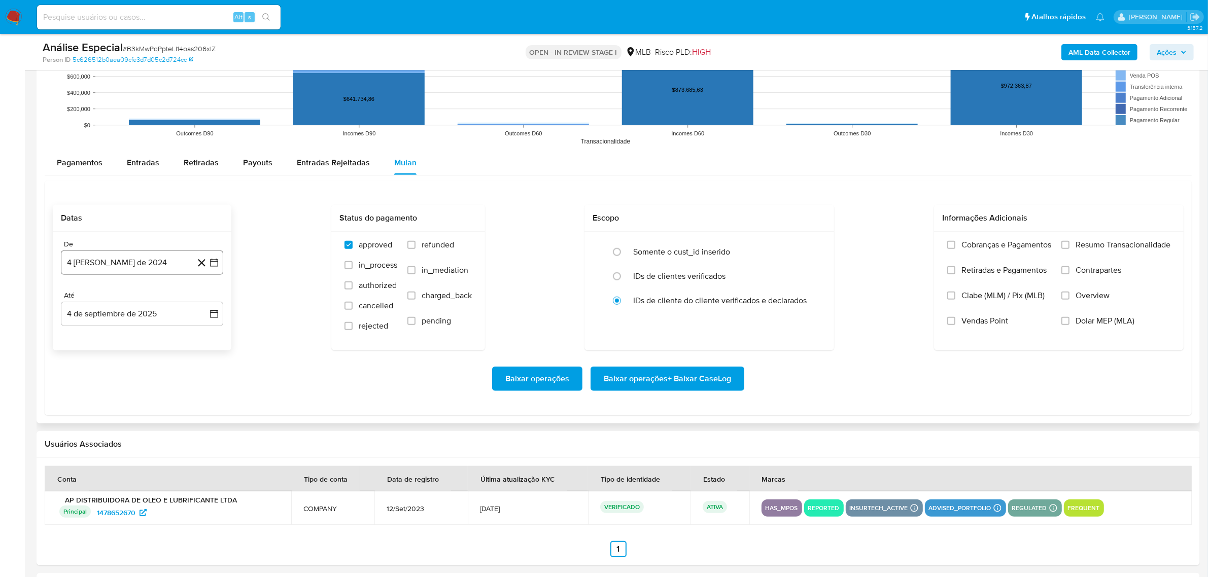
click at [161, 271] on button "4 [PERSON_NAME] de 2024" at bounding box center [142, 263] width 162 height 24
click at [156, 292] on div "agosto 2024 agosto 2024 lun lunes mar martes mié miércoles jue jueves vie viern…" at bounding box center [142, 358] width 162 height 160
click at [153, 297] on span "agosto 2024" at bounding box center [137, 299] width 46 height 10
click at [76, 301] on icon "Año anterior" at bounding box center [79, 299] width 12 height 12
click at [202, 296] on icon "Año siguiente" at bounding box center [203, 299] width 12 height 12
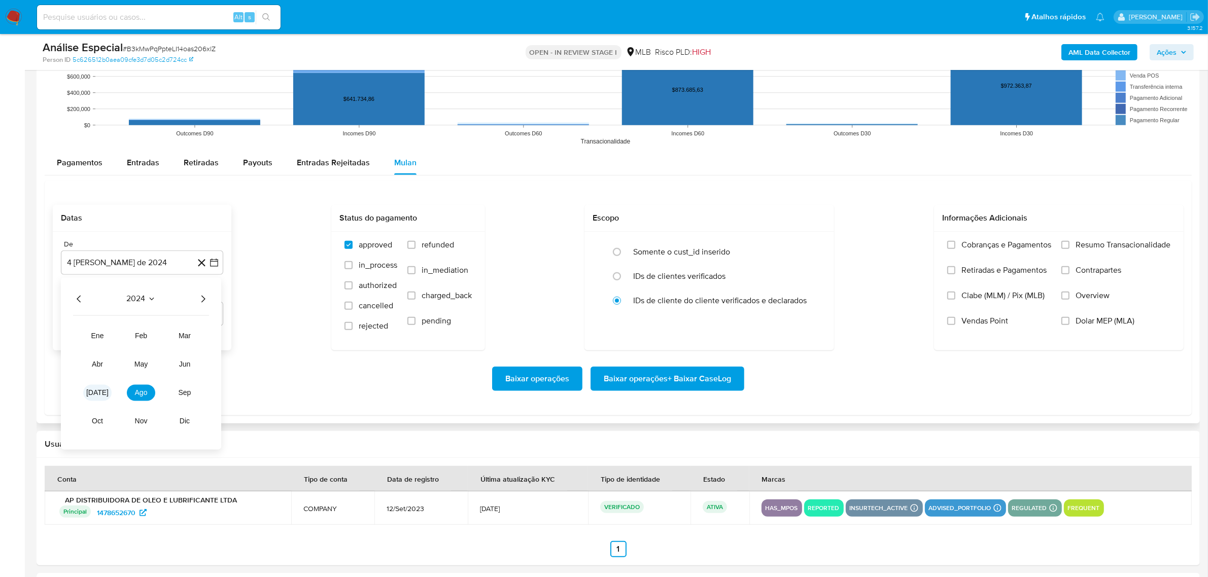
click at [95, 389] on button "[DATE]" at bounding box center [97, 393] width 28 height 16
click at [85, 339] on button "1" at bounding box center [81, 337] width 16 height 16
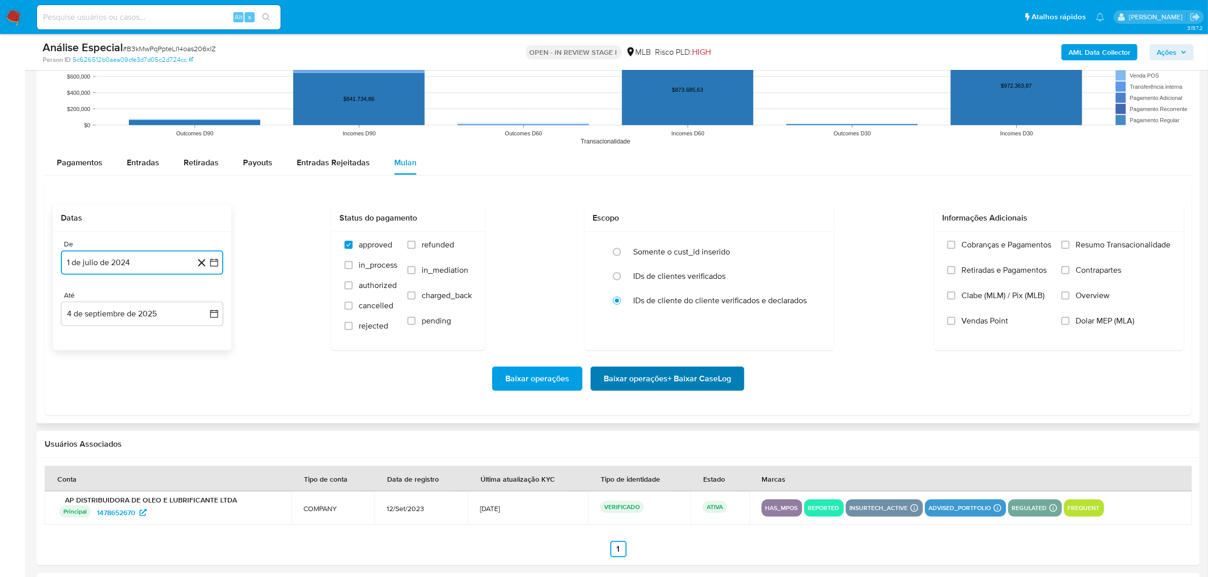
click at [627, 373] on span "Baixar operações + Baixar CaseLog" at bounding box center [667, 379] width 127 height 22
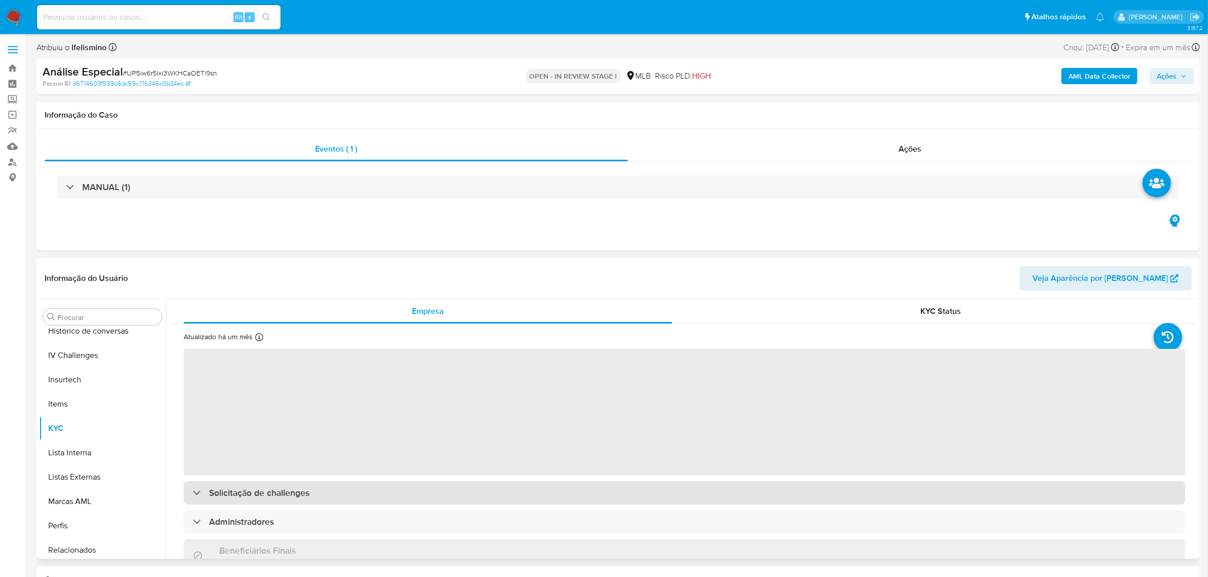
scroll to position [453, 0]
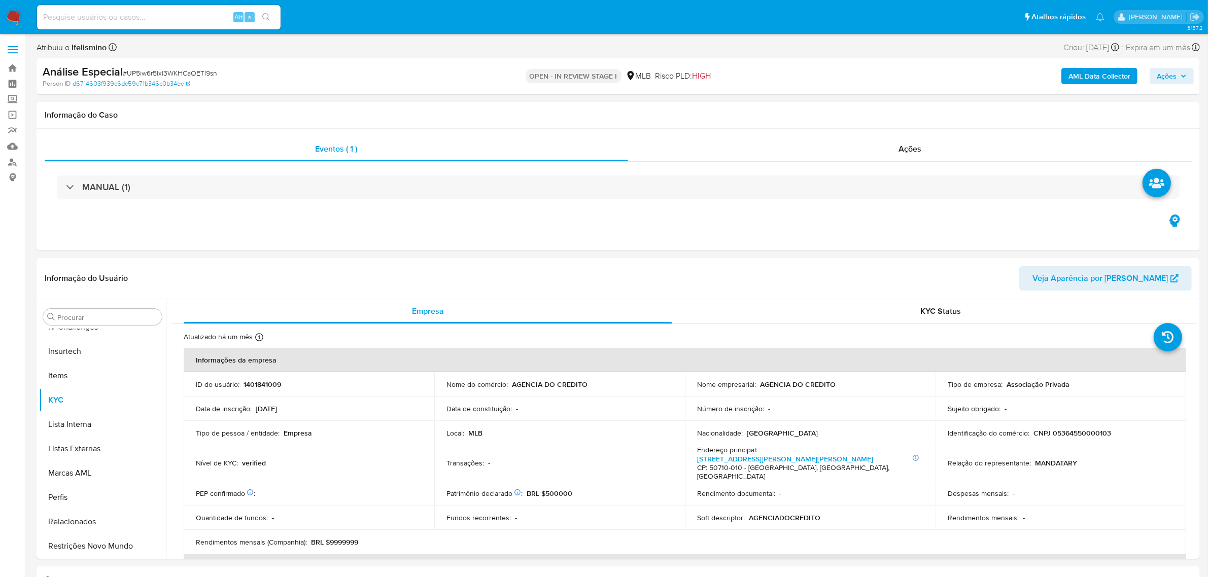
select select "10"
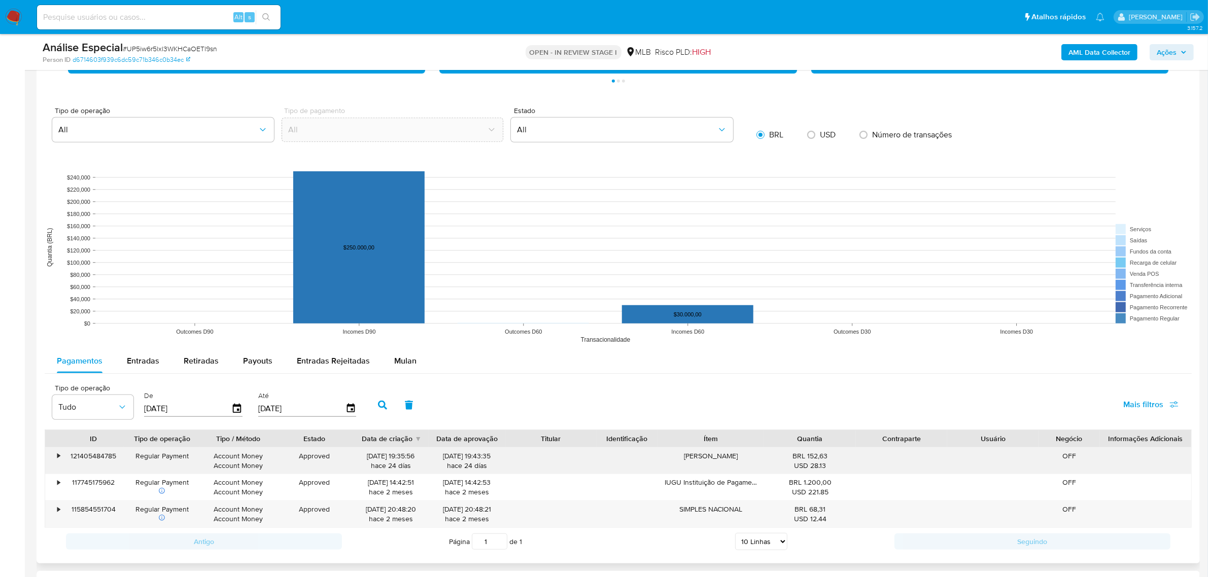
scroll to position [1078, 0]
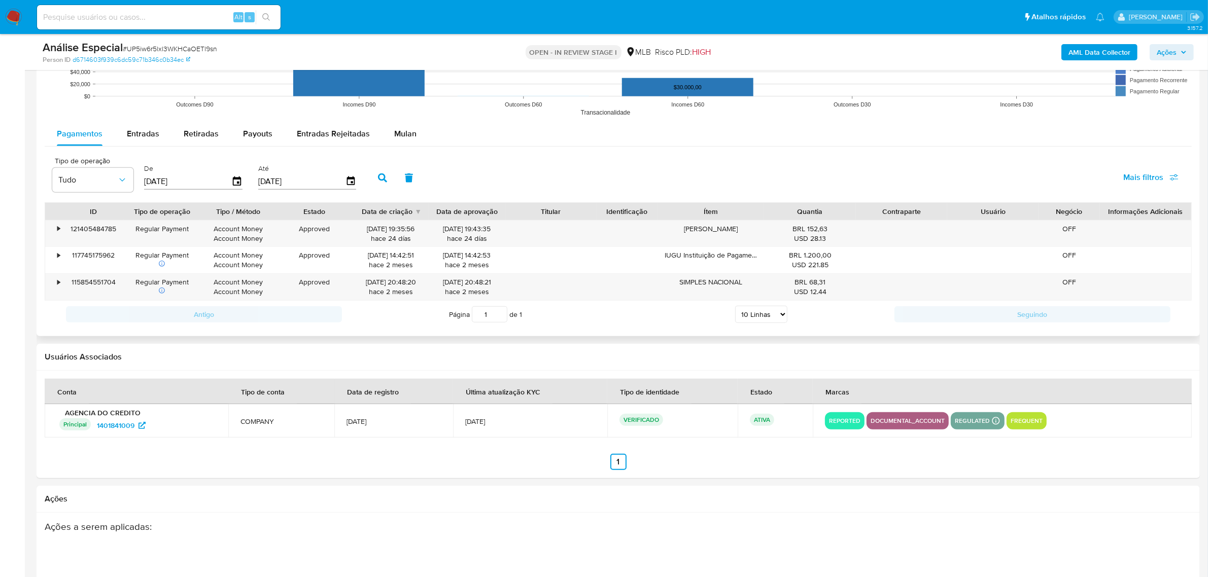
click at [394, 134] on span "Mulan" at bounding box center [405, 134] width 22 height 12
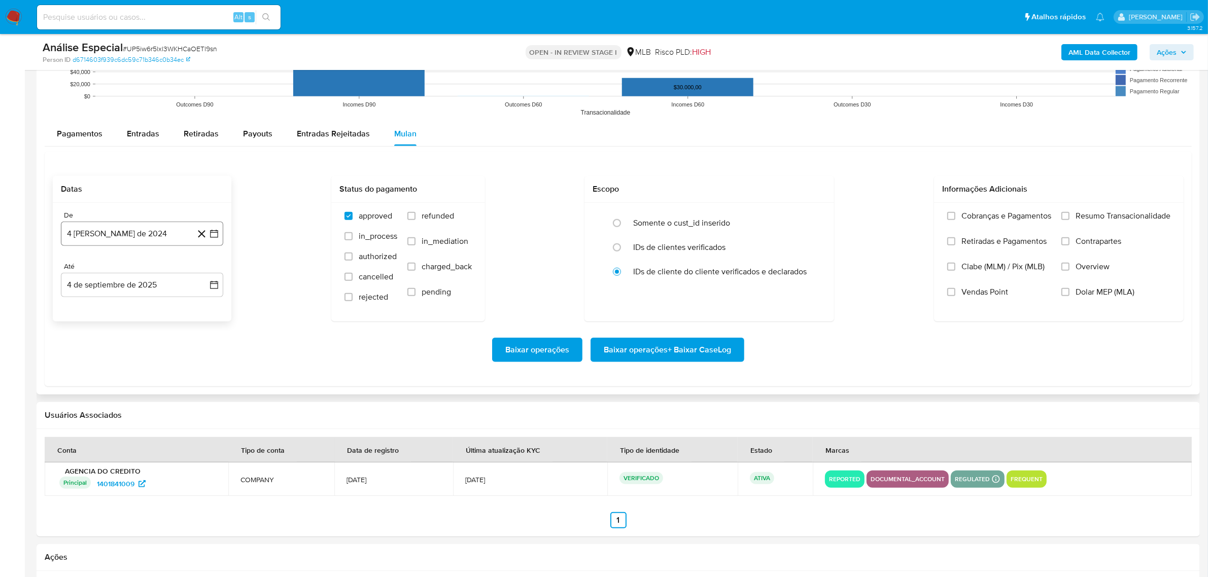
click at [156, 238] on button "4 [PERSON_NAME] de 2024" at bounding box center [142, 234] width 162 height 24
drag, startPoint x: 141, startPoint y: 262, endPoint x: 146, endPoint y: 271, distance: 10.4
click at [140, 263] on div "agosto 2024 agosto 2024 lun lunes mar martes mié miércoles jue jueves vie viern…" at bounding box center [142, 329] width 162 height 160
click at [148, 273] on span "agosto 2024" at bounding box center [137, 270] width 46 height 10
drag, startPoint x: 197, startPoint y: 271, endPoint x: 199, endPoint y: 280, distance: 8.4
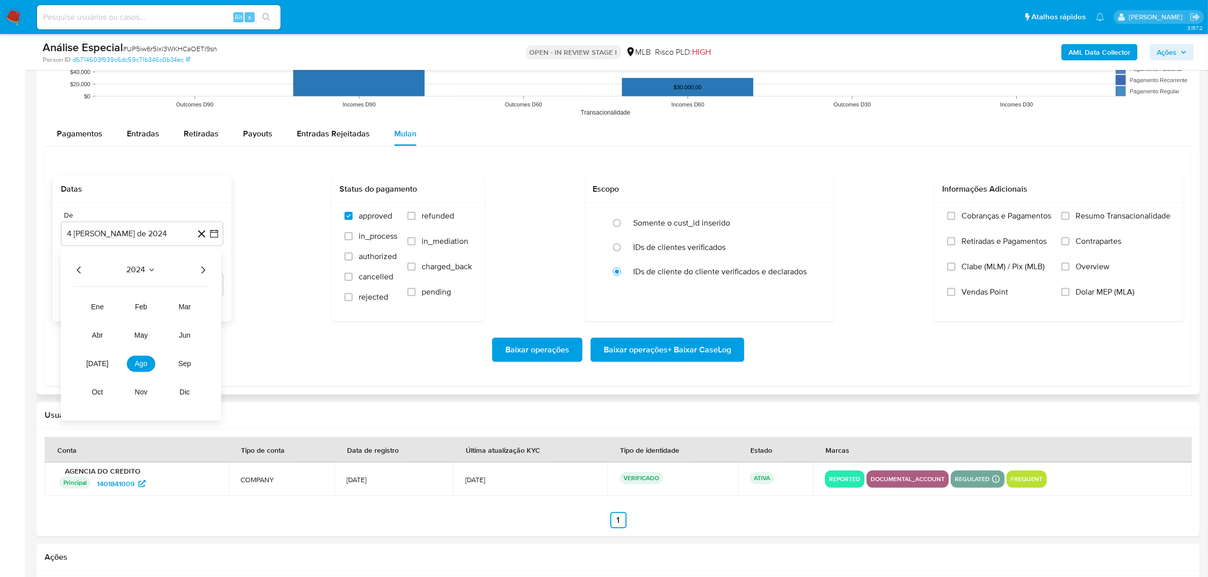
click at [198, 271] on div "2024" at bounding box center [141, 270] width 136 height 12
click at [203, 269] on icon "Año siguiente" at bounding box center [203, 270] width 12 height 12
click at [99, 366] on span "jul" at bounding box center [97, 364] width 22 height 8
click at [102, 307] on button "1" at bounding box center [101, 307] width 16 height 16
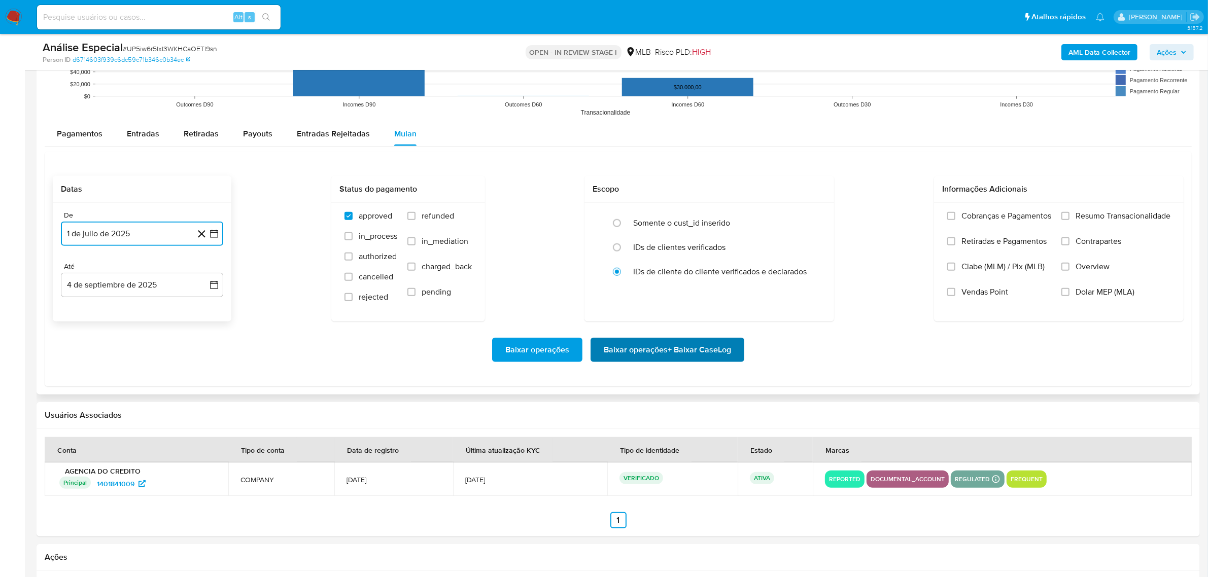
click at [716, 350] on span "Baixar operações + Baixar CaseLog" at bounding box center [667, 350] width 127 height 22
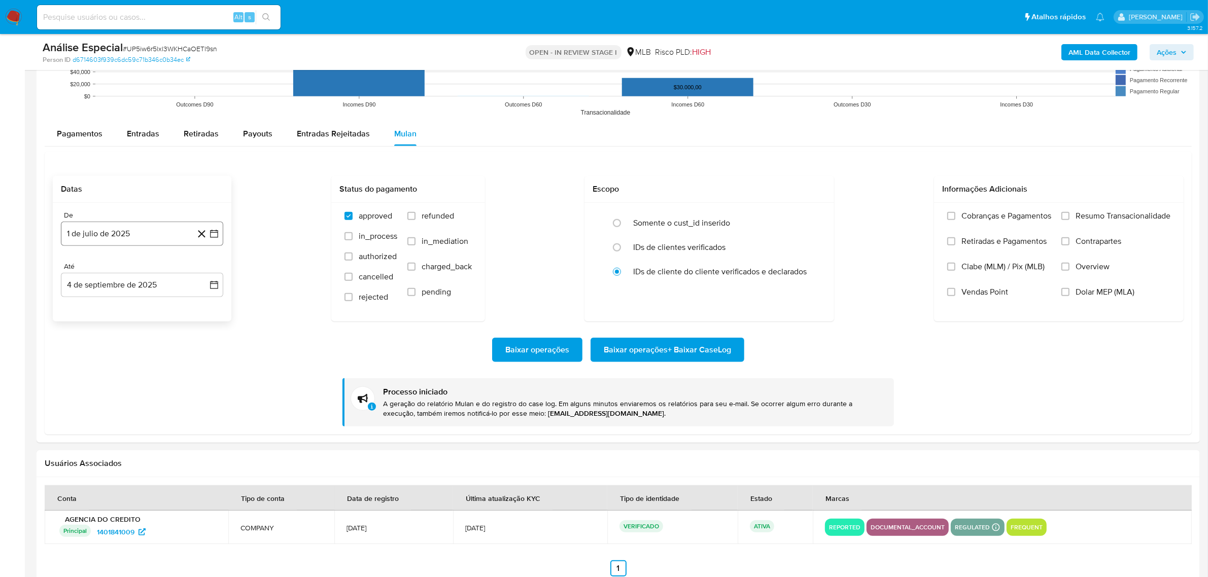
click at [105, 231] on button "1 de julio de 2025" at bounding box center [142, 234] width 162 height 24
click at [131, 274] on span "julio 2025" at bounding box center [137, 270] width 38 height 10
click at [77, 275] on icon "Año anterior" at bounding box center [79, 270] width 12 height 12
click at [95, 366] on span "jul" at bounding box center [97, 364] width 22 height 8
click at [83, 304] on button "1" at bounding box center [81, 307] width 16 height 16
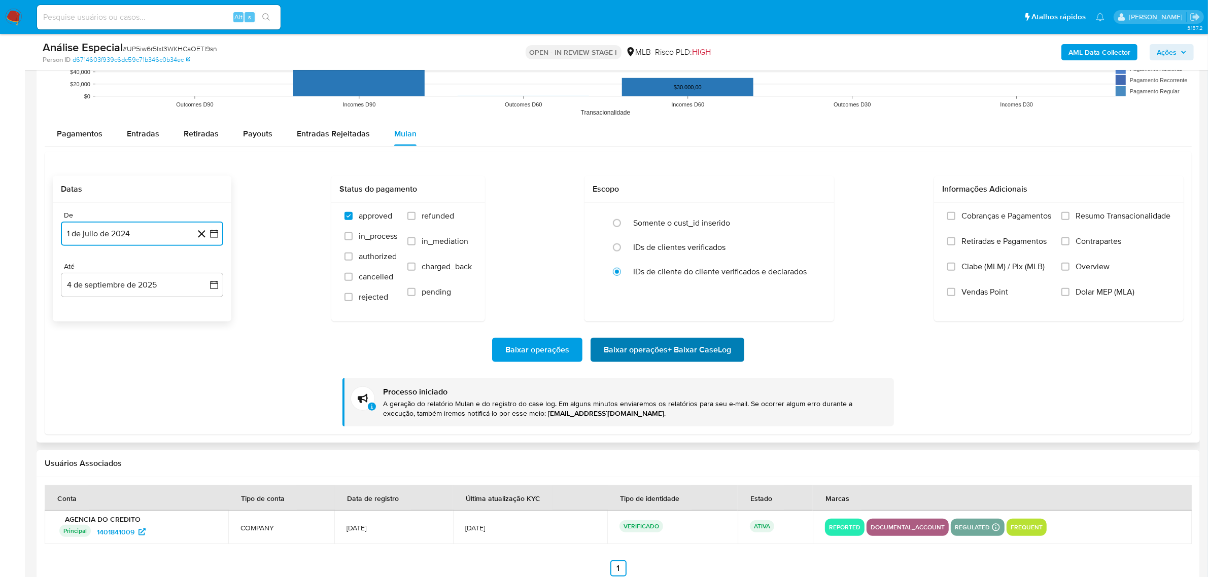
click at [664, 356] on span "Baixar operações + Baixar CaseLog" at bounding box center [667, 350] width 127 height 22
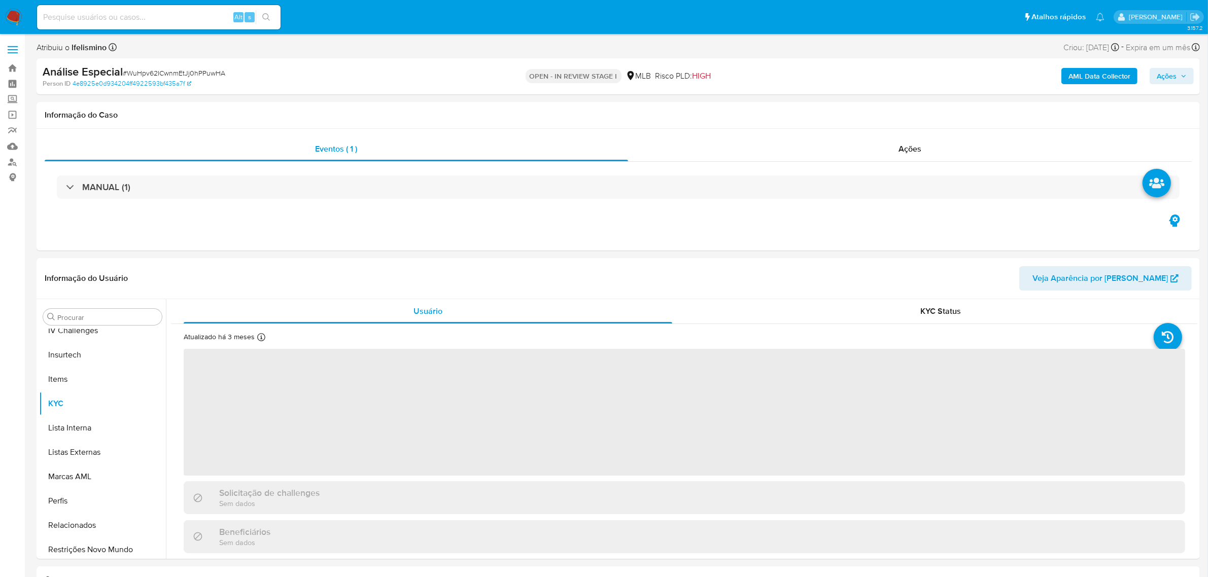
scroll to position [453, 0]
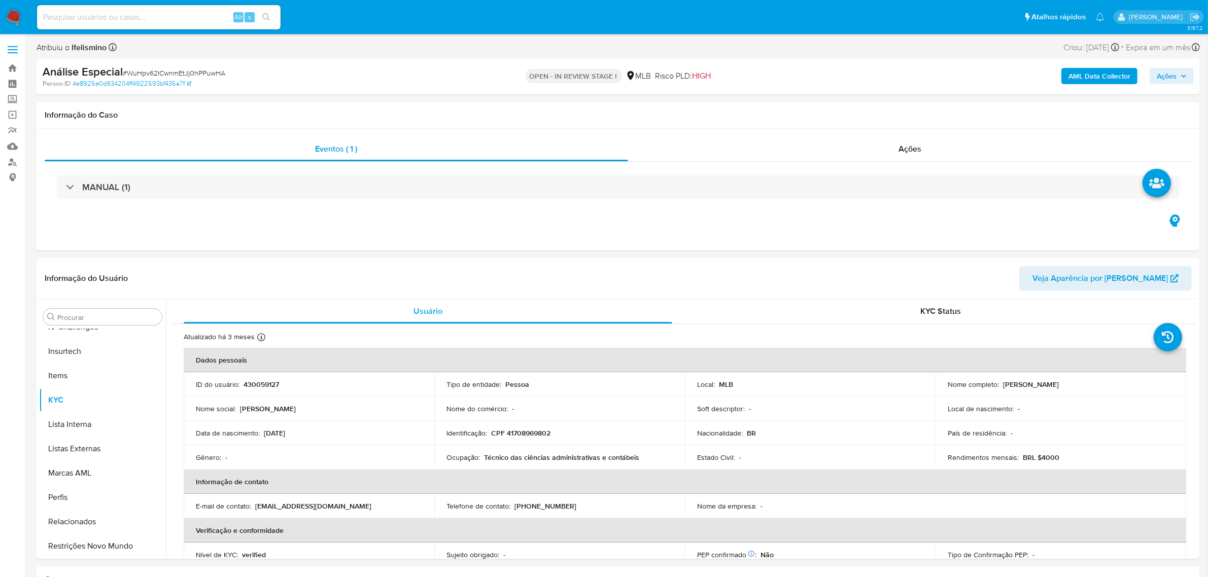
select select "10"
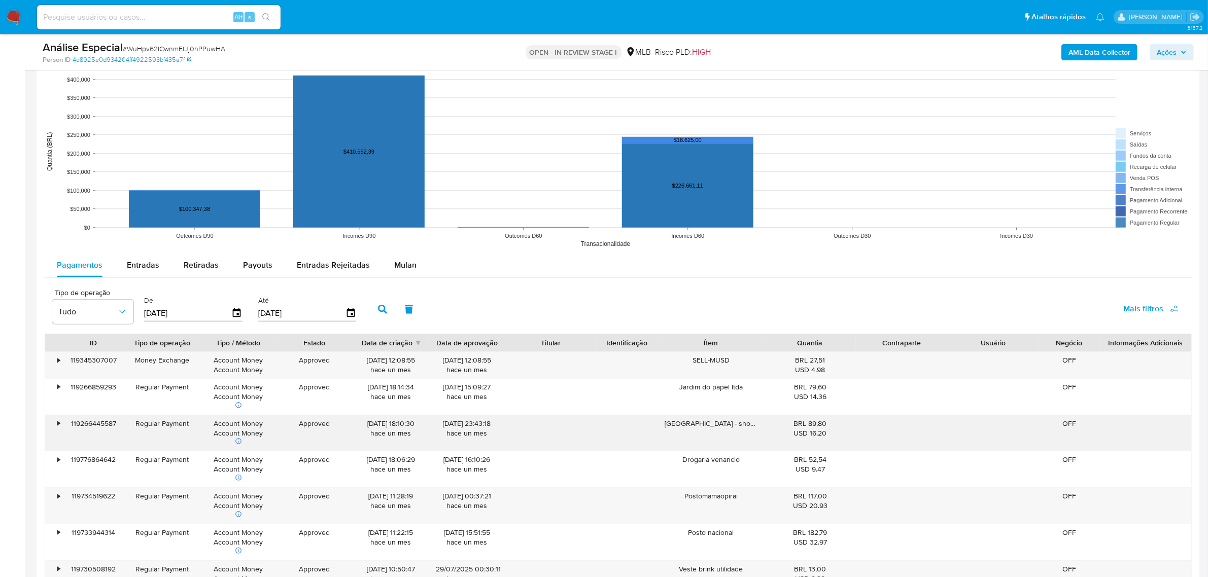
scroll to position [1015, 0]
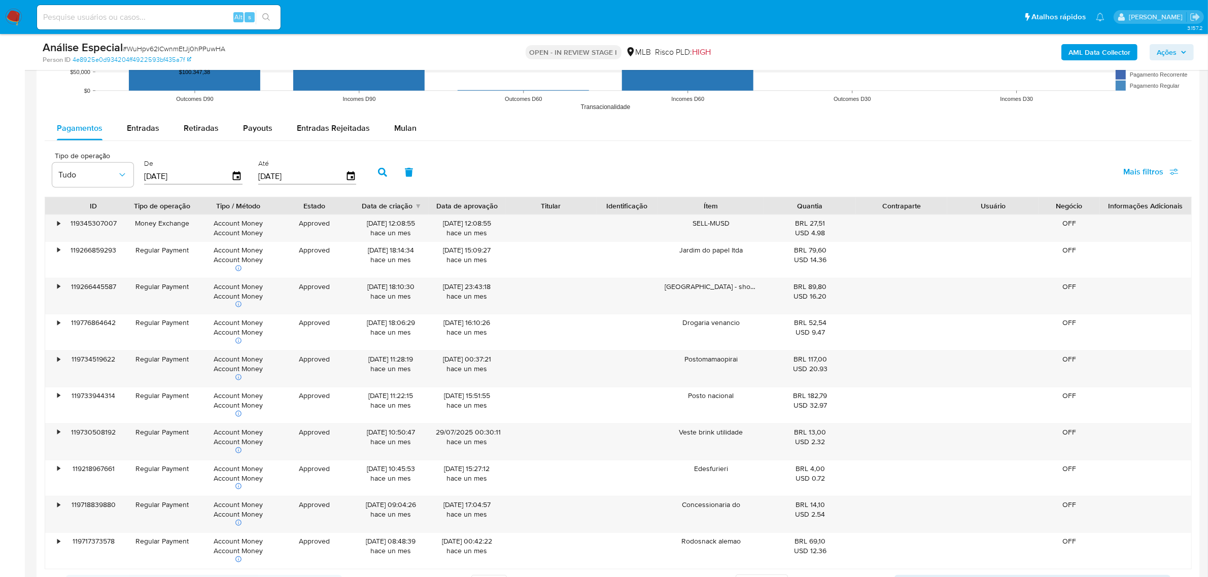
drag, startPoint x: 417, startPoint y: 123, endPoint x: 365, endPoint y: 145, distance: 56.4
click at [417, 123] on button "Mulan" at bounding box center [405, 128] width 47 height 24
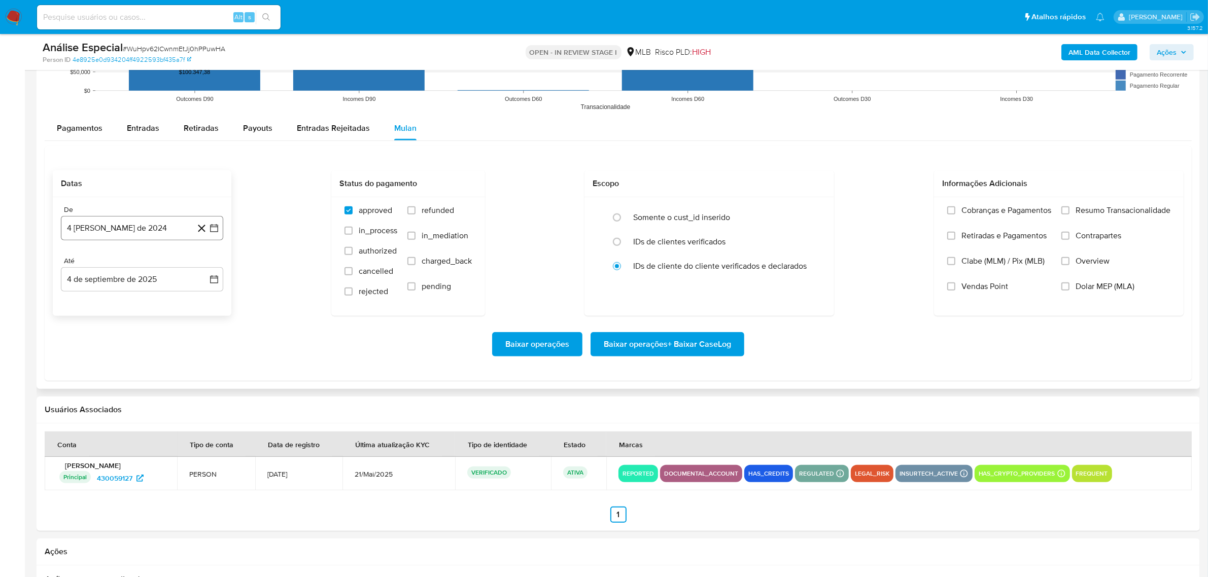
drag, startPoint x: 138, startPoint y: 215, endPoint x: 138, endPoint y: 227, distance: 12.2
click at [138, 215] on div "De" at bounding box center [142, 209] width 162 height 9
click at [146, 234] on button "4 [PERSON_NAME] de 2024" at bounding box center [142, 228] width 162 height 24
click at [149, 272] on div "agosto 2024 agosto 2024 lun lunes mar martes mié miércoles jue jueves vie viern…" at bounding box center [142, 325] width 138 height 133
click at [153, 266] on span "agosto 2024" at bounding box center [137, 265] width 46 height 10
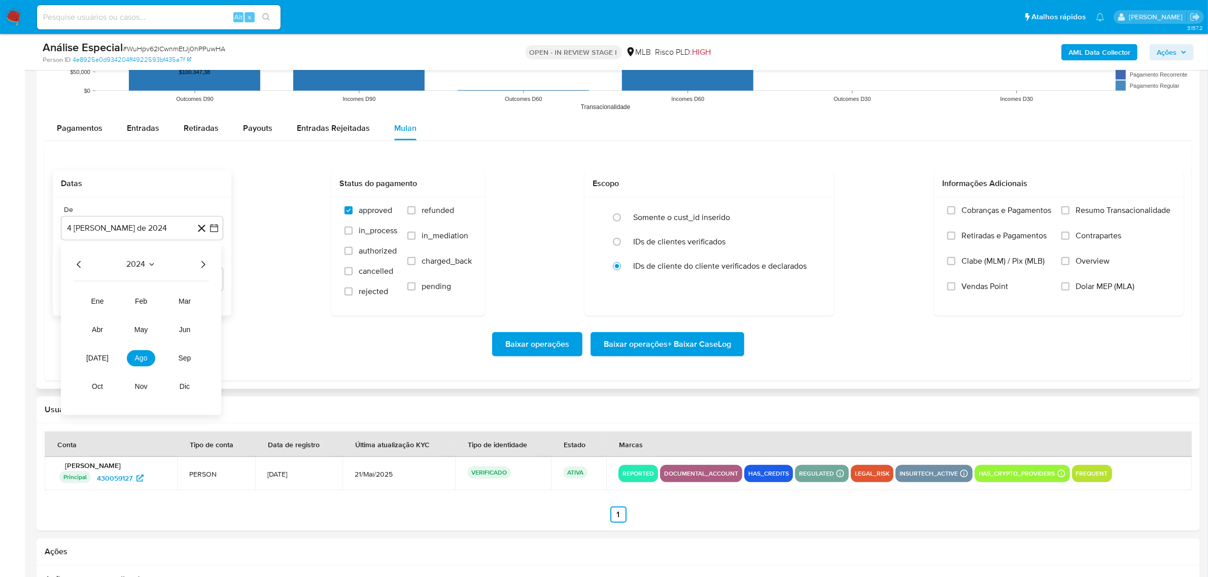
click at [197, 265] on div "2024" at bounding box center [141, 265] width 136 height 12
click at [205, 267] on icon "Año siguiente" at bounding box center [203, 265] width 12 height 12
click at [96, 356] on span "jul" at bounding box center [97, 359] width 22 height 8
click at [108, 307] on button "1" at bounding box center [101, 302] width 16 height 16
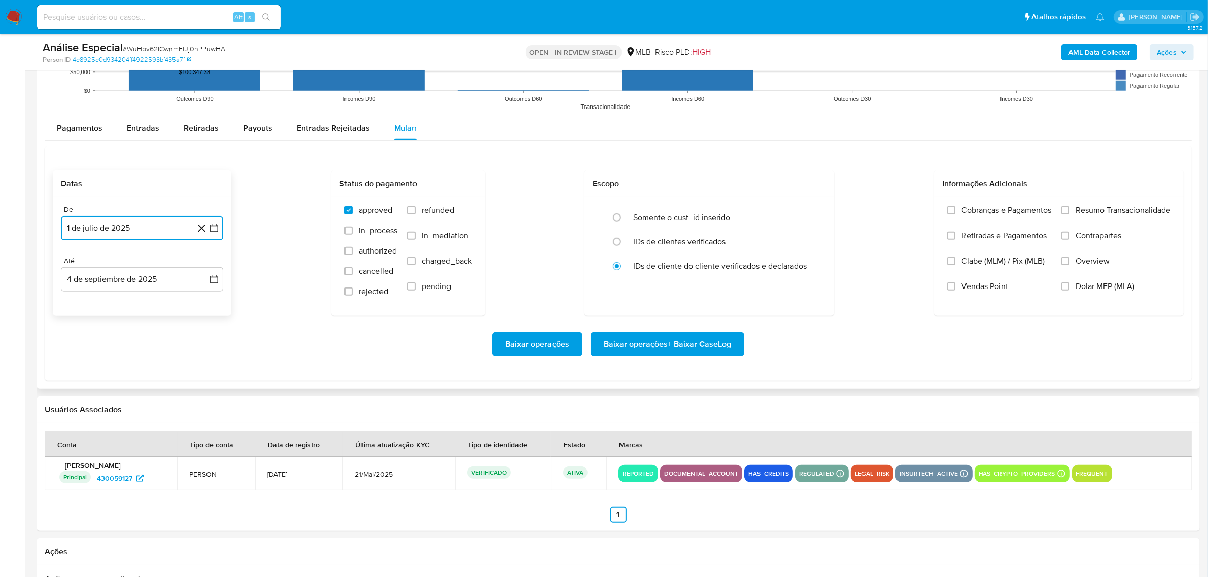
click at [130, 226] on button "1 de julio de 2025" at bounding box center [142, 228] width 162 height 24
click at [133, 262] on span "julio 2025" at bounding box center [137, 265] width 38 height 10
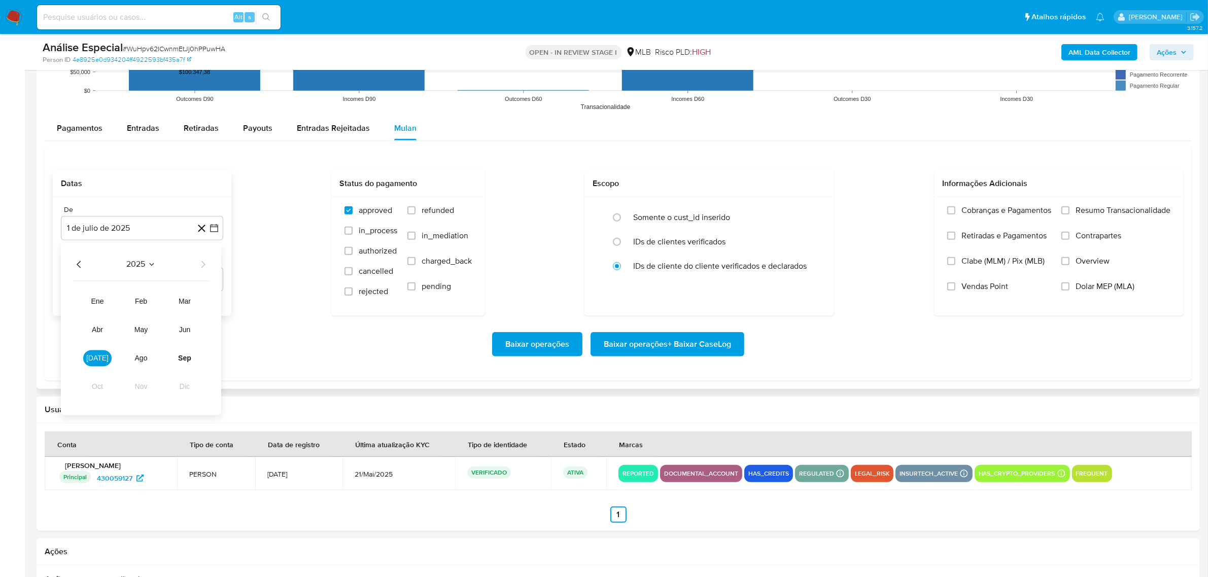
click at [75, 256] on div "2025 2025 ene feb mar abr may jun jul ago sep oct nov dic" at bounding box center [141, 329] width 160 height 172
click at [83, 268] on icon "Año anterior" at bounding box center [79, 265] width 12 height 12
click at [101, 361] on span "jul" at bounding box center [97, 359] width 22 height 8
click at [83, 303] on button "1" at bounding box center [81, 302] width 16 height 16
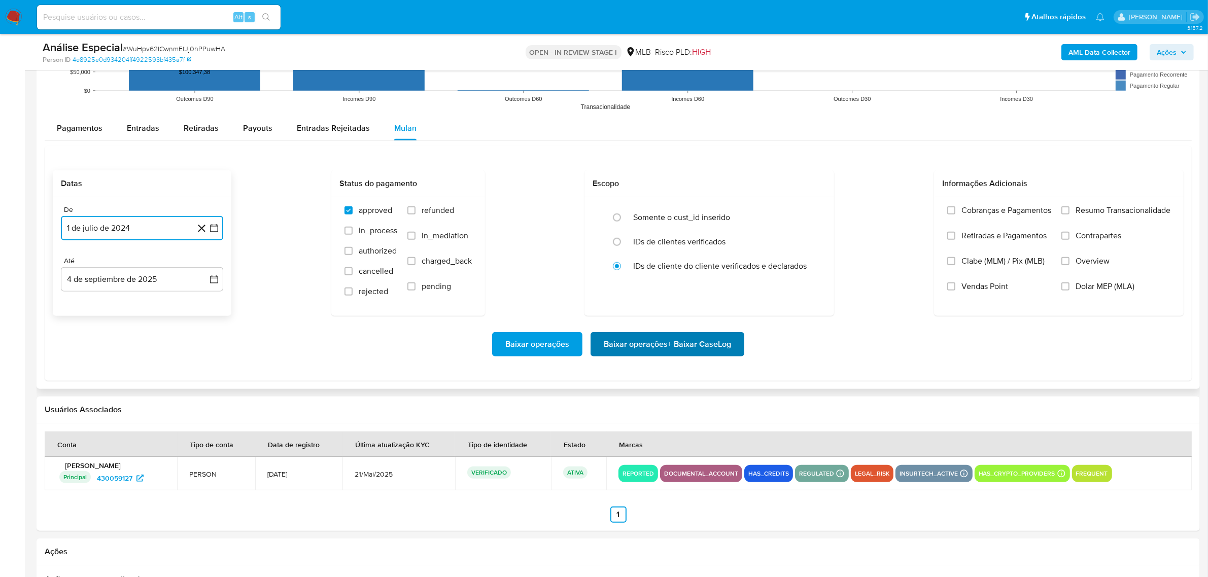
click at [707, 351] on span "Baixar operações + Baixar CaseLog" at bounding box center [667, 344] width 127 height 22
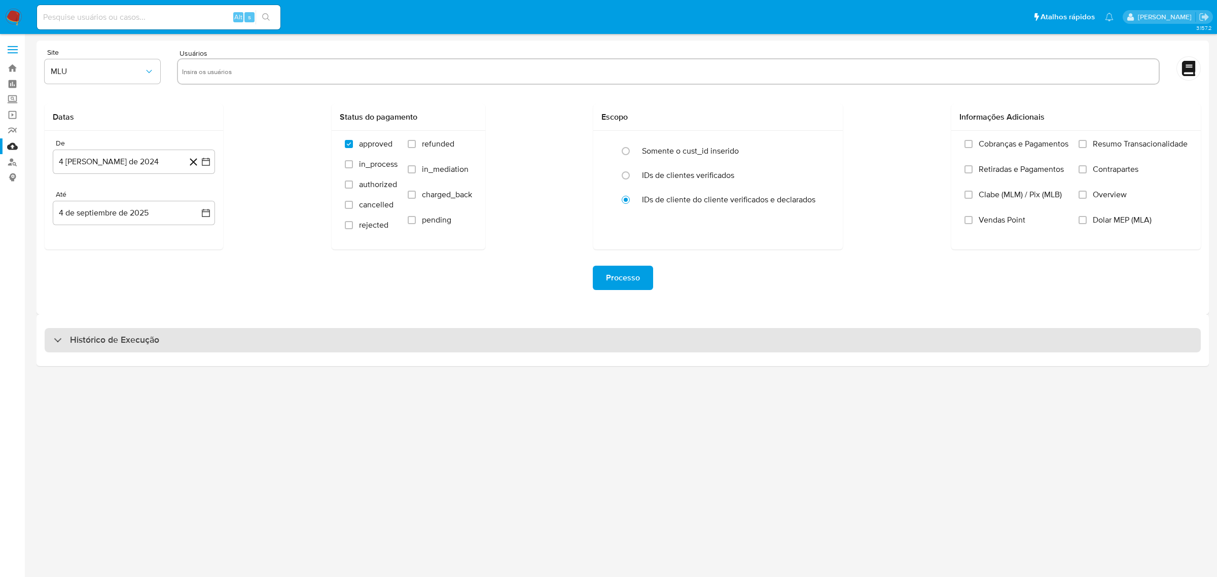
click at [270, 341] on div "Histórico de Execução" at bounding box center [623, 340] width 1157 height 24
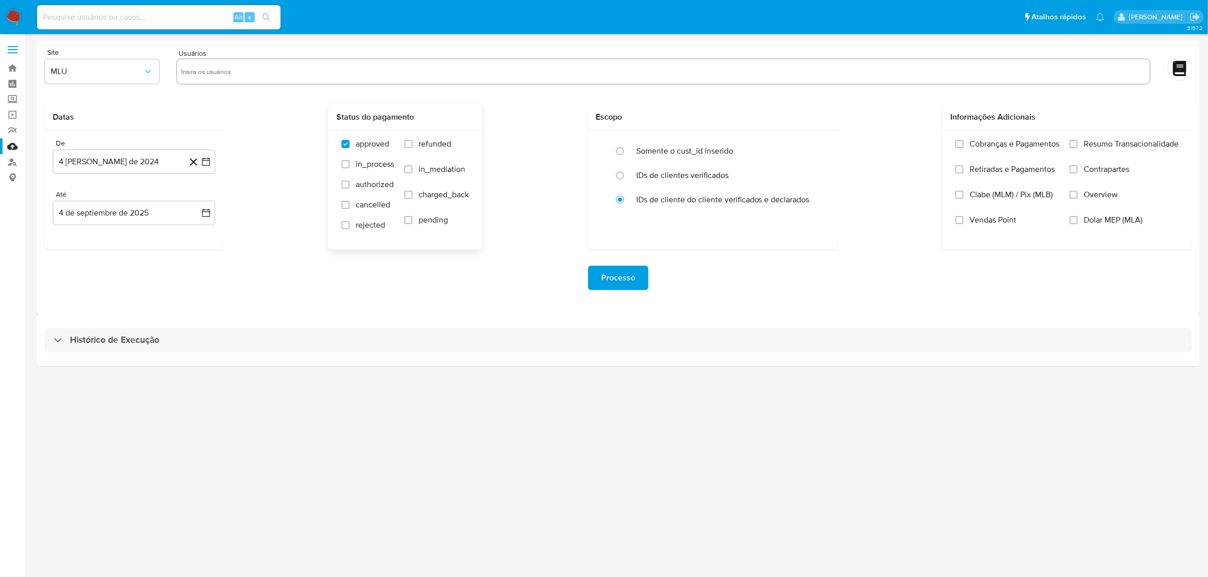
select select "10"
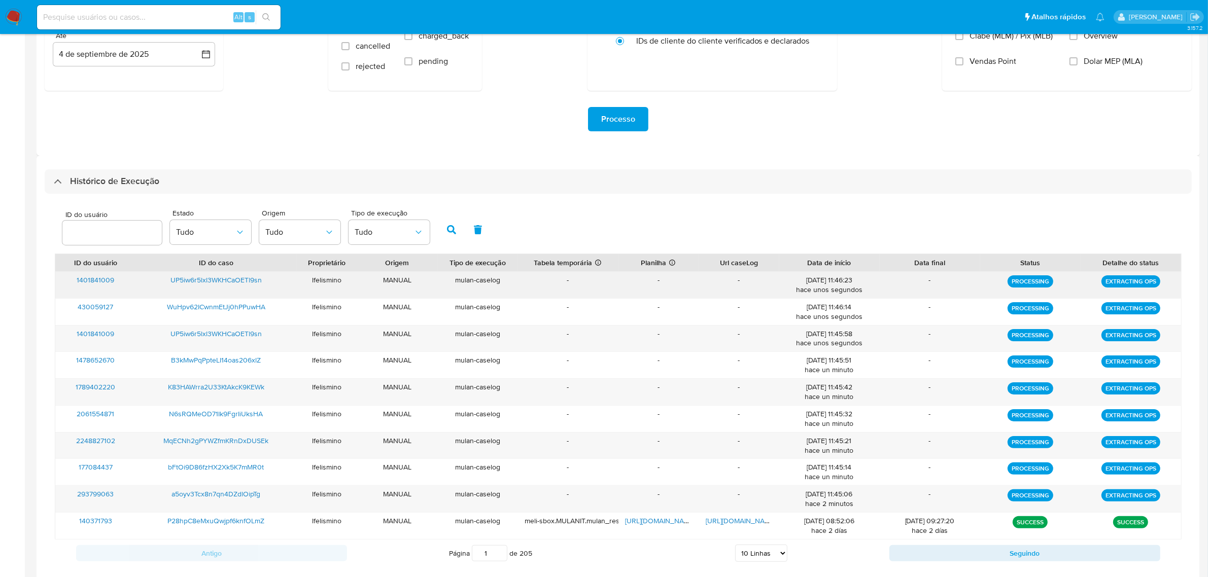
scroll to position [179, 0]
